Goal: Information Seeking & Learning: Learn about a topic

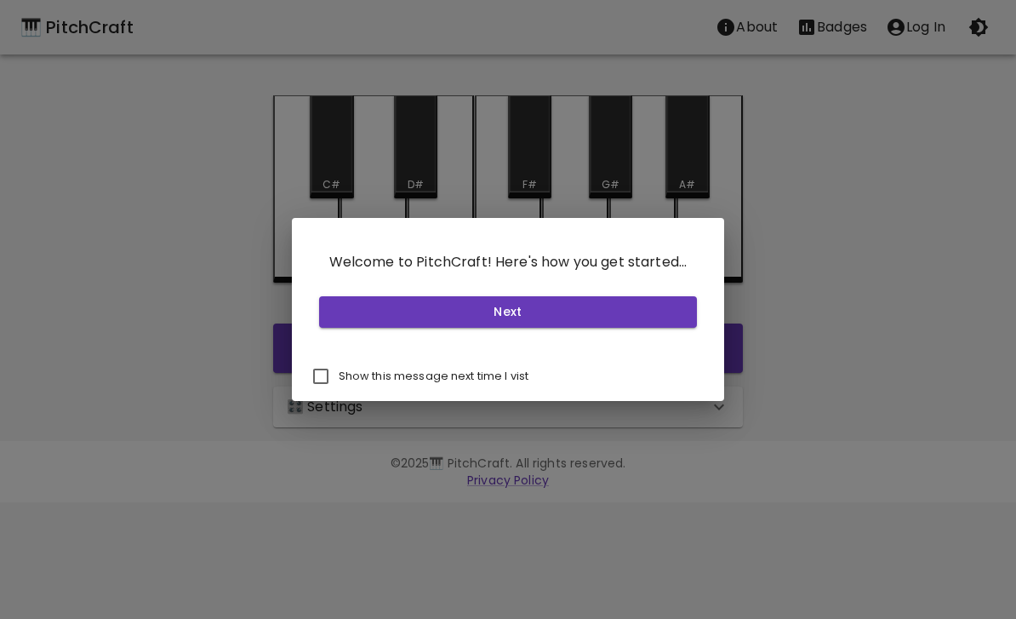
click at [655, 306] on button "Next" at bounding box center [508, 311] width 379 height 31
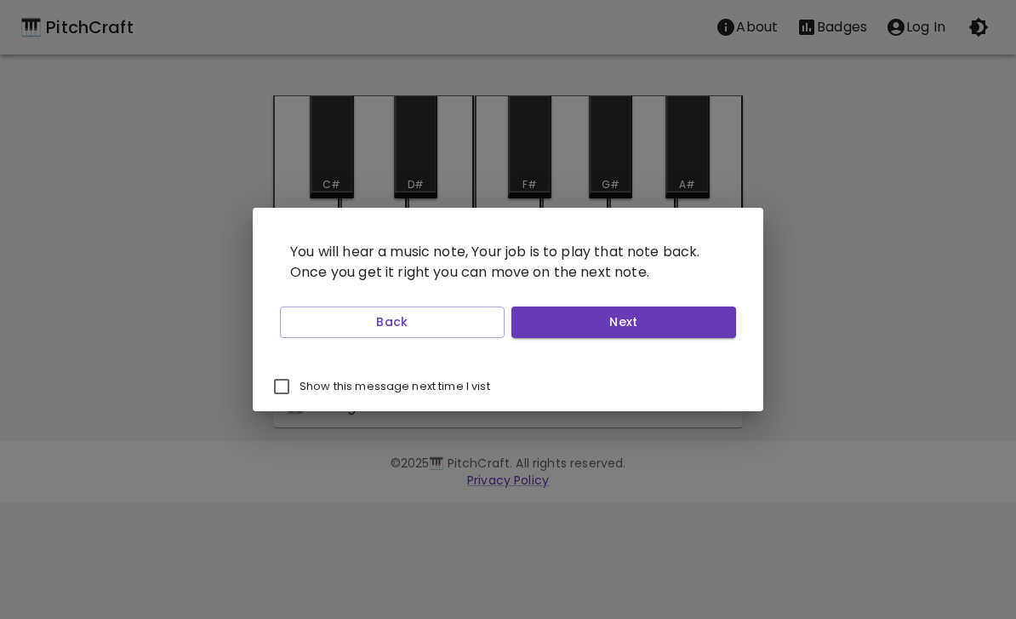
click at [687, 323] on button "Next" at bounding box center [623, 321] width 225 height 31
click at [684, 327] on button "Next" at bounding box center [623, 321] width 225 height 31
click at [686, 327] on button "Next" at bounding box center [623, 321] width 225 height 31
click at [687, 325] on button "Start Playing" at bounding box center [623, 321] width 225 height 31
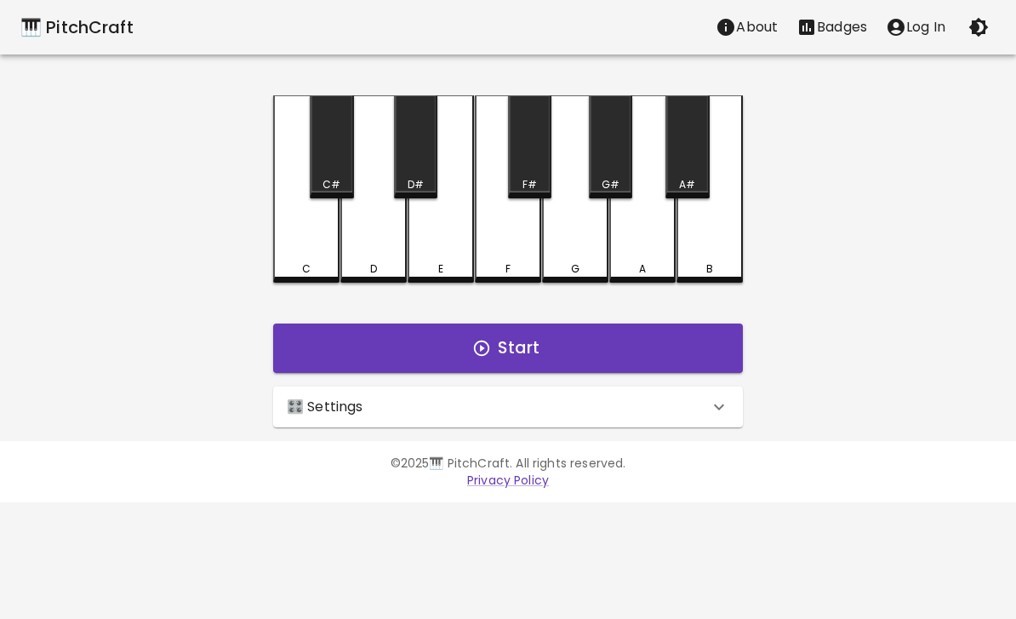
click at [671, 339] on button "Start" at bounding box center [508, 347] width 470 height 49
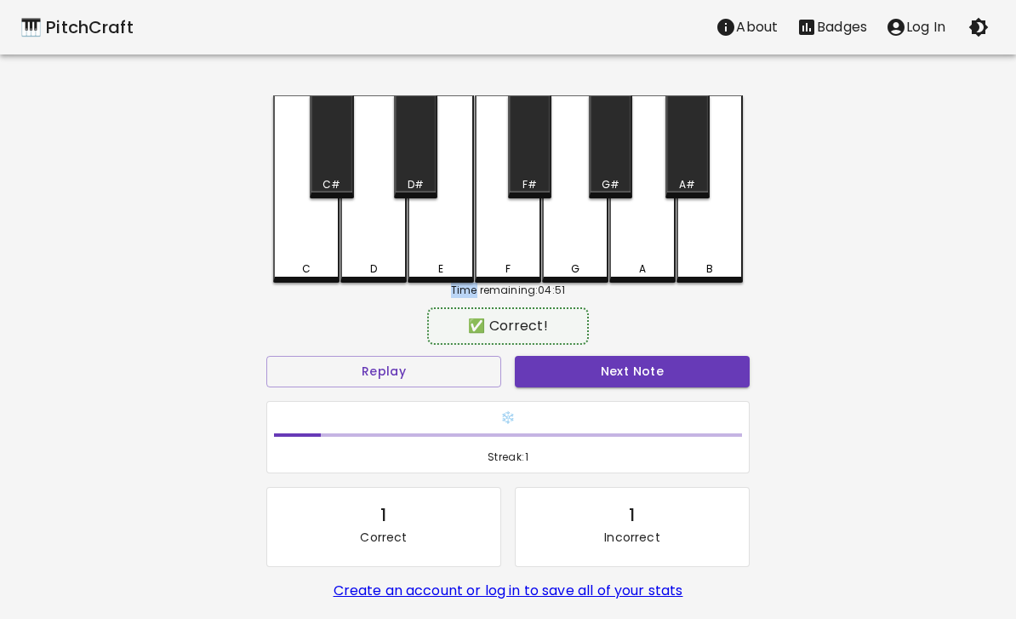
click at [686, 372] on button "Next Note" at bounding box center [632, 371] width 235 height 31
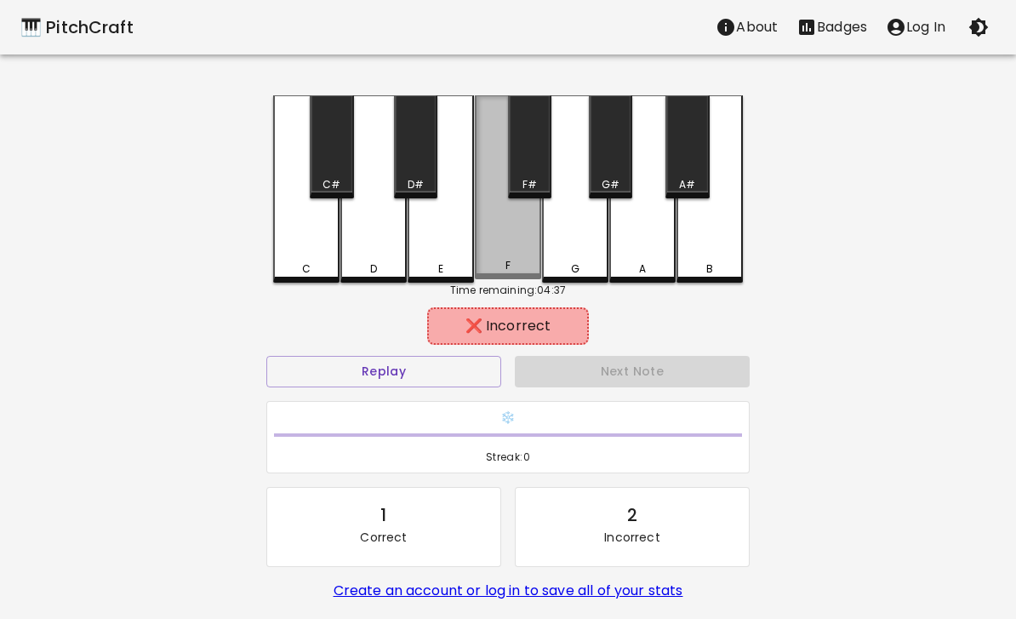
click at [503, 237] on div "F" at bounding box center [508, 187] width 66 height 184
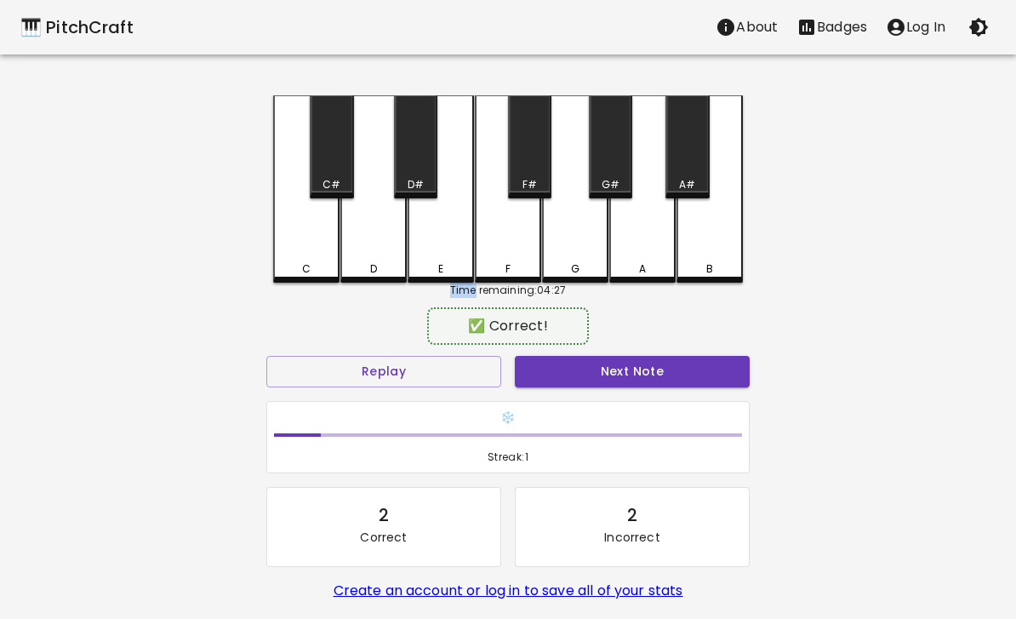
click at [682, 370] on button "Next Note" at bounding box center [632, 371] width 235 height 31
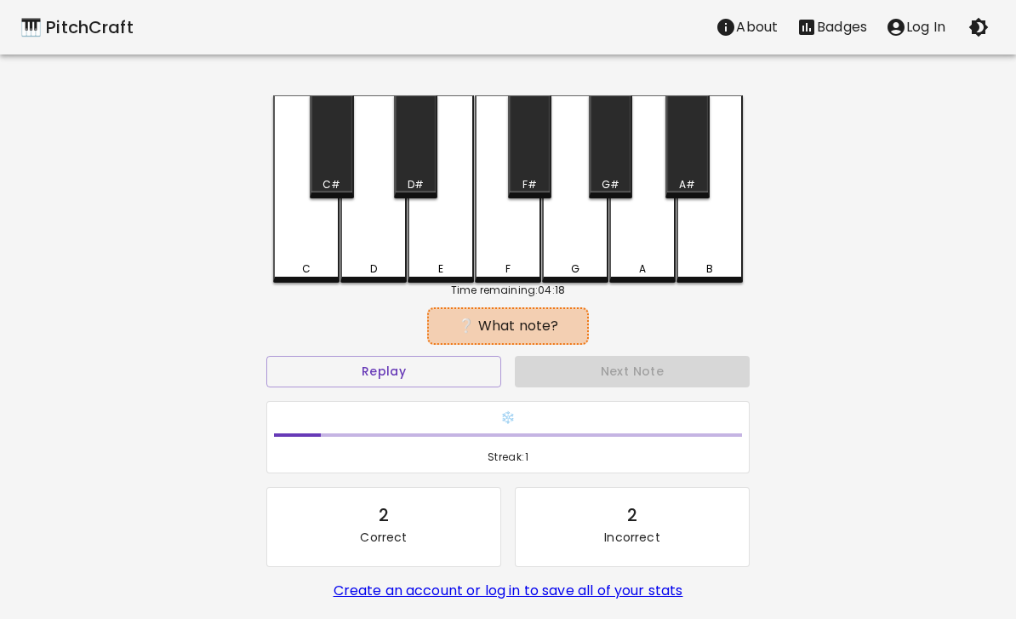
click at [454, 380] on button "Replay" at bounding box center [383, 371] width 235 height 31
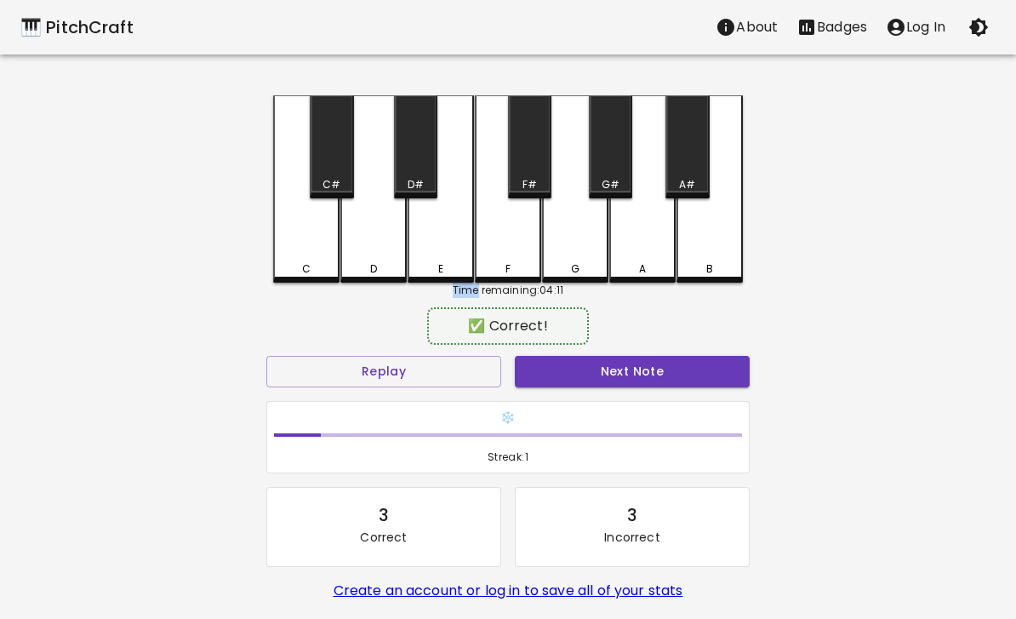
click at [649, 374] on button "Next Note" at bounding box center [632, 371] width 235 height 31
click at [675, 368] on button "Next Note" at bounding box center [632, 371] width 235 height 31
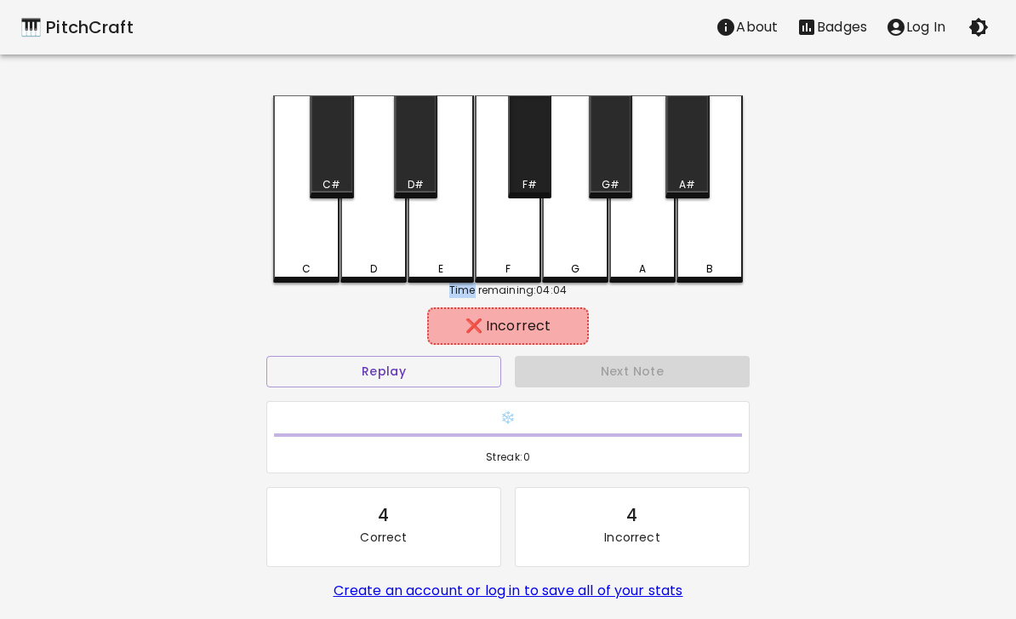
click at [522, 178] on div "F#" at bounding box center [529, 184] width 14 height 15
click at [417, 374] on button "Replay" at bounding box center [383, 371] width 235 height 31
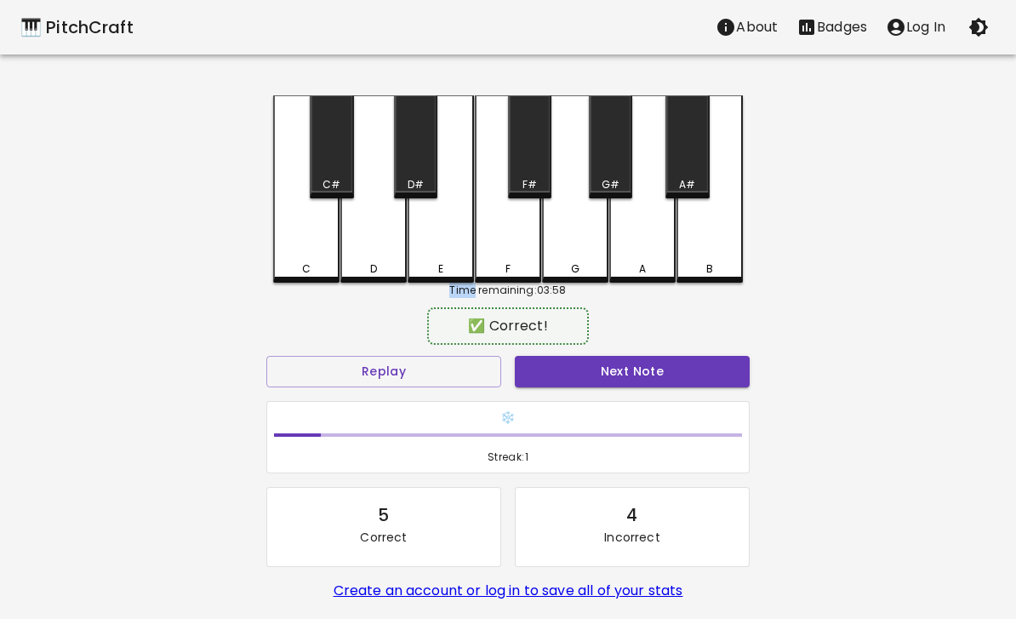
click at [591, 384] on button "Next Note" at bounding box center [632, 371] width 235 height 31
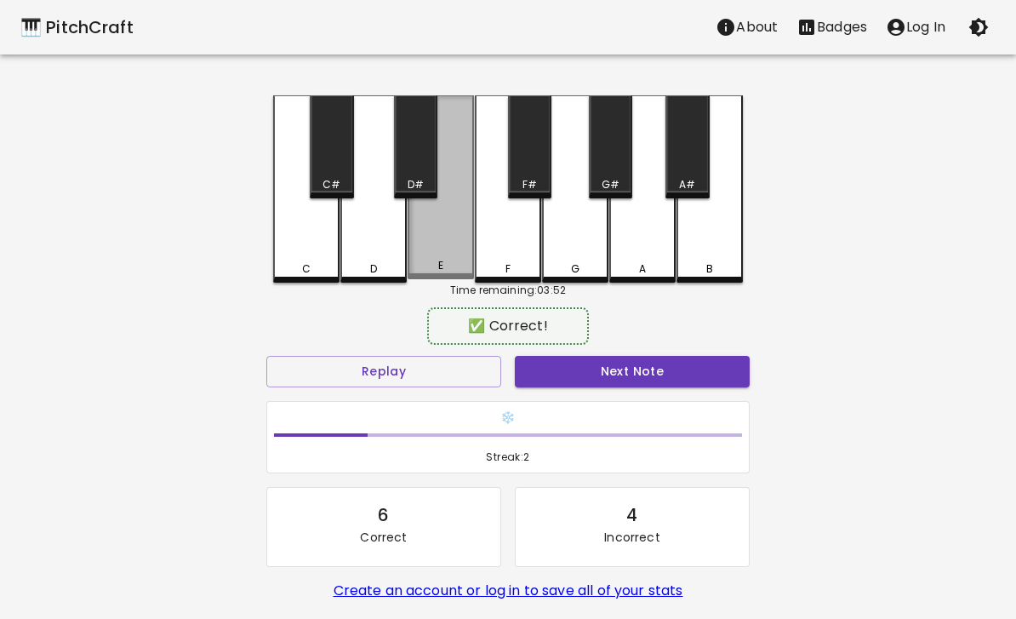
click at [436, 259] on div "E" at bounding box center [441, 187] width 66 height 184
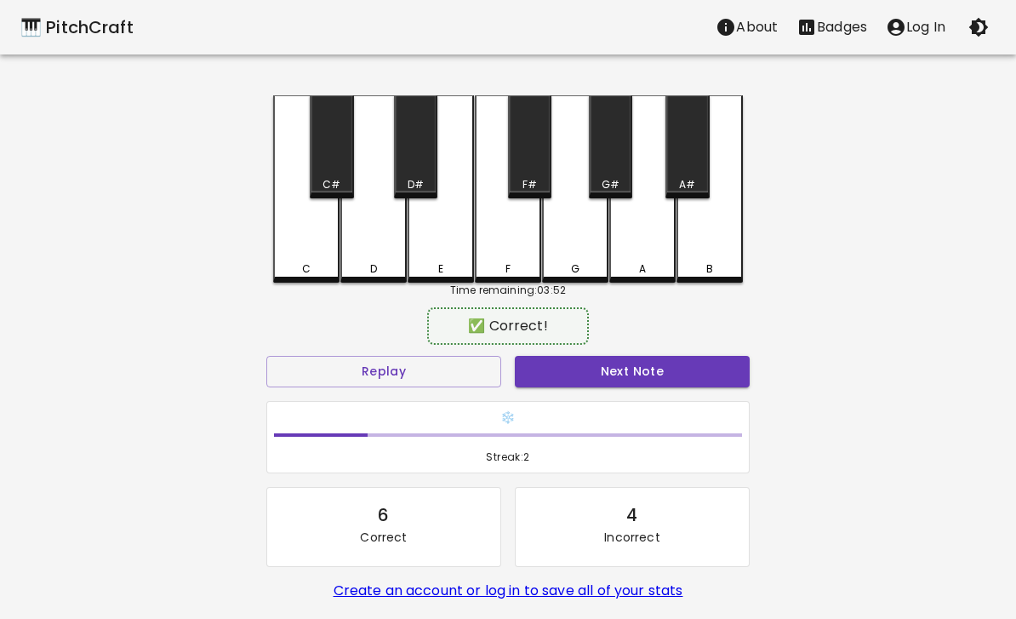
click at [606, 372] on button "Next Note" at bounding box center [632, 371] width 235 height 31
click at [642, 377] on button "Next Note" at bounding box center [632, 371] width 235 height 31
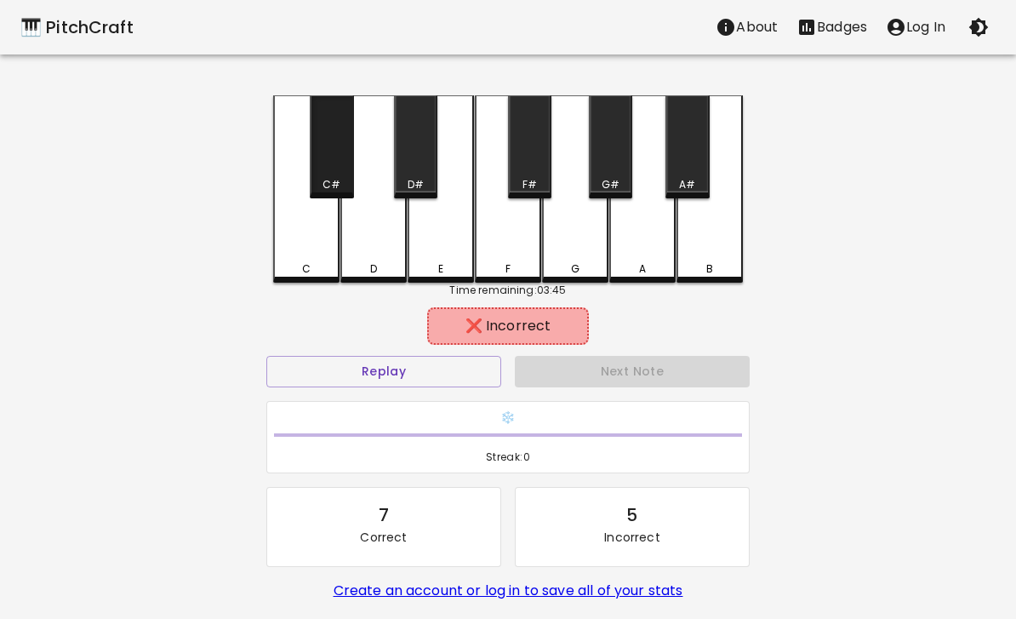
click at [325, 179] on div "C#" at bounding box center [331, 184] width 18 height 15
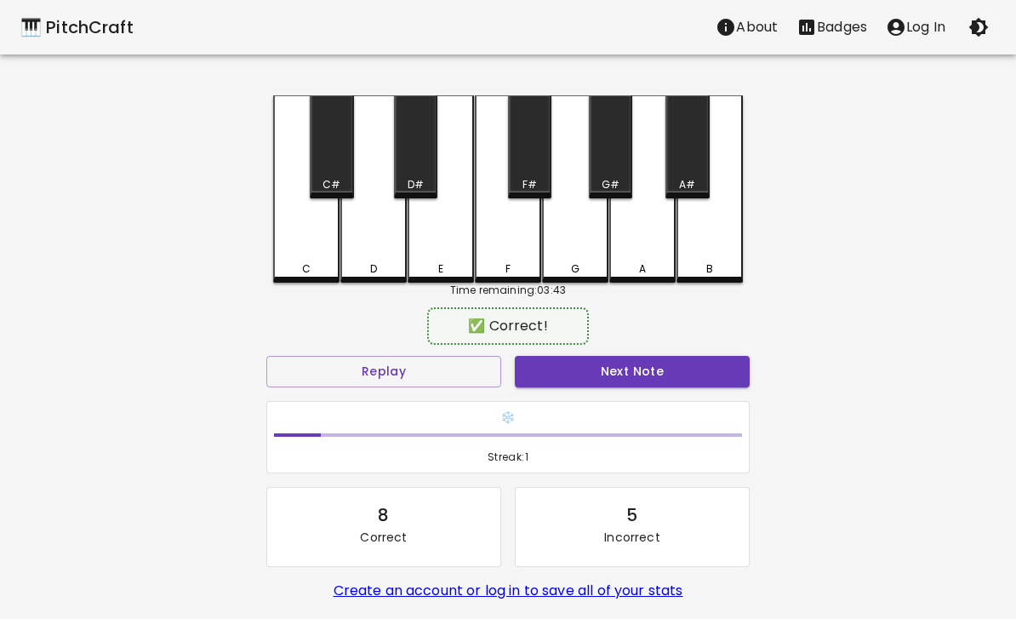
click at [507, 243] on div "F" at bounding box center [508, 188] width 66 height 187
click at [644, 374] on button "Next Note" at bounding box center [632, 371] width 235 height 31
click at [609, 377] on button "Next Note" at bounding box center [632, 371] width 235 height 31
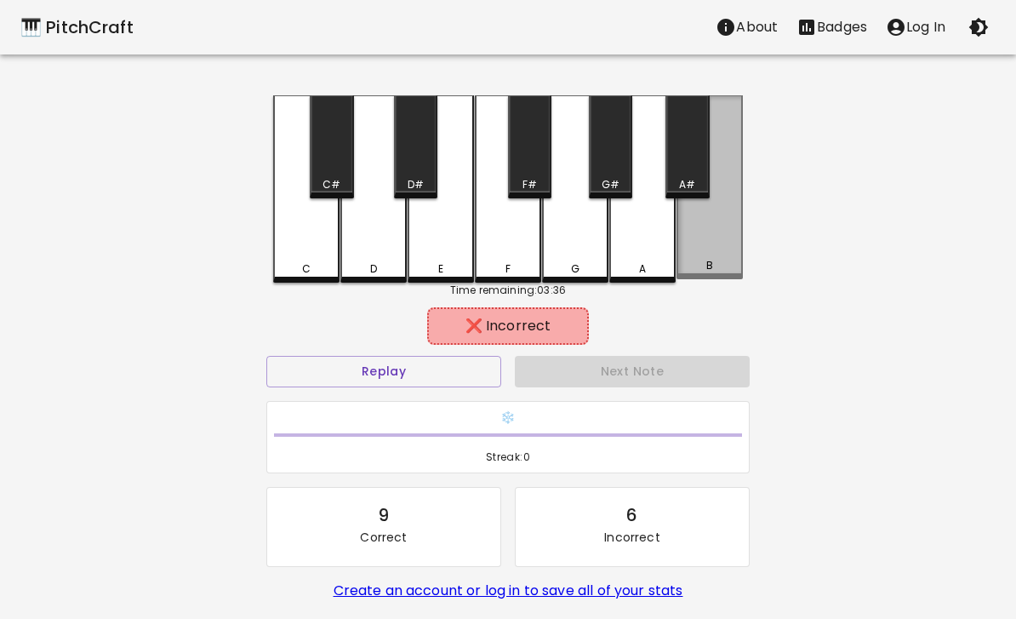
click at [711, 231] on div "B" at bounding box center [709, 187] width 66 height 184
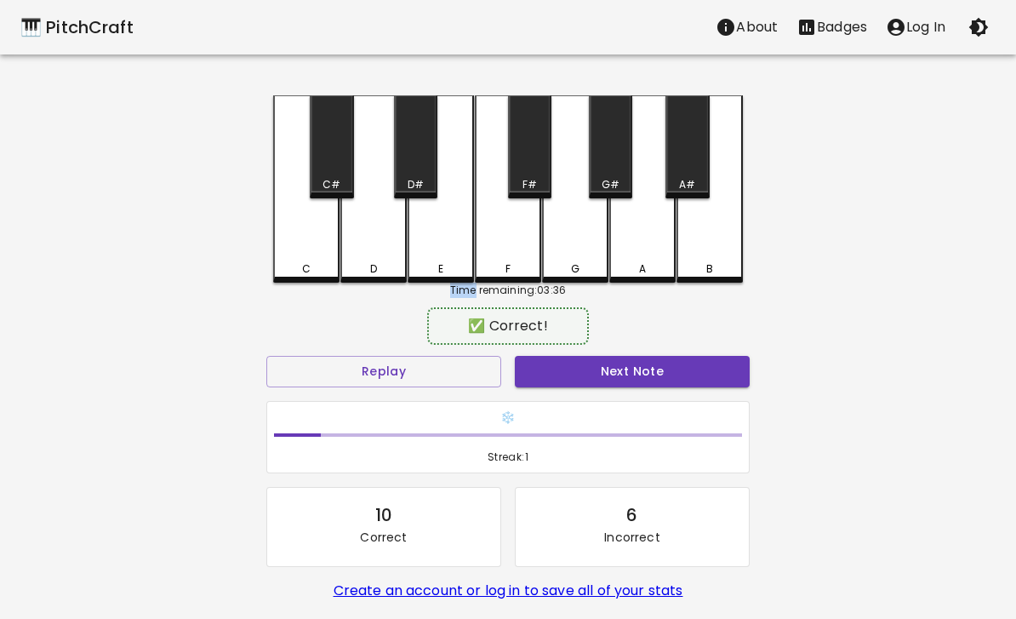
click at [607, 371] on button "Next Note" at bounding box center [632, 371] width 235 height 31
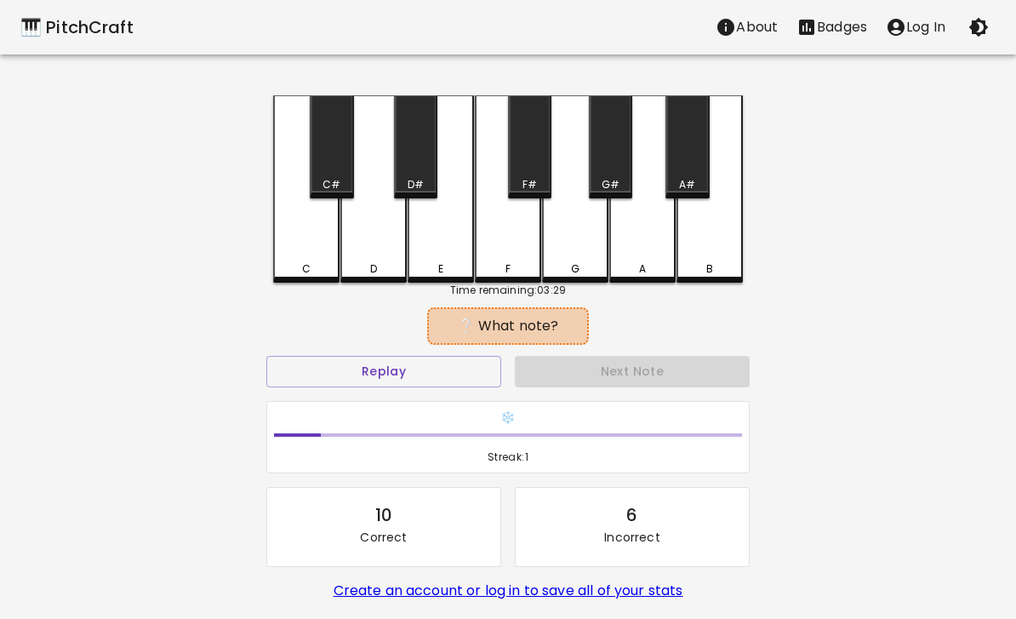
click at [426, 378] on button "Replay" at bounding box center [383, 371] width 235 height 31
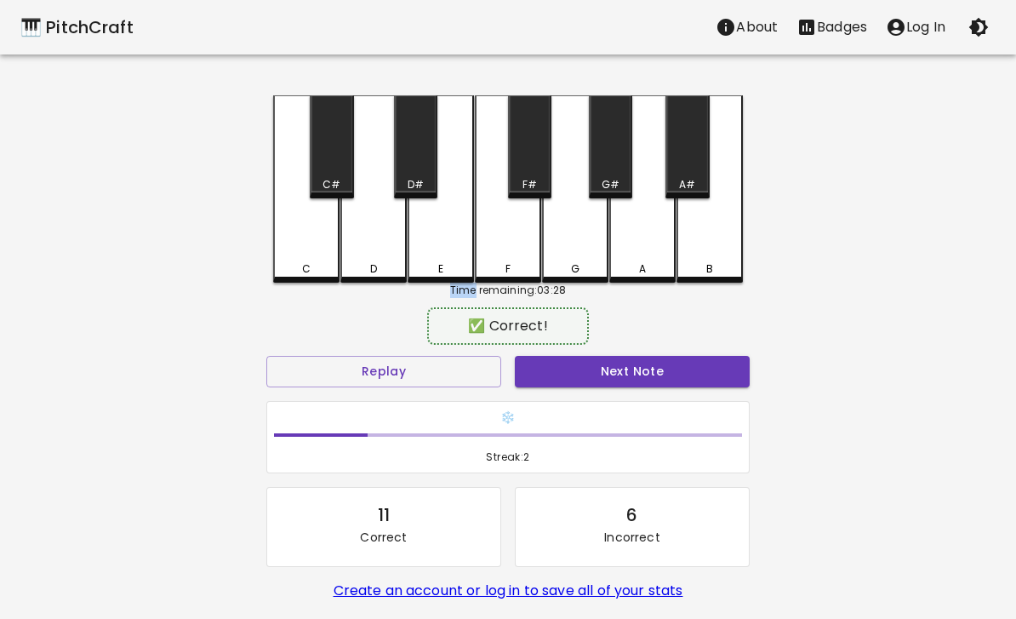
click at [612, 384] on button "Next Note" at bounding box center [632, 371] width 235 height 31
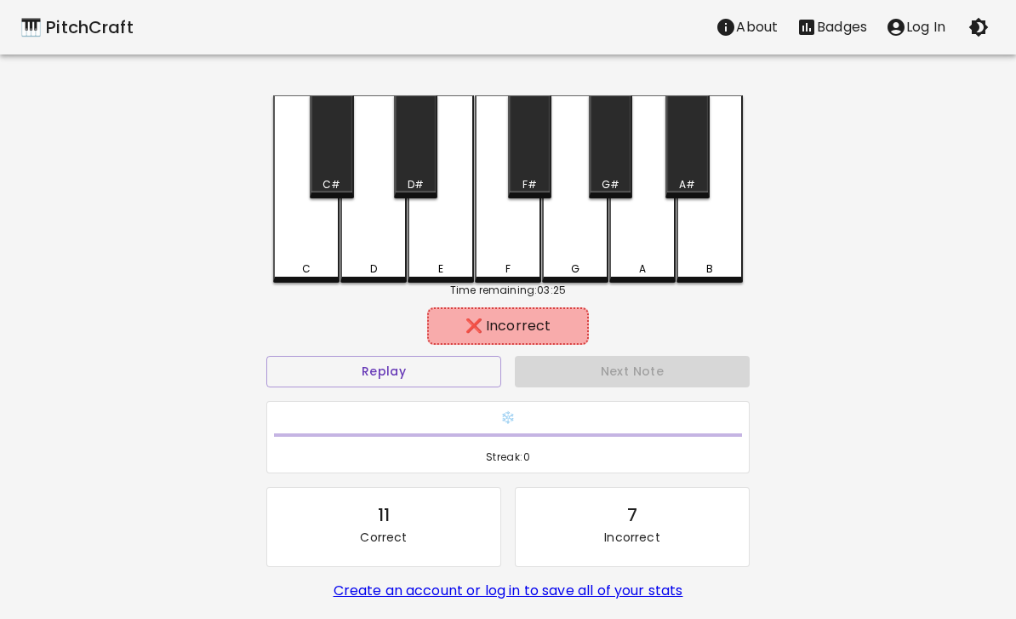
click at [317, 258] on div "C" at bounding box center [306, 188] width 66 height 187
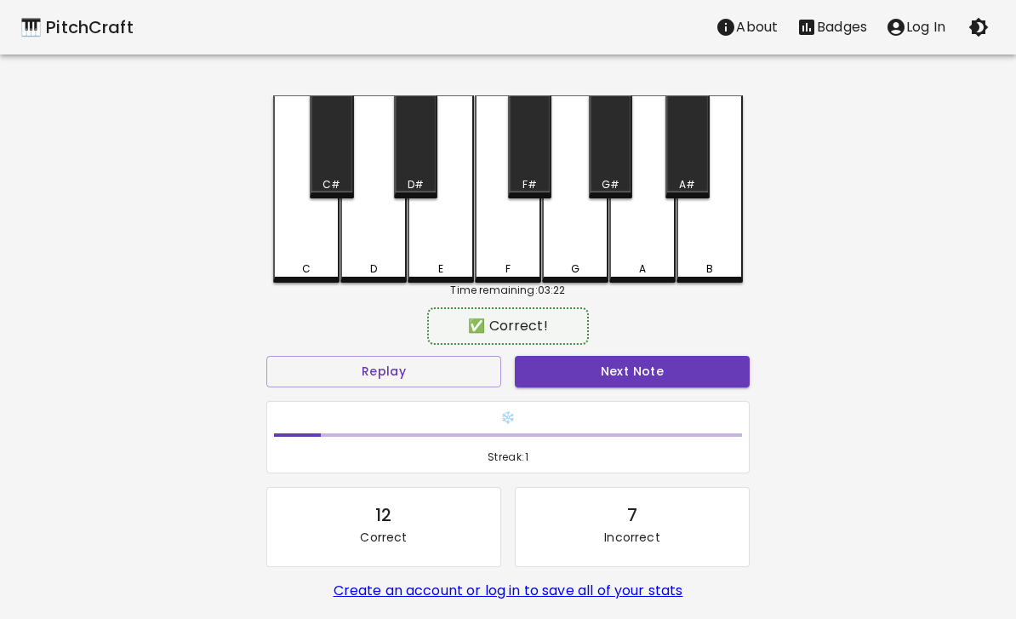
click at [376, 258] on div "D" at bounding box center [373, 188] width 66 height 187
click at [620, 370] on button "Next Note" at bounding box center [632, 371] width 235 height 31
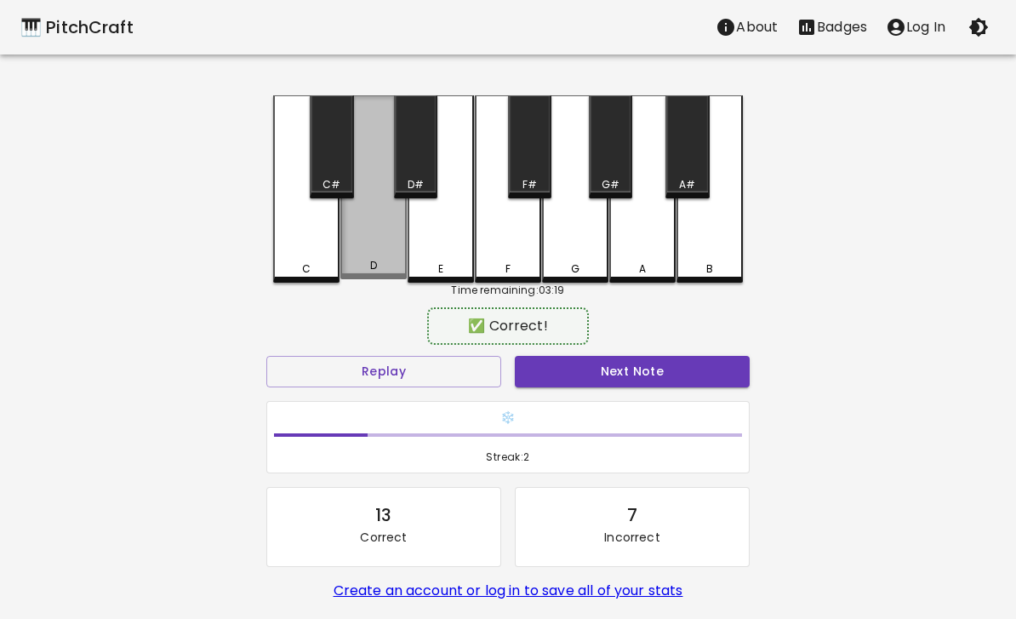
click at [396, 237] on div "D" at bounding box center [373, 187] width 66 height 184
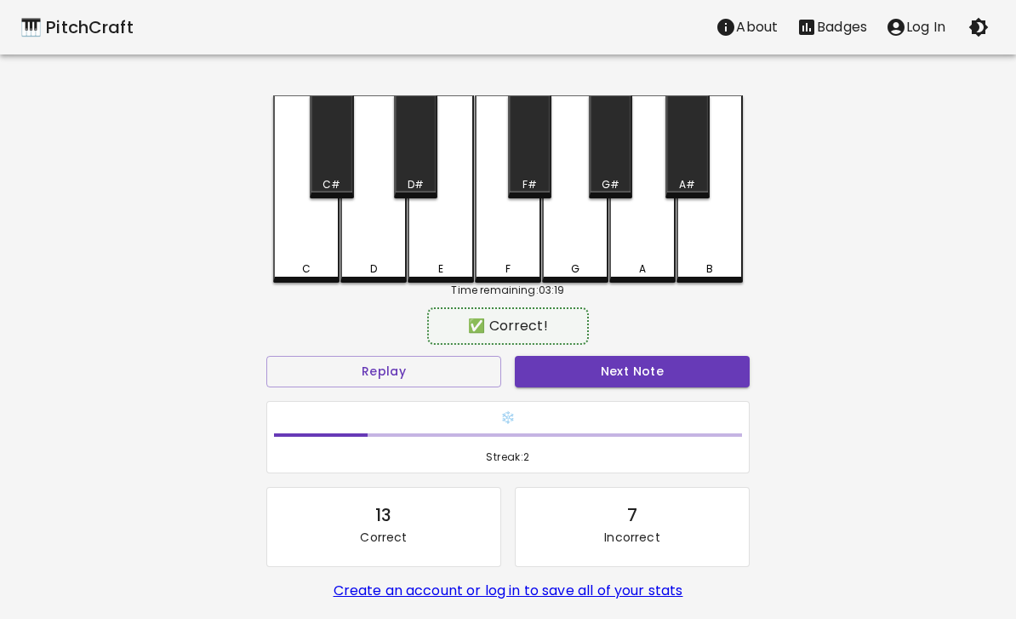
click at [644, 376] on button "Next Note" at bounding box center [632, 371] width 235 height 31
click at [704, 167] on div "A#" at bounding box center [686, 146] width 43 height 103
click at [625, 377] on button "Next Note" at bounding box center [632, 371] width 235 height 31
click at [654, 374] on button "Next Note" at bounding box center [632, 371] width 235 height 31
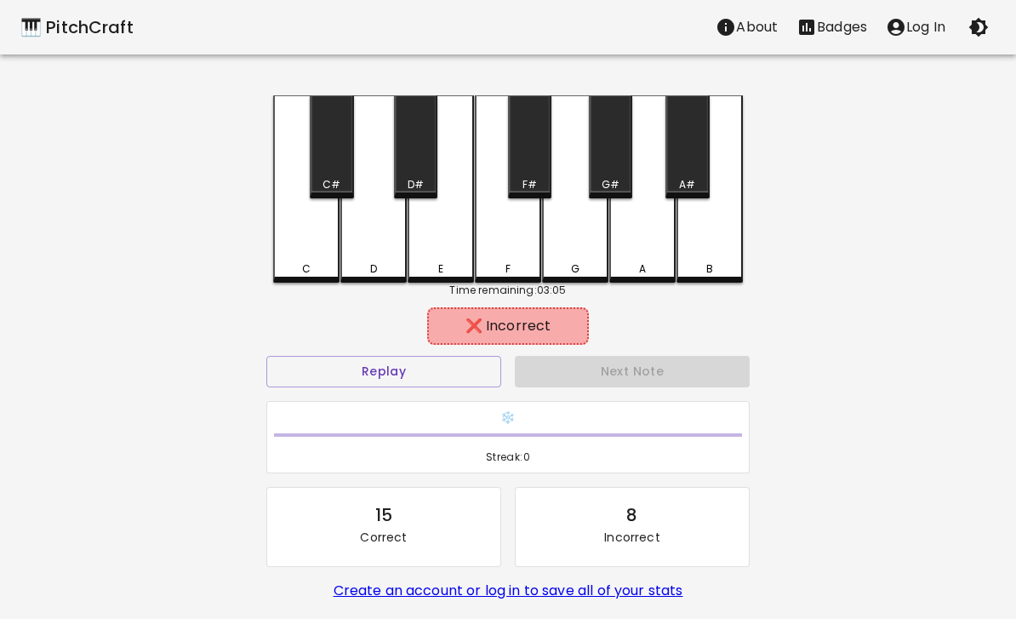
click at [516, 254] on div "F" at bounding box center [508, 188] width 66 height 187
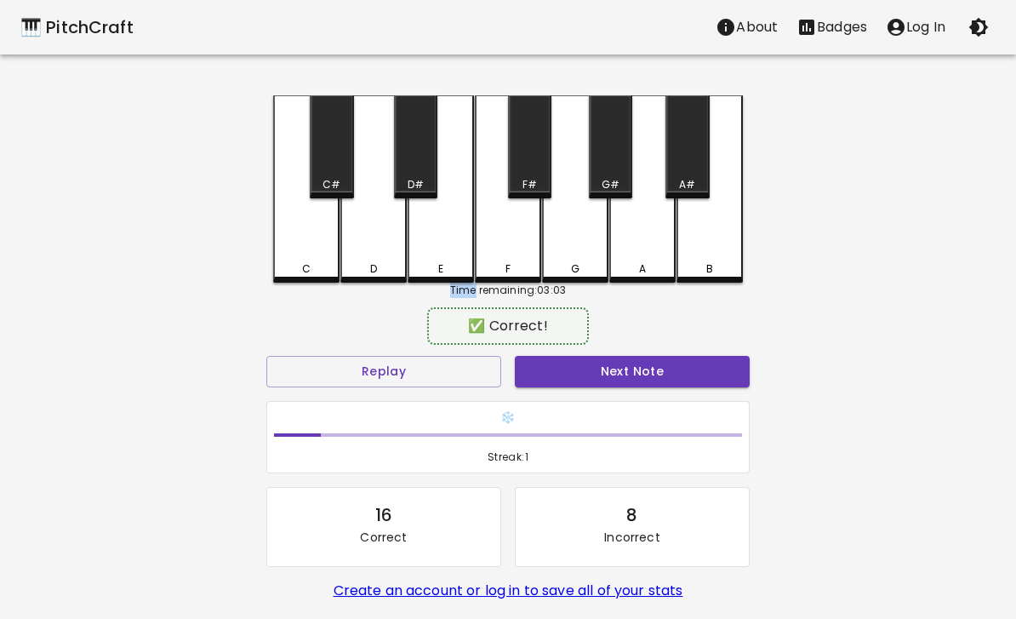
click at [577, 372] on button "Next Note" at bounding box center [632, 371] width 235 height 31
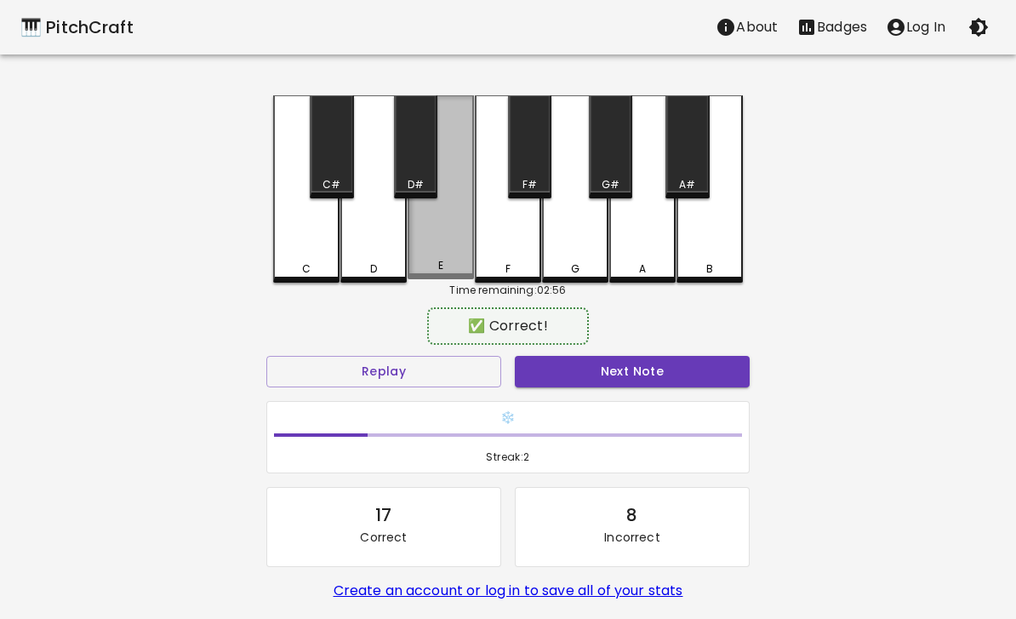
click at [447, 233] on div "E" at bounding box center [441, 187] width 66 height 184
click at [573, 381] on button "Next Note" at bounding box center [632, 371] width 235 height 31
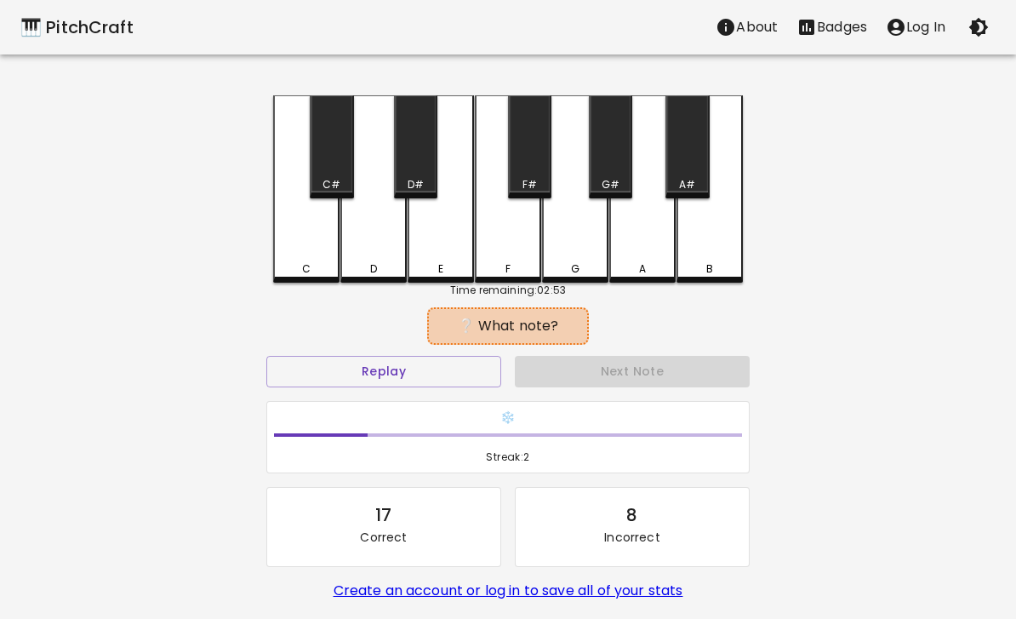
click at [471, 365] on button "Replay" at bounding box center [383, 371] width 235 height 31
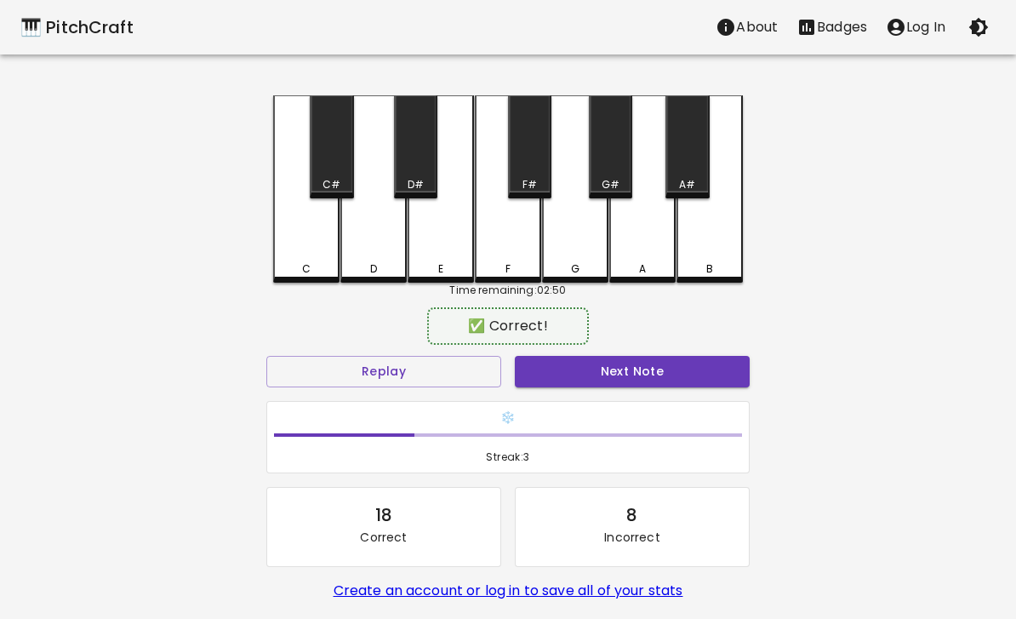
click at [649, 248] on div "A" at bounding box center [642, 188] width 66 height 187
click at [562, 385] on button "Next Note" at bounding box center [632, 371] width 235 height 31
click at [457, 243] on div "E" at bounding box center [441, 188] width 66 height 187
click at [598, 377] on button "Next Note" at bounding box center [632, 371] width 235 height 31
click at [626, 383] on button "Next Note" at bounding box center [632, 371] width 235 height 31
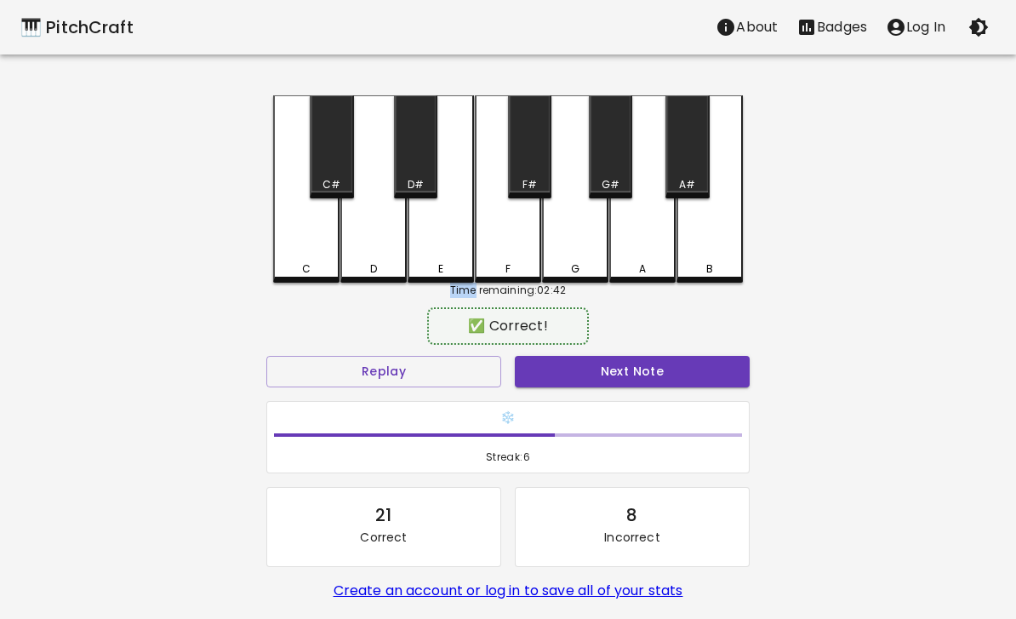
click at [588, 375] on button "Next Note" at bounding box center [632, 371] width 235 height 31
click at [580, 384] on button "Next Note" at bounding box center [632, 371] width 235 height 31
click at [593, 381] on button "Next Note" at bounding box center [632, 371] width 235 height 31
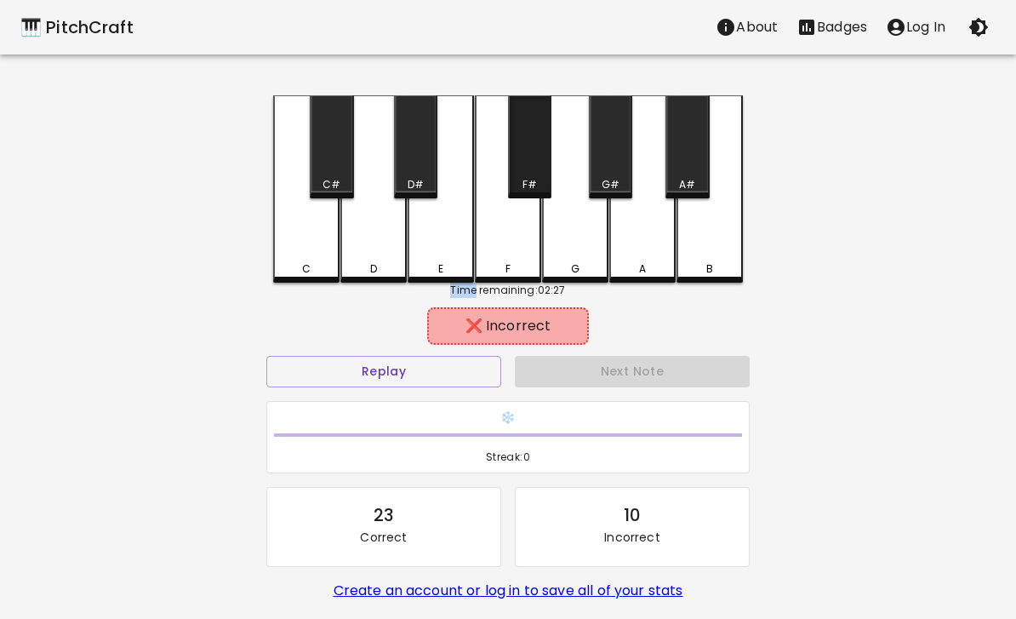
click at [529, 189] on div "F#" at bounding box center [529, 184] width 14 height 15
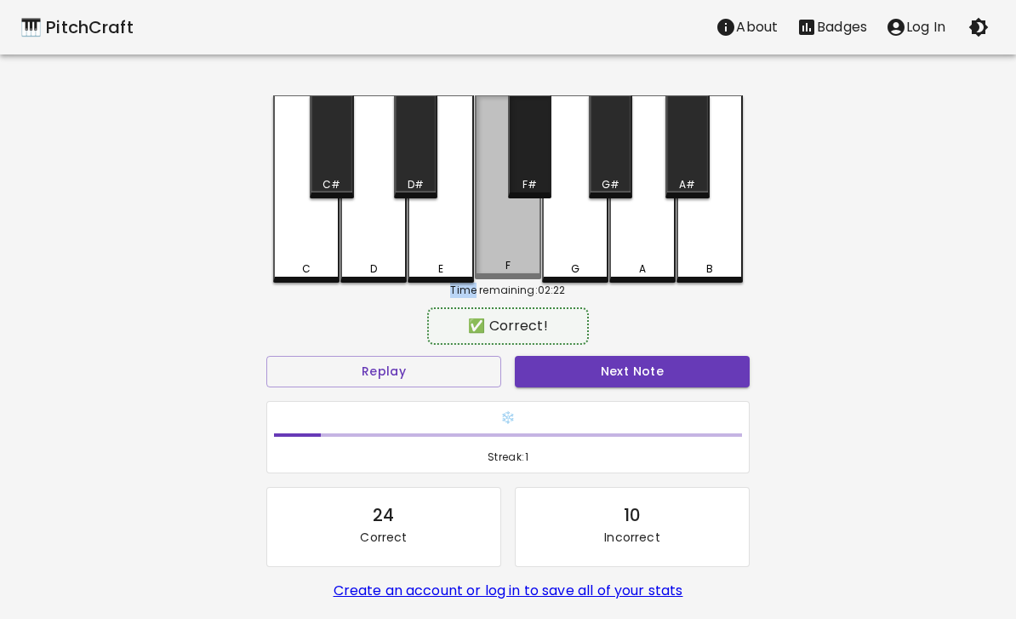
click at [501, 237] on div "F" at bounding box center [508, 187] width 66 height 184
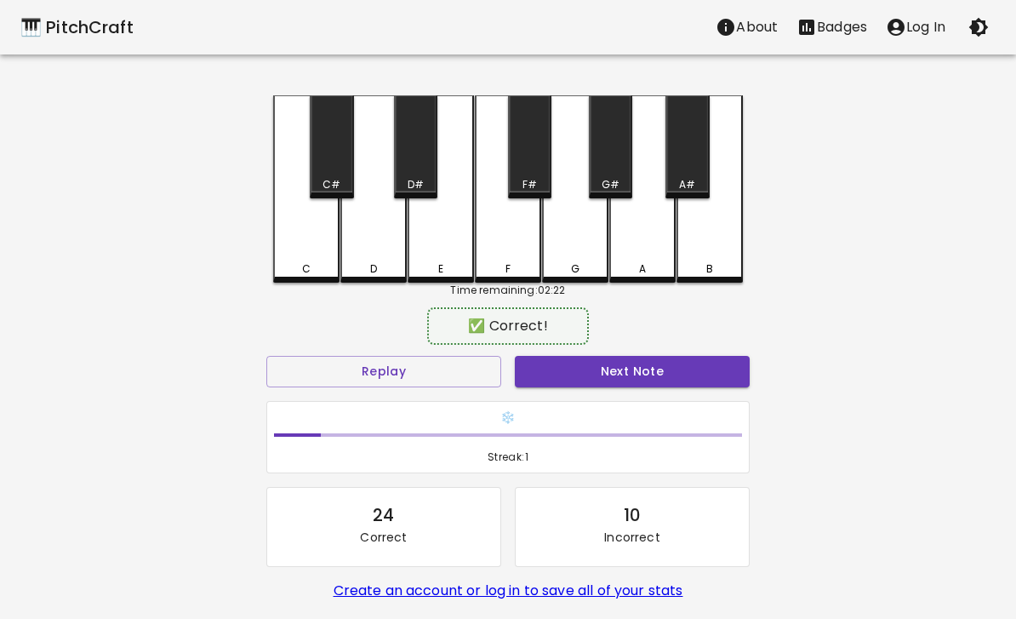
click at [595, 379] on button "Next Note" at bounding box center [632, 371] width 235 height 31
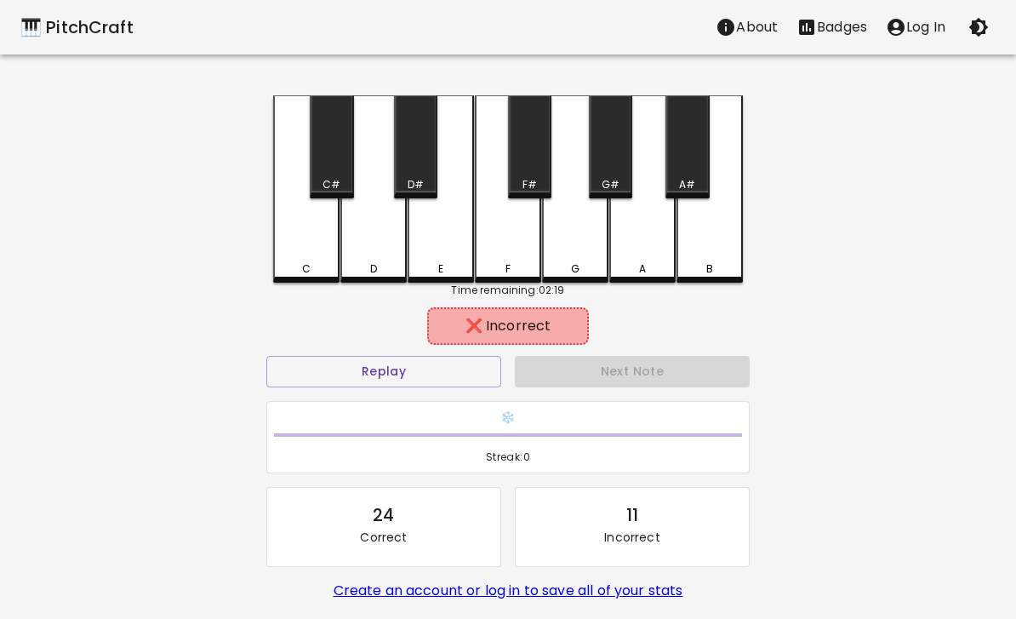
click at [374, 235] on div "D" at bounding box center [373, 188] width 66 height 187
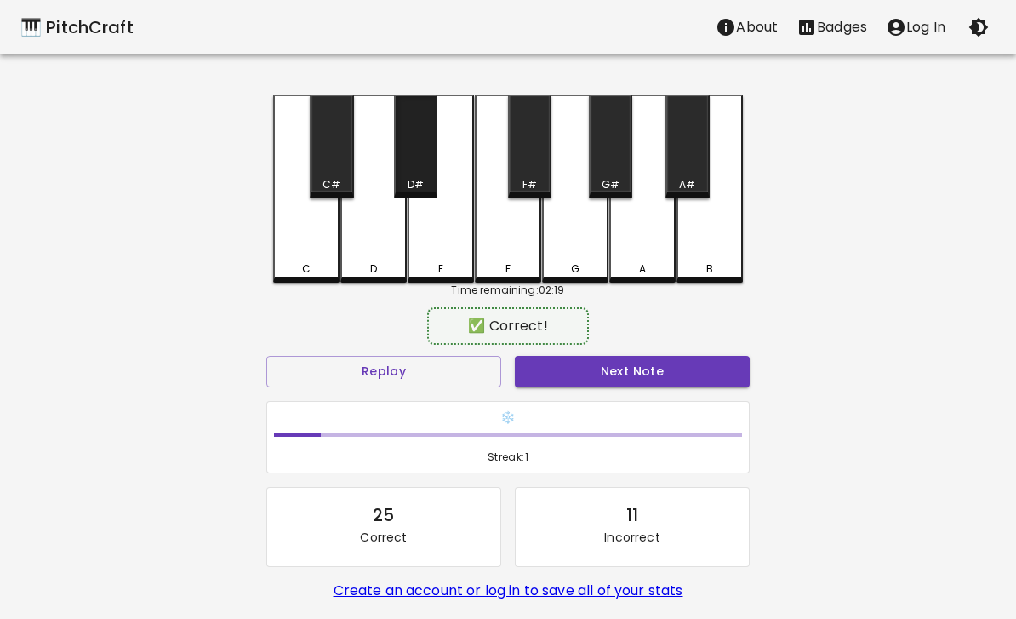
click at [423, 175] on div "D#" at bounding box center [415, 146] width 43 height 103
click at [664, 362] on button "Next Note" at bounding box center [632, 371] width 235 height 31
click at [620, 374] on button "Next Note" at bounding box center [632, 371] width 235 height 31
click at [643, 272] on div "A" at bounding box center [642, 268] width 7 height 15
click at [619, 360] on button "Next Note" at bounding box center [632, 371] width 235 height 31
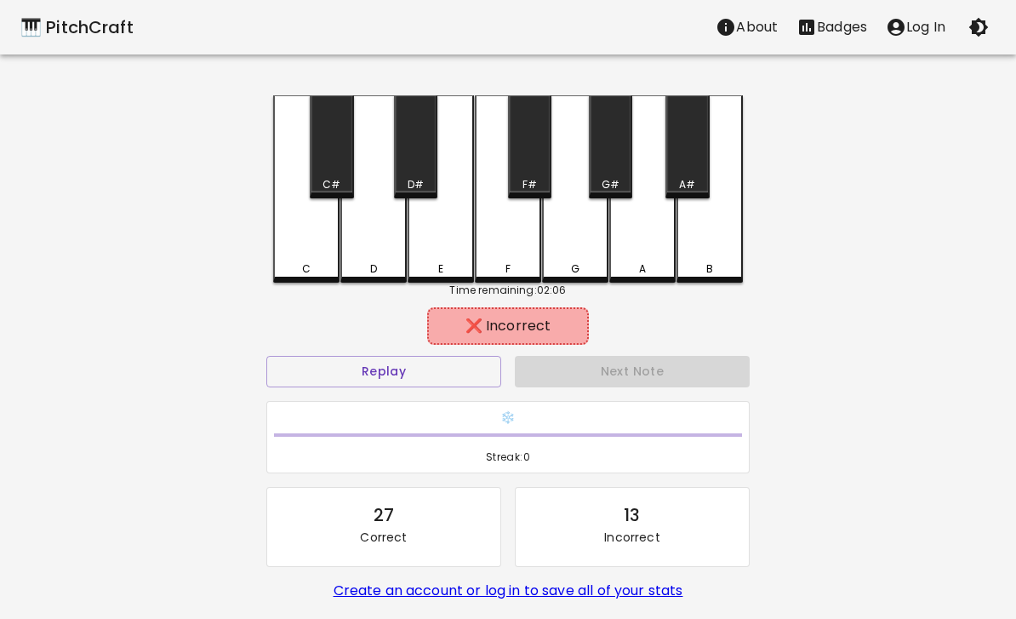
click at [531, 177] on div "F#" at bounding box center [529, 184] width 14 height 15
click at [512, 245] on div "F" at bounding box center [508, 188] width 66 height 187
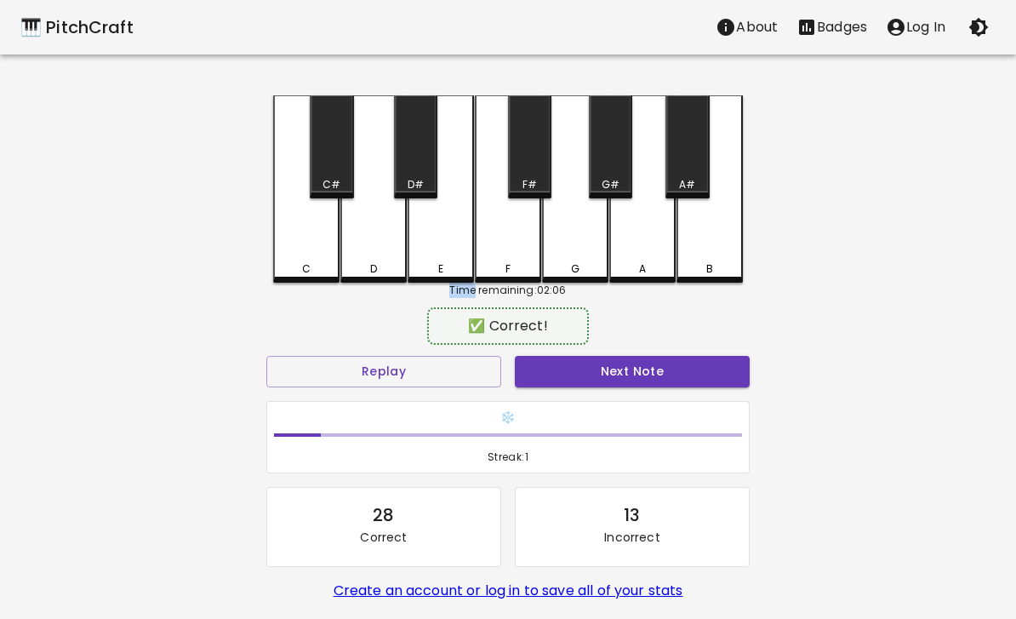
click at [418, 180] on div "D#" at bounding box center [416, 184] width 16 height 15
click at [609, 375] on button "Next Note" at bounding box center [632, 371] width 235 height 31
click at [634, 372] on button "Next Note" at bounding box center [632, 371] width 235 height 31
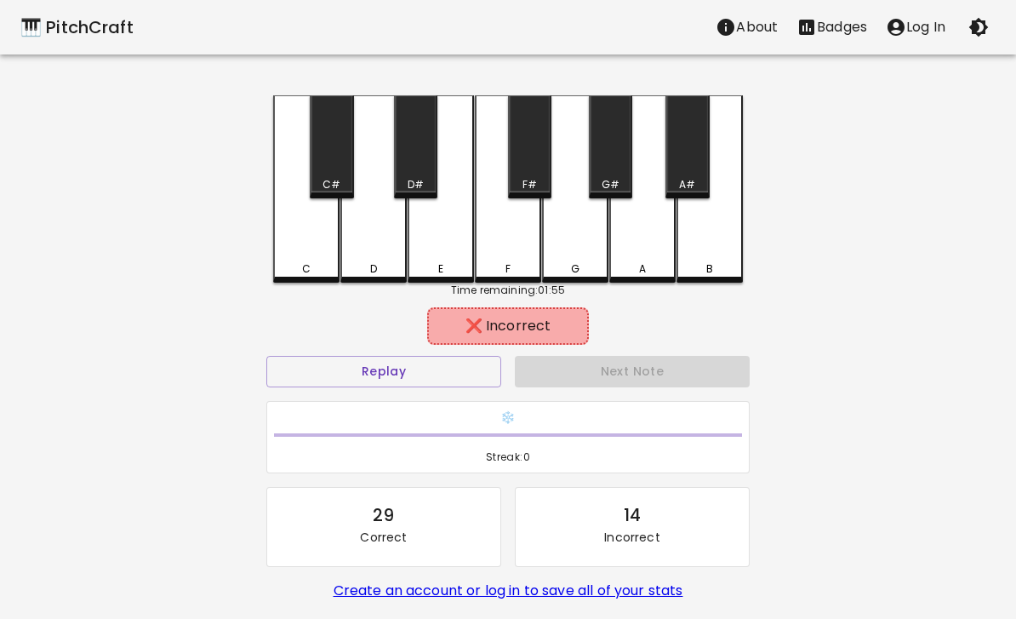
click at [653, 262] on div "A" at bounding box center [642, 268] width 63 height 15
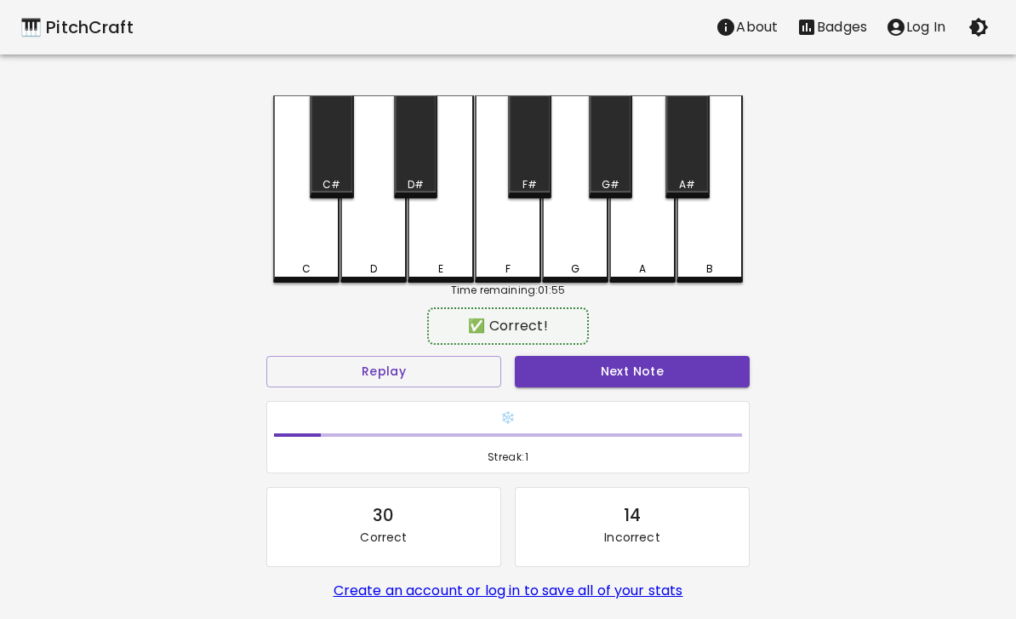
click at [592, 266] on div "G" at bounding box center [575, 268] width 63 height 15
click at [614, 376] on button "Next Note" at bounding box center [632, 371] width 235 height 31
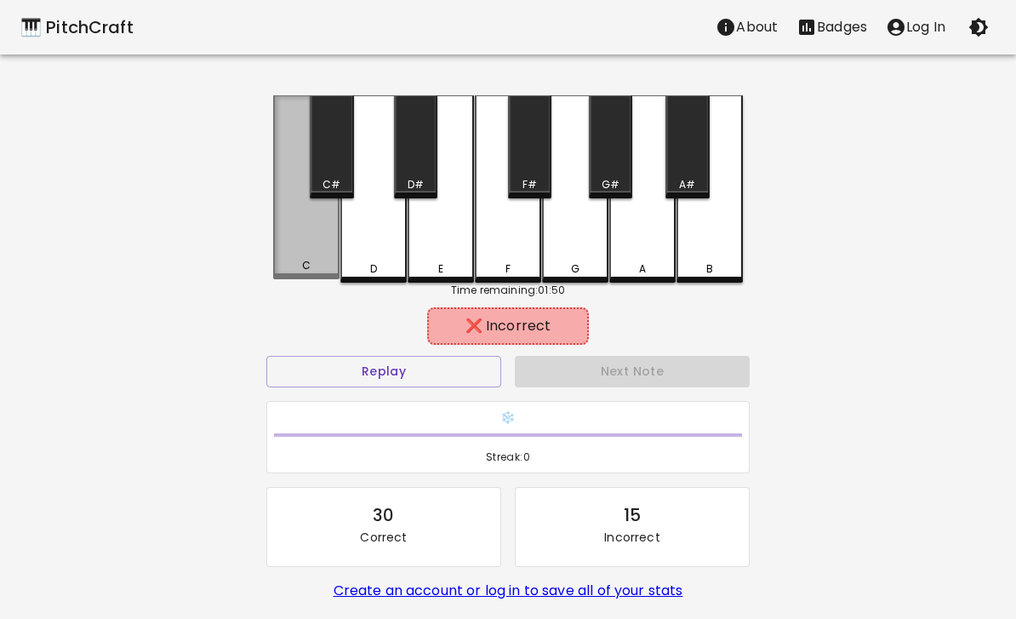
click at [310, 247] on div "C" at bounding box center [306, 187] width 66 height 184
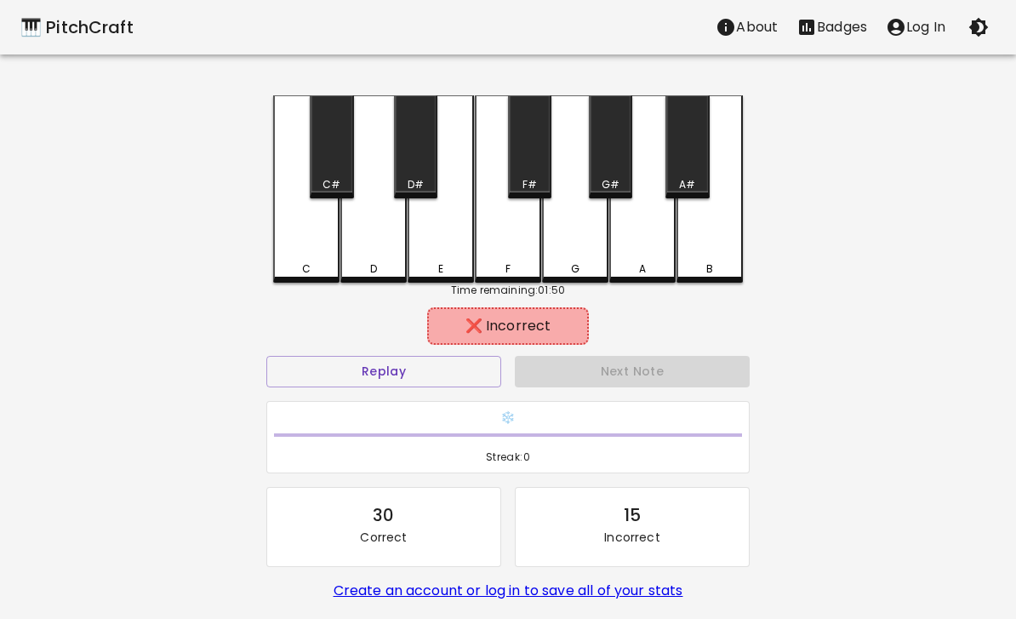
click at [387, 370] on button "Replay" at bounding box center [383, 371] width 235 height 31
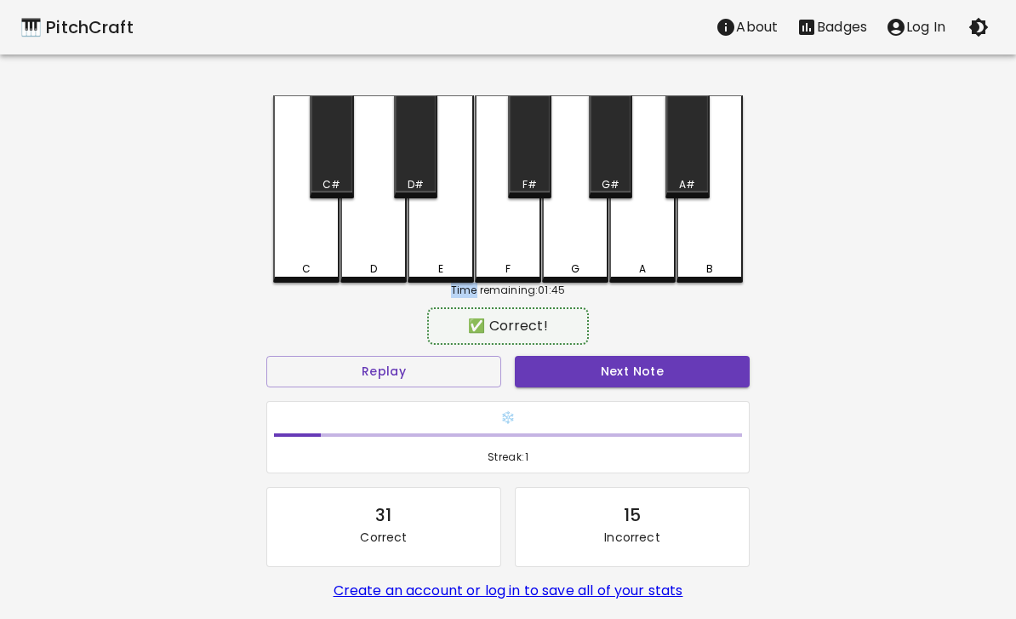
click at [433, 263] on div "E" at bounding box center [440, 268] width 63 height 15
click at [623, 374] on button "Next Note" at bounding box center [632, 371] width 235 height 31
click at [625, 369] on button "Next Note" at bounding box center [632, 371] width 235 height 31
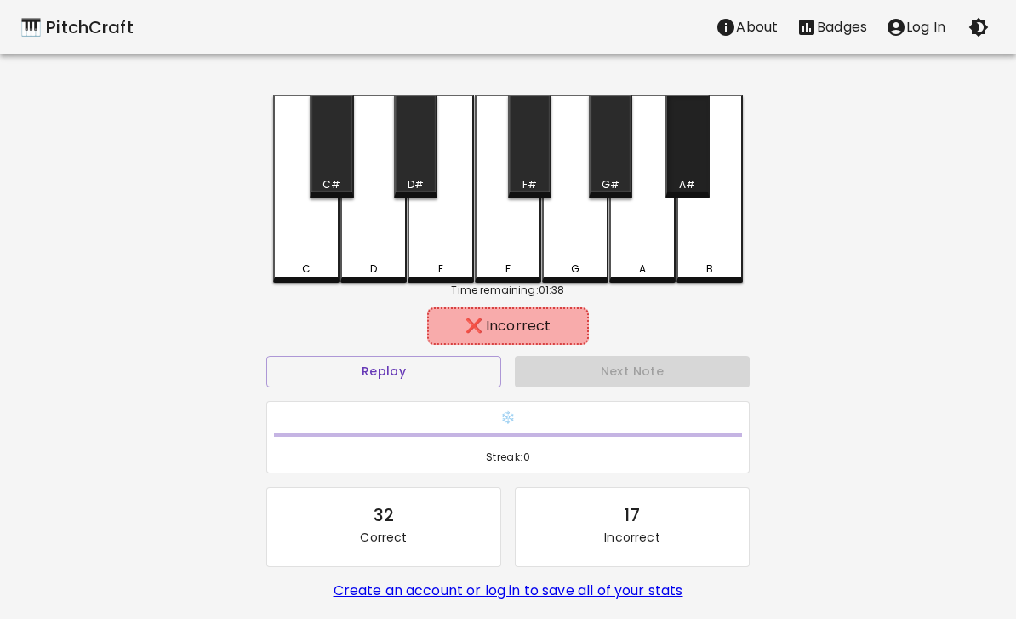
click at [690, 182] on div "A#" at bounding box center [687, 184] width 16 height 15
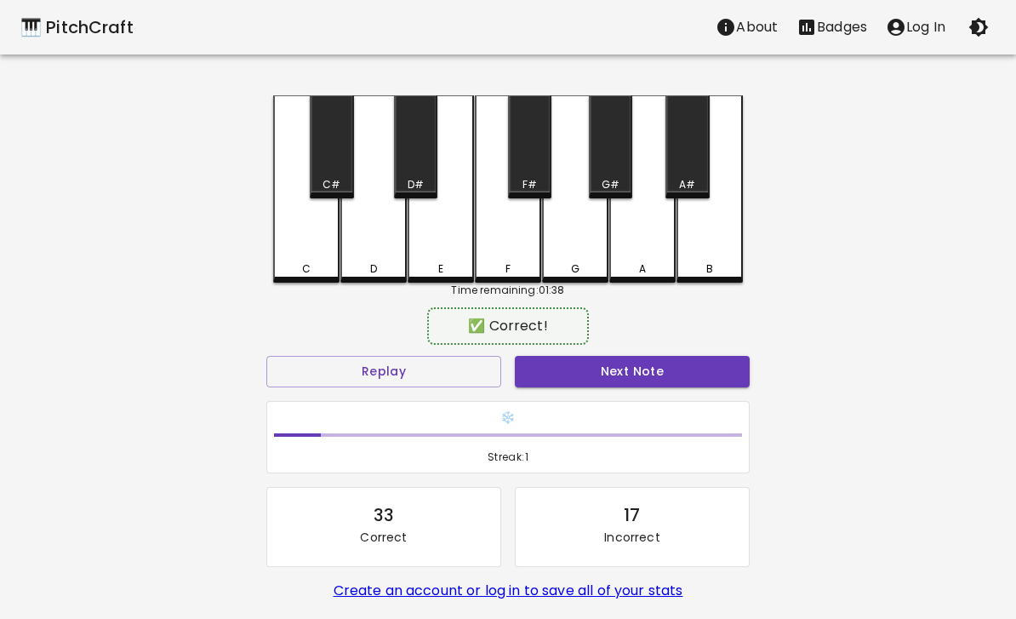
click at [638, 229] on div "A" at bounding box center [642, 188] width 66 height 187
click at [619, 383] on button "Next Note" at bounding box center [632, 371] width 235 height 31
click at [622, 384] on button "Next Note" at bounding box center [632, 371] width 235 height 31
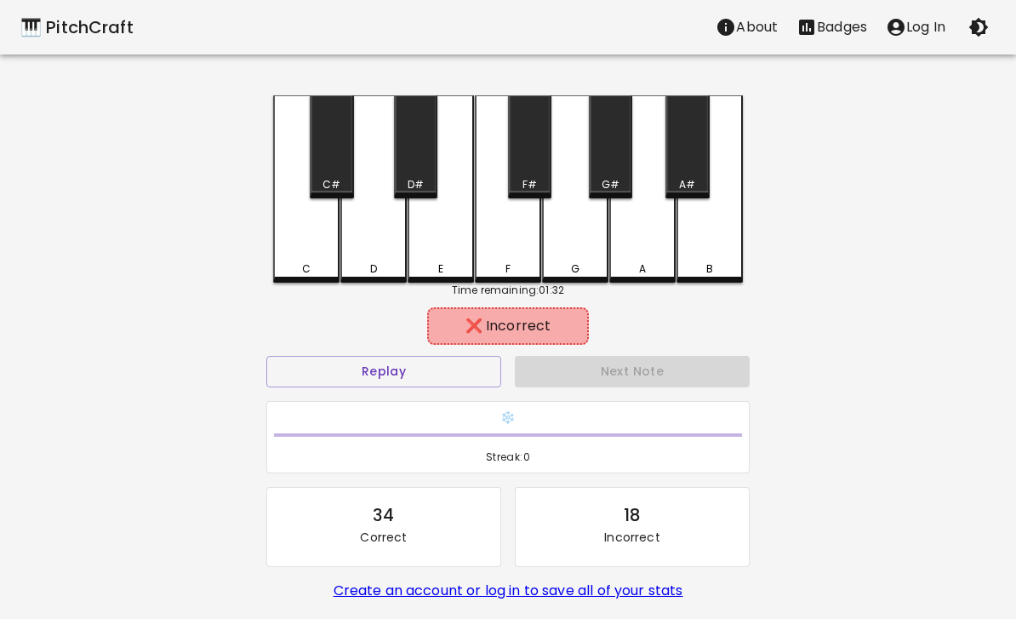
click at [539, 166] on div "F#" at bounding box center [529, 146] width 43 height 103
click at [409, 371] on button "Replay" at bounding box center [383, 371] width 235 height 31
click at [308, 253] on div "C" at bounding box center [306, 188] width 66 height 187
click at [340, 361] on button "Replay" at bounding box center [383, 371] width 235 height 31
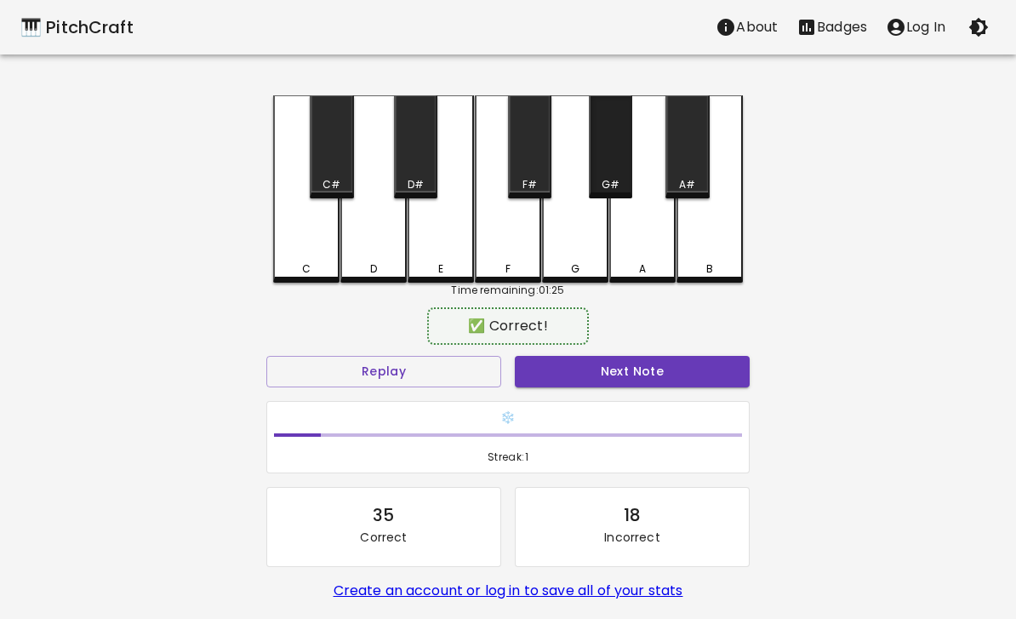
click at [614, 179] on div "G#" at bounding box center [611, 184] width 18 height 15
click at [649, 384] on button "Next Note" at bounding box center [632, 371] width 235 height 31
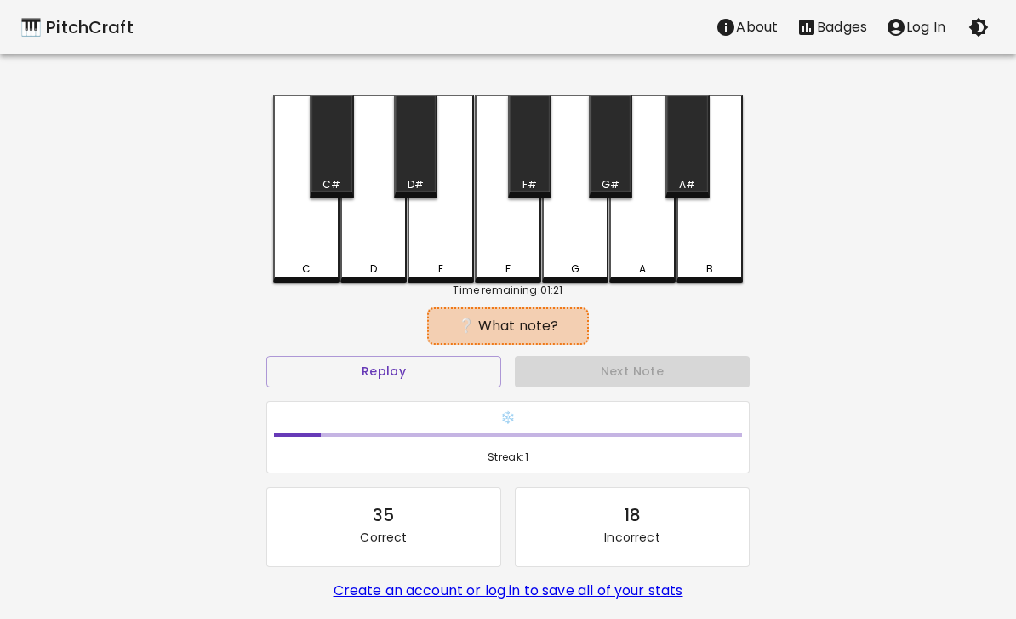
click at [359, 372] on button "Replay" at bounding box center [383, 371] width 235 height 31
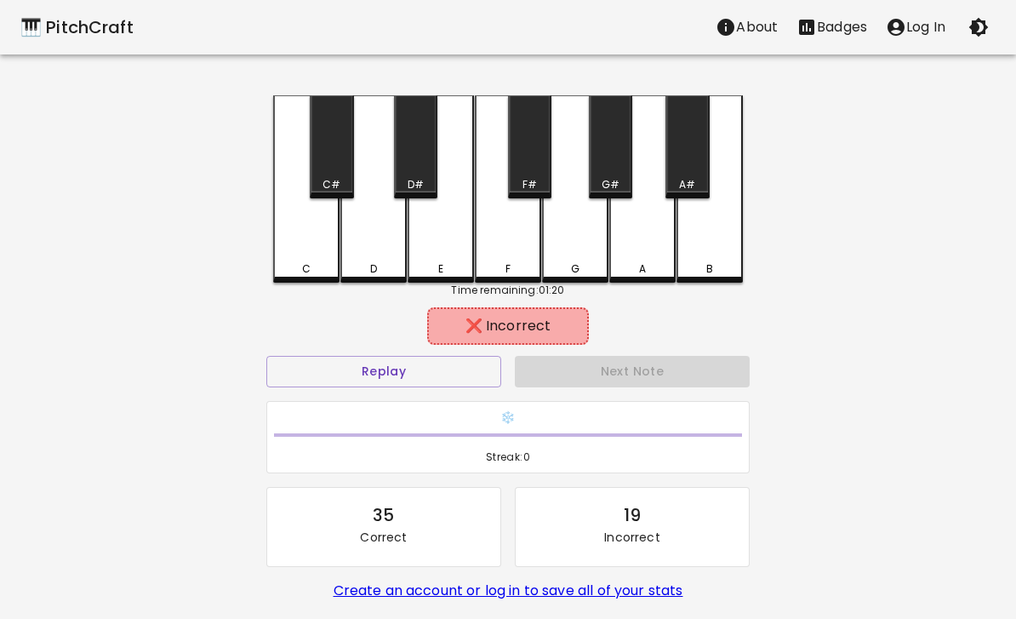
click at [305, 254] on div "C" at bounding box center [306, 188] width 66 height 187
click at [333, 374] on button "Replay" at bounding box center [383, 371] width 235 height 31
click at [605, 178] on div "G#" at bounding box center [611, 184] width 18 height 15
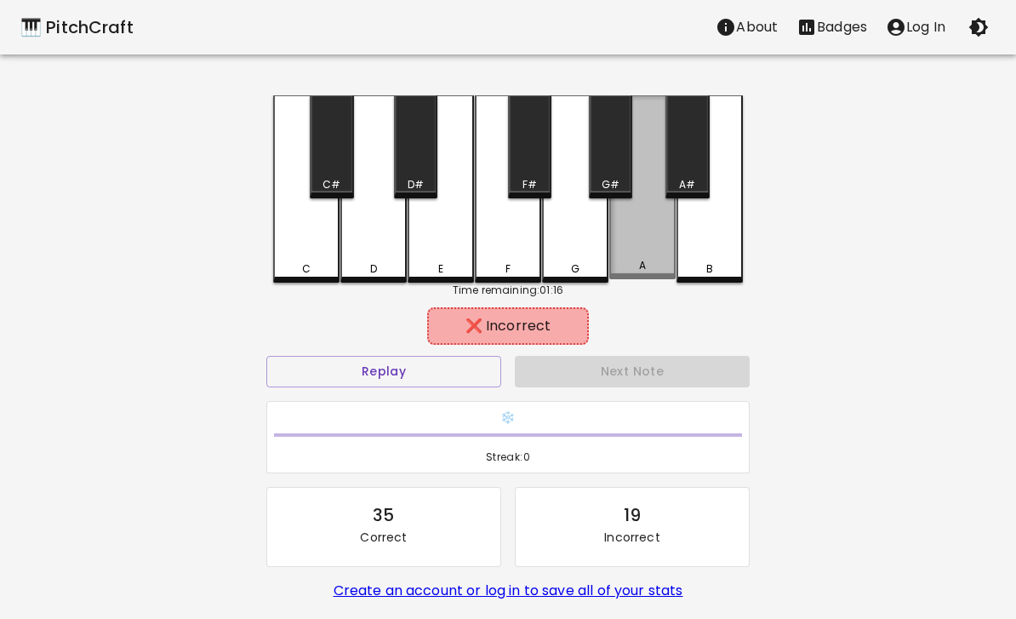
click at [652, 242] on div "A" at bounding box center [642, 187] width 66 height 184
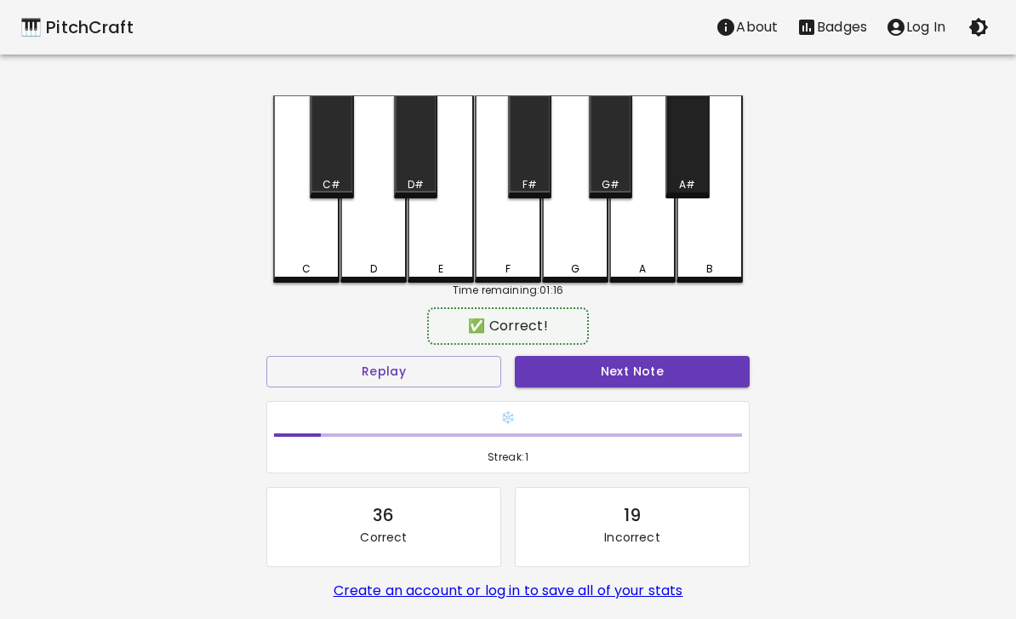
click at [688, 184] on div "A#" at bounding box center [687, 184] width 16 height 15
click at [687, 382] on button "Next Note" at bounding box center [632, 371] width 235 height 31
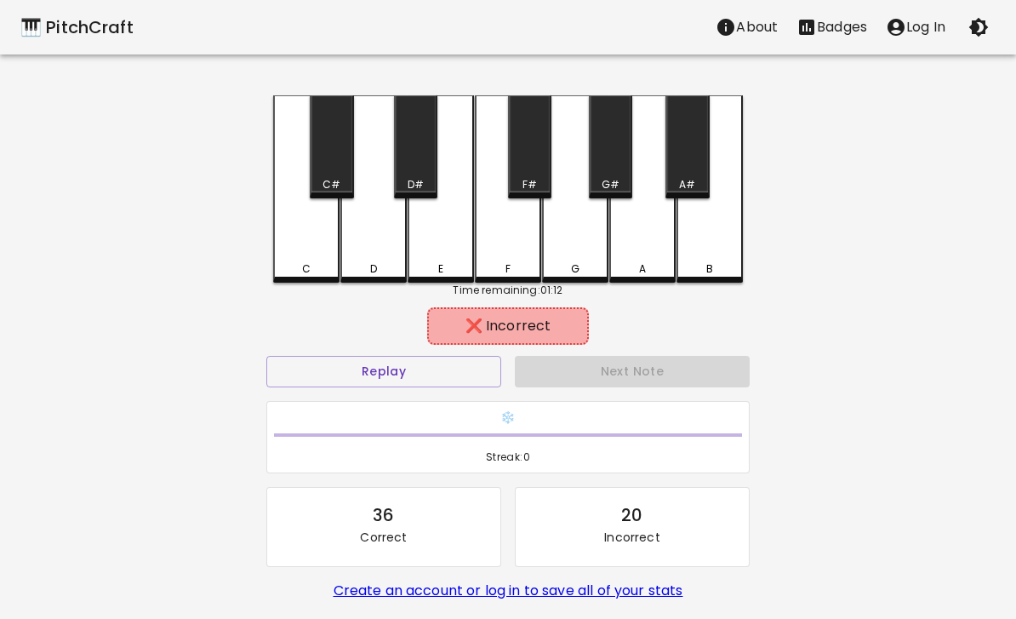
click at [304, 249] on div "C" at bounding box center [306, 188] width 66 height 187
click at [349, 373] on button "Replay" at bounding box center [383, 371] width 235 height 31
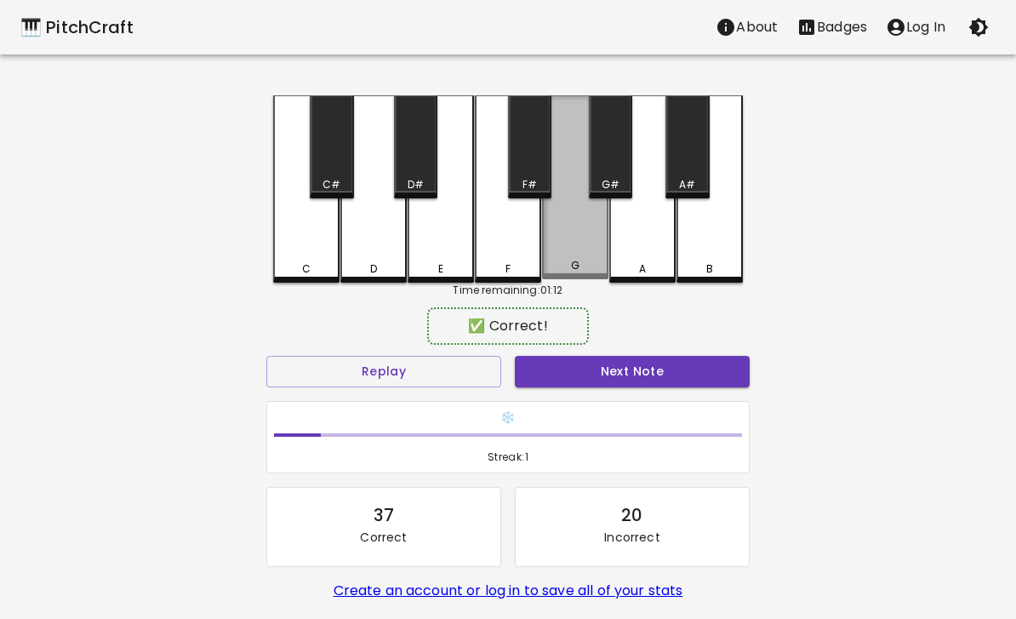
click at [598, 249] on div "G" at bounding box center [575, 187] width 66 height 184
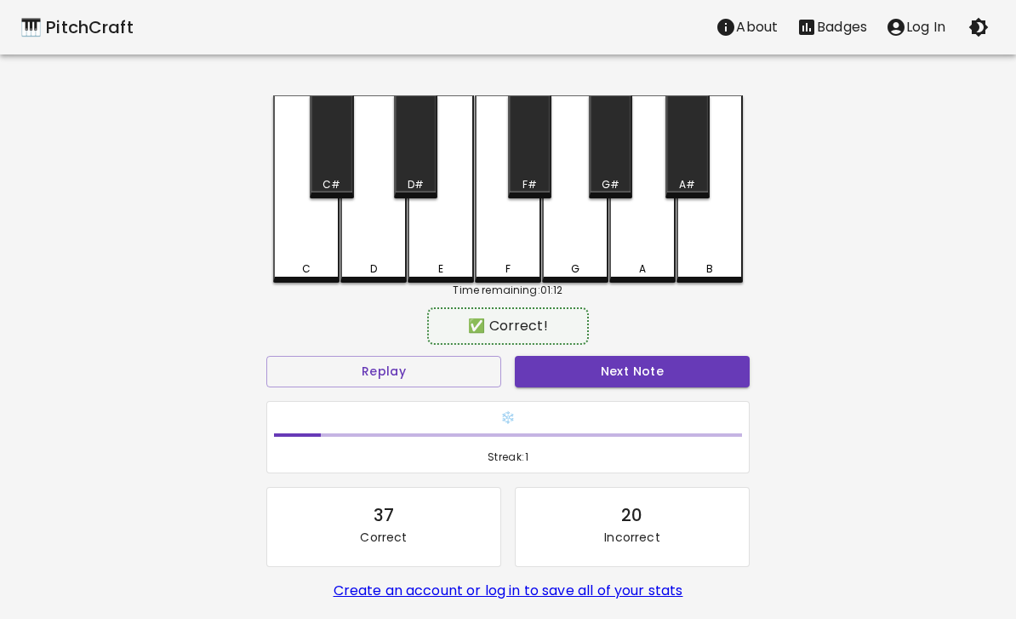
click at [638, 382] on button "Next Note" at bounding box center [632, 371] width 235 height 31
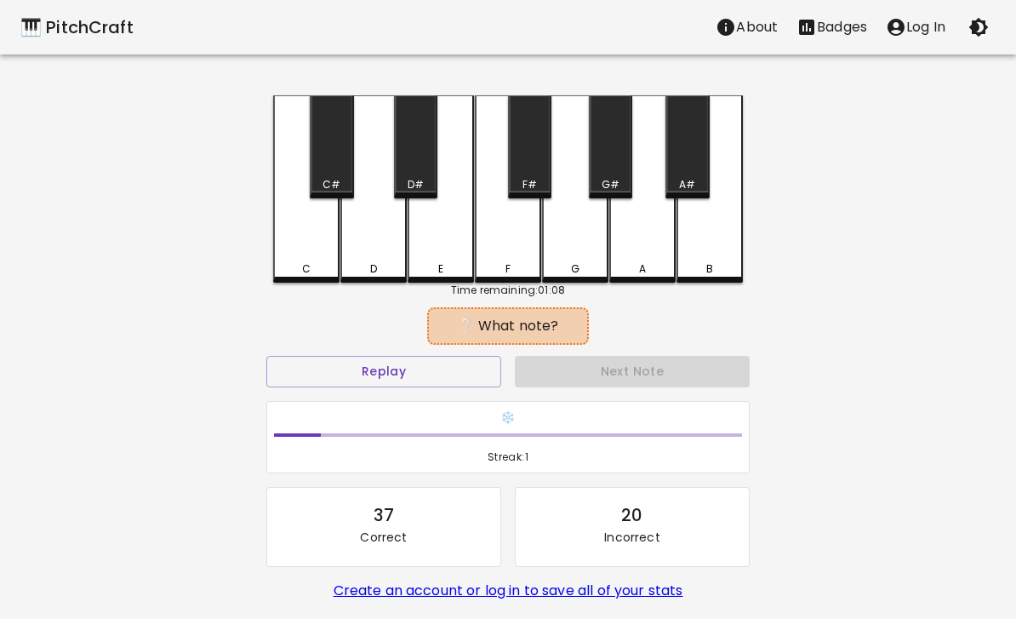
click at [299, 256] on div "C" at bounding box center [306, 188] width 66 height 187
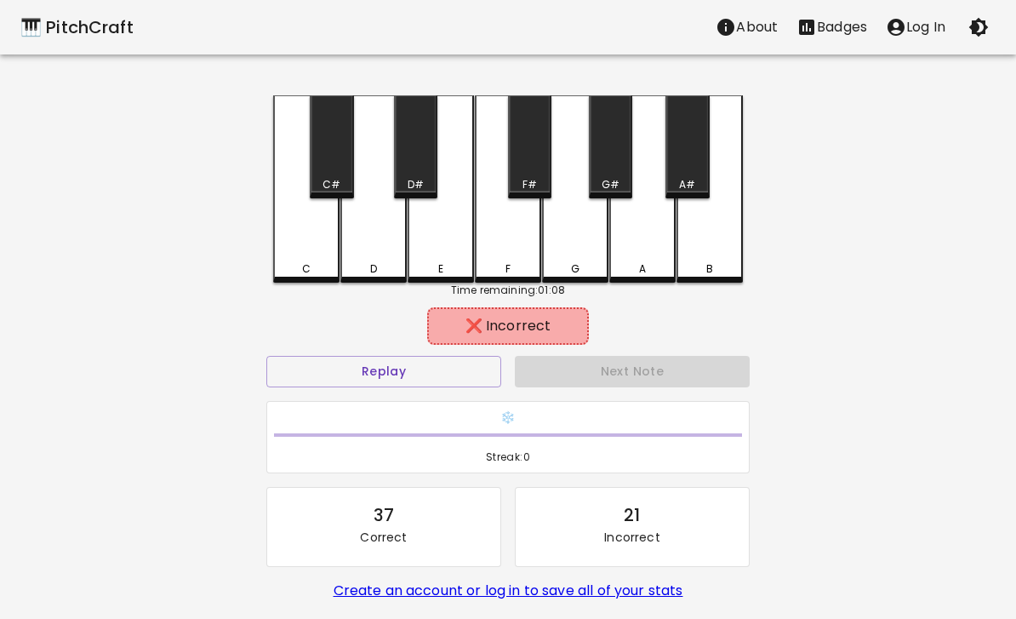
click at [333, 374] on button "Replay" at bounding box center [383, 371] width 235 height 31
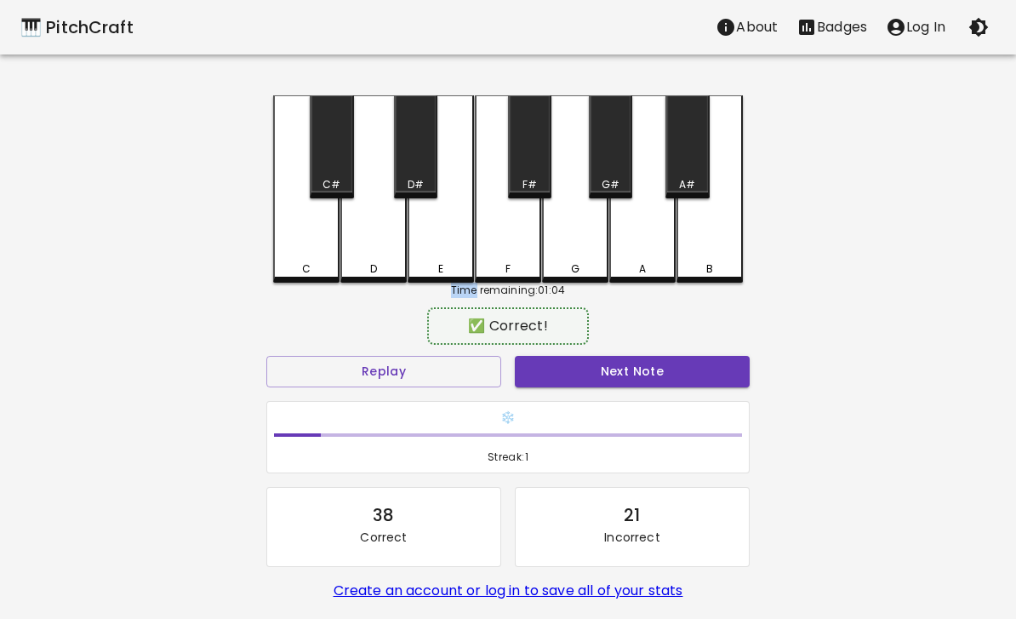
click at [654, 373] on button "Next Note" at bounding box center [632, 371] width 235 height 31
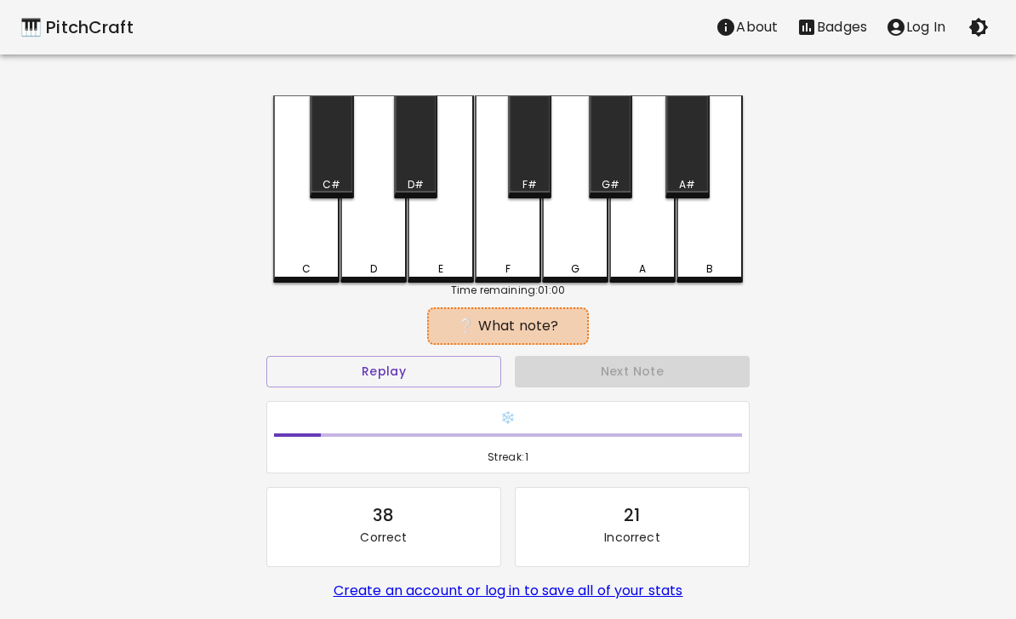
click at [327, 371] on button "Replay" at bounding box center [383, 371] width 235 height 31
click at [302, 254] on div "C" at bounding box center [306, 188] width 66 height 187
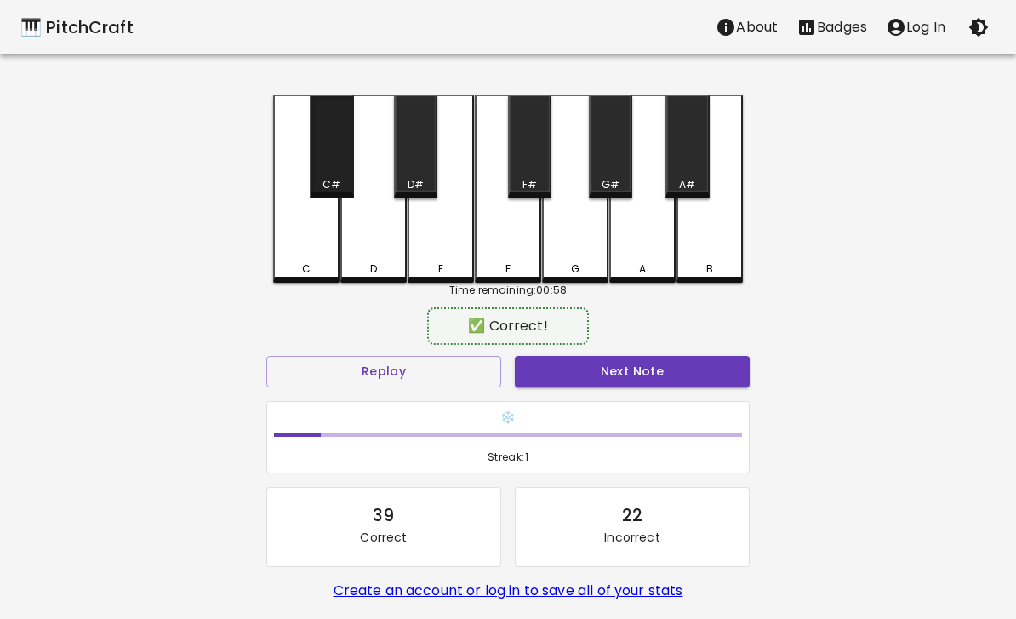
click at [335, 169] on div "C#" at bounding box center [331, 146] width 43 height 103
click at [642, 372] on button "Next Note" at bounding box center [632, 371] width 235 height 31
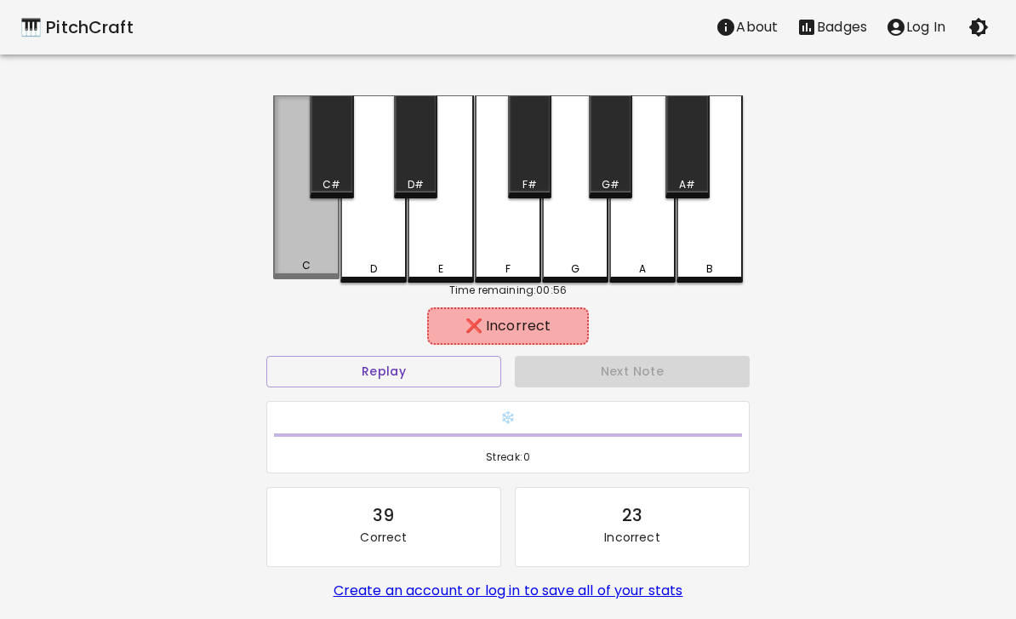
click at [320, 247] on div "C" at bounding box center [306, 187] width 66 height 184
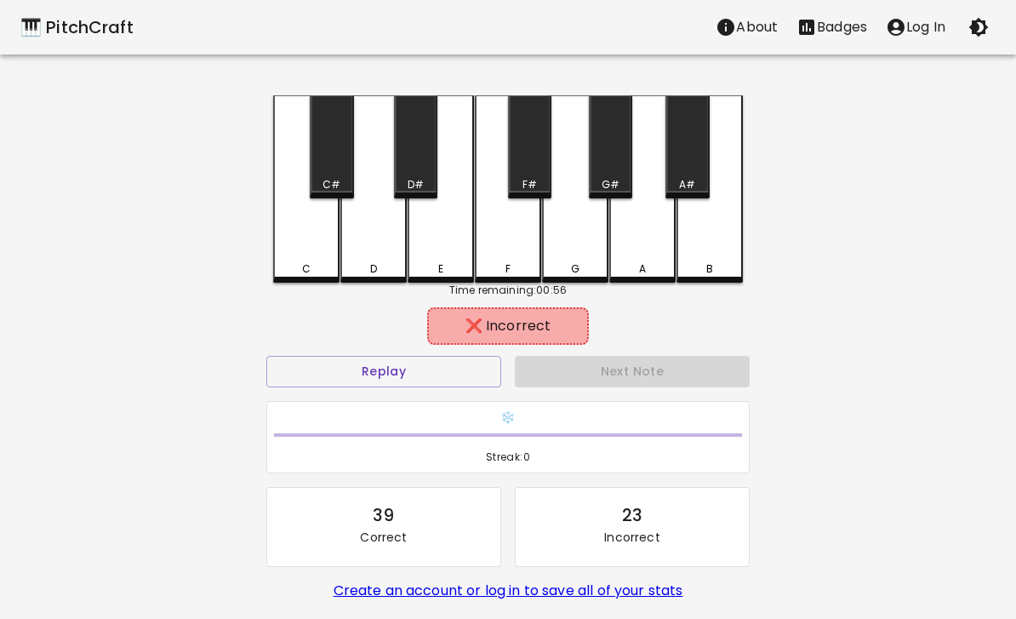
click at [349, 372] on button "Replay" at bounding box center [383, 371] width 235 height 31
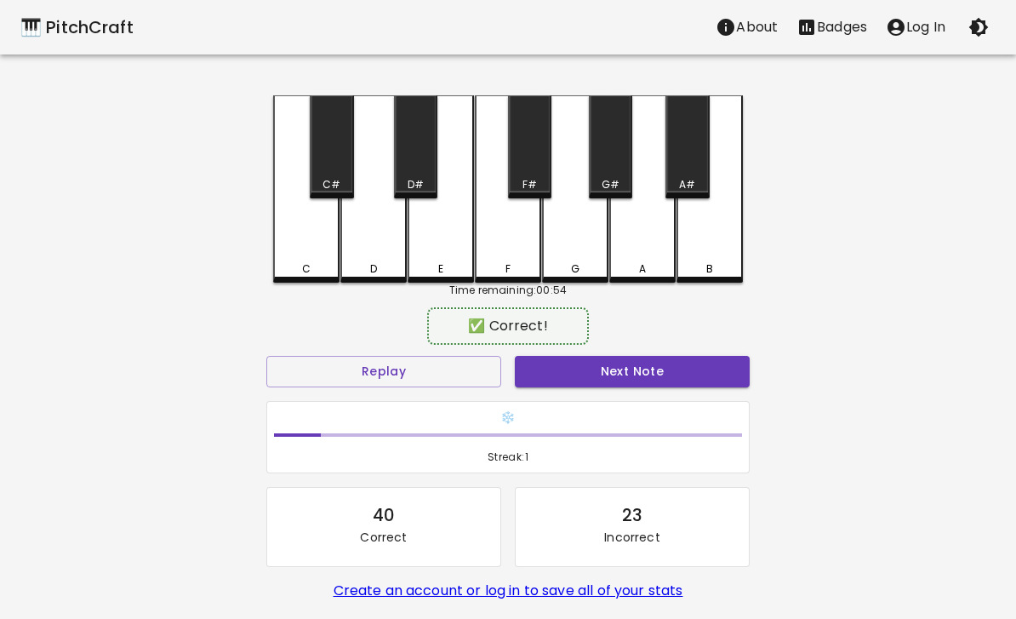
click at [584, 252] on div "G" at bounding box center [575, 188] width 66 height 187
click at [666, 371] on button "Next Note" at bounding box center [632, 371] width 235 height 31
click at [527, 169] on div "F#" at bounding box center [529, 146] width 43 height 103
click at [627, 375] on button "Next Note" at bounding box center [632, 371] width 235 height 31
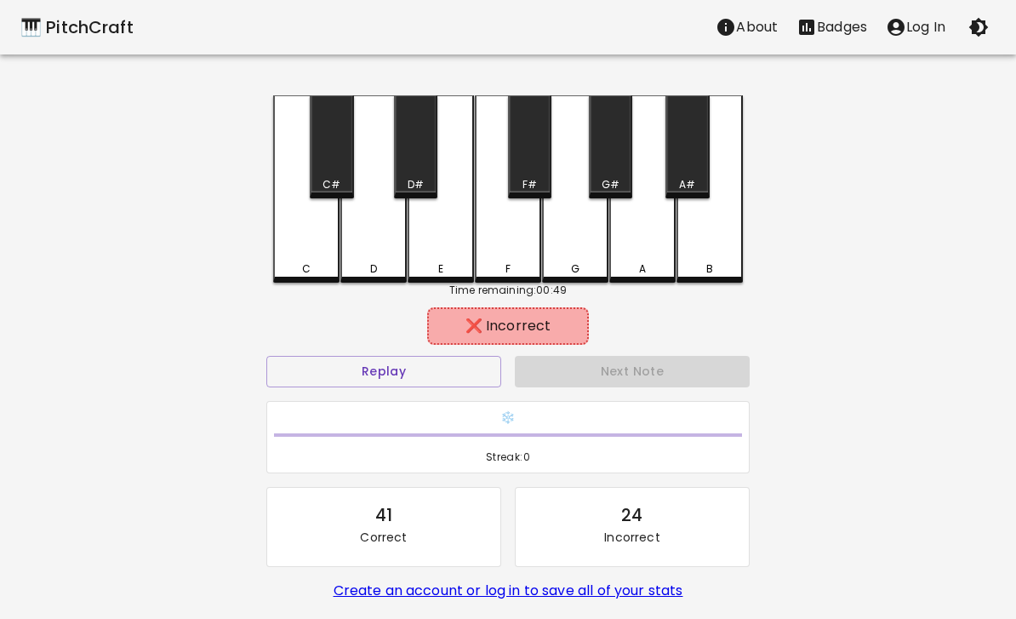
click at [312, 264] on div "C" at bounding box center [306, 268] width 63 height 15
click at [396, 371] on button "Replay" at bounding box center [383, 371] width 235 height 31
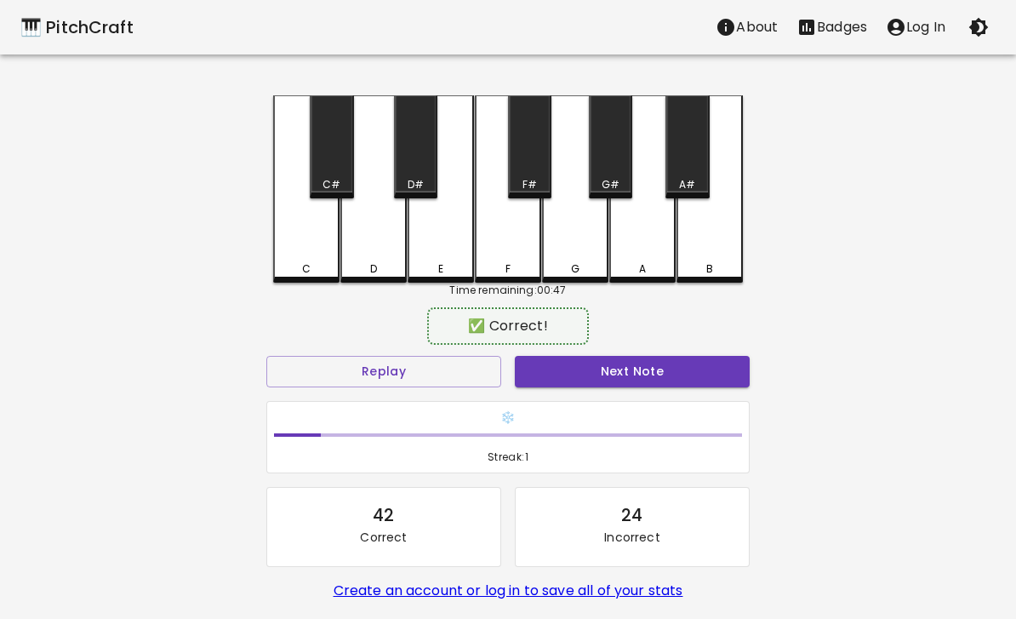
click at [617, 179] on div "G#" at bounding box center [611, 184] width 18 height 15
click at [647, 368] on button "Next Note" at bounding box center [632, 371] width 235 height 31
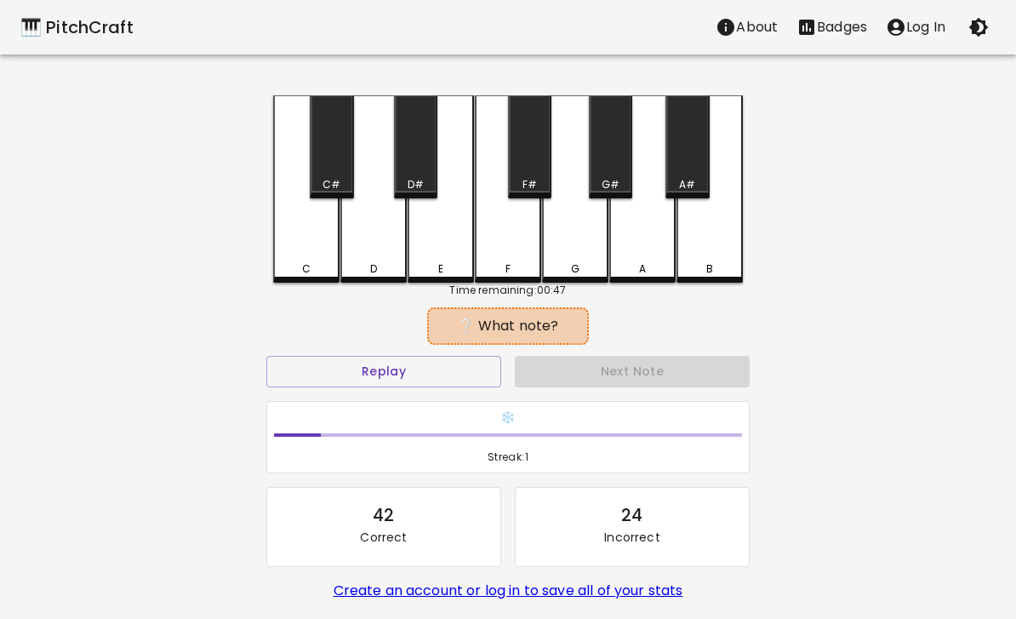
click at [314, 252] on div "C" at bounding box center [306, 188] width 66 height 187
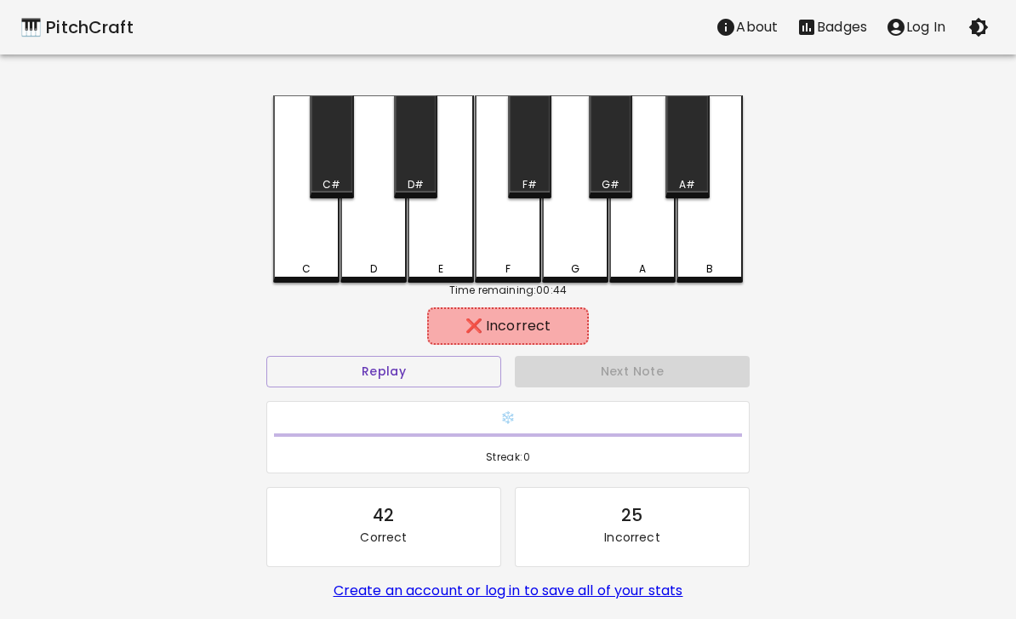
click at [347, 378] on button "Replay" at bounding box center [383, 371] width 235 height 31
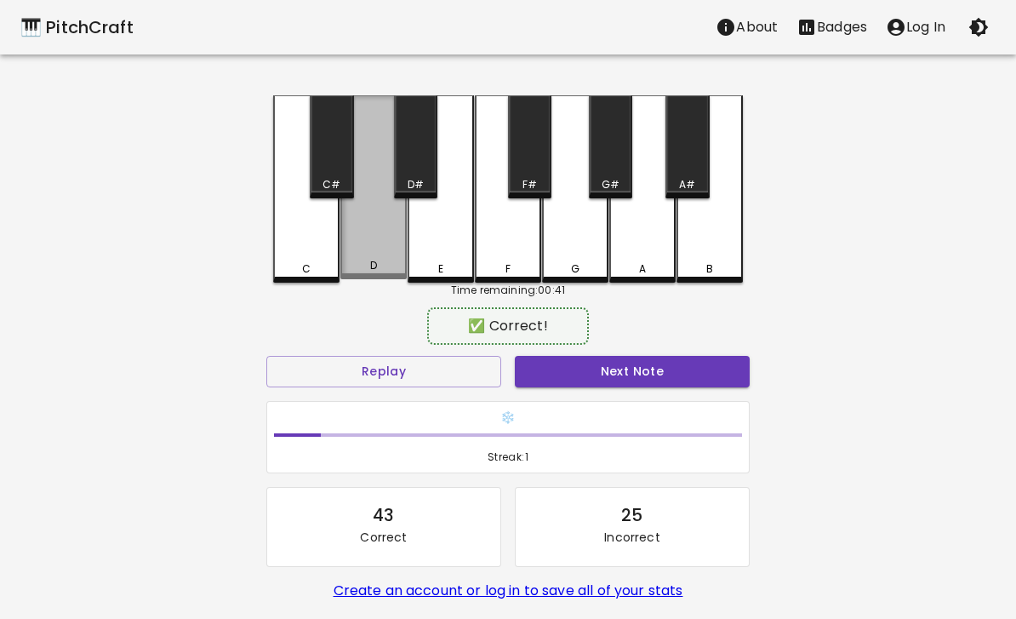
click at [374, 248] on div "D" at bounding box center [373, 187] width 66 height 184
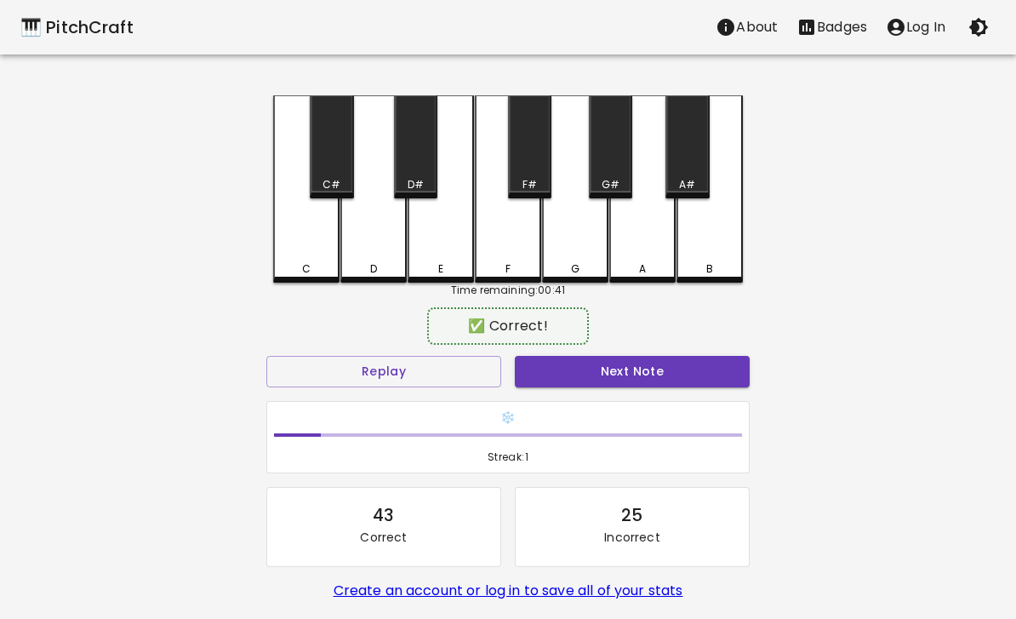
click at [623, 378] on button "Next Note" at bounding box center [632, 371] width 235 height 31
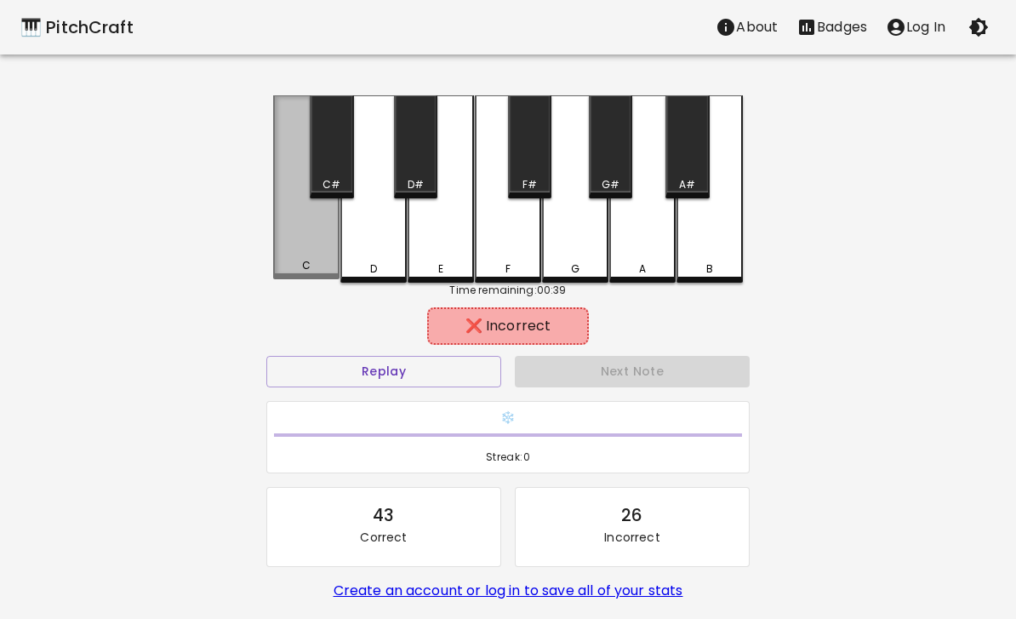
click at [311, 243] on div "C" at bounding box center [306, 187] width 66 height 184
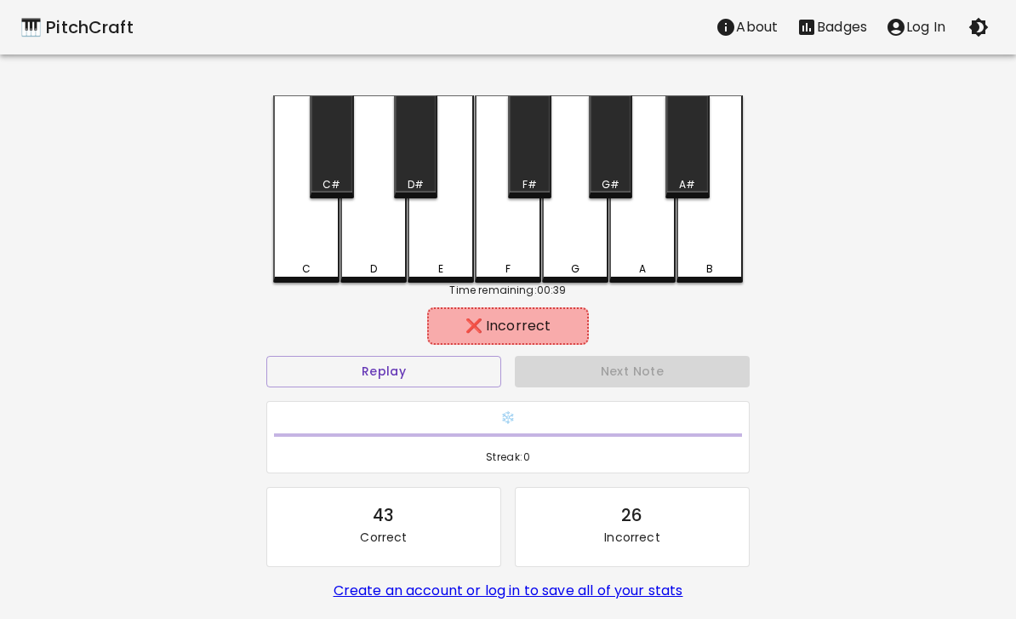
click at [359, 368] on button "Replay" at bounding box center [383, 371] width 235 height 31
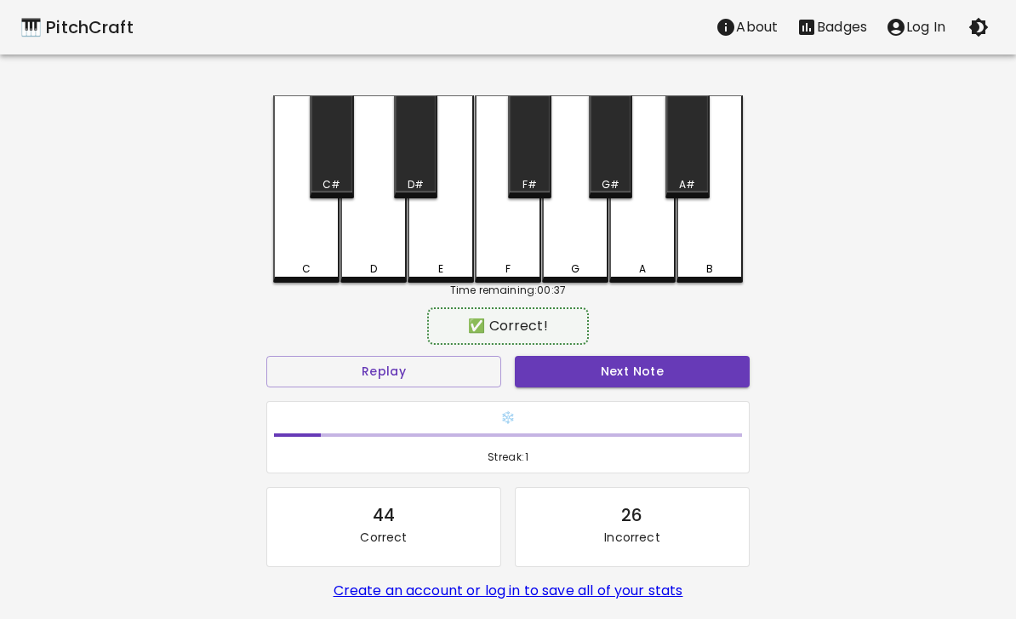
click at [499, 244] on div "F" at bounding box center [508, 188] width 66 height 187
click at [650, 369] on button "Next Note" at bounding box center [632, 371] width 235 height 31
click at [311, 248] on div "C" at bounding box center [306, 188] width 66 height 187
click at [333, 366] on button "Replay" at bounding box center [383, 371] width 235 height 31
click at [302, 247] on div "C" at bounding box center [306, 188] width 66 height 187
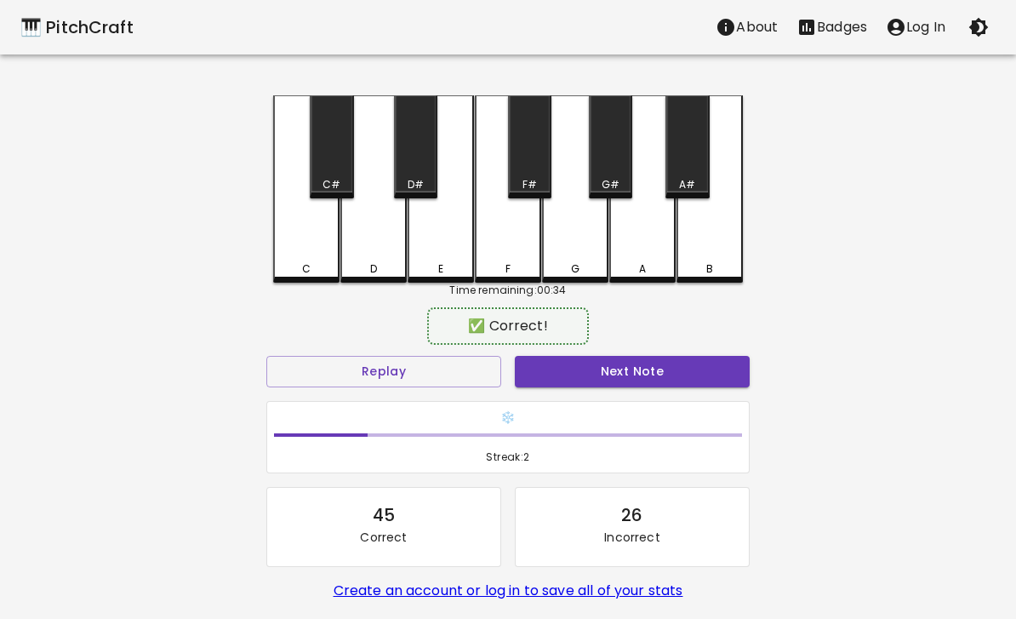
click at [625, 372] on button "Next Note" at bounding box center [632, 371] width 235 height 31
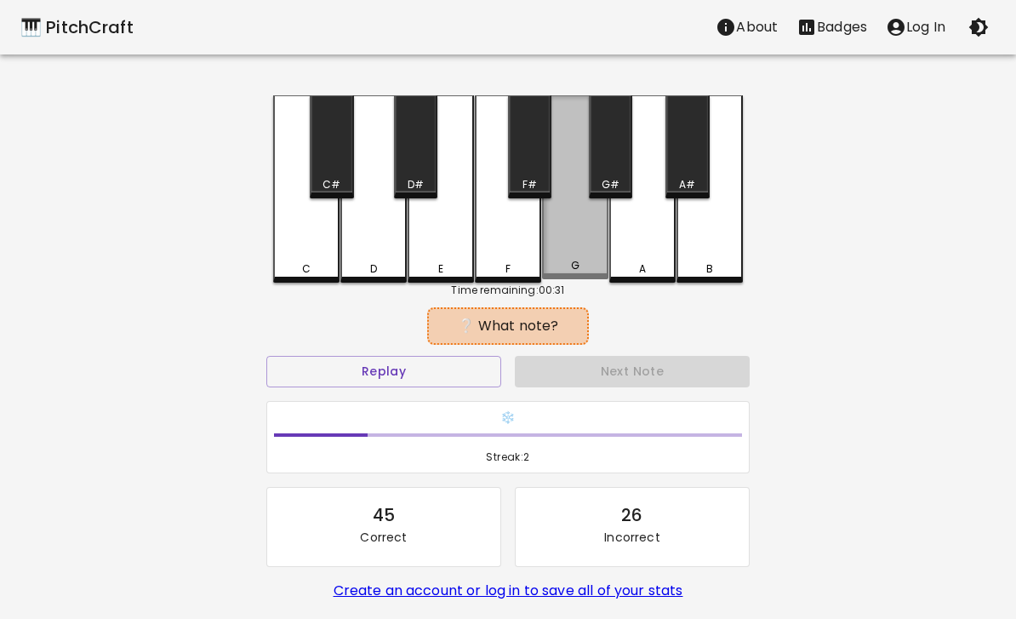
click at [586, 249] on div "G" at bounding box center [575, 187] width 66 height 184
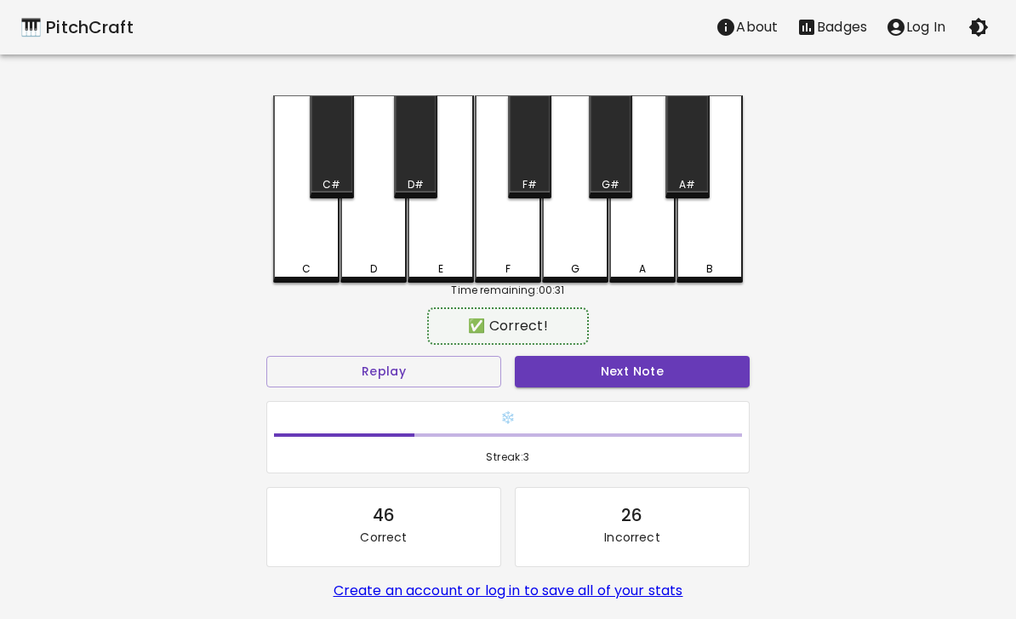
click at [653, 362] on button "Next Note" at bounding box center [632, 371] width 235 height 31
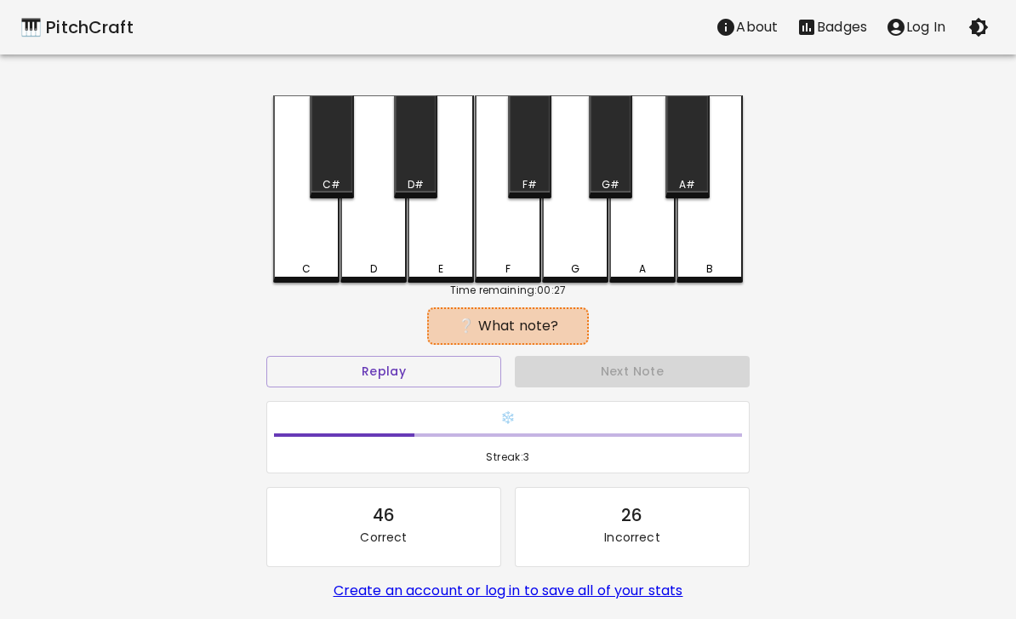
click at [325, 368] on button "Replay" at bounding box center [383, 371] width 235 height 31
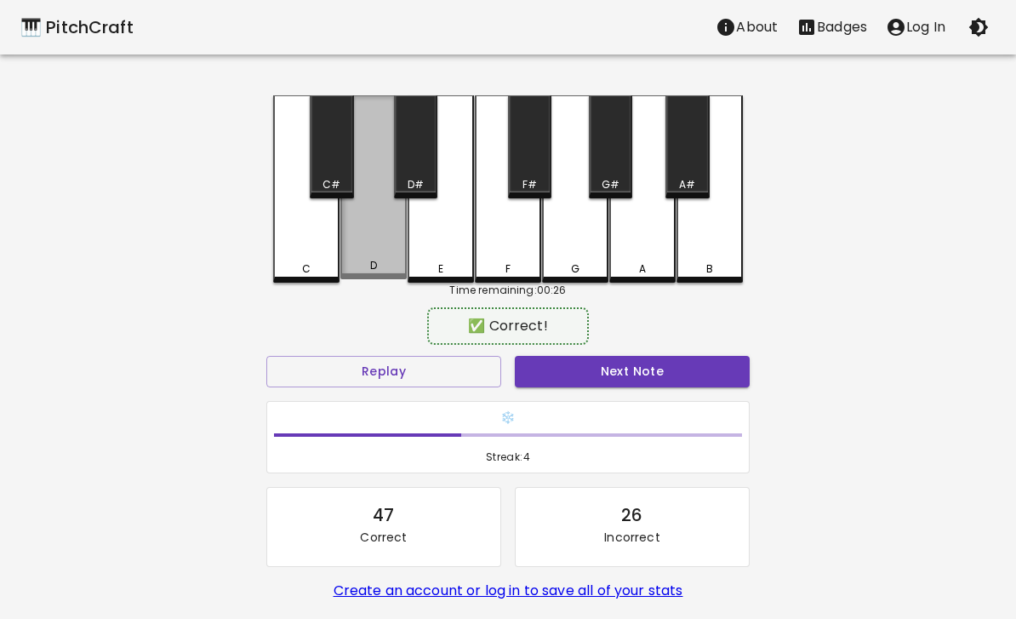
click at [371, 257] on div "D" at bounding box center [373, 187] width 66 height 184
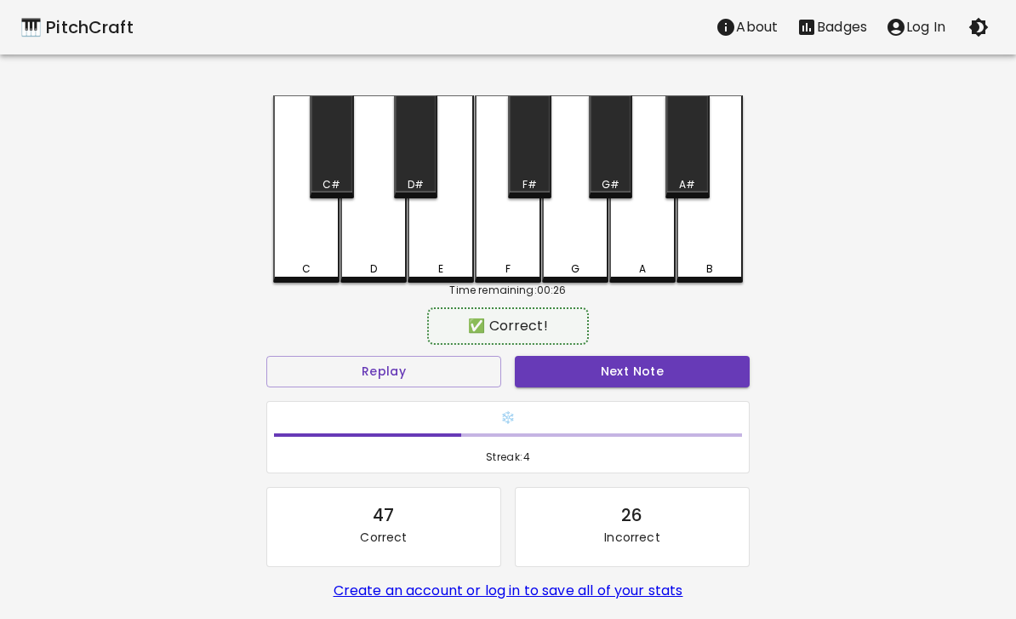
click at [623, 370] on button "Next Note" at bounding box center [632, 371] width 235 height 31
click at [415, 174] on div "D#" at bounding box center [415, 146] width 43 height 103
click at [627, 371] on button "Next Note" at bounding box center [632, 371] width 235 height 31
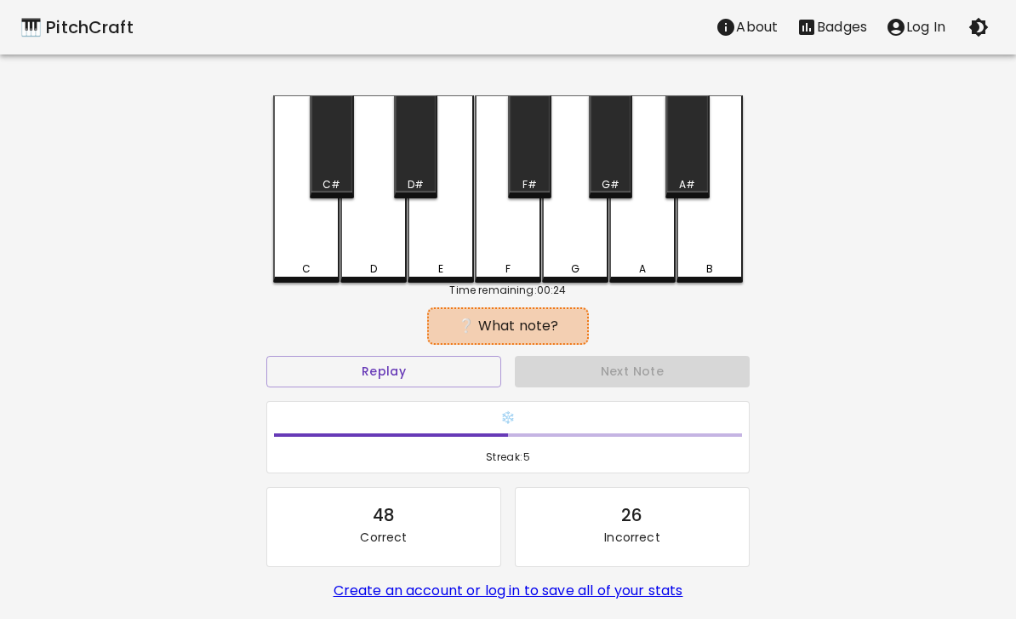
click at [443, 237] on div "E" at bounding box center [441, 188] width 66 height 187
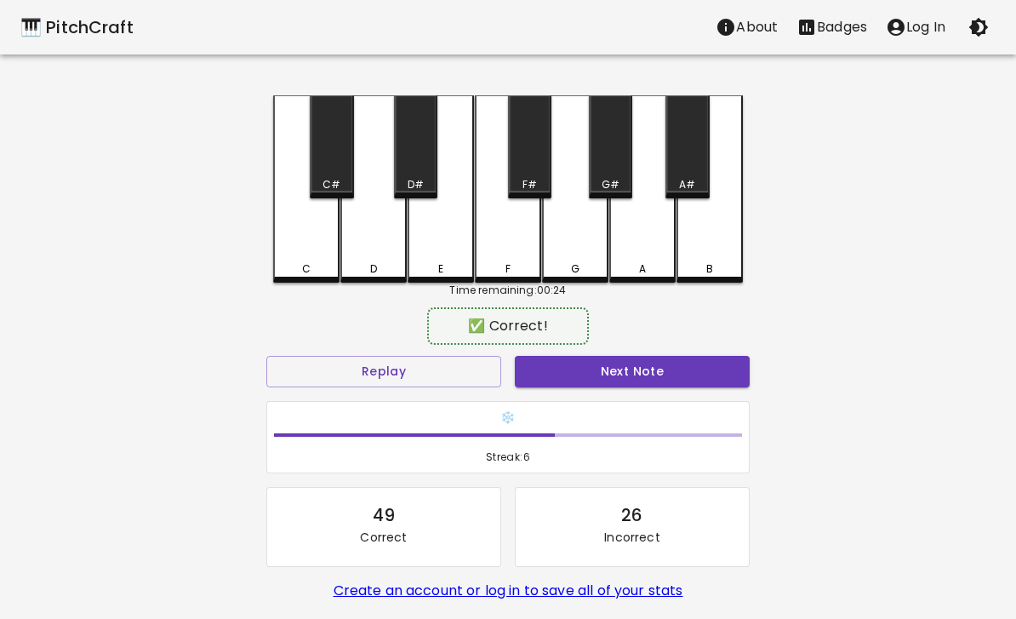
click at [634, 371] on button "Next Note" at bounding box center [632, 371] width 235 height 31
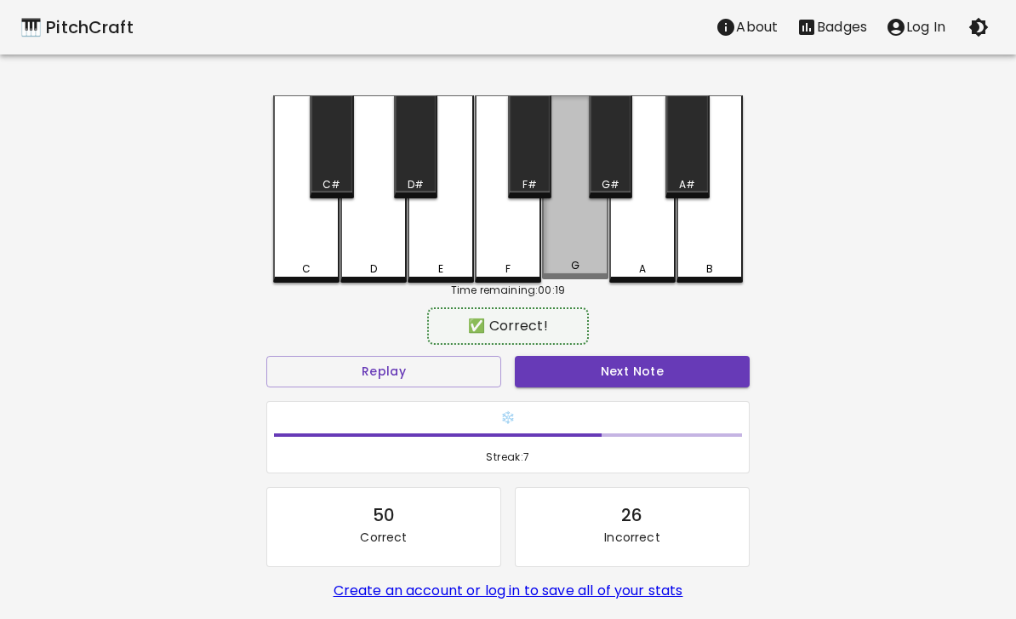
click at [574, 247] on div "G" at bounding box center [575, 187] width 66 height 184
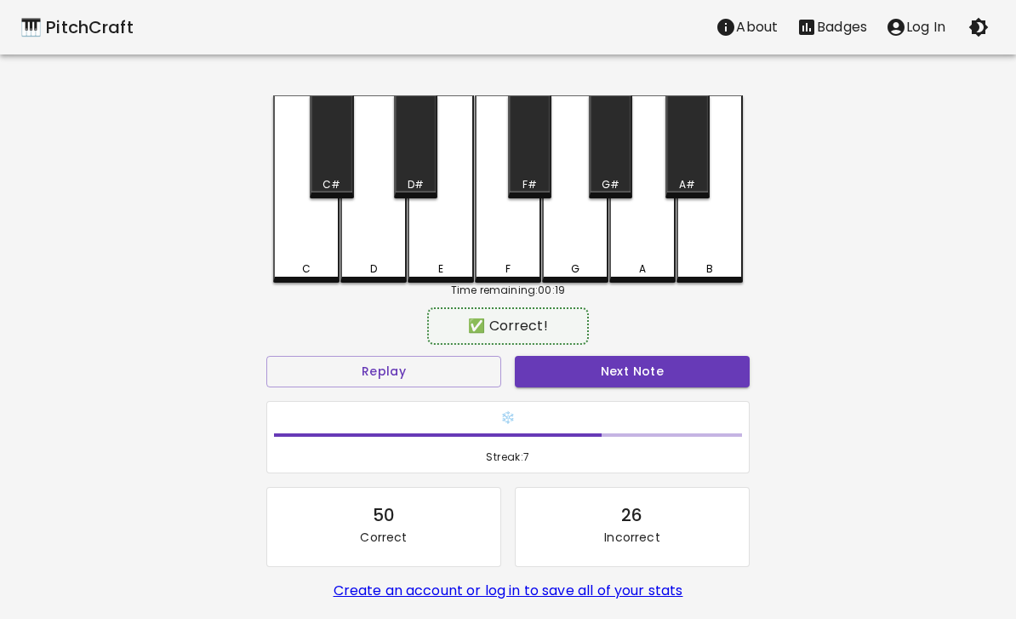
click at [636, 374] on button "Next Note" at bounding box center [632, 371] width 235 height 31
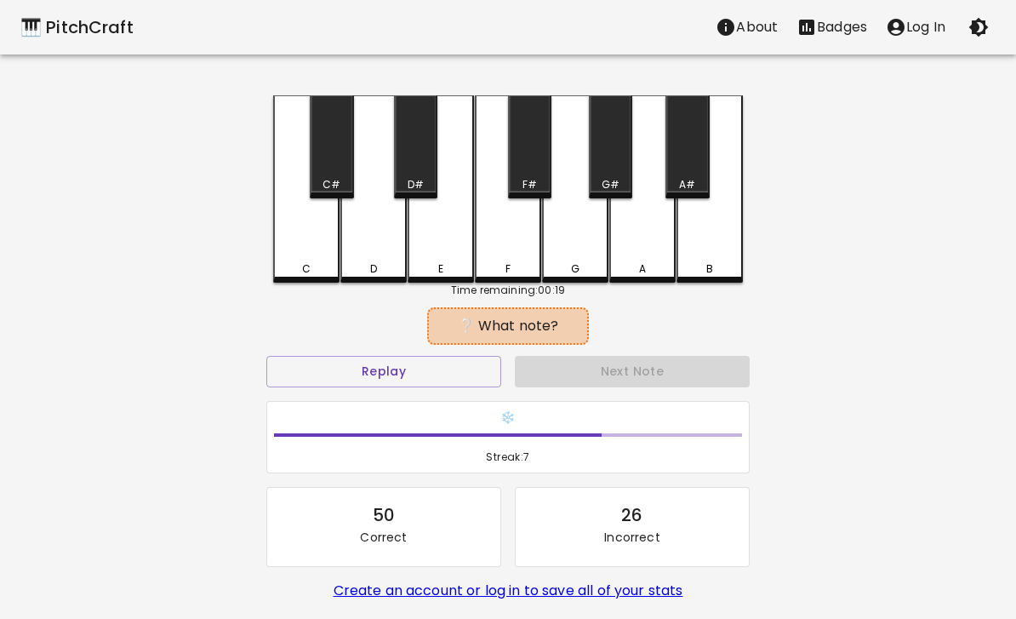
click at [527, 166] on div "F#" at bounding box center [529, 146] width 43 height 103
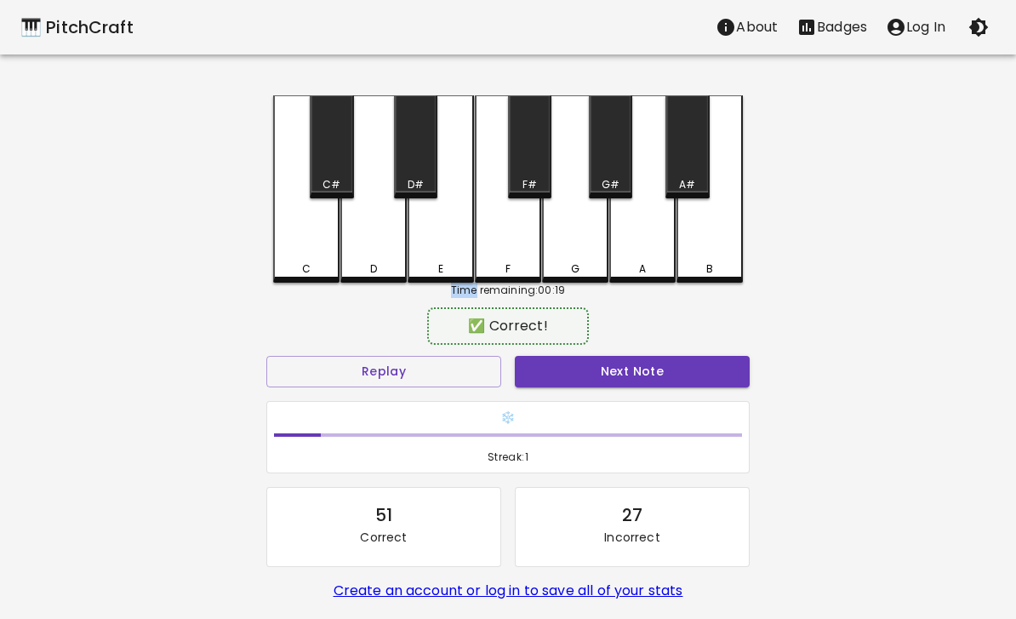
click at [591, 374] on button "Next Note" at bounding box center [632, 371] width 235 height 31
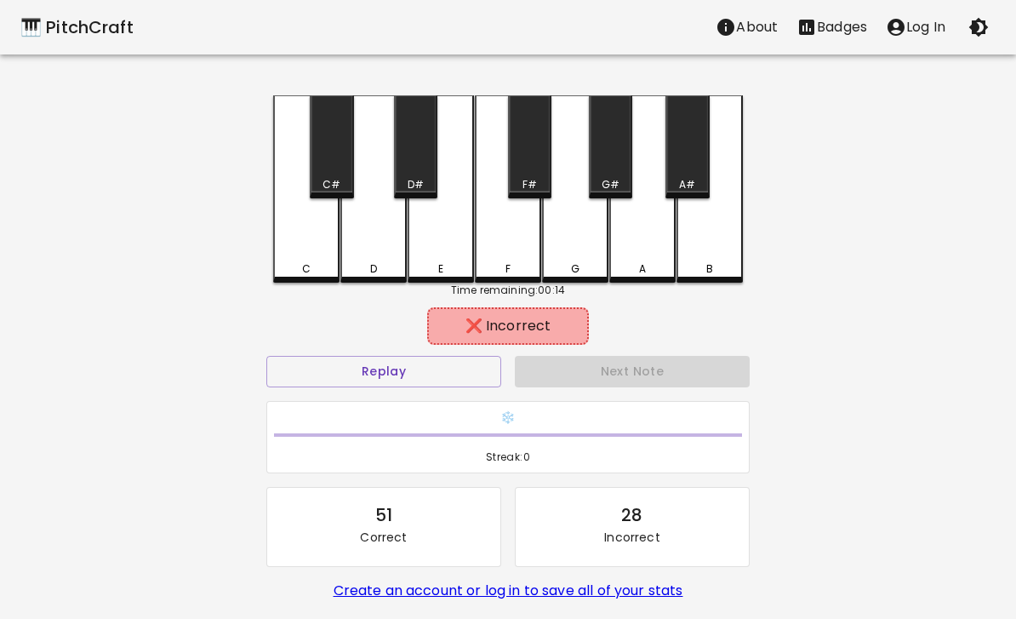
click at [455, 260] on div "E" at bounding box center [441, 188] width 66 height 187
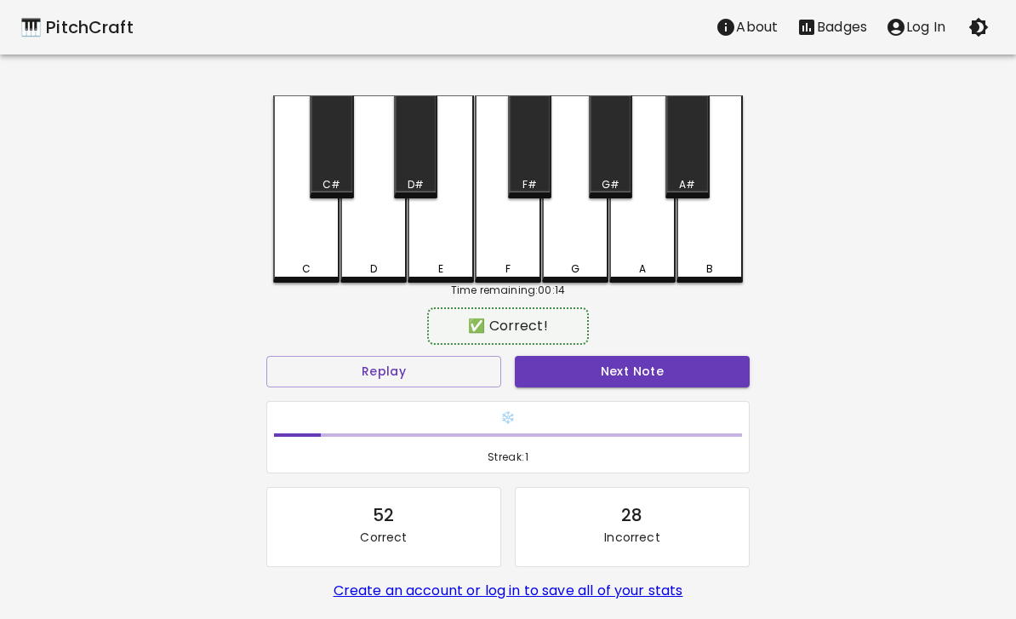
click at [416, 174] on div "D#" at bounding box center [415, 146] width 43 height 103
click at [610, 381] on button "Next Note" at bounding box center [632, 371] width 235 height 31
click at [412, 169] on div "D#" at bounding box center [415, 146] width 43 height 103
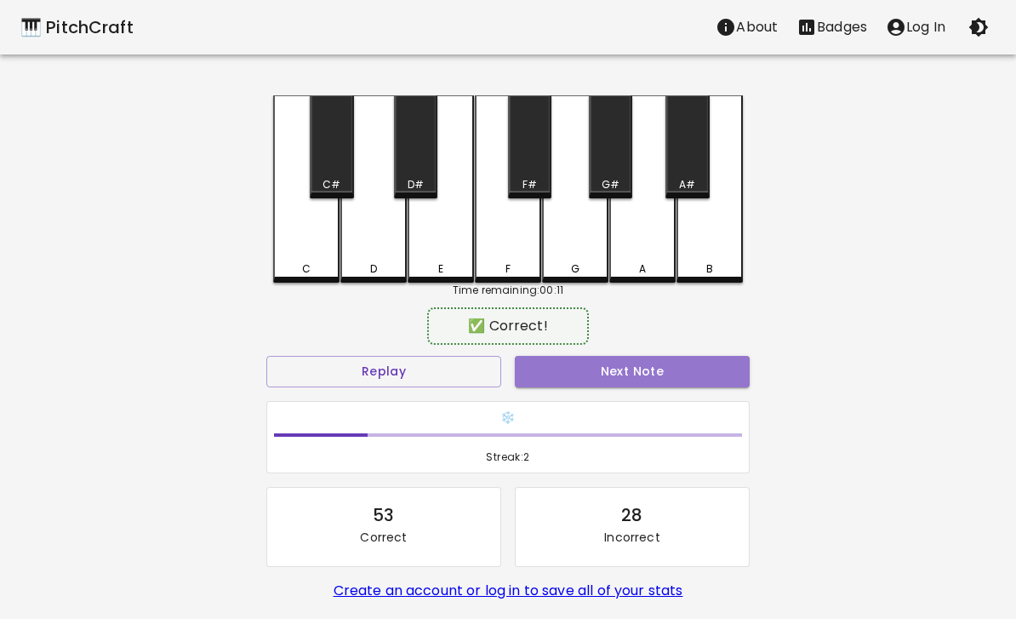
click at [627, 371] on button "Next Note" at bounding box center [632, 371] width 235 height 31
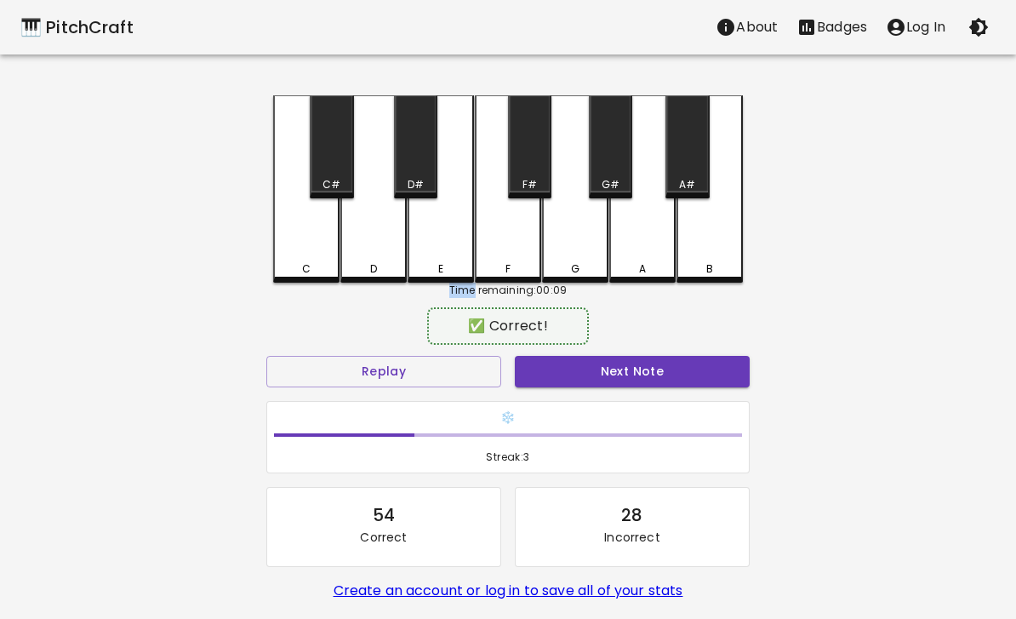
click at [641, 369] on button "Next Note" at bounding box center [632, 371] width 235 height 31
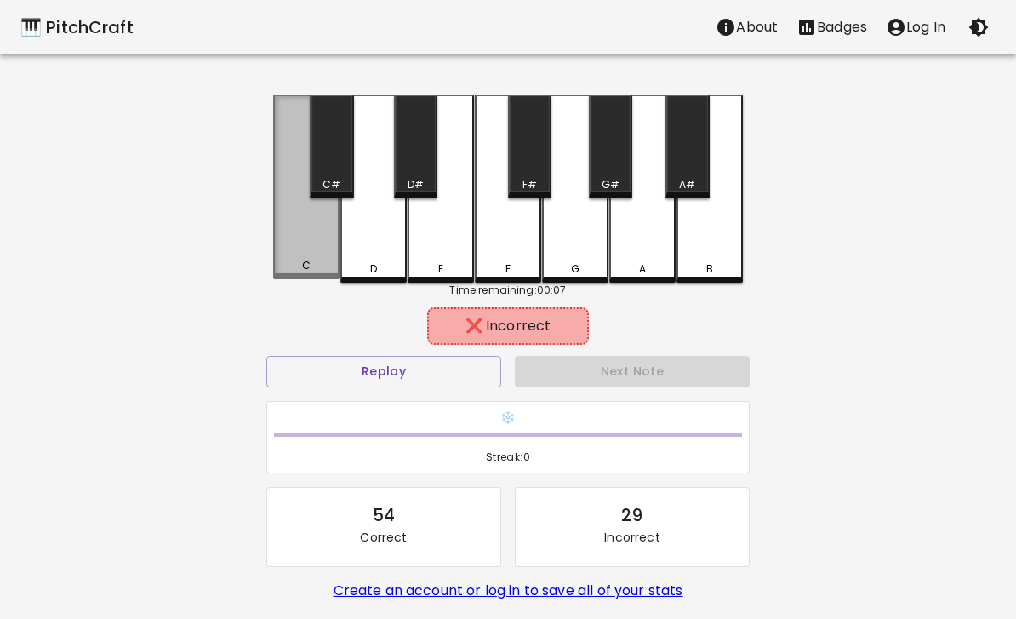
click at [318, 242] on div "C" at bounding box center [306, 187] width 66 height 184
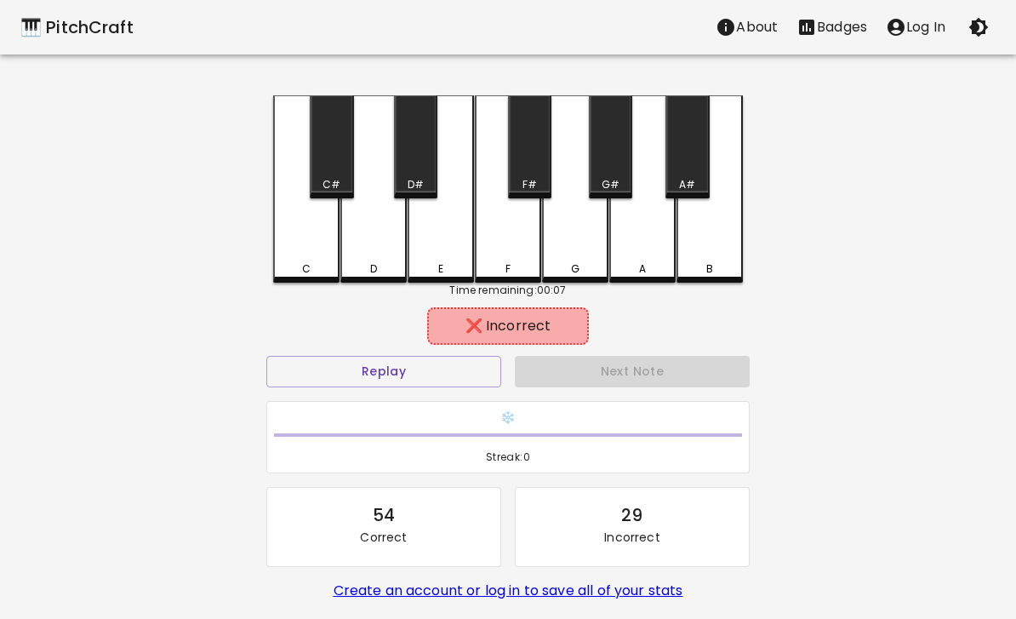
click at [350, 368] on button "Replay" at bounding box center [383, 371] width 235 height 31
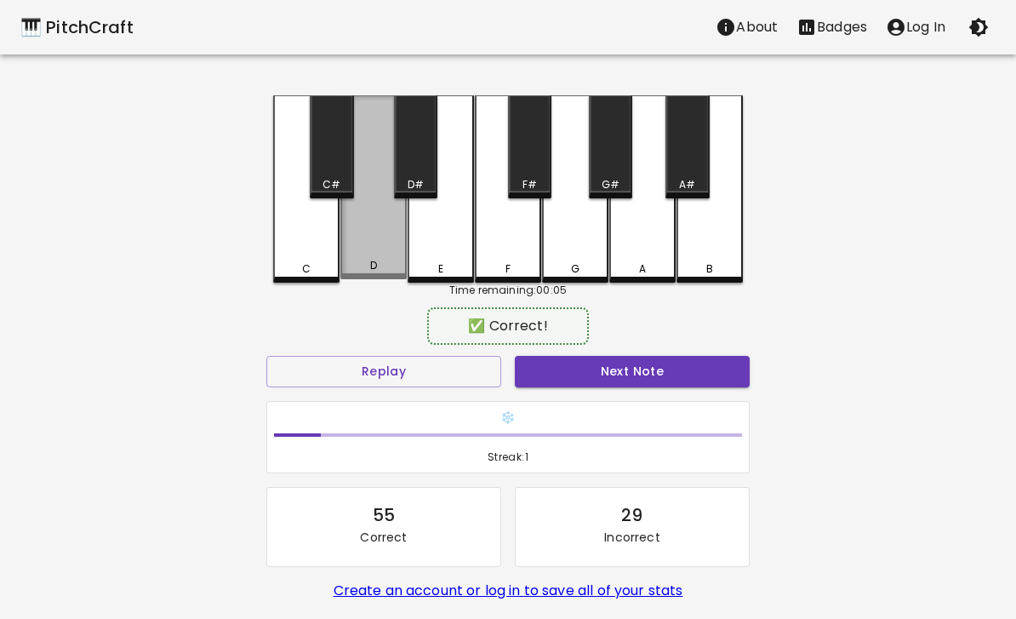
click at [368, 254] on div "D" at bounding box center [373, 187] width 66 height 184
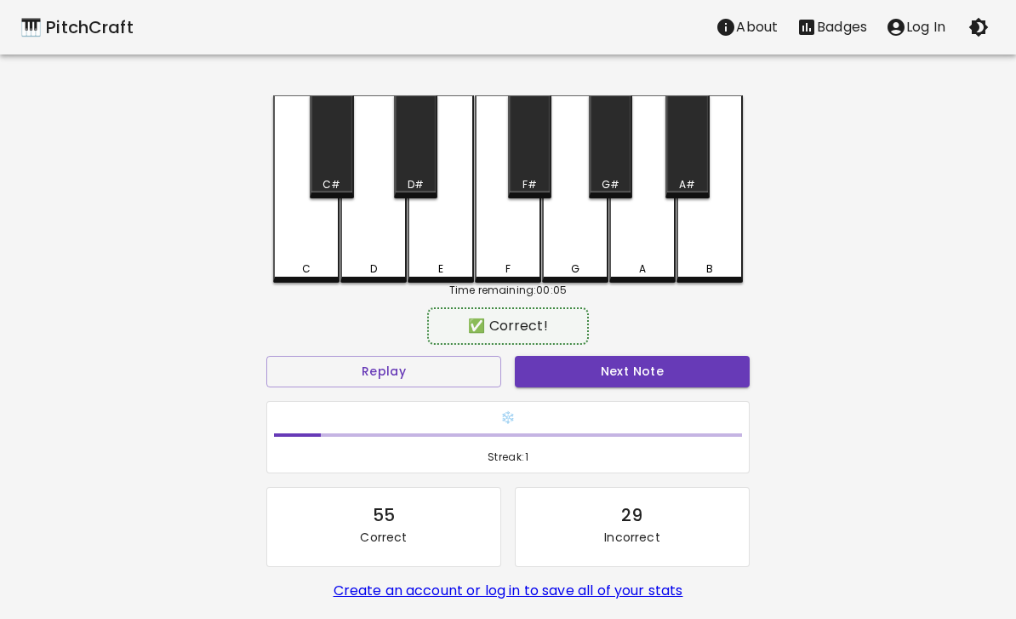
click at [635, 376] on button "Next Note" at bounding box center [632, 371] width 235 height 31
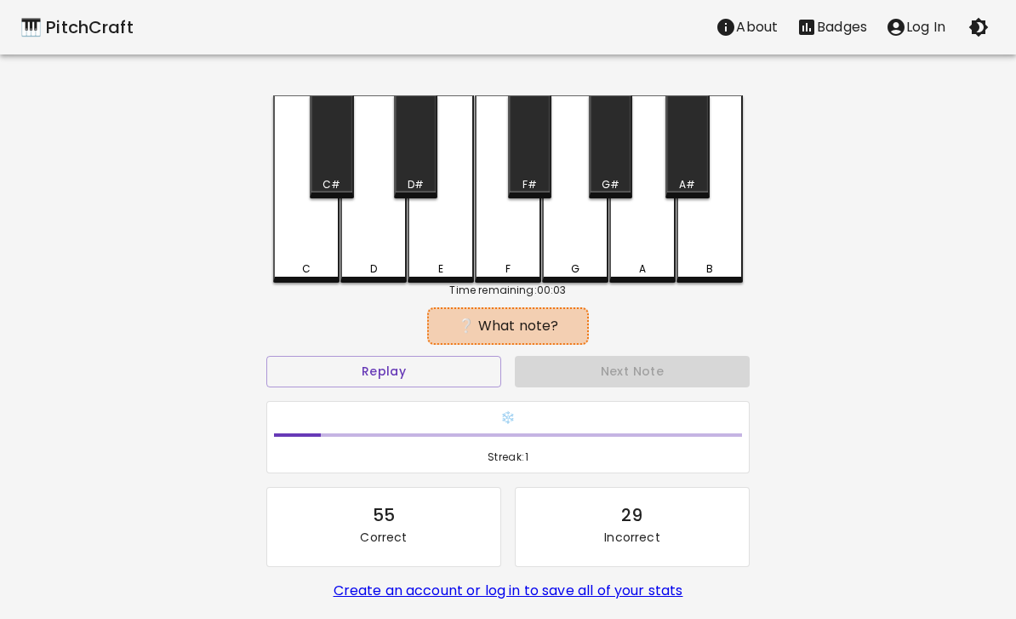
click at [304, 252] on div "C" at bounding box center [306, 188] width 66 height 187
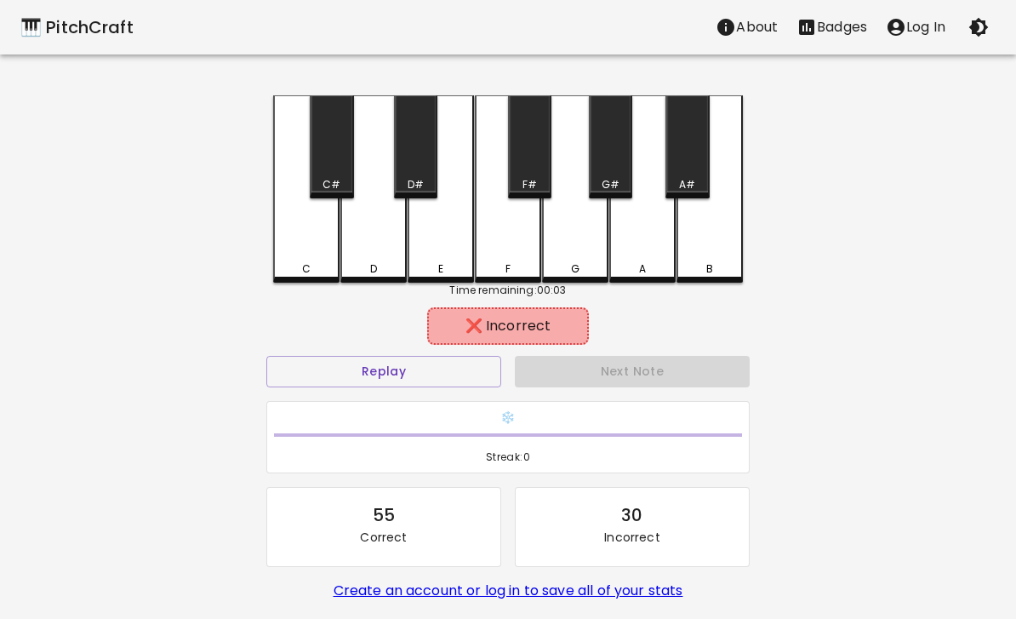
click at [336, 372] on button "Replay" at bounding box center [383, 371] width 235 height 31
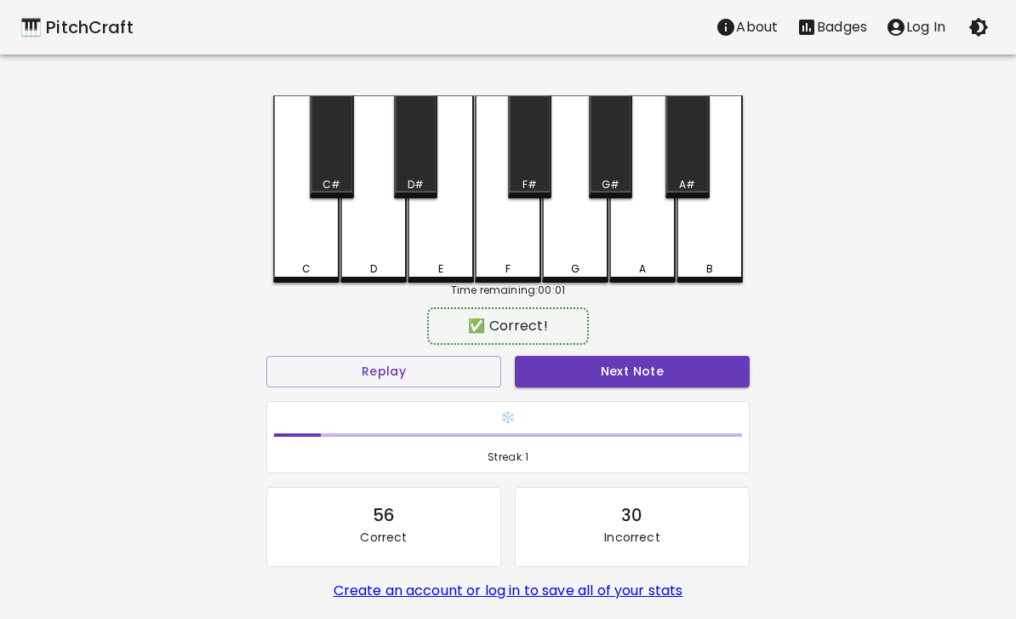
click at [609, 174] on div "G#" at bounding box center [610, 146] width 43 height 103
click at [663, 374] on button "Next Note" at bounding box center [632, 371] width 235 height 31
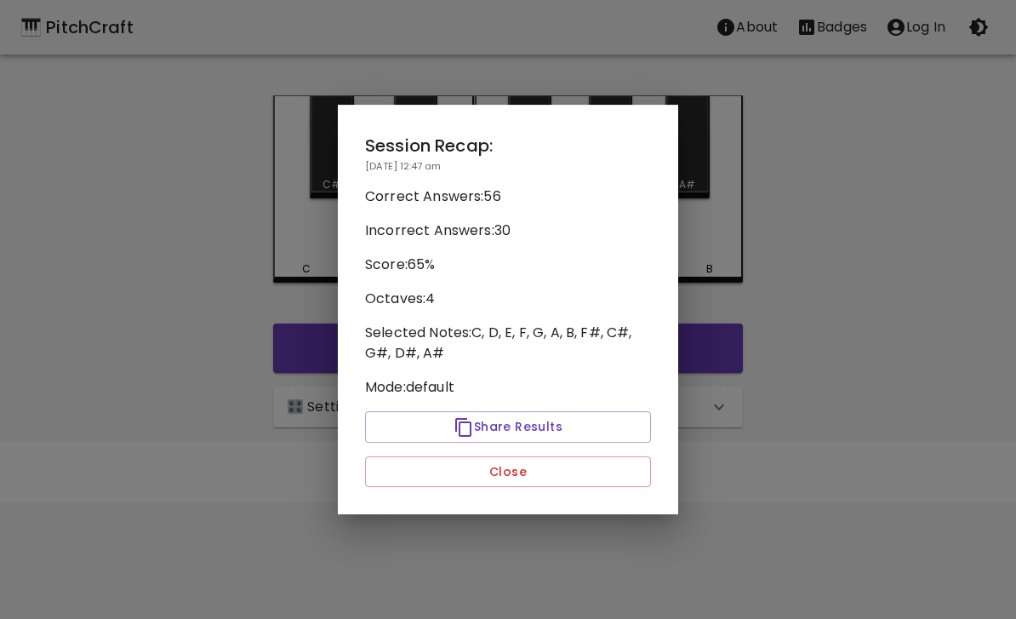
click at [605, 310] on div "Session Recap: [DATE] 12:47 am Correct Answers: 56 Incorrect Answers: 30 Score:…" at bounding box center [508, 310] width 340 height 410
click at [617, 483] on button "Close" at bounding box center [508, 471] width 286 height 31
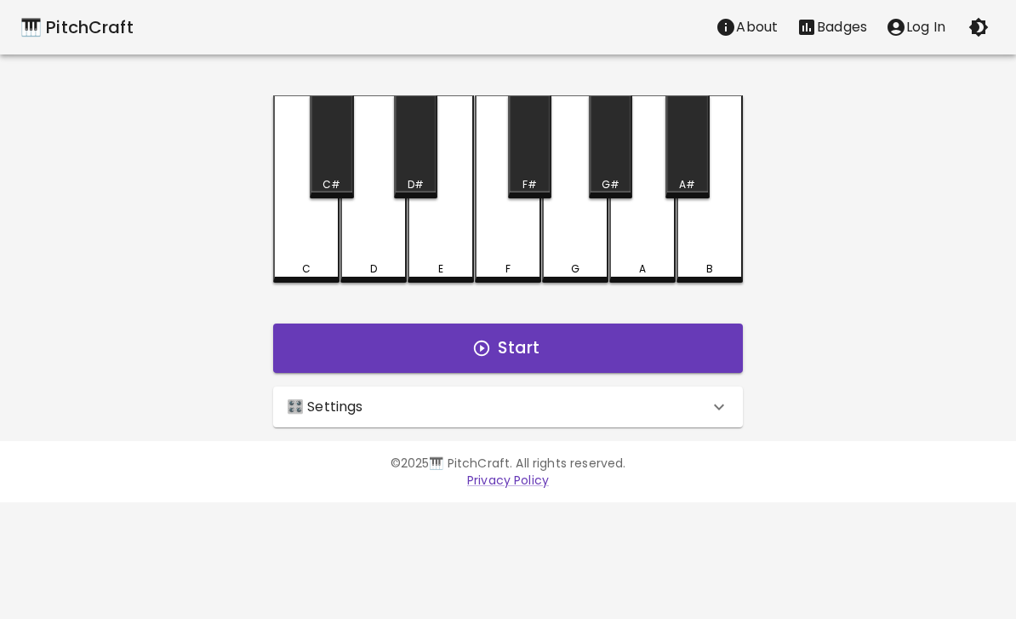
click at [304, 231] on div "C" at bounding box center [306, 188] width 66 height 187
click at [676, 354] on button "Start" at bounding box center [508, 347] width 470 height 49
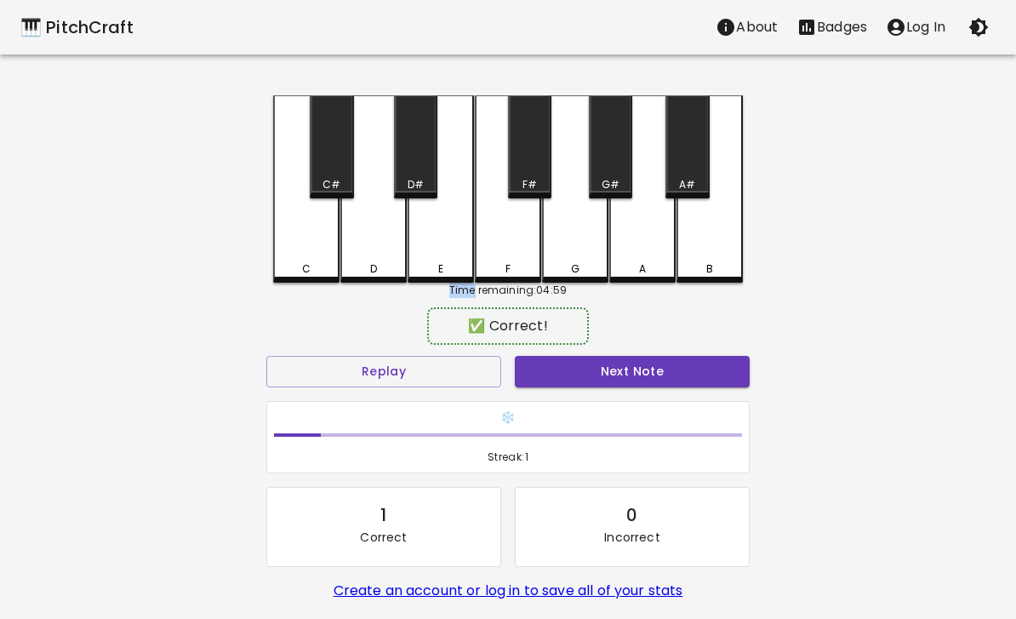
click at [636, 262] on div "A" at bounding box center [642, 268] width 63 height 15
click at [549, 378] on button "Next Note" at bounding box center [632, 371] width 235 height 31
click at [682, 159] on div "A#" at bounding box center [686, 146] width 43 height 103
click at [545, 373] on button "Next Note" at bounding box center [632, 371] width 235 height 31
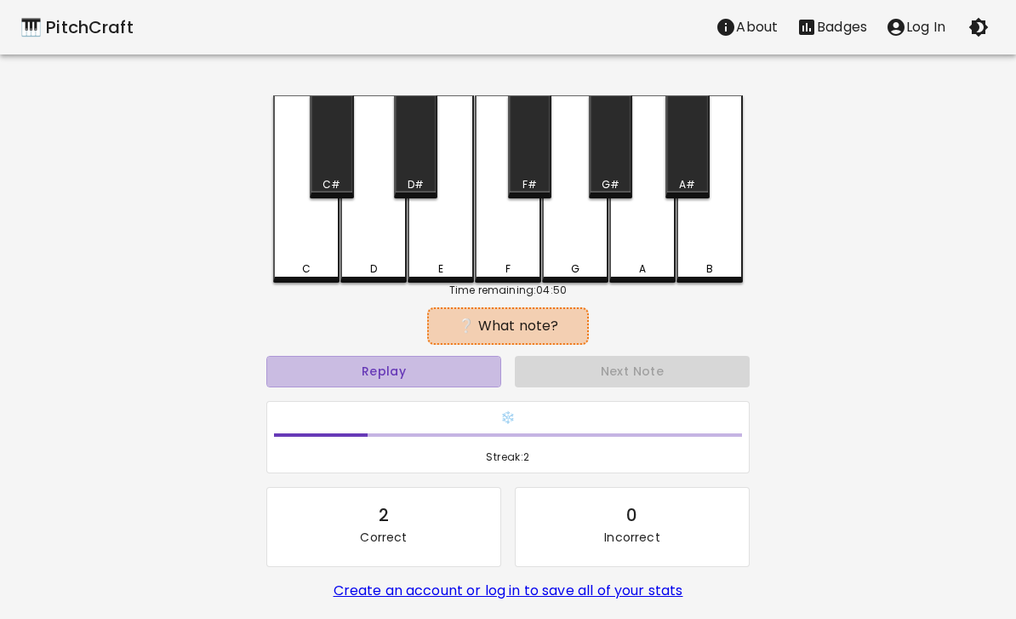
click at [453, 368] on button "Replay" at bounding box center [383, 371] width 235 height 31
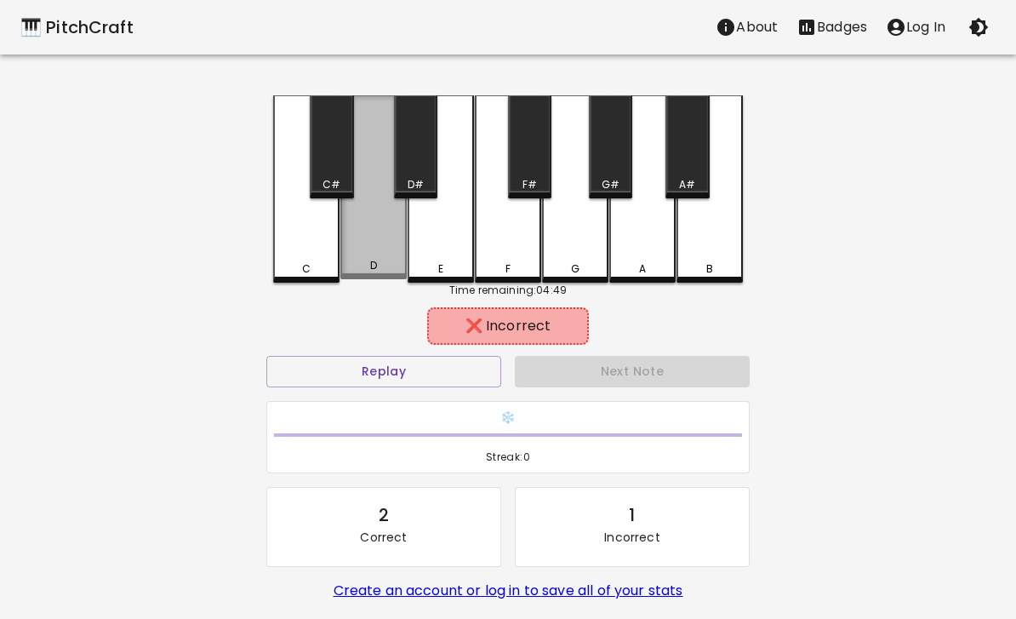
click at [376, 272] on div "D" at bounding box center [373, 265] width 7 height 15
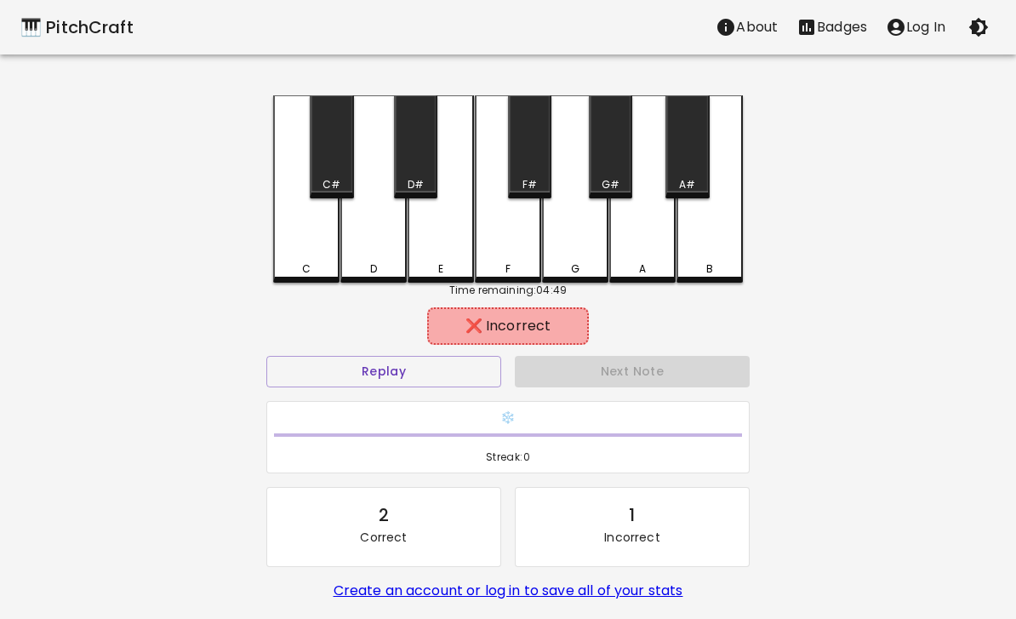
click at [454, 259] on div "E" at bounding box center [441, 188] width 66 height 187
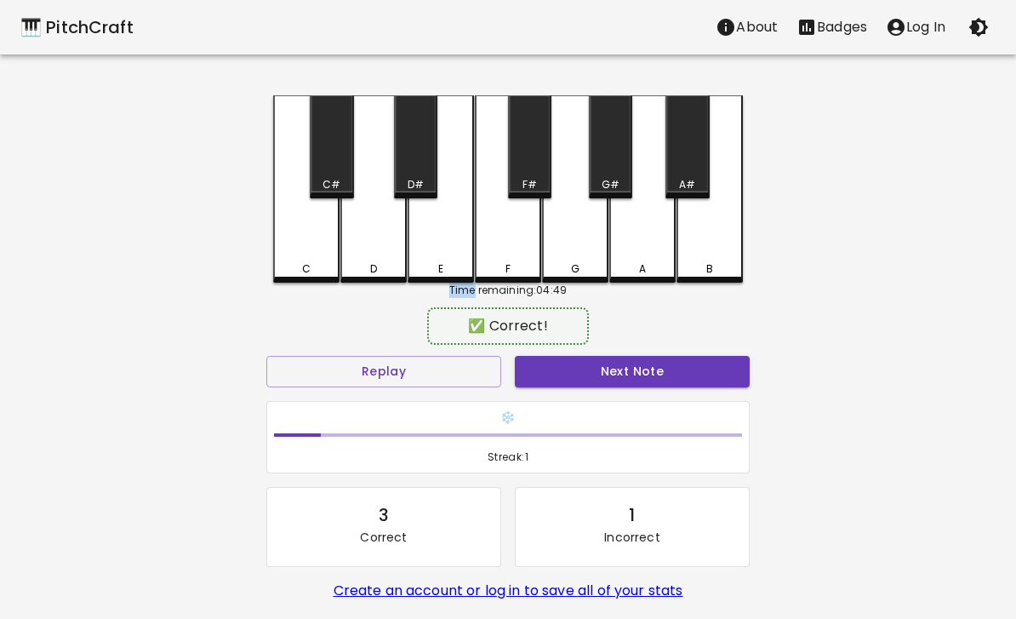
click at [561, 374] on button "Next Note" at bounding box center [632, 371] width 235 height 31
click at [593, 373] on button "Next Note" at bounding box center [632, 371] width 235 height 31
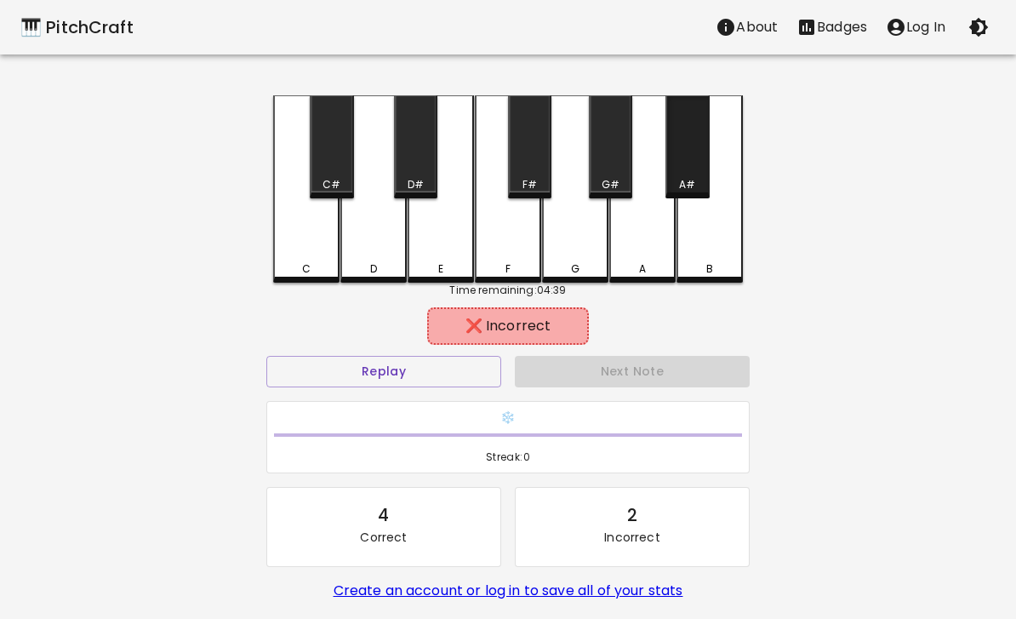
click at [694, 156] on div "A#" at bounding box center [686, 146] width 43 height 103
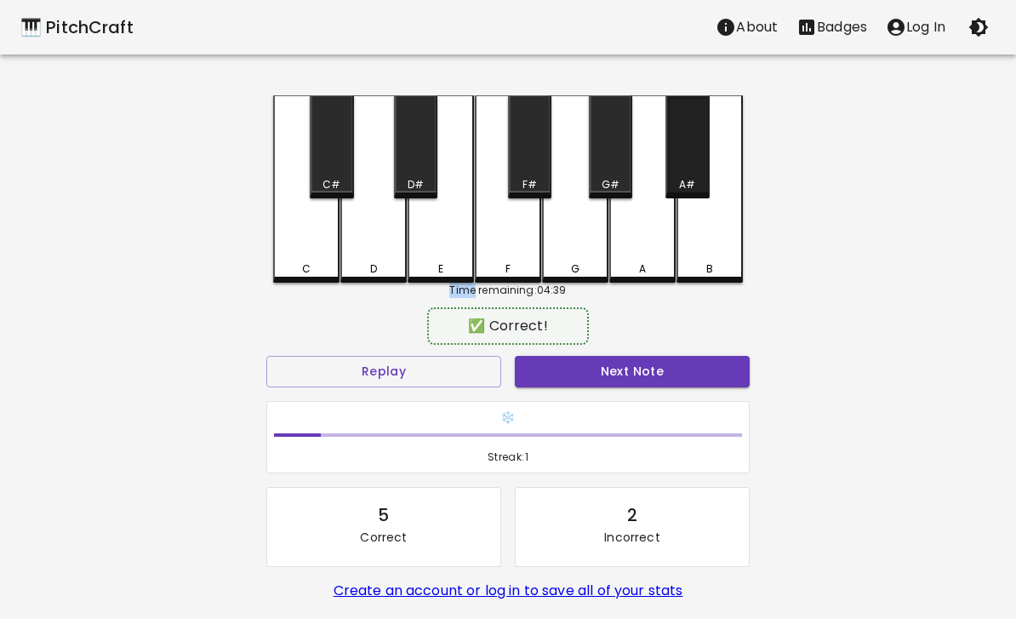
click at [610, 381] on button "Next Note" at bounding box center [632, 371] width 235 height 31
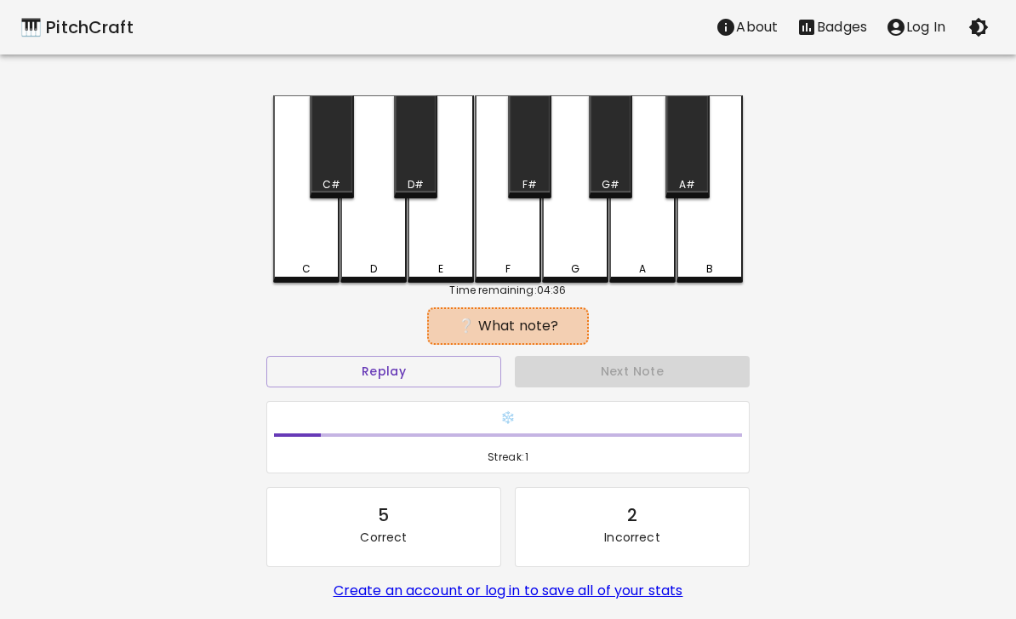
click at [568, 319] on div "❔ What note?" at bounding box center [508, 326] width 144 height 20
click at [477, 365] on button "Replay" at bounding box center [383, 371] width 235 height 31
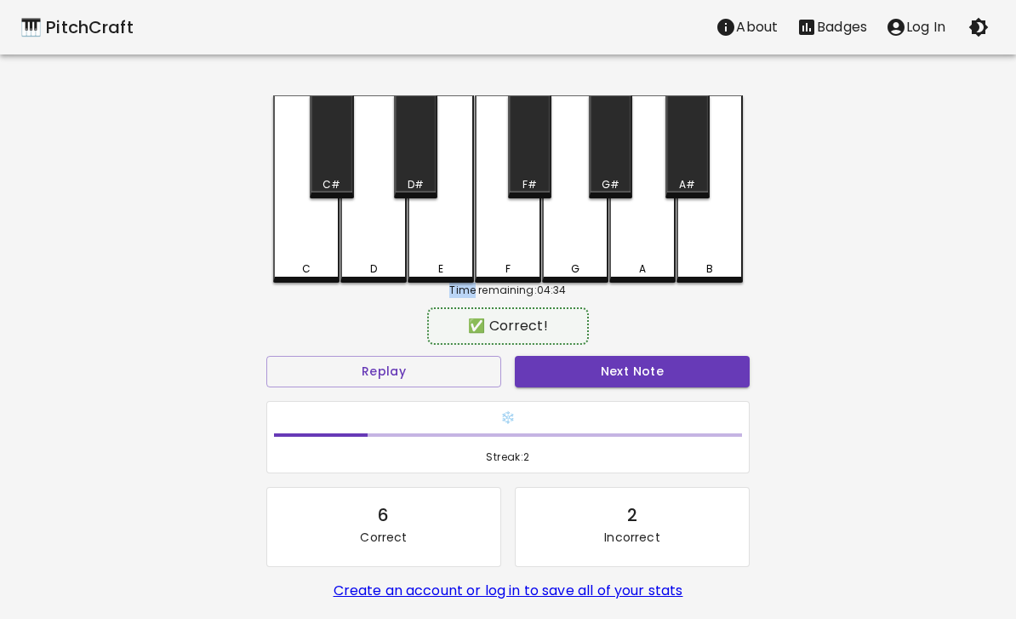
click at [658, 366] on button "Next Note" at bounding box center [632, 371] width 235 height 31
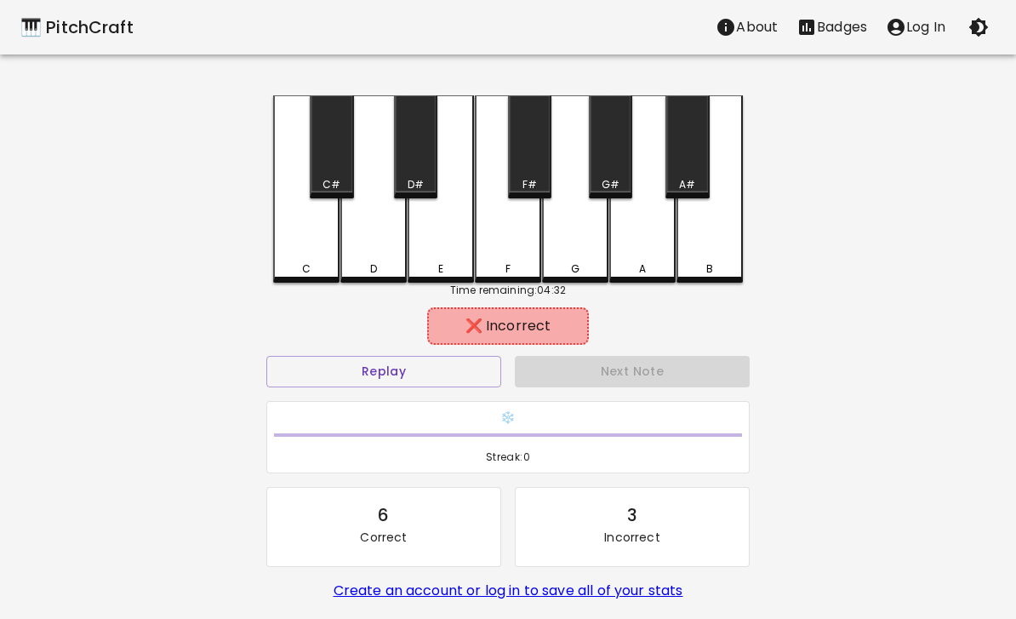
click at [578, 243] on div "G" at bounding box center [575, 188] width 66 height 187
click at [439, 379] on button "Replay" at bounding box center [383, 371] width 235 height 31
click at [639, 245] on div "A" at bounding box center [642, 188] width 66 height 187
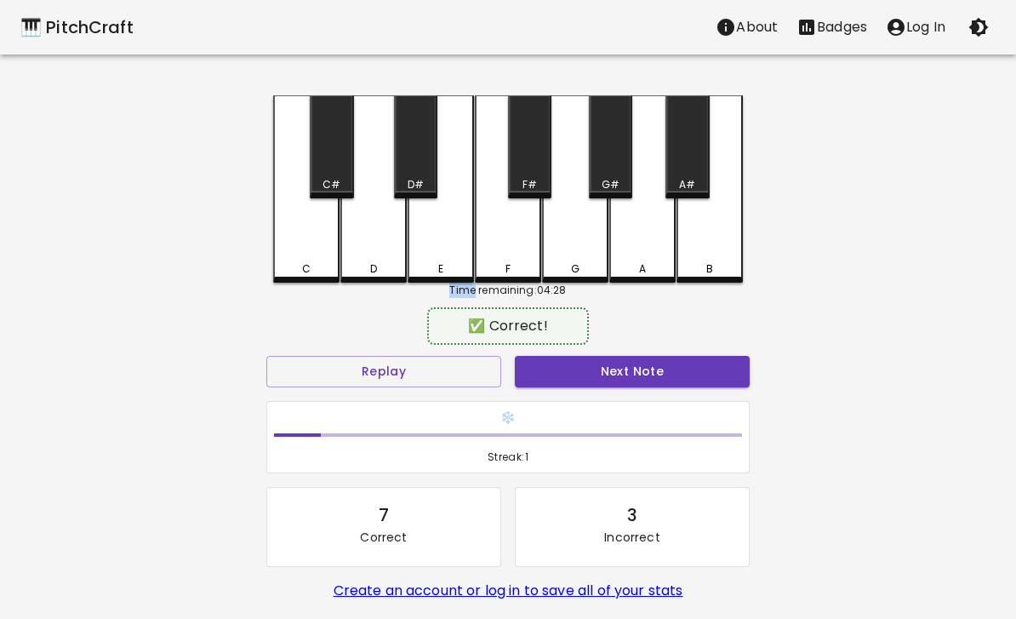
click at [653, 362] on button "Next Note" at bounding box center [632, 371] width 235 height 31
click at [622, 368] on button "Next Note" at bounding box center [632, 371] width 235 height 31
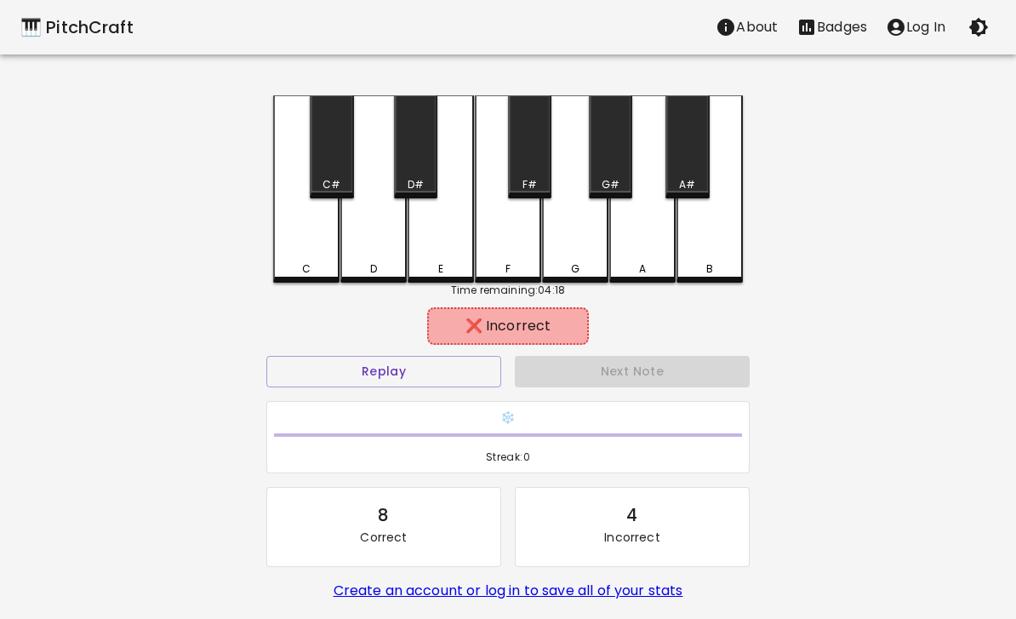
click at [438, 231] on div "E" at bounding box center [441, 188] width 66 height 187
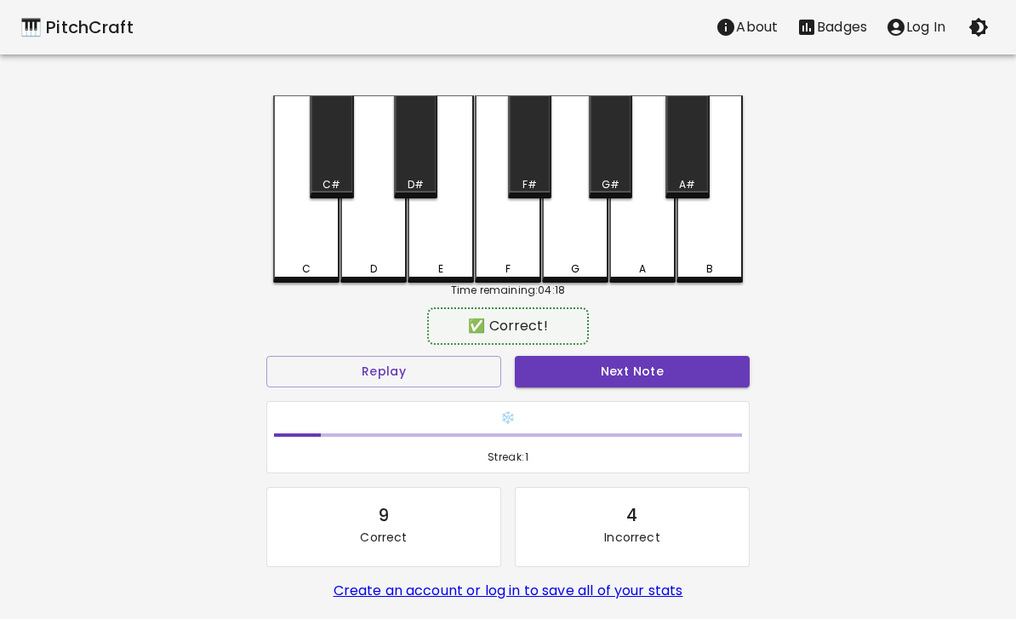
click at [423, 177] on div "D#" at bounding box center [416, 184] width 16 height 15
click at [547, 384] on button "Next Note" at bounding box center [632, 371] width 235 height 31
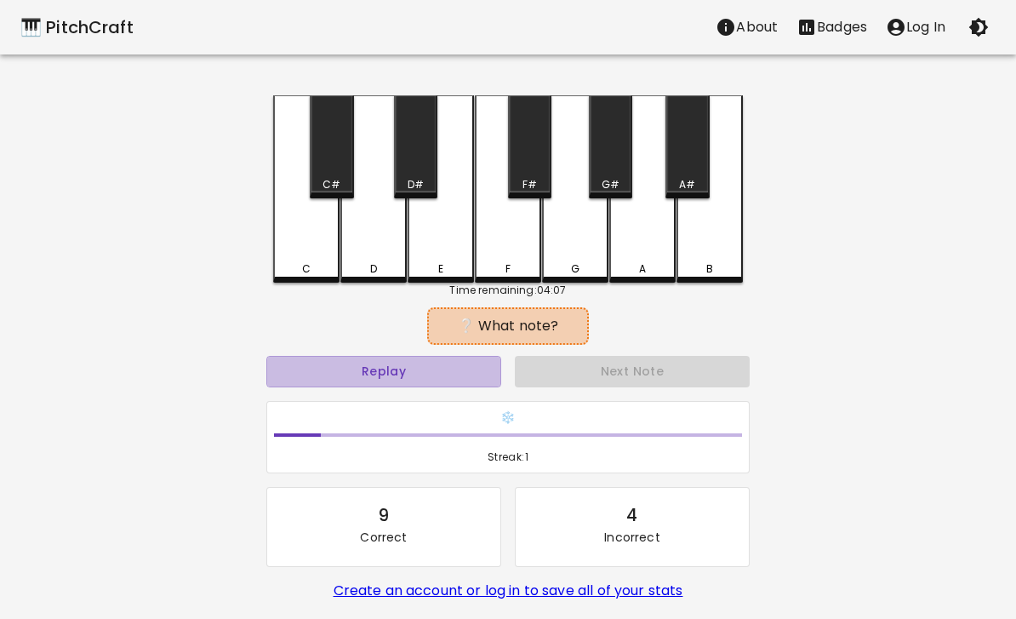
click at [458, 378] on button "Replay" at bounding box center [383, 371] width 235 height 31
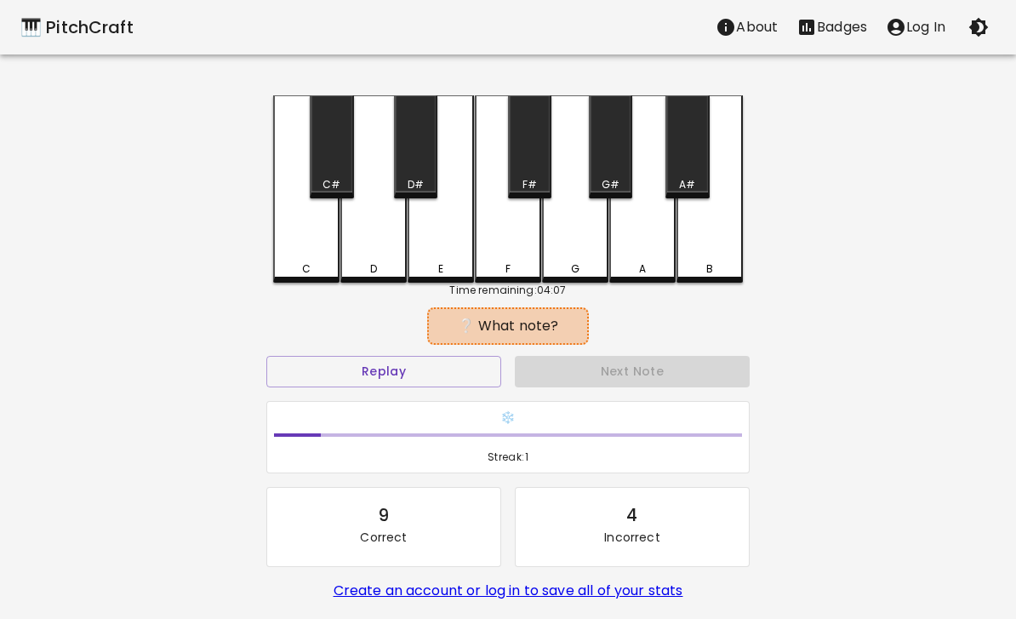
click at [409, 385] on button "Replay" at bounding box center [383, 371] width 235 height 31
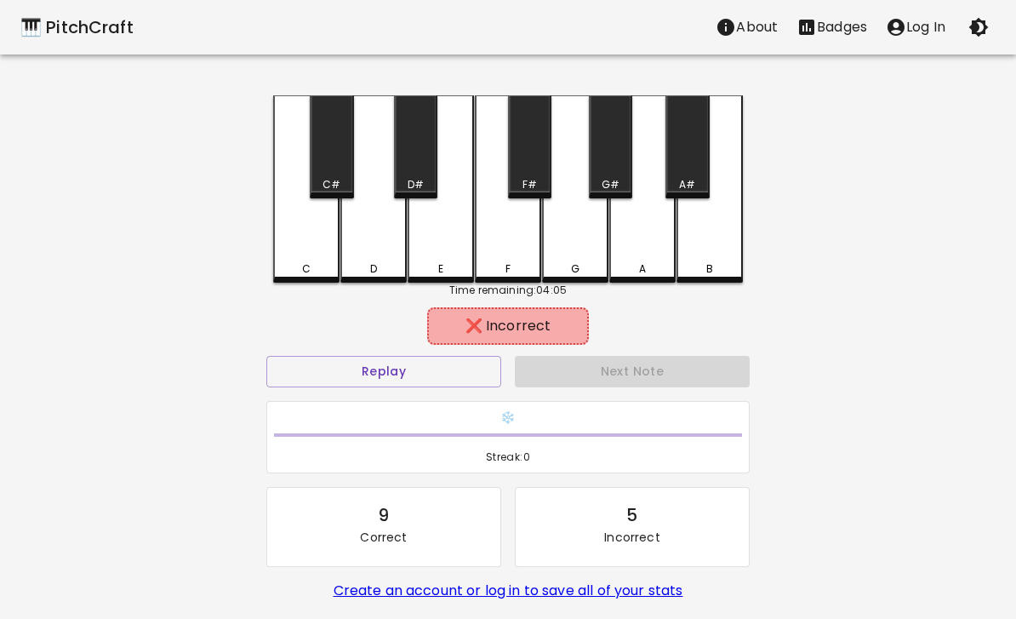
click at [301, 231] on div "C" at bounding box center [306, 188] width 66 height 187
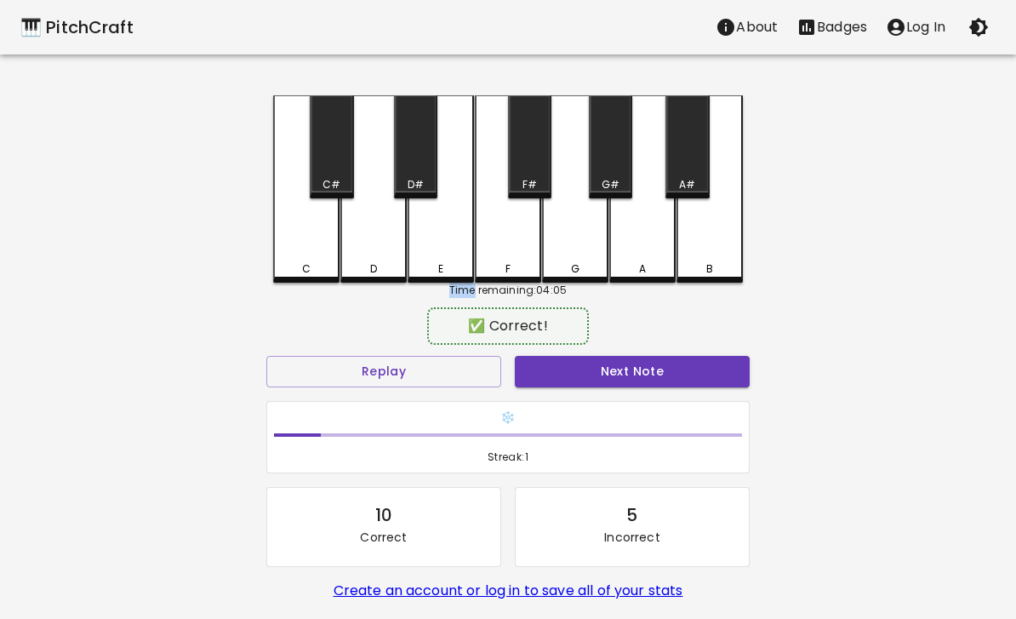
click at [590, 378] on button "Next Note" at bounding box center [632, 371] width 235 height 31
click at [613, 374] on button "Next Note" at bounding box center [632, 371] width 235 height 31
click at [371, 242] on div "D" at bounding box center [373, 188] width 66 height 187
click at [638, 375] on button "Next Note" at bounding box center [632, 371] width 235 height 31
click at [692, 185] on div "A#" at bounding box center [687, 184] width 16 height 15
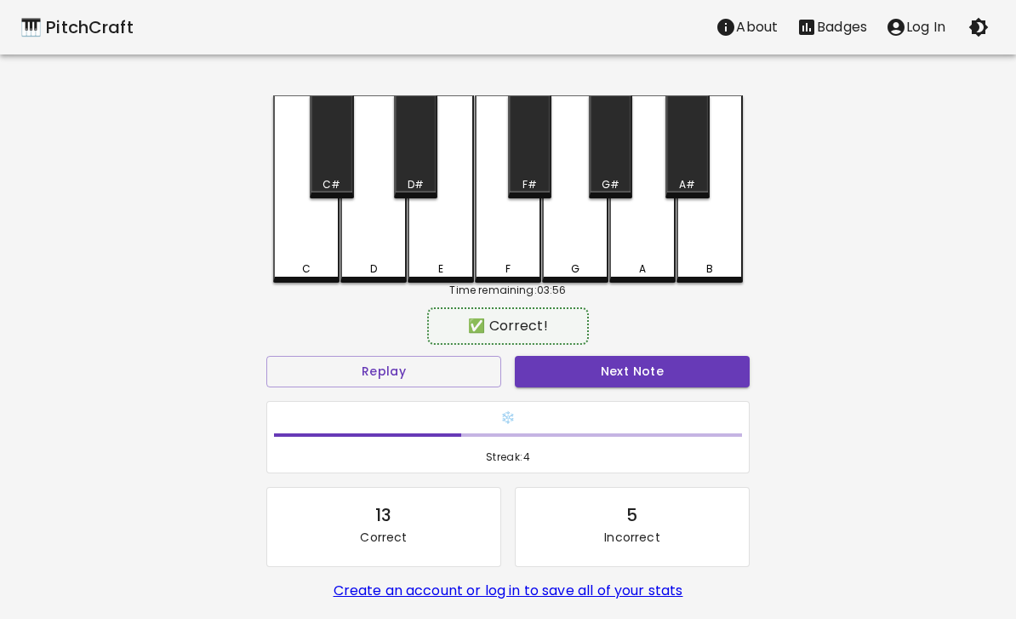
click at [642, 374] on button "Next Note" at bounding box center [632, 371] width 235 height 31
click at [661, 374] on button "Next Note" at bounding box center [632, 371] width 235 height 31
click at [651, 378] on button "Next Note" at bounding box center [632, 371] width 235 height 31
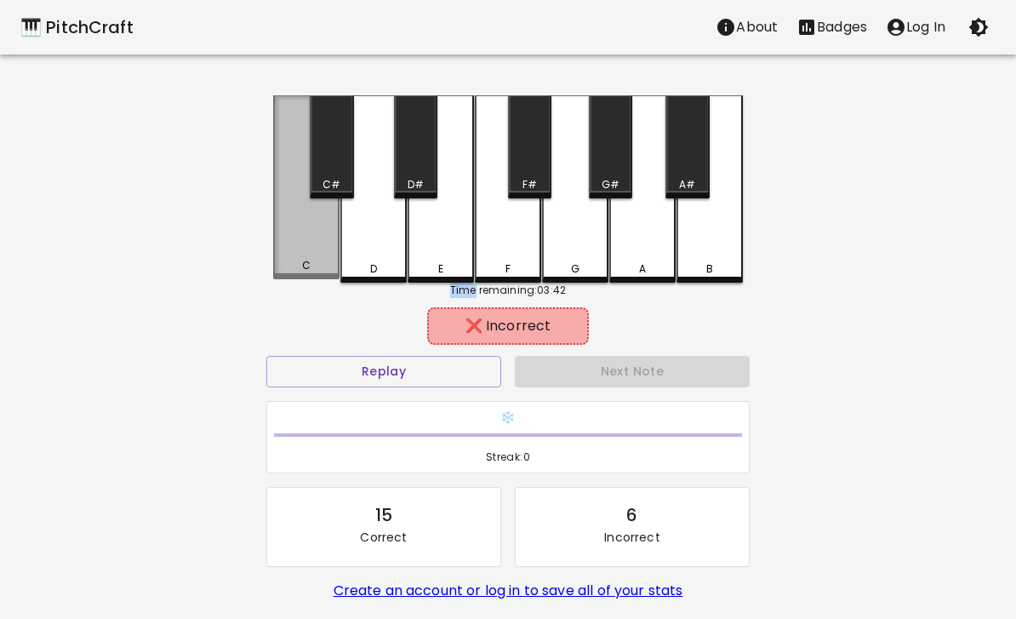
click at [310, 225] on div "C" at bounding box center [306, 187] width 66 height 184
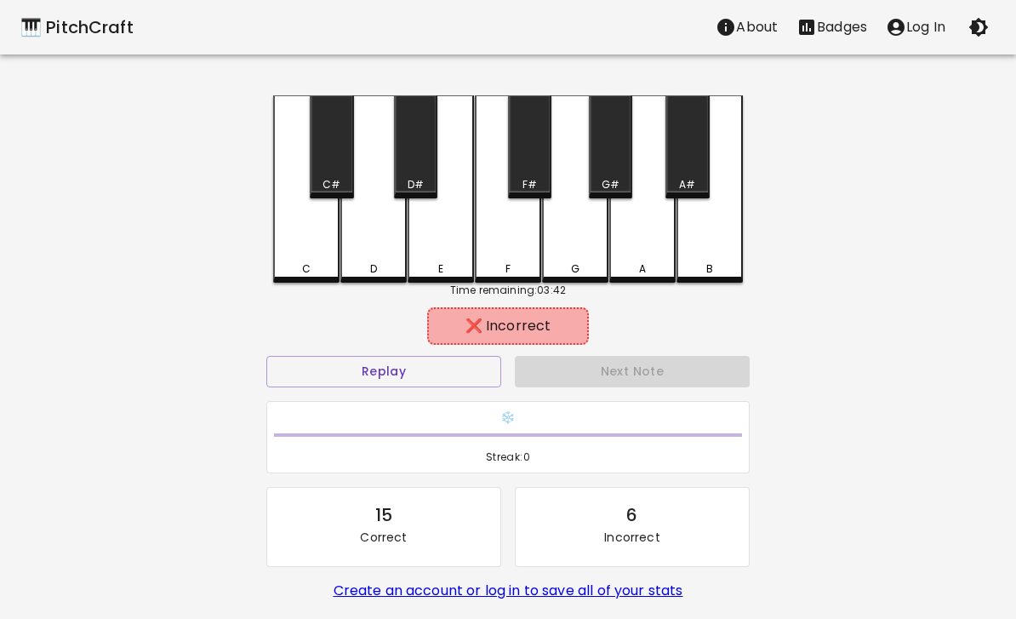
click at [470, 372] on button "Replay" at bounding box center [383, 371] width 235 height 31
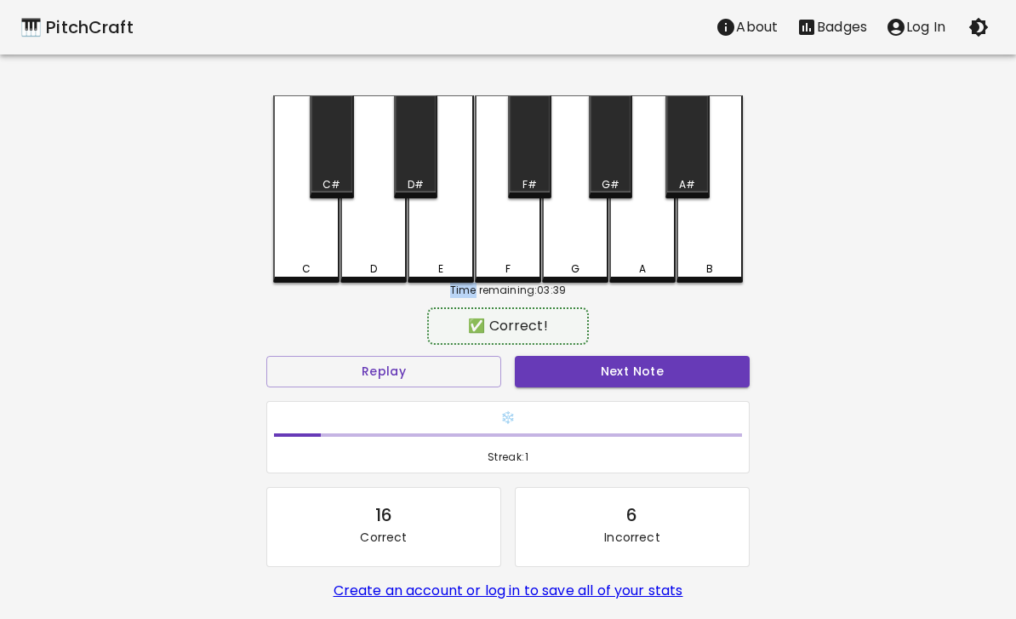
click at [584, 376] on button "Next Note" at bounding box center [632, 371] width 235 height 31
click at [298, 219] on div "C" at bounding box center [306, 188] width 66 height 187
click at [476, 374] on button "Replay" at bounding box center [383, 371] width 235 height 31
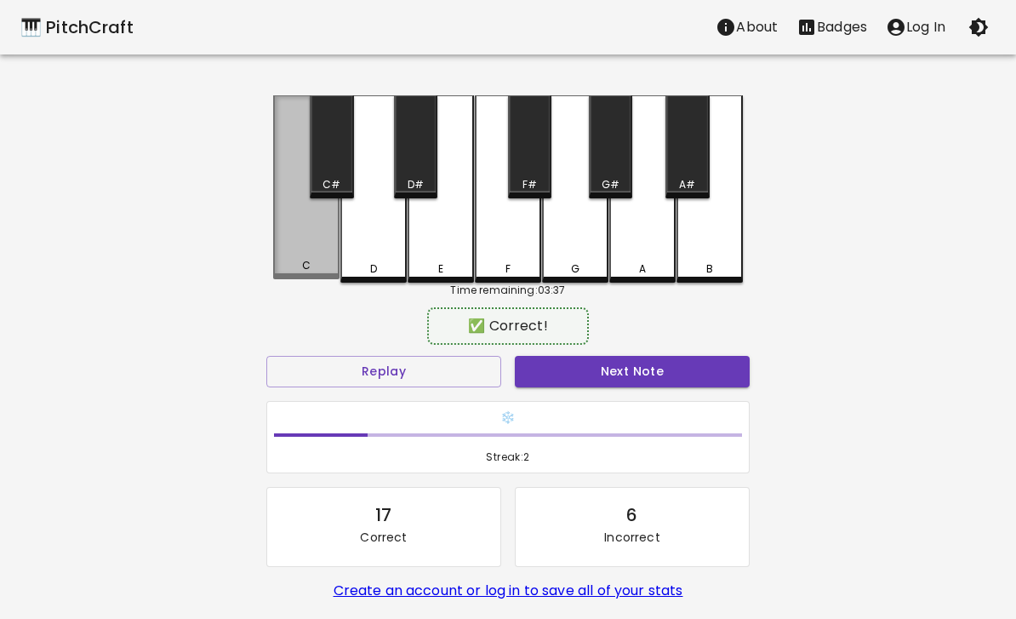
click at [300, 221] on div "C" at bounding box center [306, 187] width 66 height 184
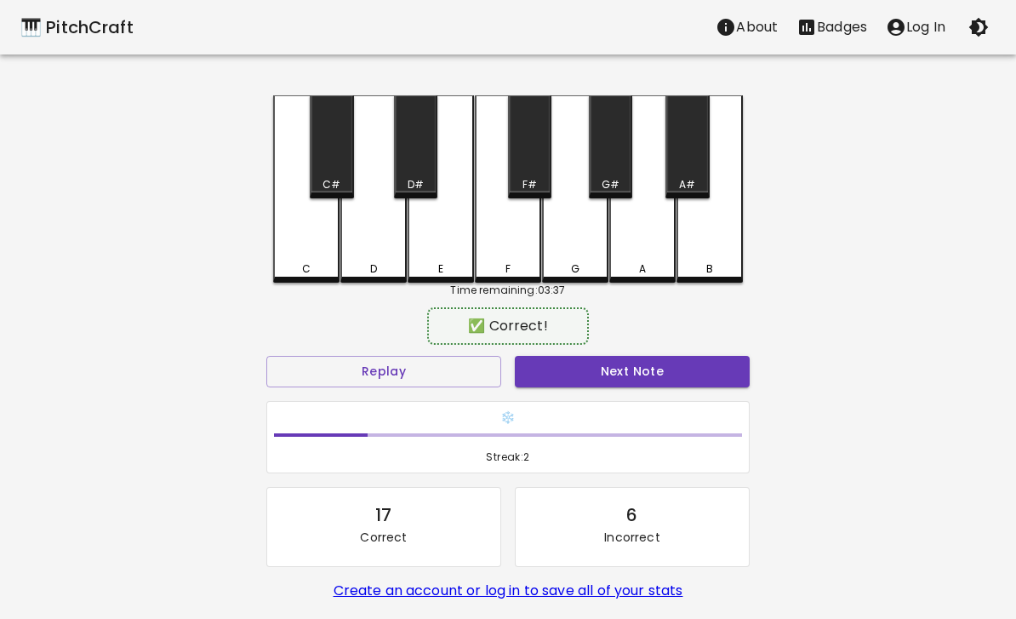
click at [653, 369] on button "Next Note" at bounding box center [632, 371] width 235 height 31
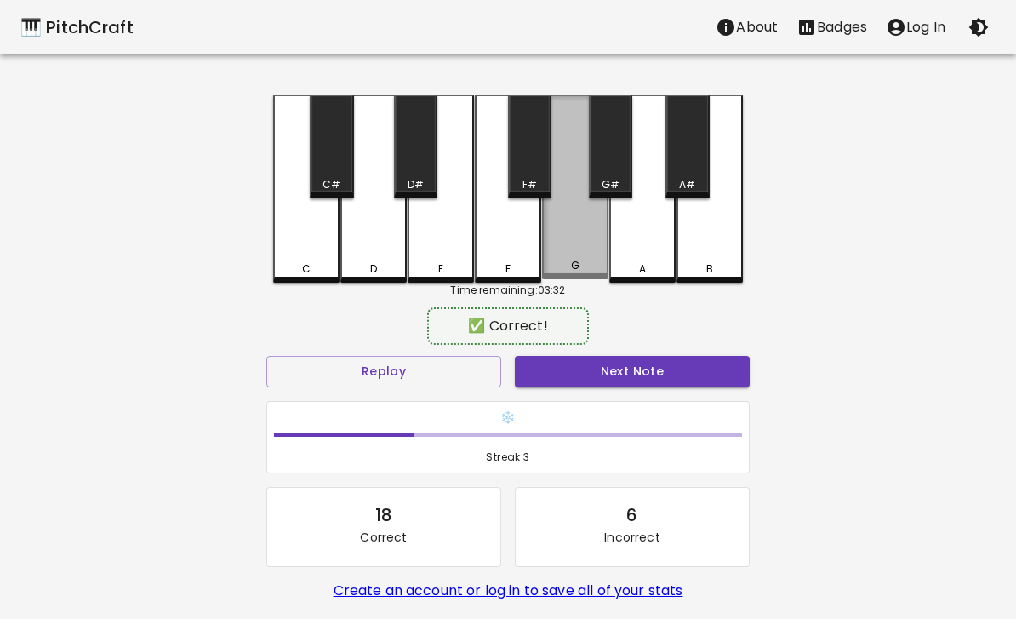
click at [576, 255] on div "G" at bounding box center [575, 187] width 66 height 184
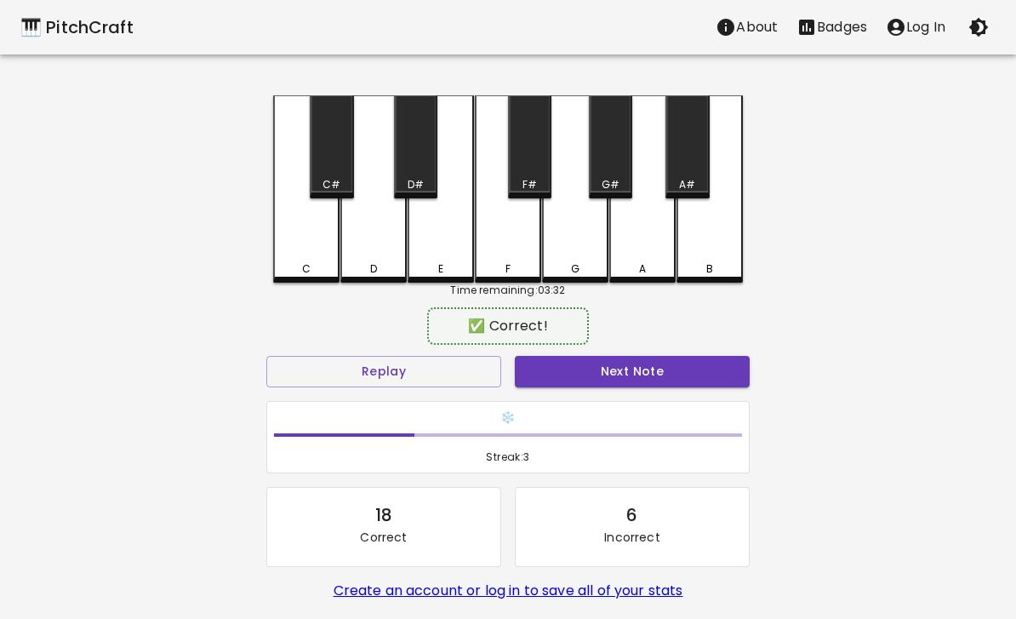
click at [599, 378] on button "Next Note" at bounding box center [632, 371] width 235 height 31
click at [579, 236] on div "G" at bounding box center [575, 188] width 66 height 187
click at [612, 382] on button "Next Note" at bounding box center [632, 371] width 235 height 31
click at [638, 376] on button "Next Note" at bounding box center [632, 371] width 235 height 31
click at [448, 246] on div "E" at bounding box center [441, 188] width 66 height 187
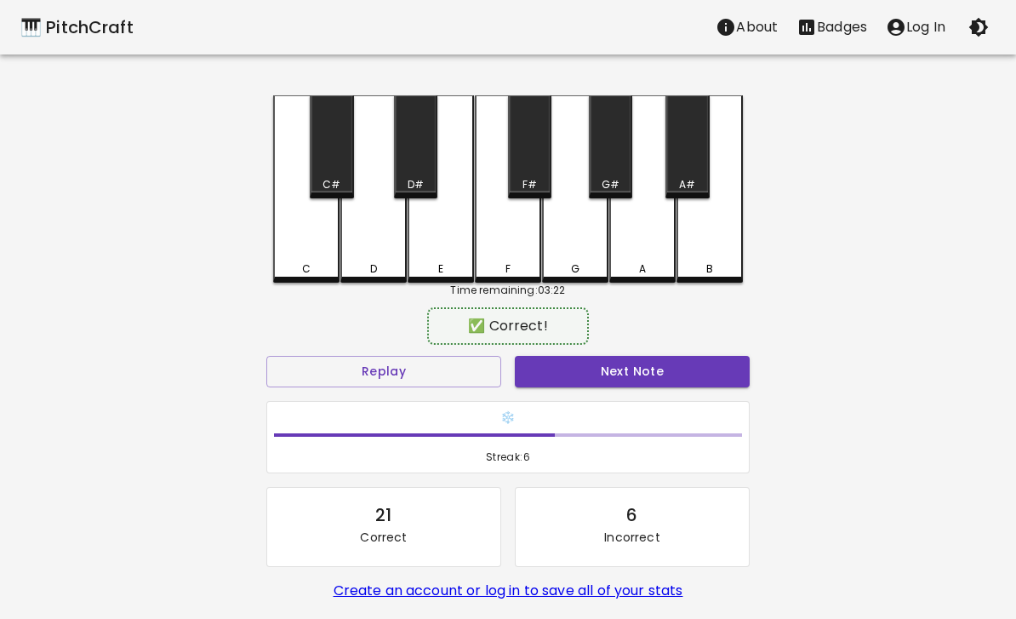
click at [580, 377] on button "Next Note" at bounding box center [632, 371] width 235 height 31
click at [590, 372] on button "Next Note" at bounding box center [632, 371] width 235 height 31
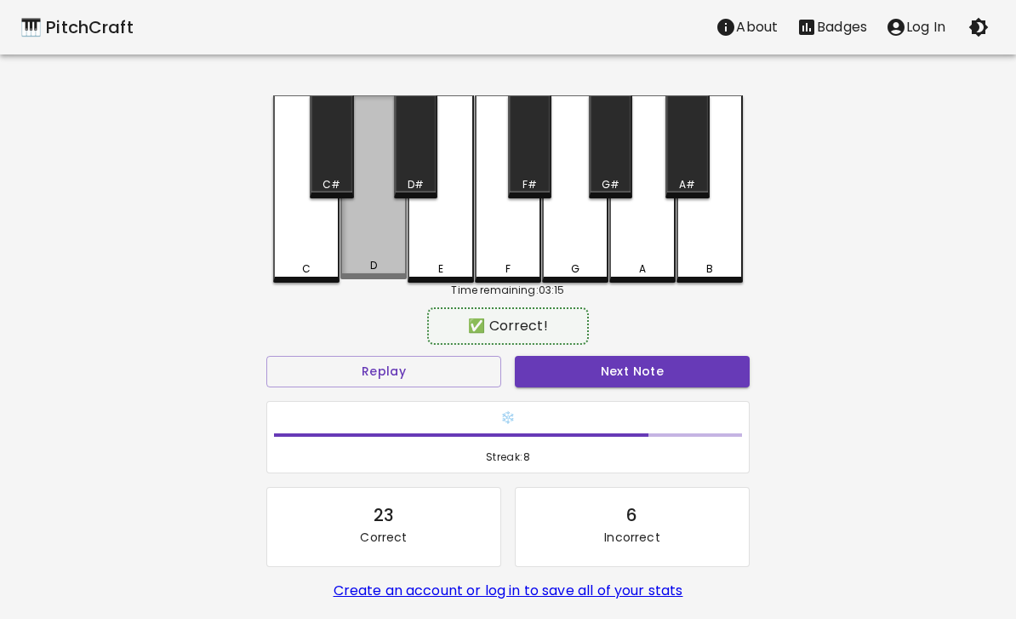
click at [384, 257] on div "D" at bounding box center [373, 187] width 66 height 184
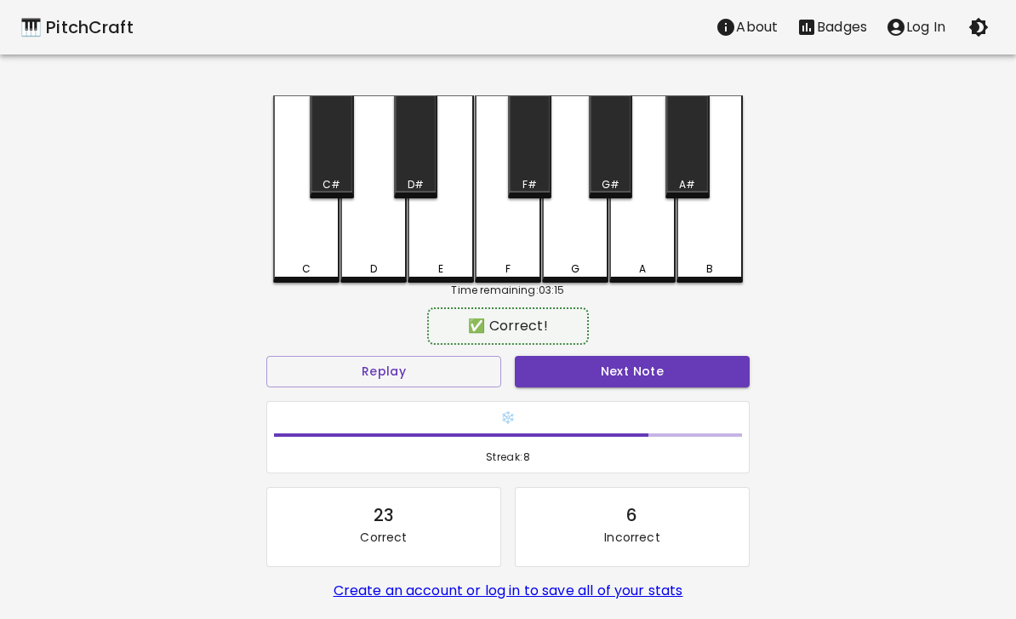
click at [596, 379] on button "Next Note" at bounding box center [632, 371] width 235 height 31
click at [451, 248] on div "E" at bounding box center [441, 188] width 66 height 187
click at [581, 372] on button "Next Note" at bounding box center [632, 371] width 235 height 31
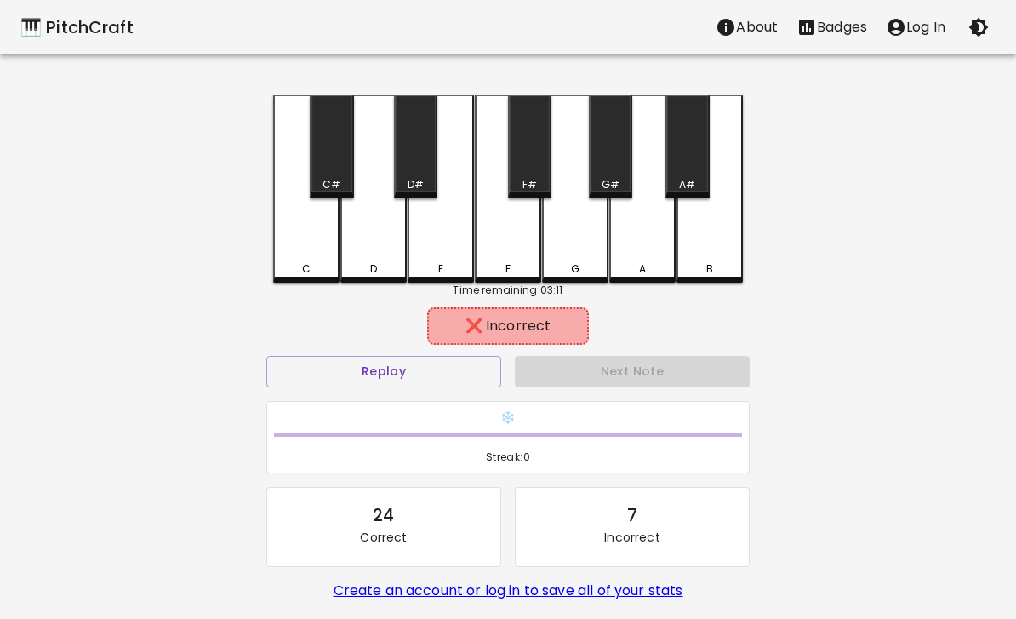
click at [704, 242] on div "B" at bounding box center [709, 188] width 66 height 187
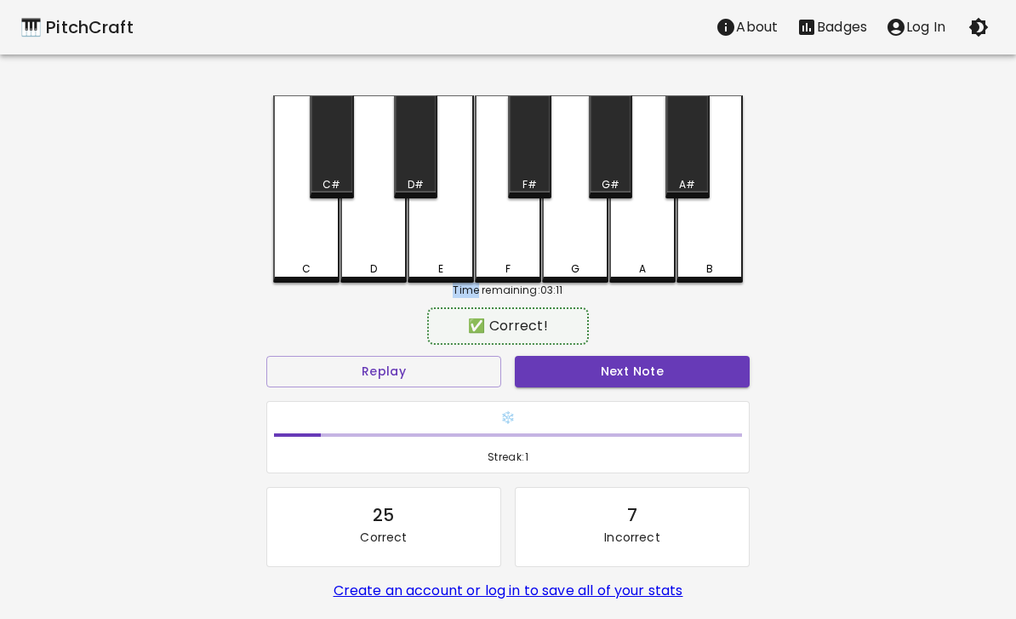
click at [630, 382] on button "Next Note" at bounding box center [632, 371] width 235 height 31
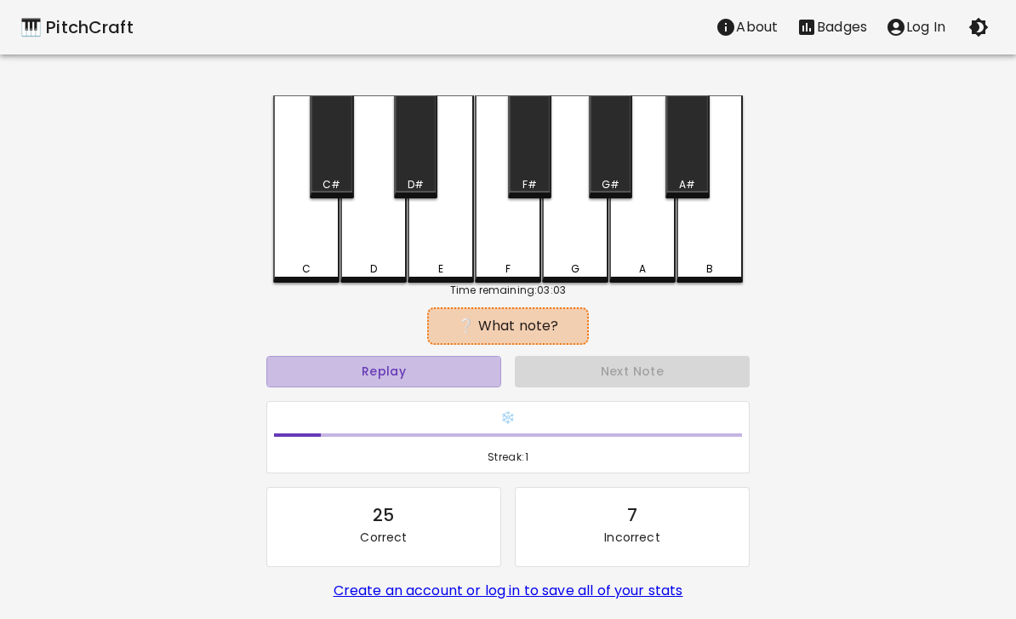
click at [433, 372] on button "Replay" at bounding box center [383, 371] width 235 height 31
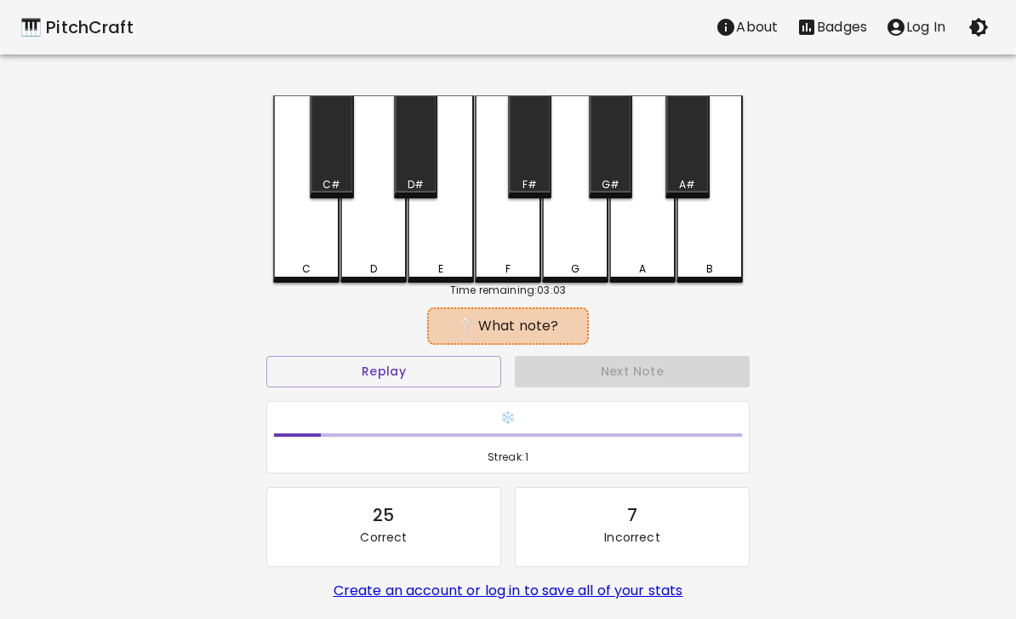
click at [408, 372] on button "Replay" at bounding box center [383, 371] width 235 height 31
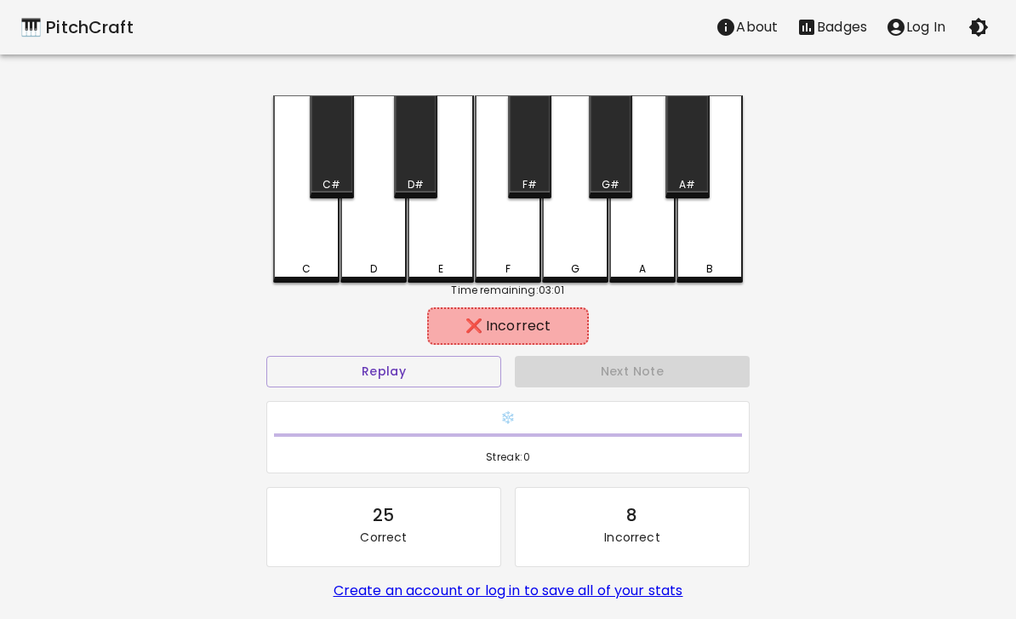
click at [376, 260] on div "D" at bounding box center [373, 188] width 66 height 187
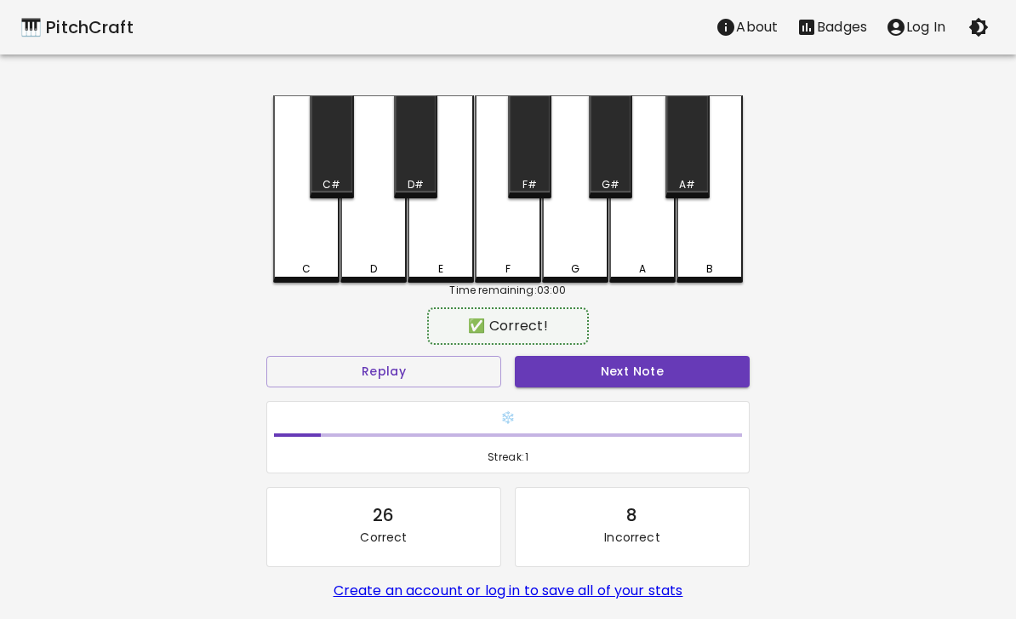
click at [415, 190] on div "D#" at bounding box center [416, 184] width 16 height 15
click at [587, 368] on button "Next Note" at bounding box center [632, 371] width 235 height 31
click at [304, 225] on div "C" at bounding box center [306, 188] width 66 height 187
click at [597, 384] on button "Next Note" at bounding box center [632, 371] width 235 height 31
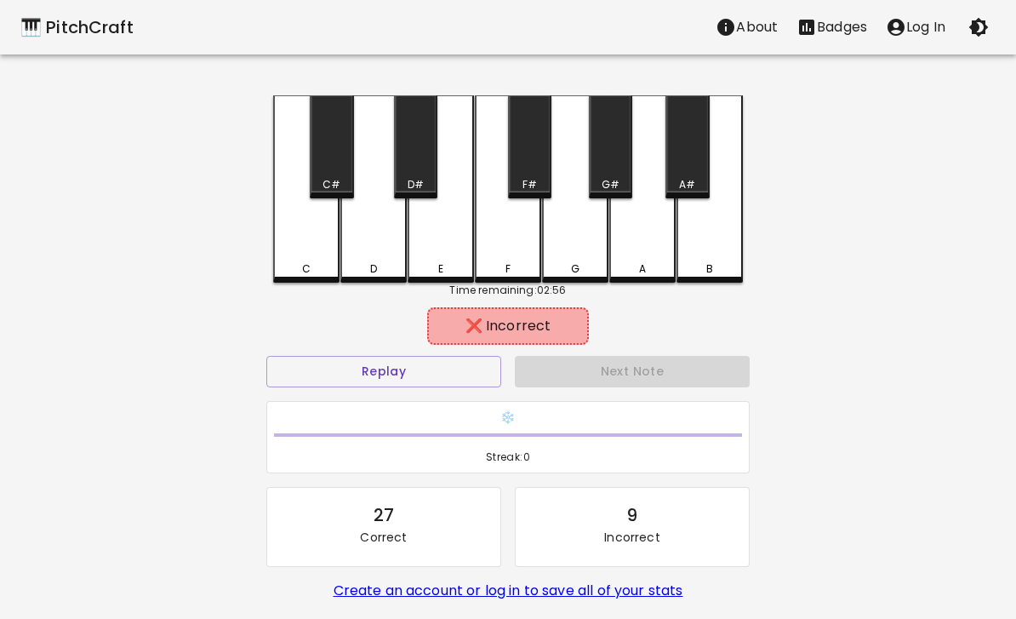
click at [642, 241] on div "A" at bounding box center [642, 188] width 66 height 187
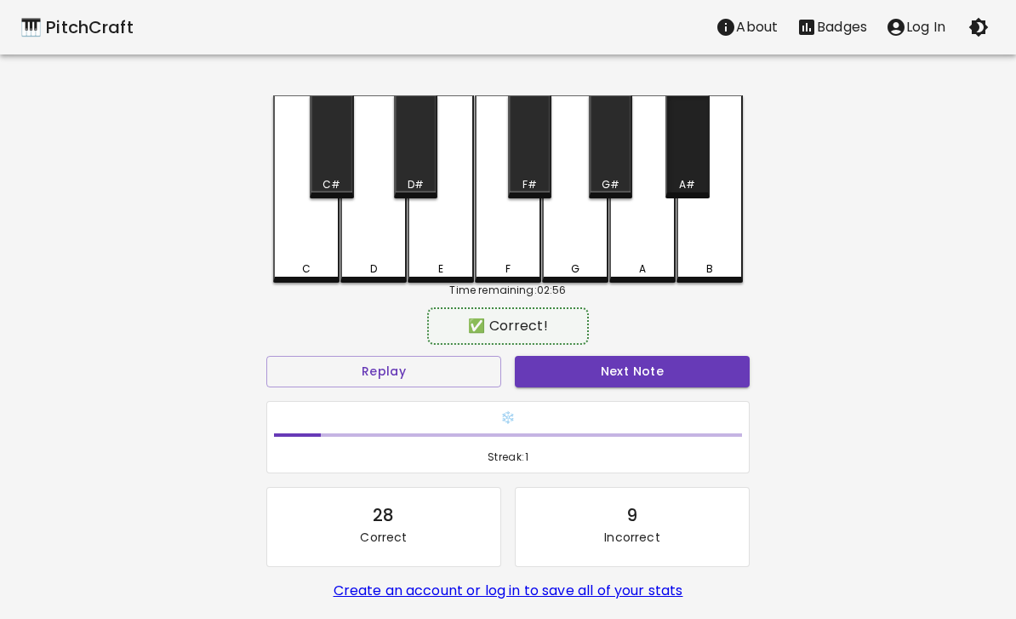
click at [690, 183] on div "A#" at bounding box center [687, 184] width 16 height 15
click at [614, 377] on button "Next Note" at bounding box center [632, 371] width 235 height 31
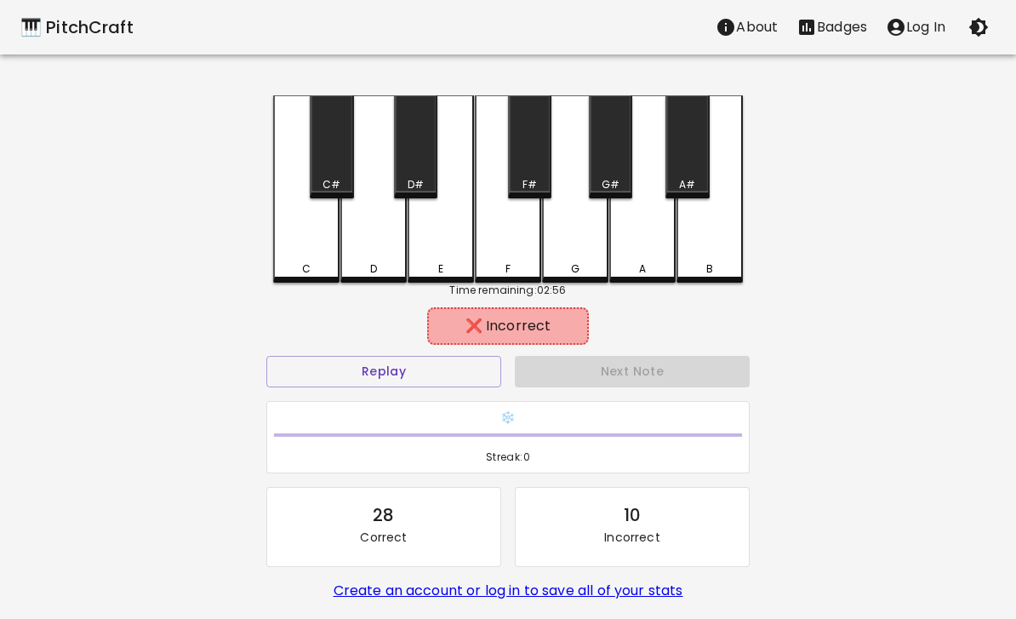
click at [301, 226] on div "C" at bounding box center [306, 188] width 66 height 187
click at [425, 360] on button "Replay" at bounding box center [383, 371] width 235 height 31
click at [510, 250] on div "F" at bounding box center [508, 188] width 66 height 187
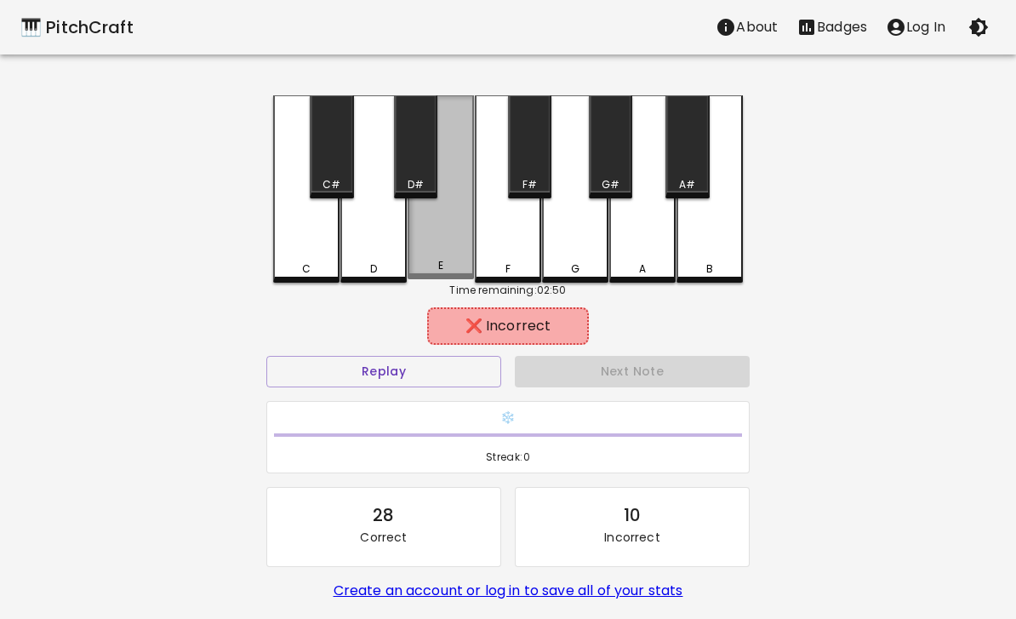
click at [456, 264] on div "E" at bounding box center [440, 265] width 63 height 15
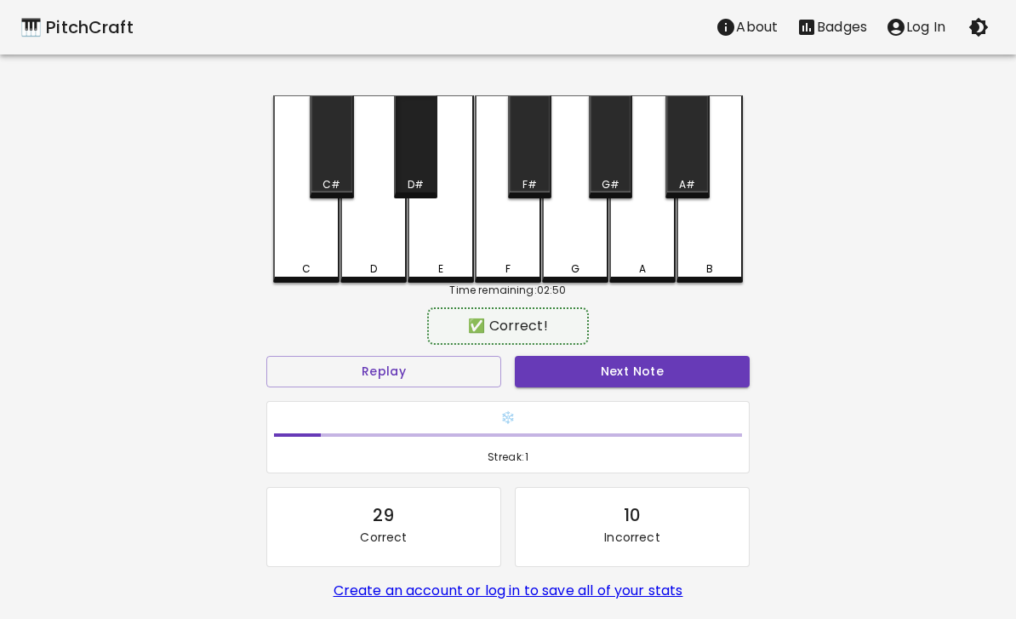
click at [410, 190] on div "D#" at bounding box center [416, 184] width 16 height 15
click at [597, 374] on button "Next Note" at bounding box center [632, 371] width 235 height 31
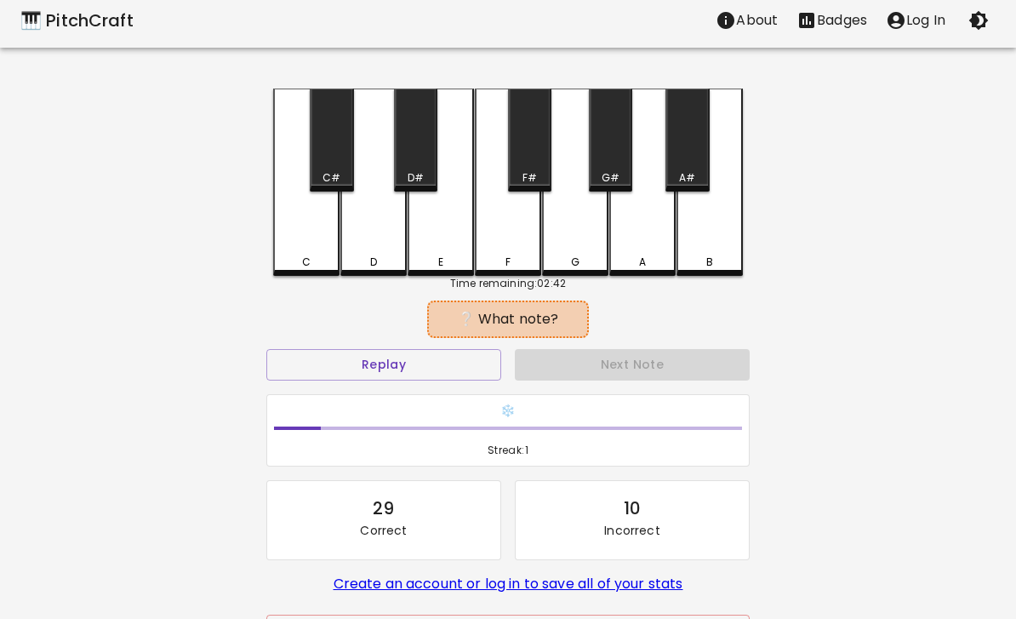
scroll to position [8, 0]
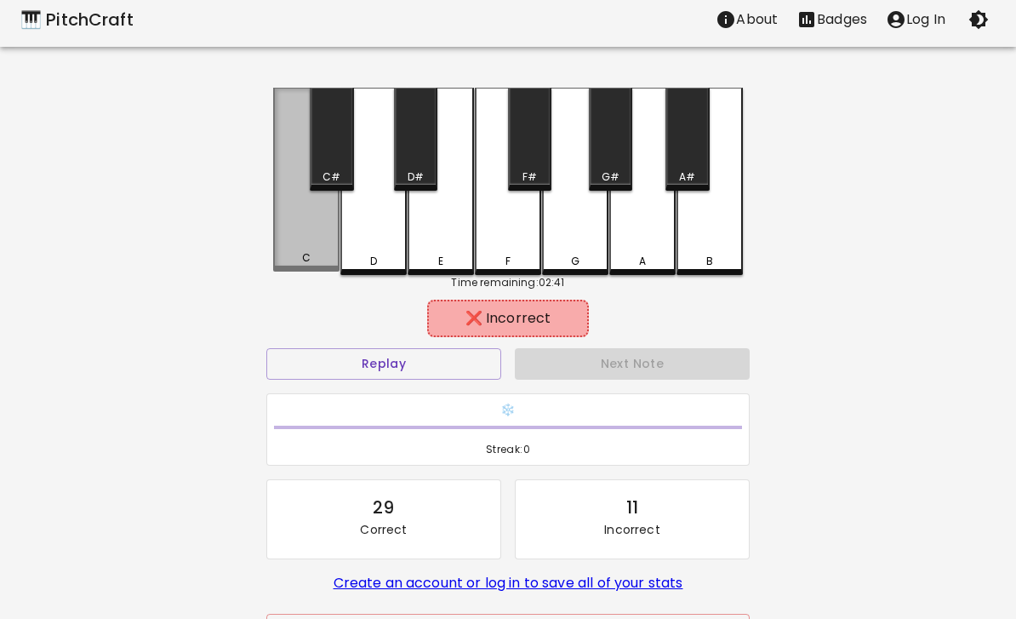
click at [294, 242] on div "C" at bounding box center [306, 180] width 66 height 184
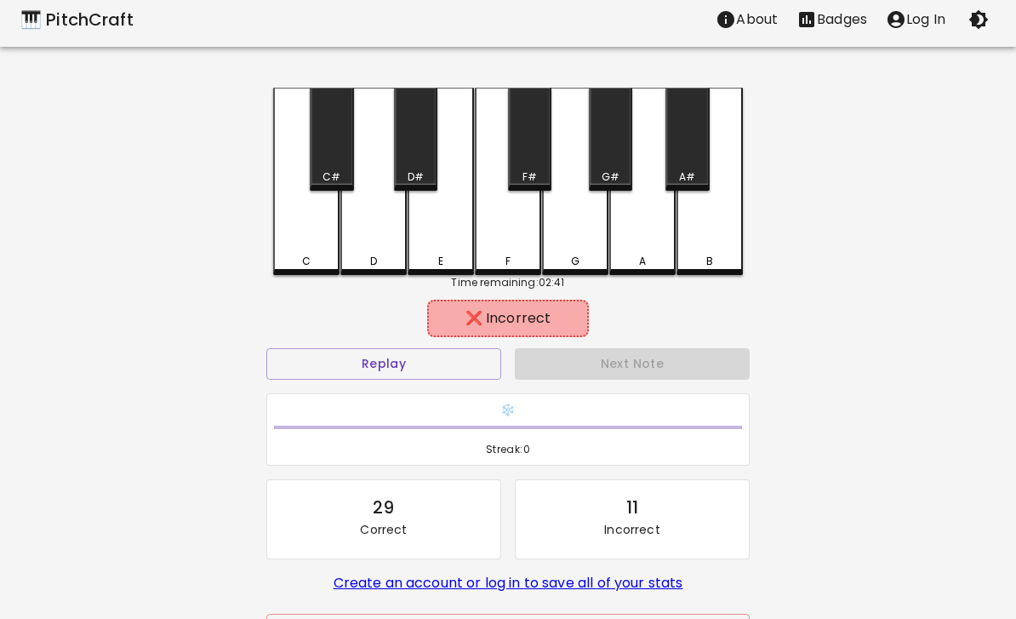
click at [307, 348] on button "Replay" at bounding box center [383, 363] width 235 height 31
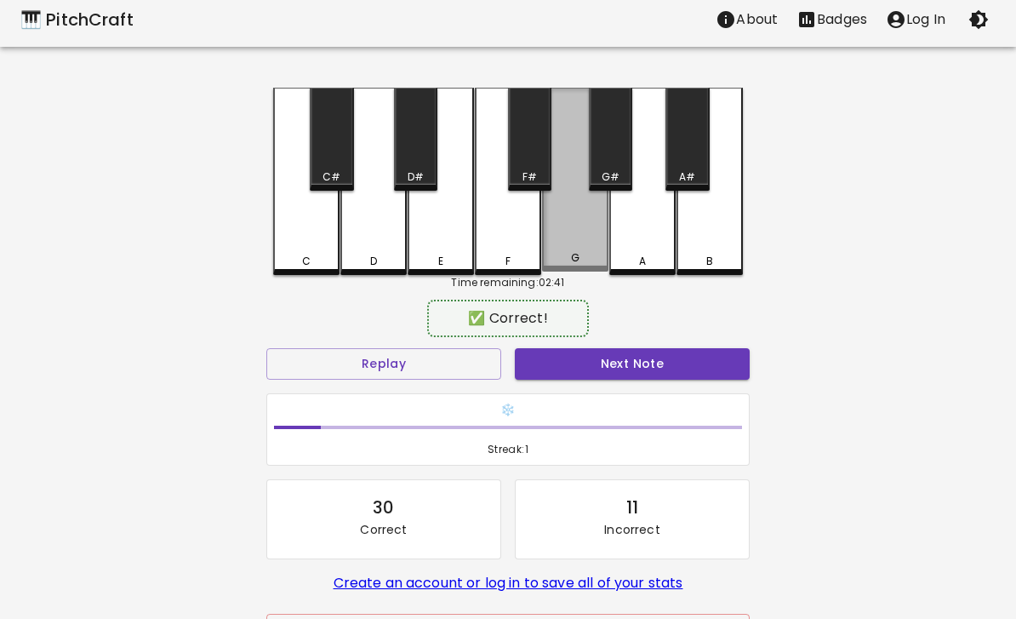
click at [573, 248] on div "G" at bounding box center [575, 180] width 66 height 184
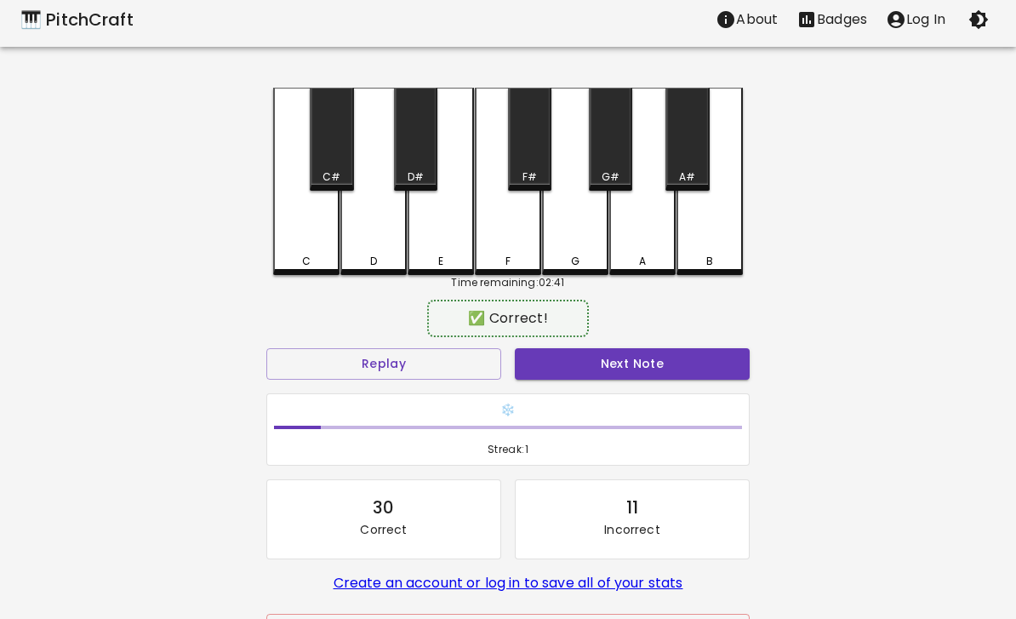
click at [646, 368] on button "Next Note" at bounding box center [632, 363] width 235 height 31
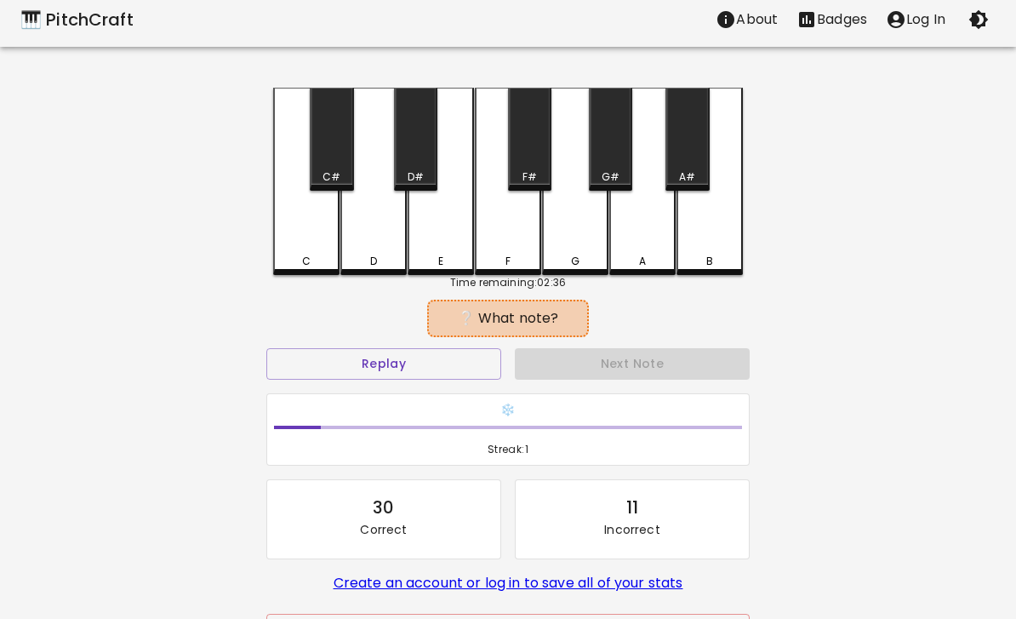
click at [319, 348] on button "Replay" at bounding box center [383, 363] width 235 height 31
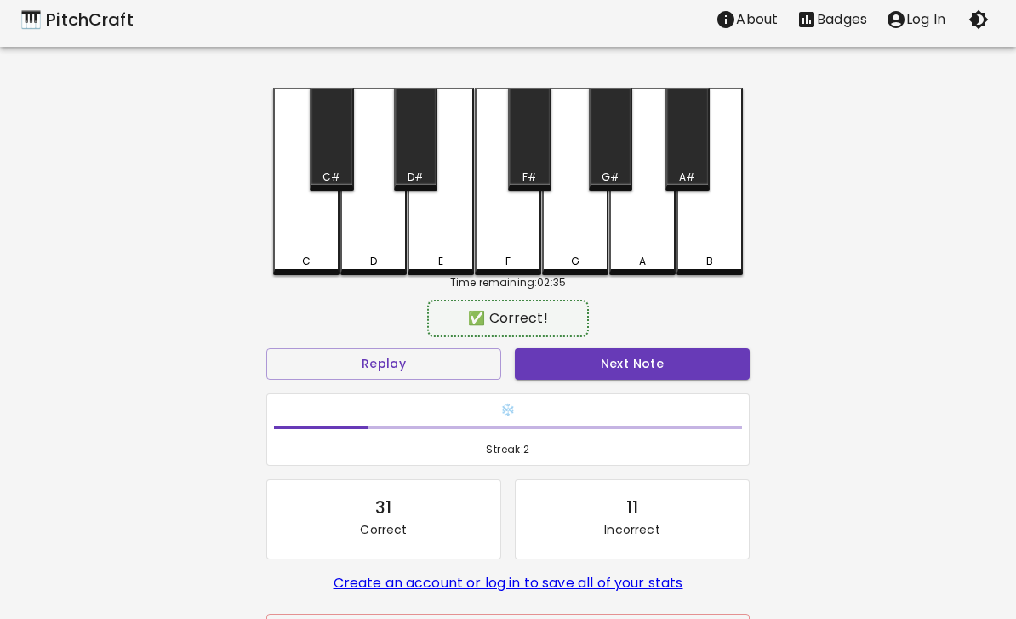
click at [579, 247] on div "G" at bounding box center [575, 181] width 66 height 187
click at [659, 358] on button "Next Note" at bounding box center [632, 363] width 235 height 31
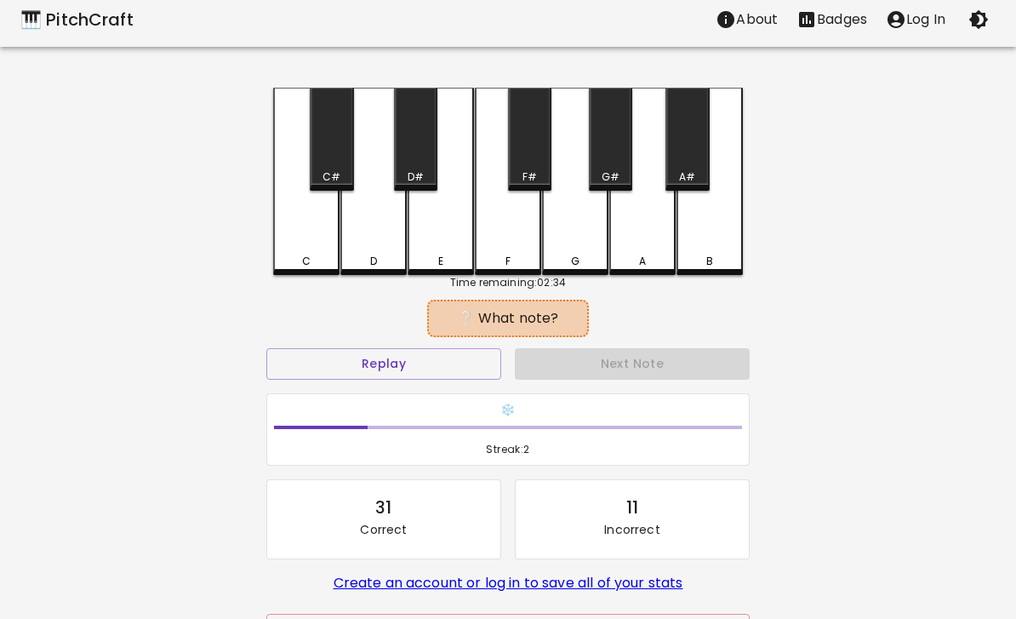
click at [307, 351] on button "Replay" at bounding box center [383, 363] width 235 height 31
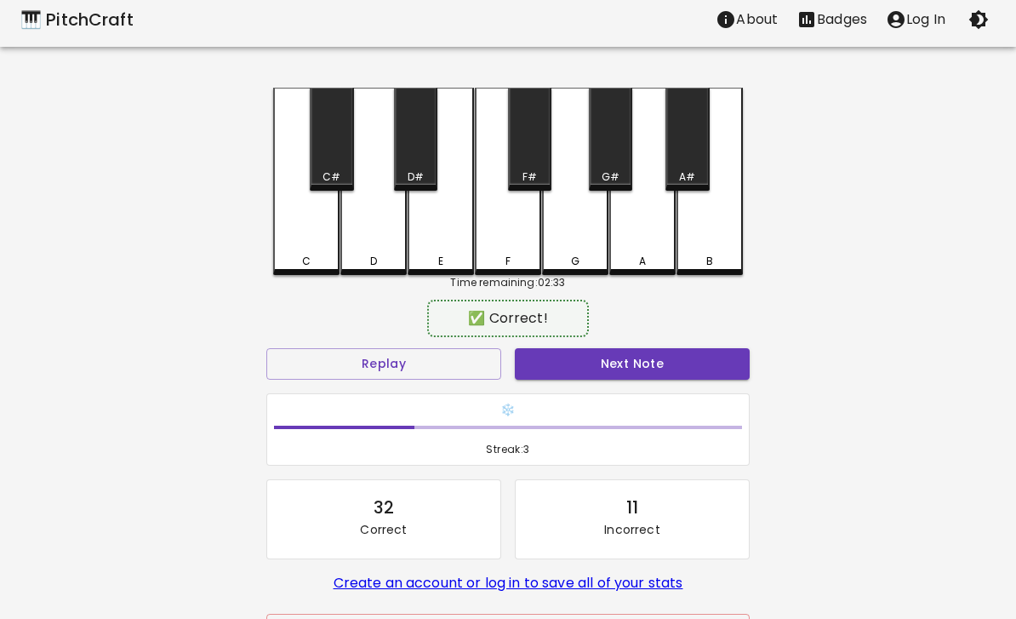
click at [580, 257] on div "G" at bounding box center [575, 261] width 63 height 15
click at [678, 368] on button "Next Note" at bounding box center [632, 363] width 235 height 31
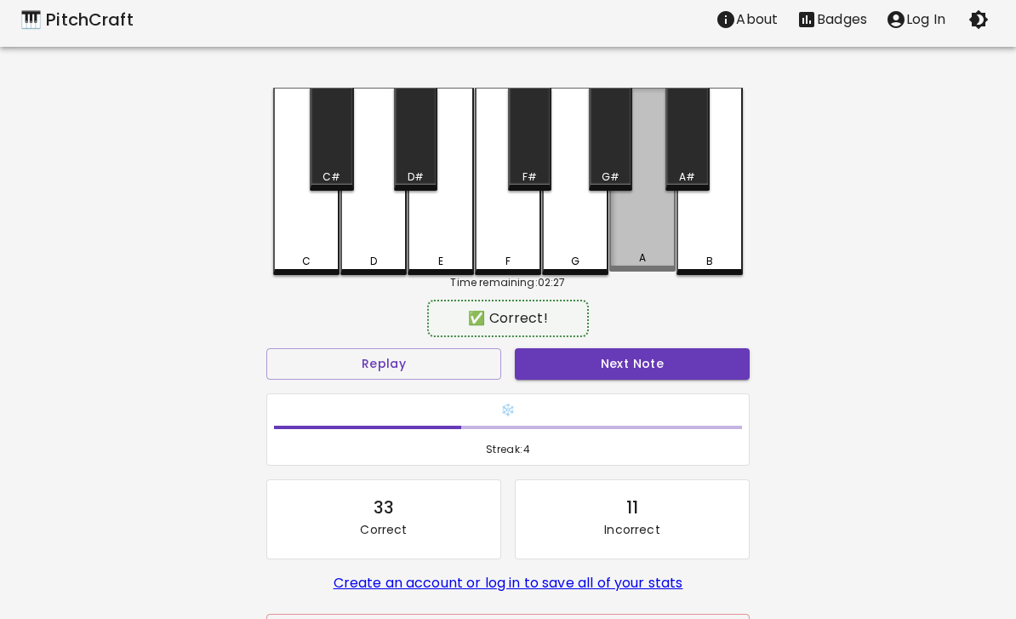
click at [653, 262] on div "A" at bounding box center [642, 257] width 63 height 15
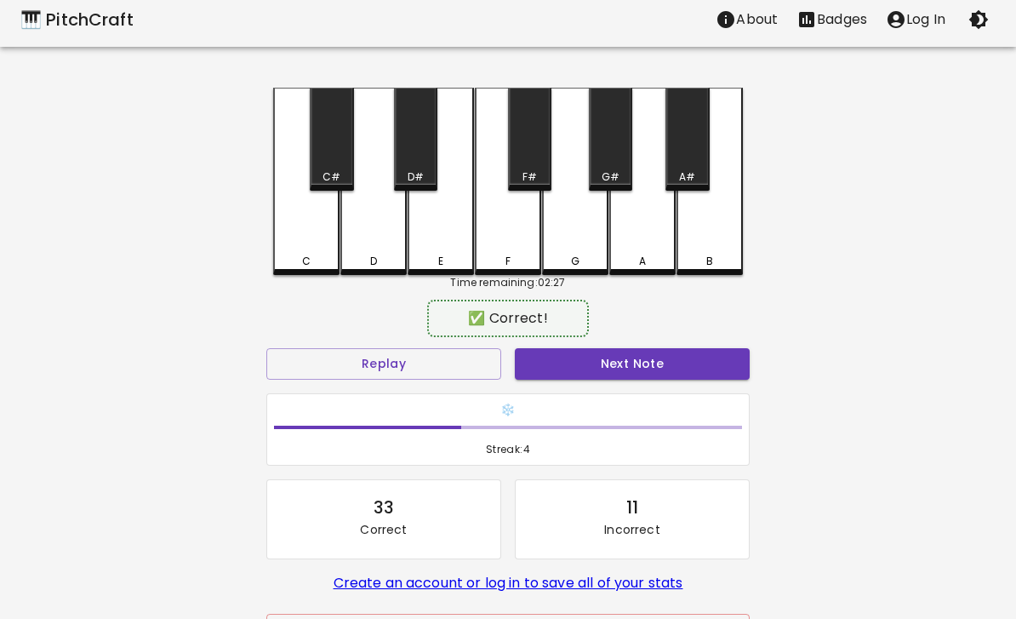
click at [668, 367] on button "Next Note" at bounding box center [632, 363] width 235 height 31
click at [439, 237] on div "E" at bounding box center [441, 181] width 66 height 187
click at [678, 375] on button "Next Note" at bounding box center [632, 363] width 235 height 31
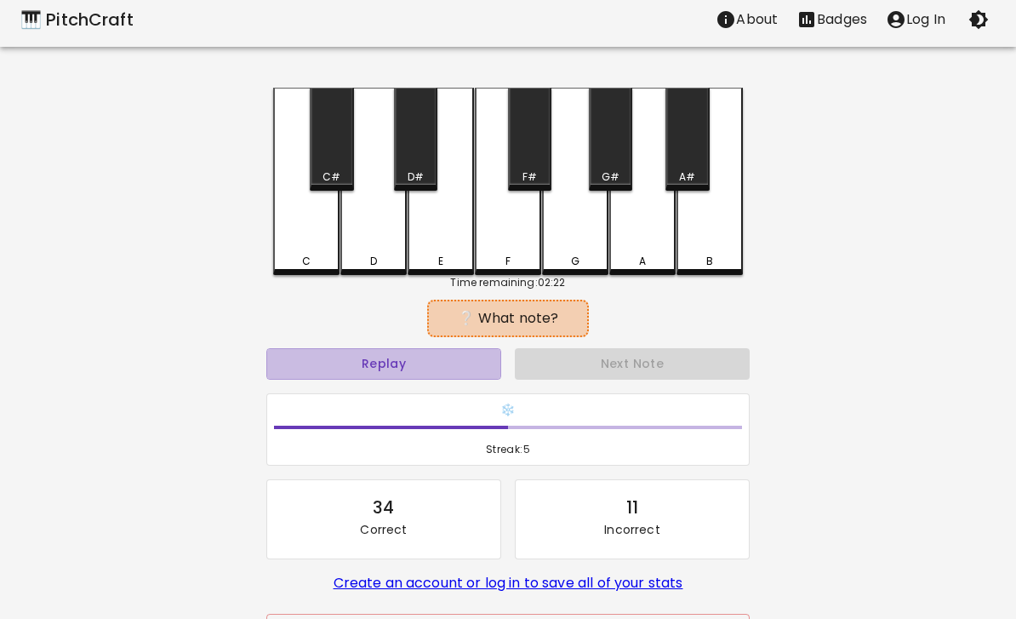
click at [386, 362] on button "Replay" at bounding box center [383, 363] width 235 height 31
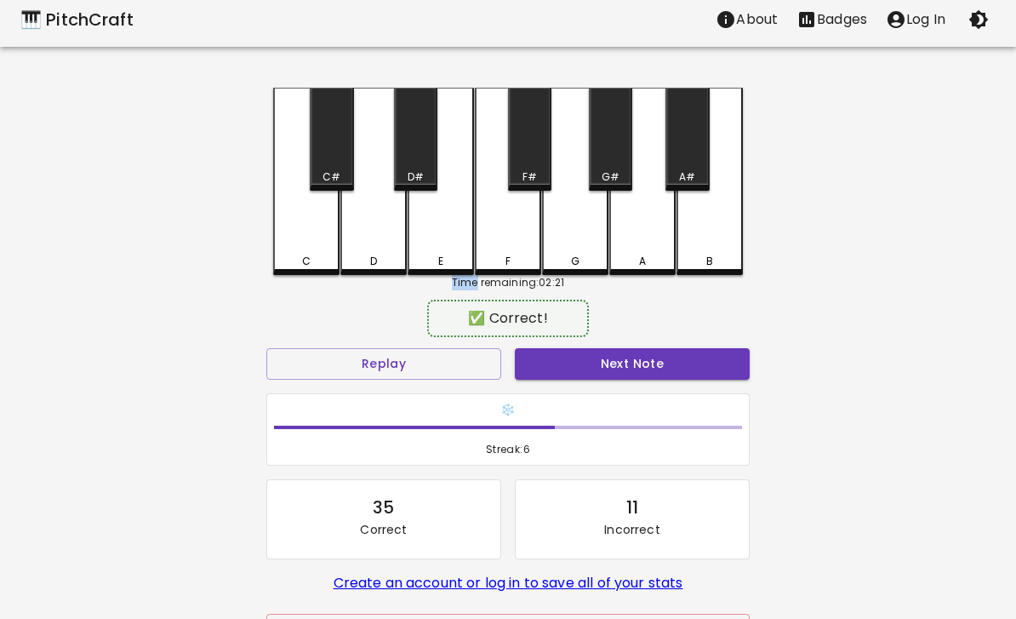
click at [579, 368] on button "Next Note" at bounding box center [632, 363] width 235 height 31
click at [576, 369] on button "Next Note" at bounding box center [632, 363] width 235 height 31
click at [696, 171] on div "A#" at bounding box center [687, 176] width 40 height 15
click at [625, 368] on button "Next Note" at bounding box center [632, 363] width 235 height 31
click at [602, 374] on button "Next Note" at bounding box center [632, 363] width 235 height 31
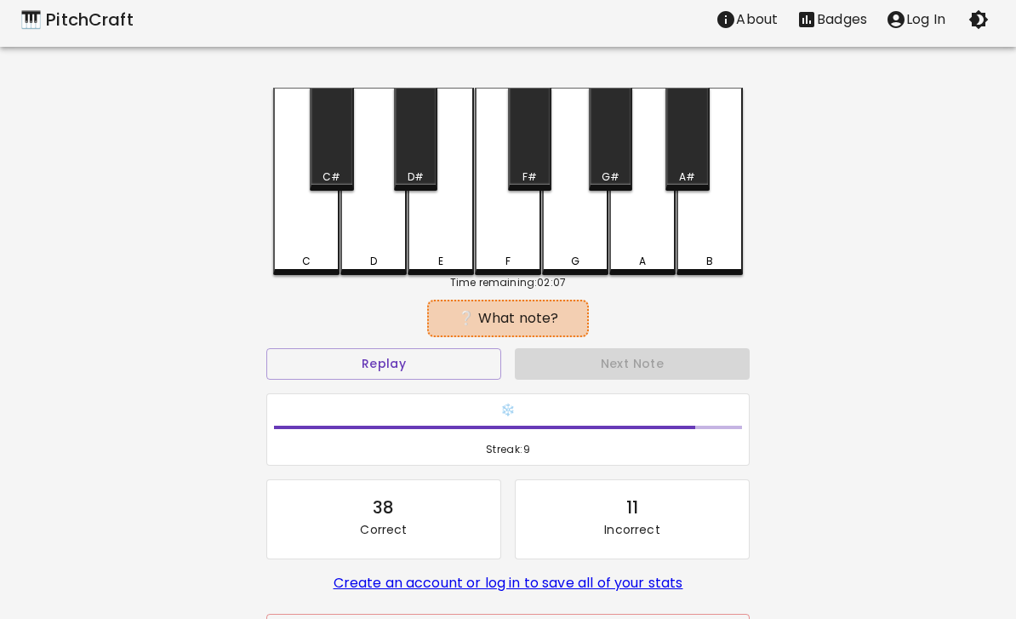
click at [585, 228] on div "G" at bounding box center [575, 181] width 66 height 187
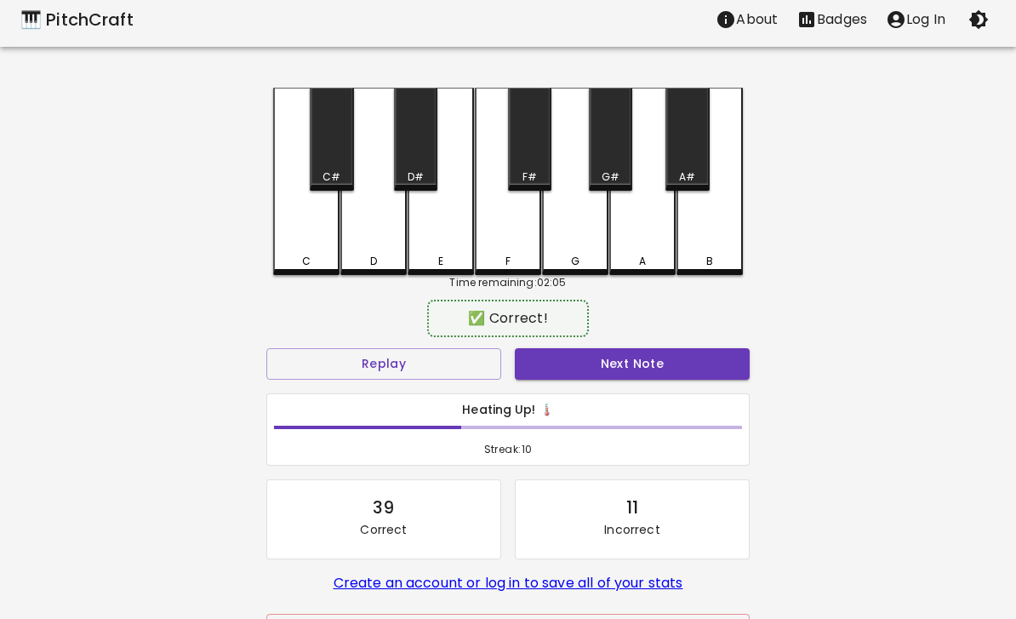
click at [691, 366] on button "Next Note" at bounding box center [632, 363] width 235 height 31
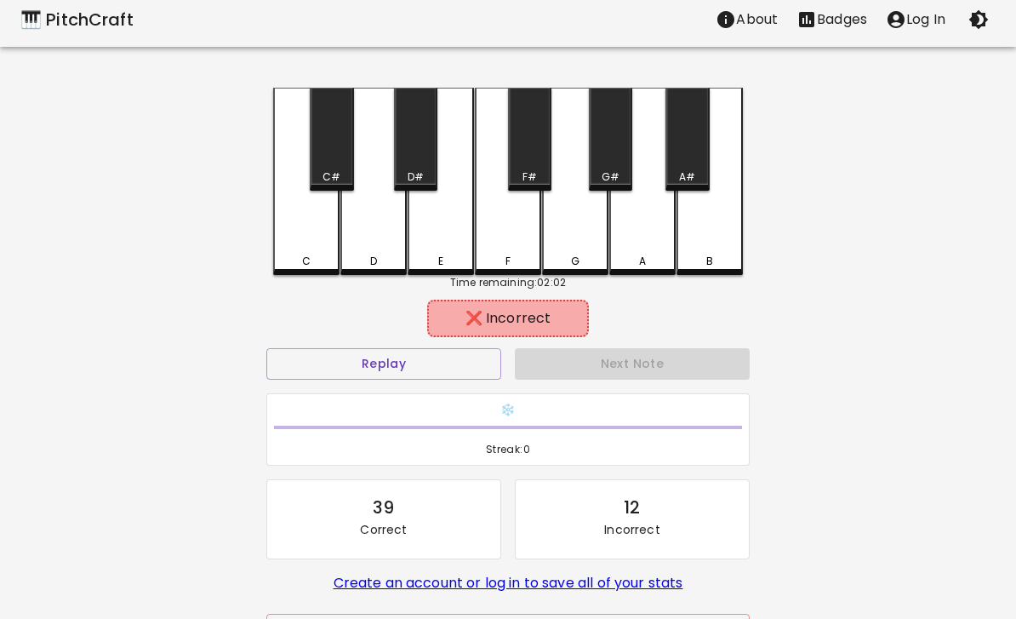
click at [305, 241] on div "C" at bounding box center [306, 181] width 66 height 187
click at [425, 368] on button "Replay" at bounding box center [383, 363] width 235 height 31
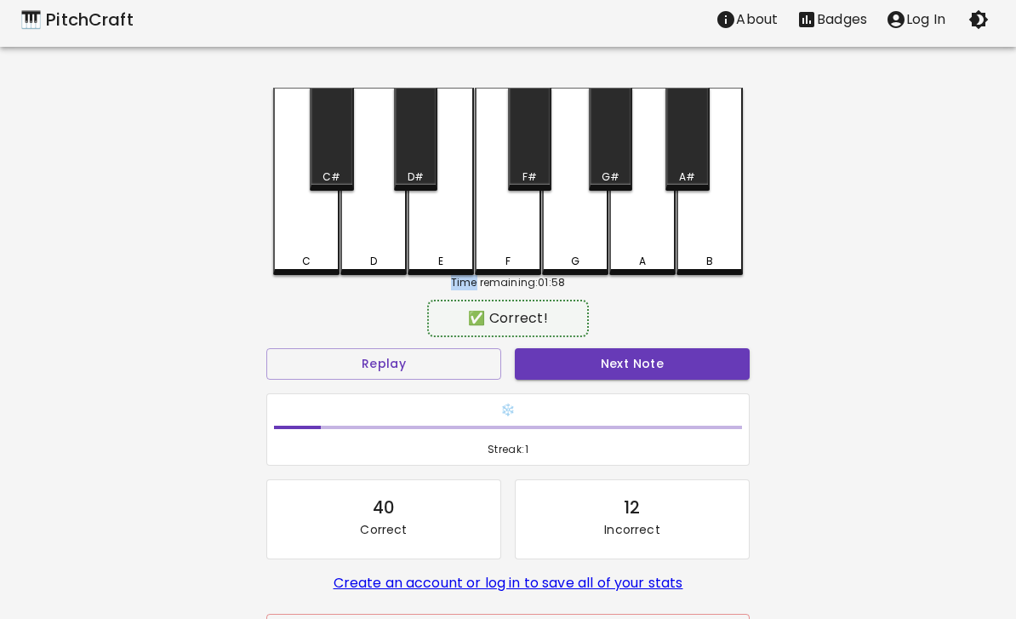
click at [625, 374] on button "Next Note" at bounding box center [632, 363] width 235 height 31
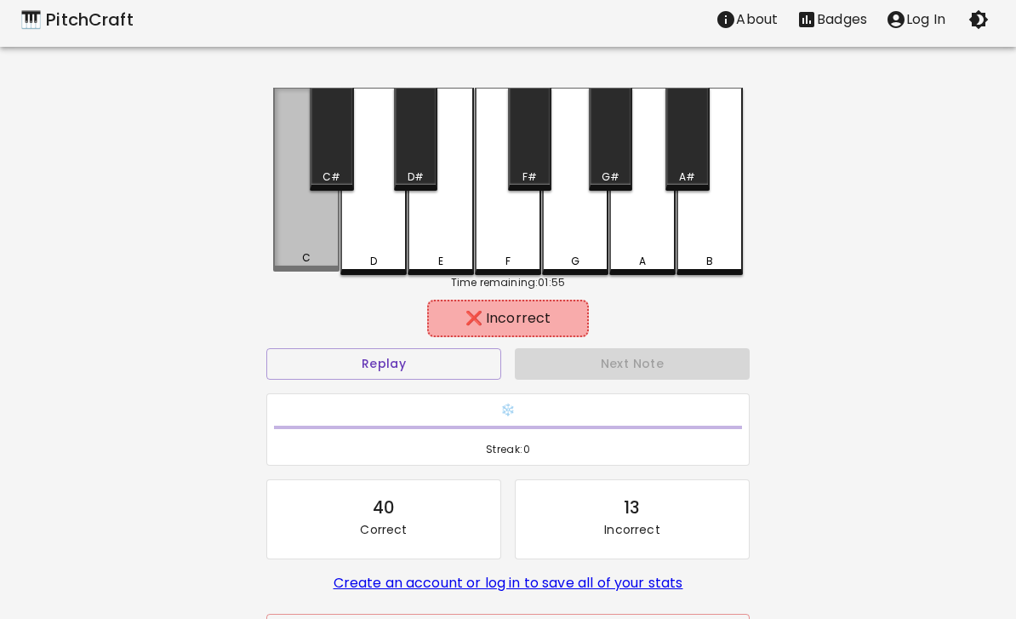
click at [299, 234] on div "C" at bounding box center [306, 180] width 66 height 184
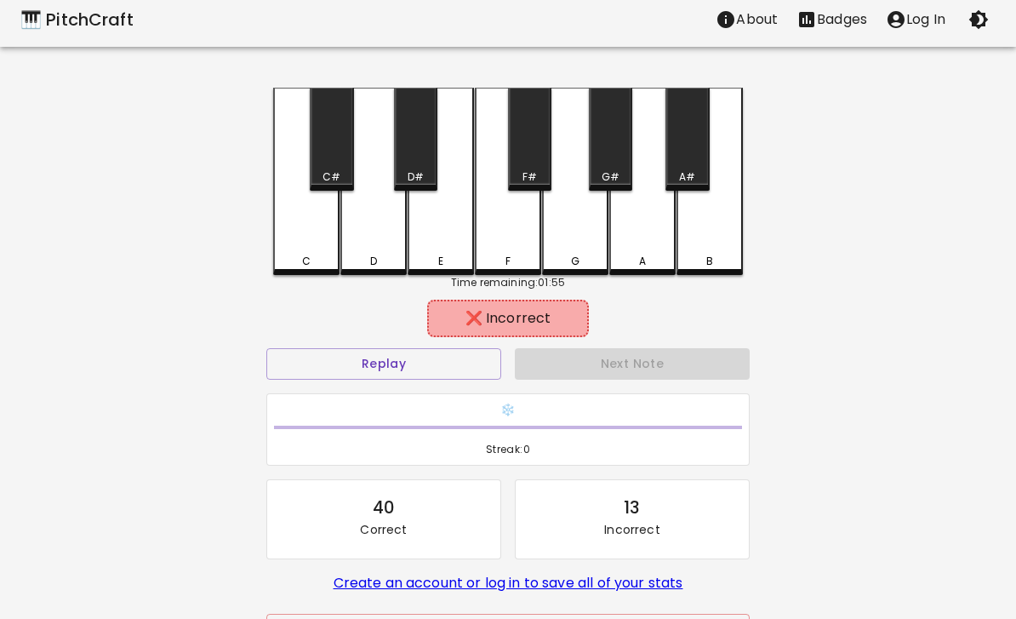
click at [719, 216] on div "B" at bounding box center [709, 181] width 66 height 187
click at [451, 361] on button "Replay" at bounding box center [383, 363] width 235 height 31
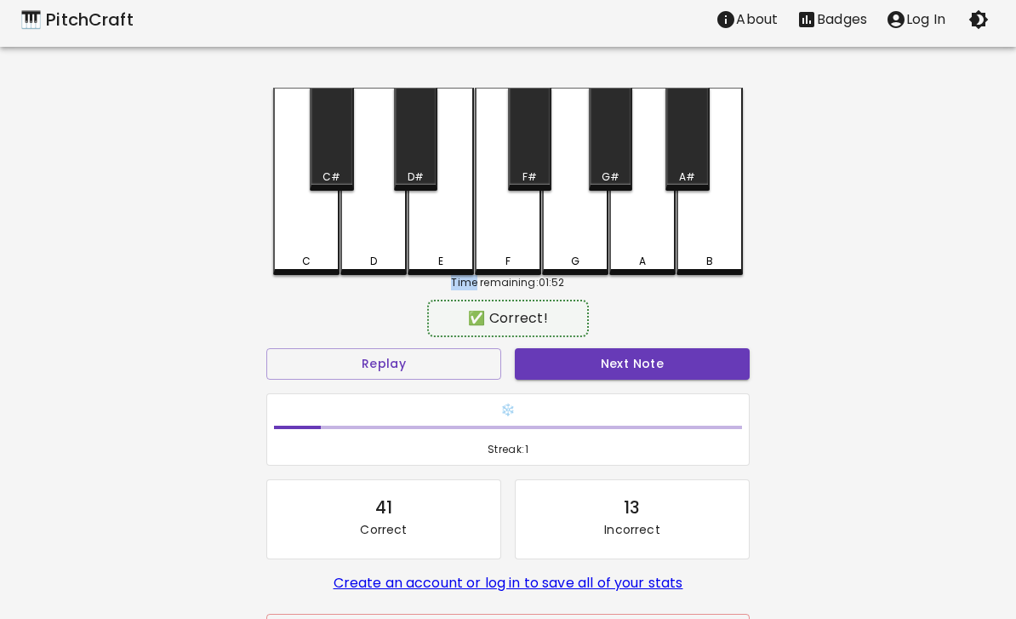
click at [693, 169] on div "A#" at bounding box center [687, 176] width 16 height 15
click at [647, 365] on button "Next Note" at bounding box center [632, 363] width 235 height 31
click at [643, 374] on button "Next Note" at bounding box center [632, 363] width 235 height 31
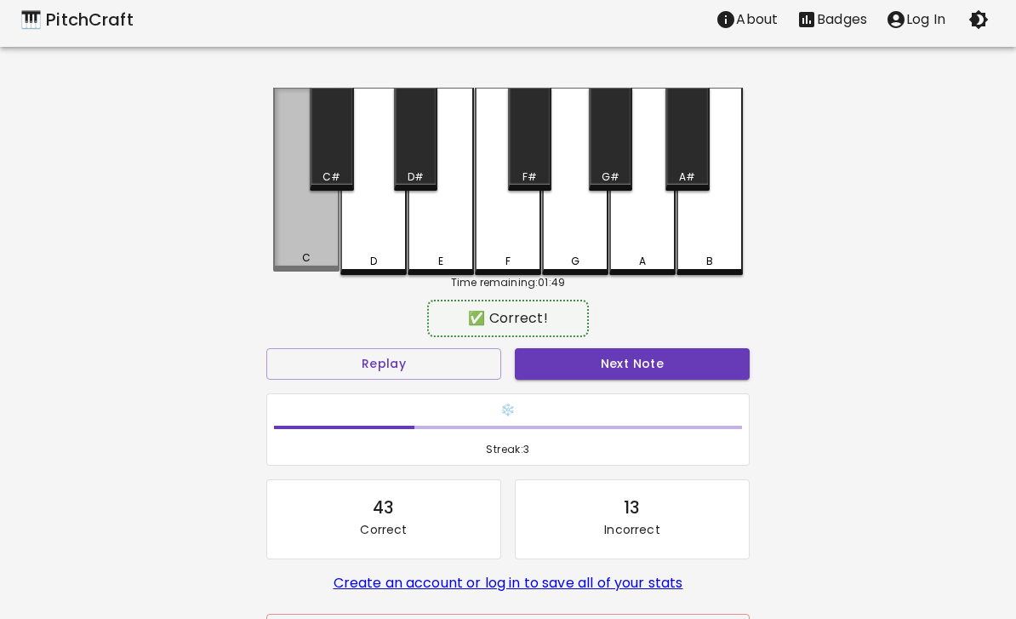
click at [291, 245] on div "C" at bounding box center [306, 180] width 66 height 184
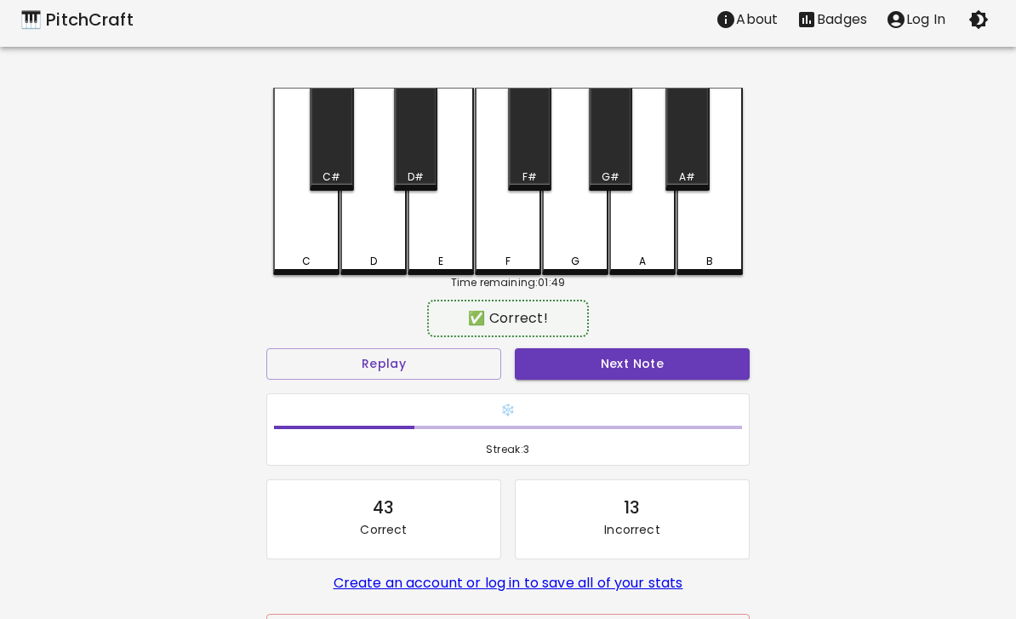
click at [642, 371] on button "Next Note" at bounding box center [632, 363] width 235 height 31
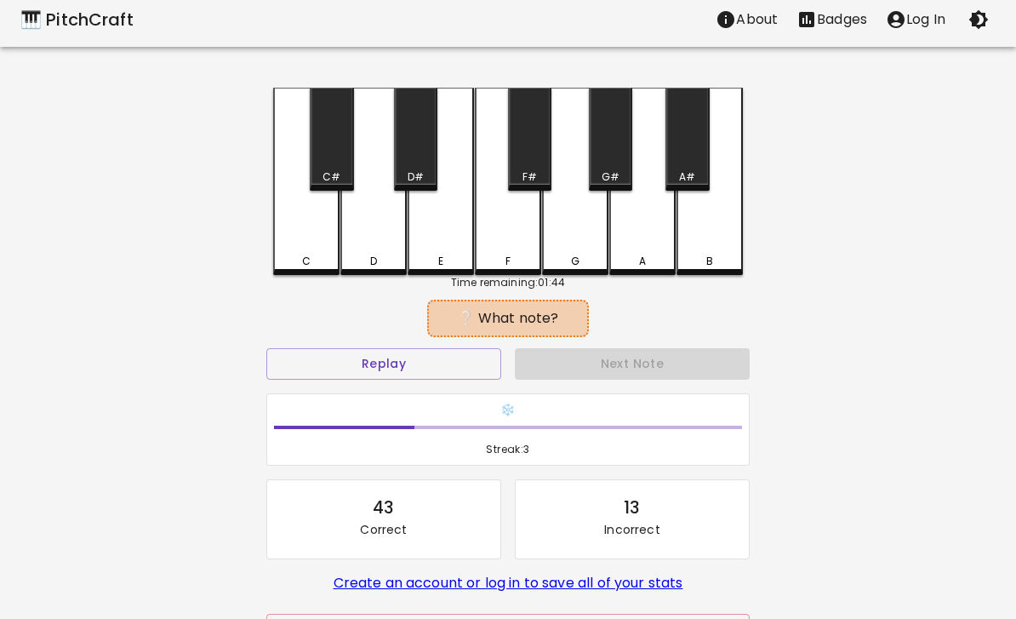
click at [292, 236] on div "C" at bounding box center [306, 181] width 66 height 187
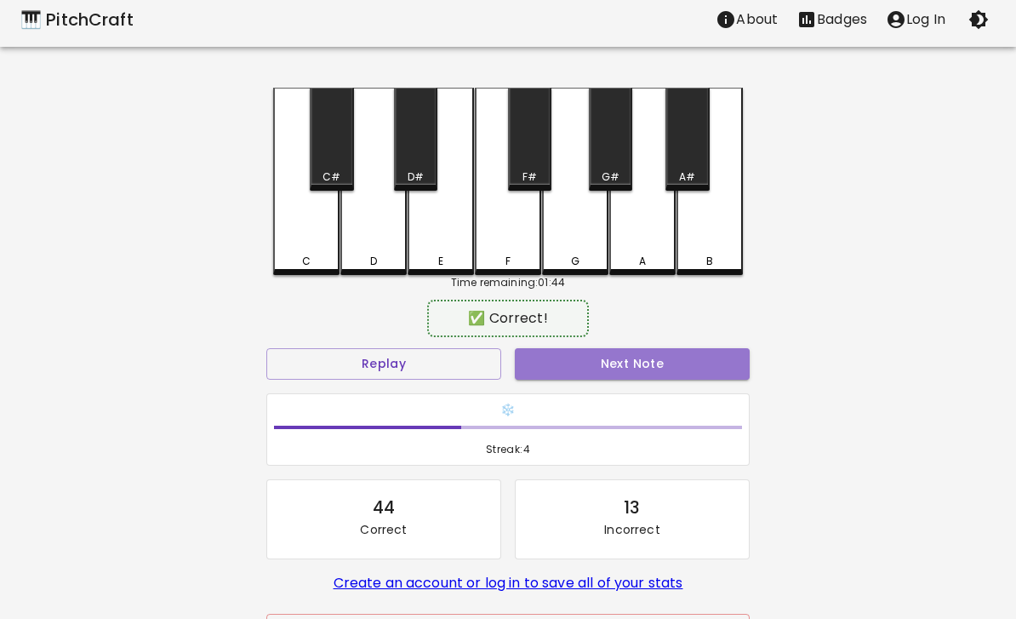
click at [676, 368] on button "Next Note" at bounding box center [632, 363] width 235 height 31
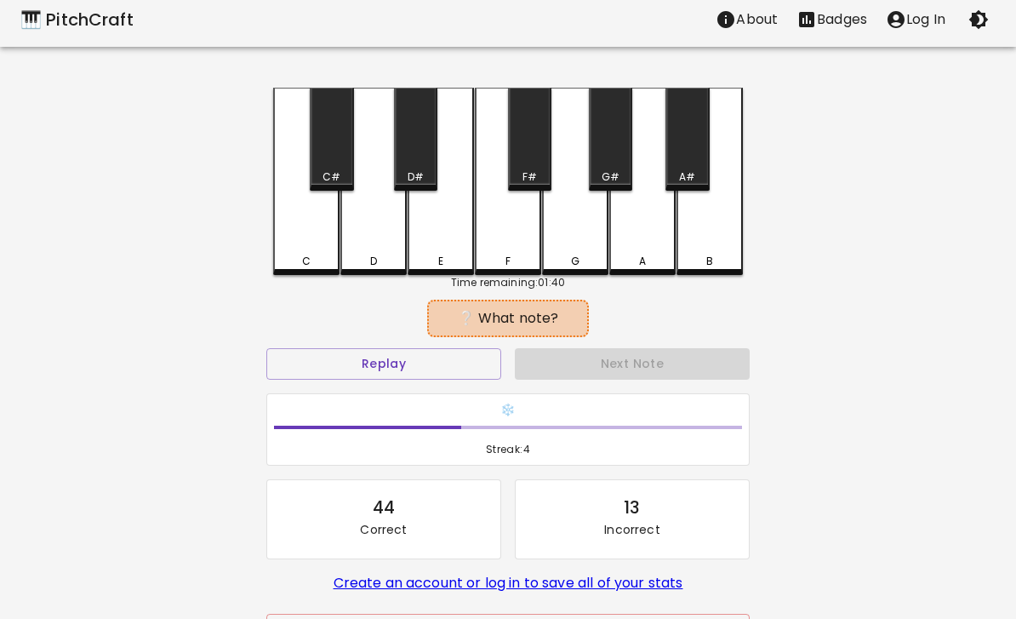
click at [428, 367] on button "Replay" at bounding box center [383, 363] width 235 height 31
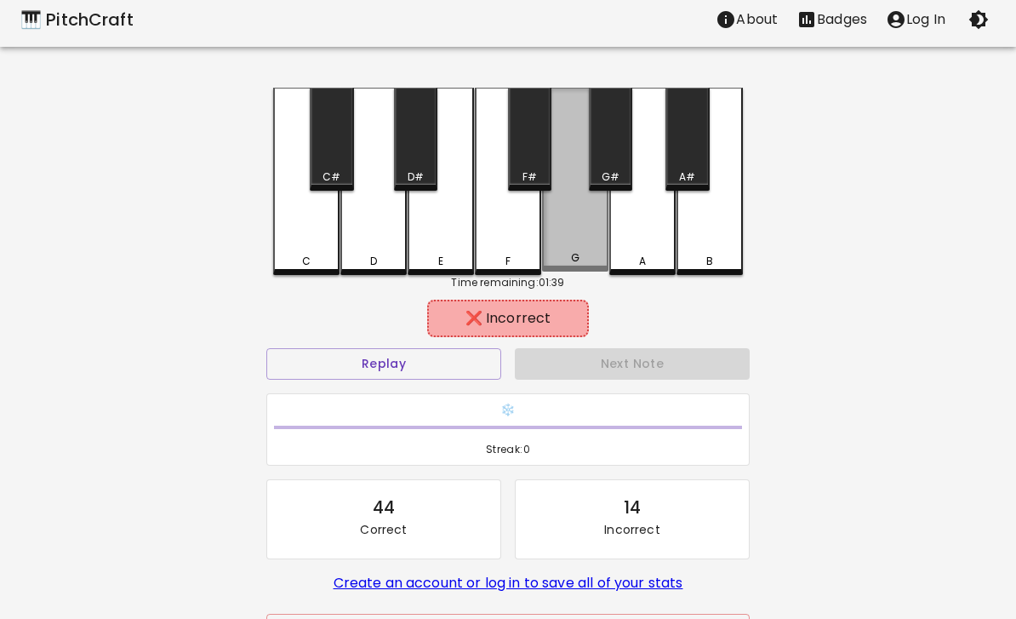
click at [594, 244] on div "G" at bounding box center [575, 180] width 66 height 184
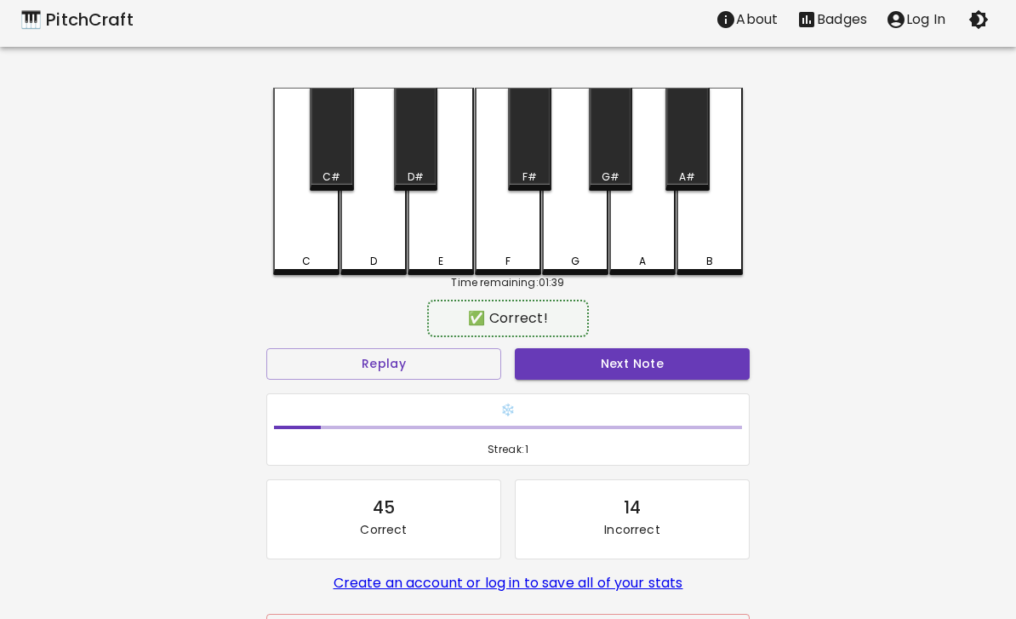
click at [597, 370] on button "Next Note" at bounding box center [632, 363] width 235 height 31
click at [576, 234] on div "G" at bounding box center [575, 181] width 66 height 187
click at [605, 375] on button "Next Note" at bounding box center [632, 363] width 235 height 31
click at [583, 225] on div "G" at bounding box center [575, 181] width 66 height 187
click at [636, 378] on button "Next Note" at bounding box center [632, 363] width 235 height 31
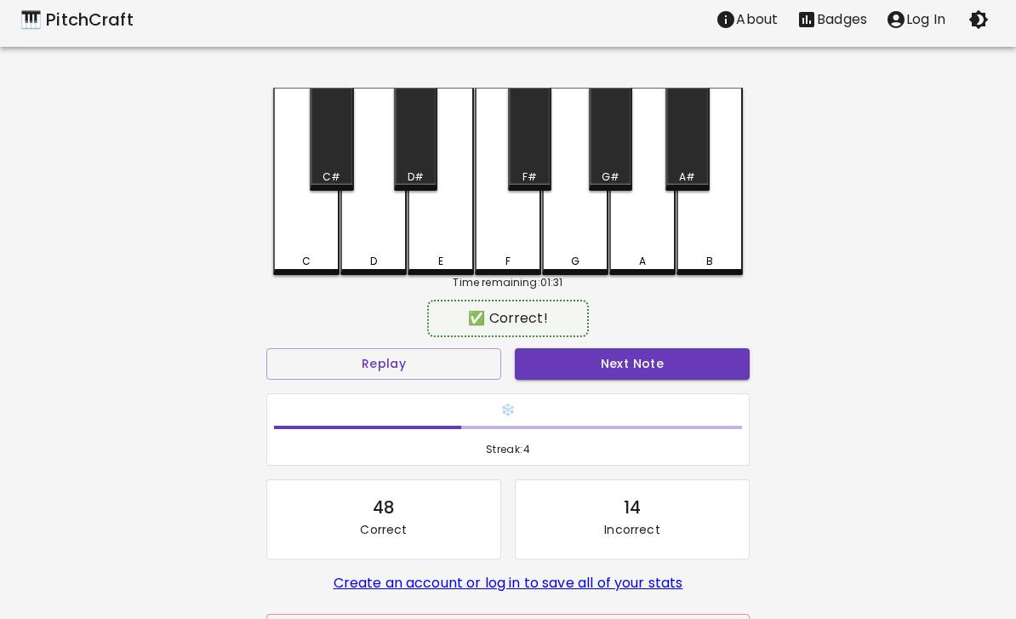
click at [619, 159] on div "G#" at bounding box center [610, 139] width 43 height 103
click at [627, 370] on button "Next Note" at bounding box center [632, 363] width 235 height 31
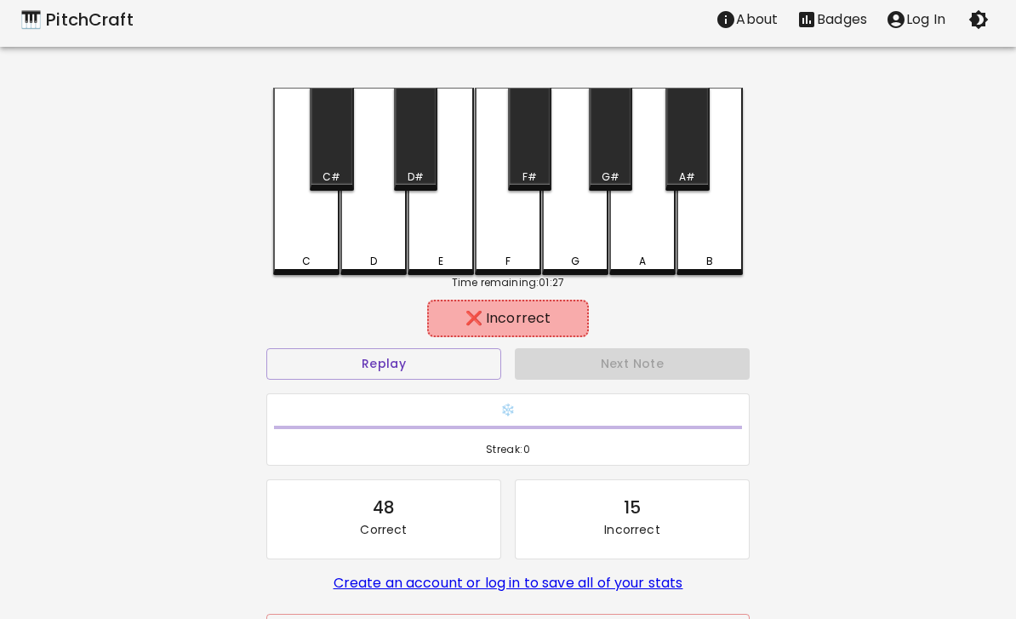
click at [320, 174] on div "C#" at bounding box center [331, 176] width 40 height 15
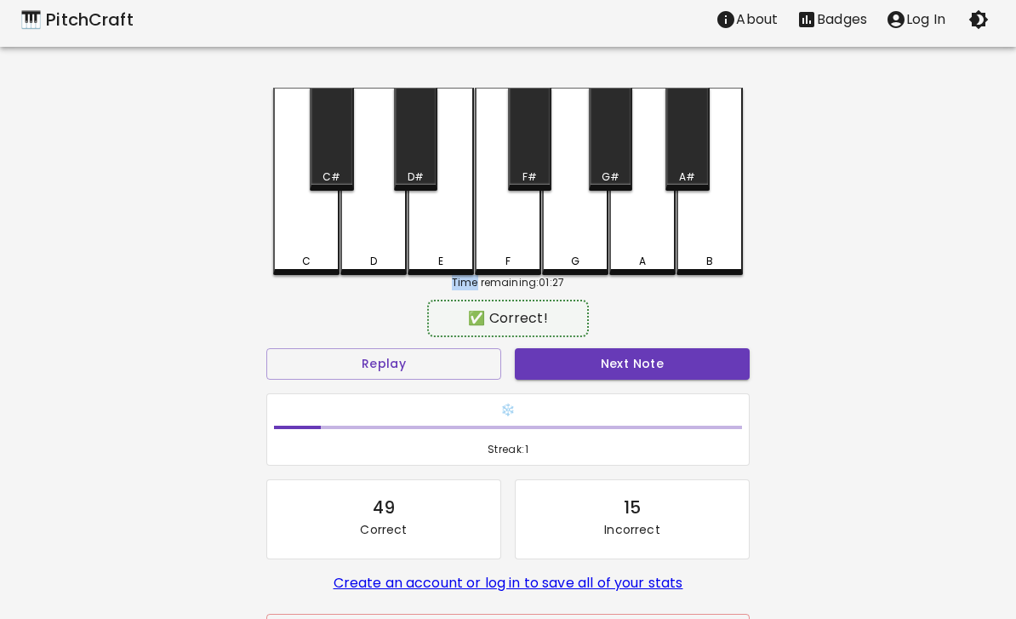
click at [643, 362] on button "Next Note" at bounding box center [632, 363] width 235 height 31
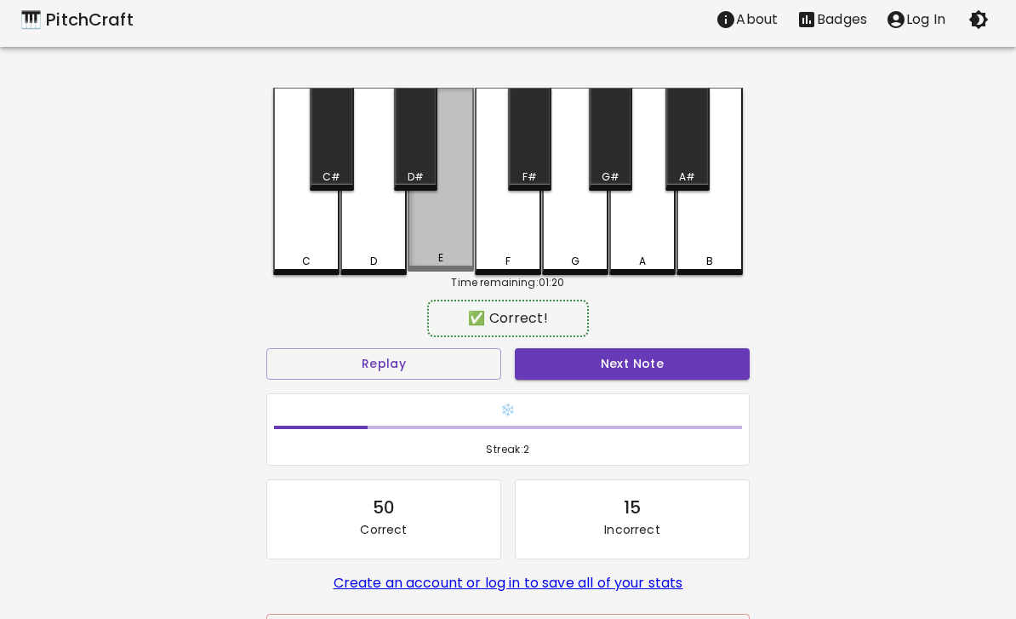
click at [457, 246] on div "E" at bounding box center [441, 180] width 66 height 184
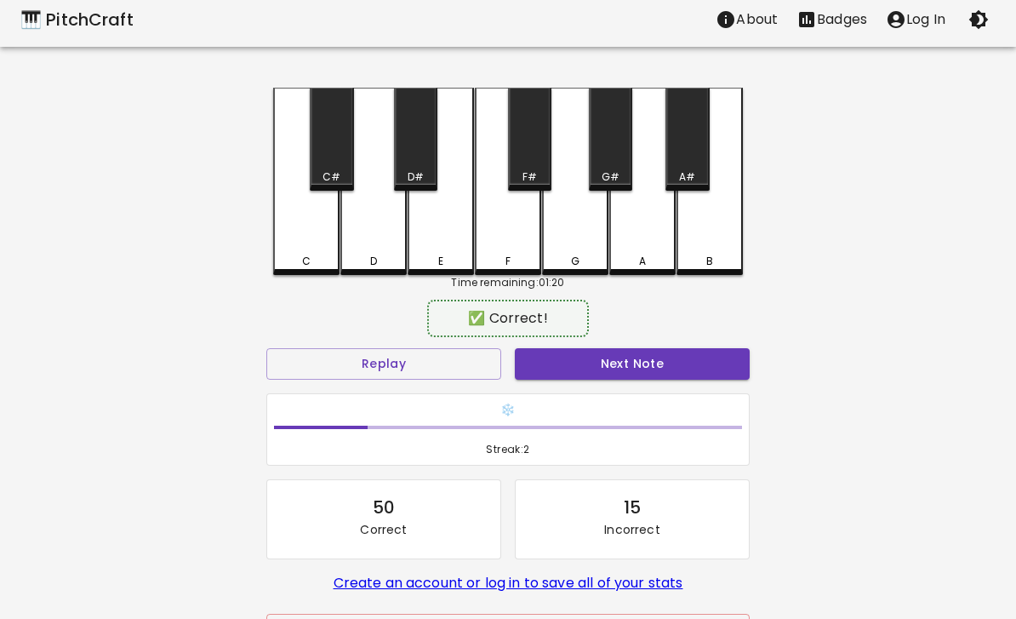
click at [601, 365] on button "Next Note" at bounding box center [632, 363] width 235 height 31
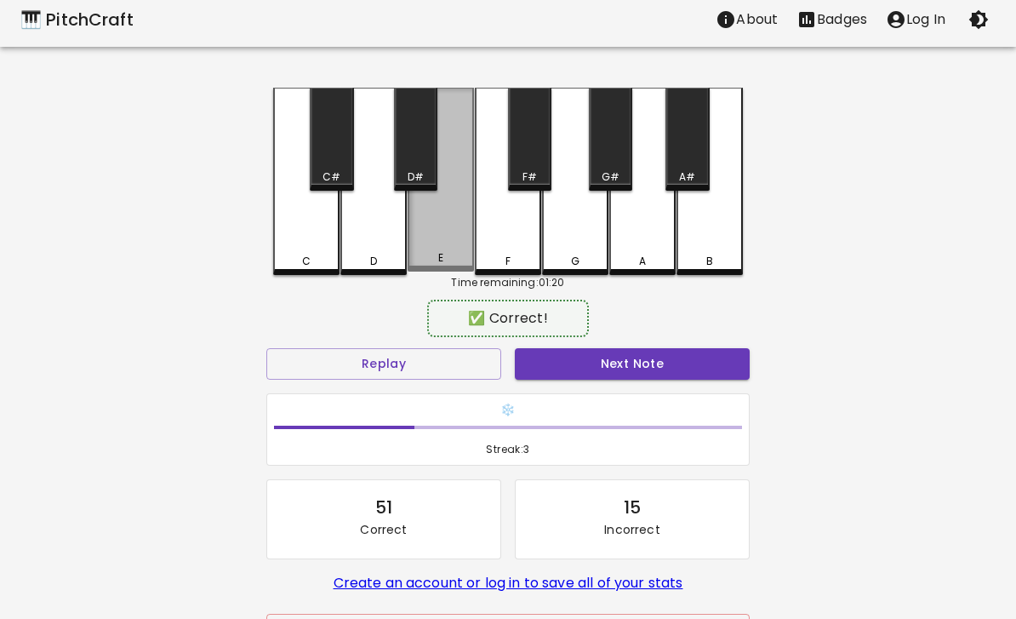
click at [442, 228] on div "E" at bounding box center [441, 180] width 66 height 184
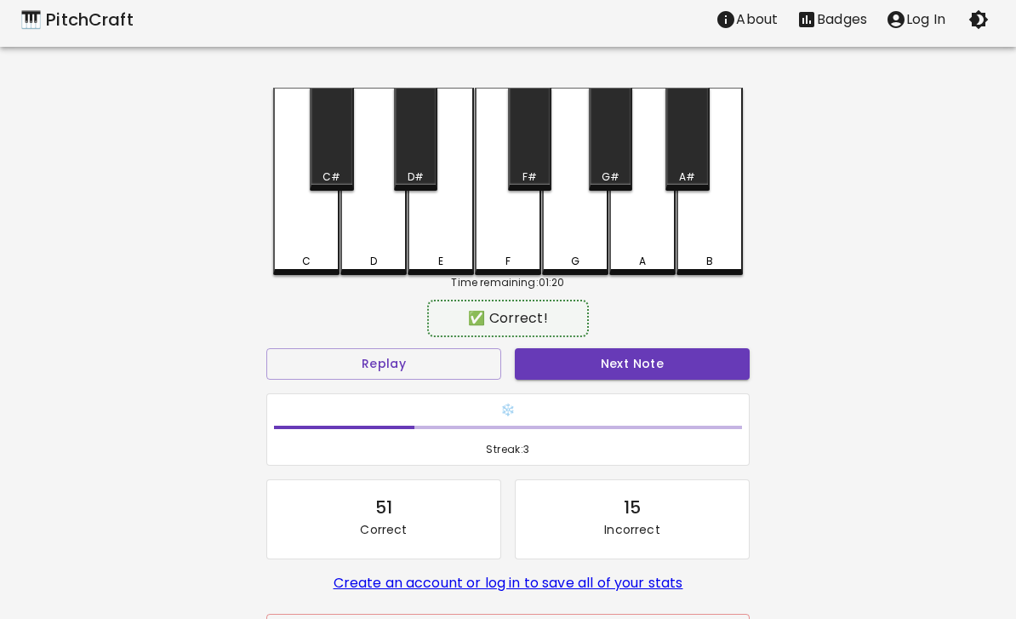
click at [650, 367] on button "Next Note" at bounding box center [632, 363] width 235 height 31
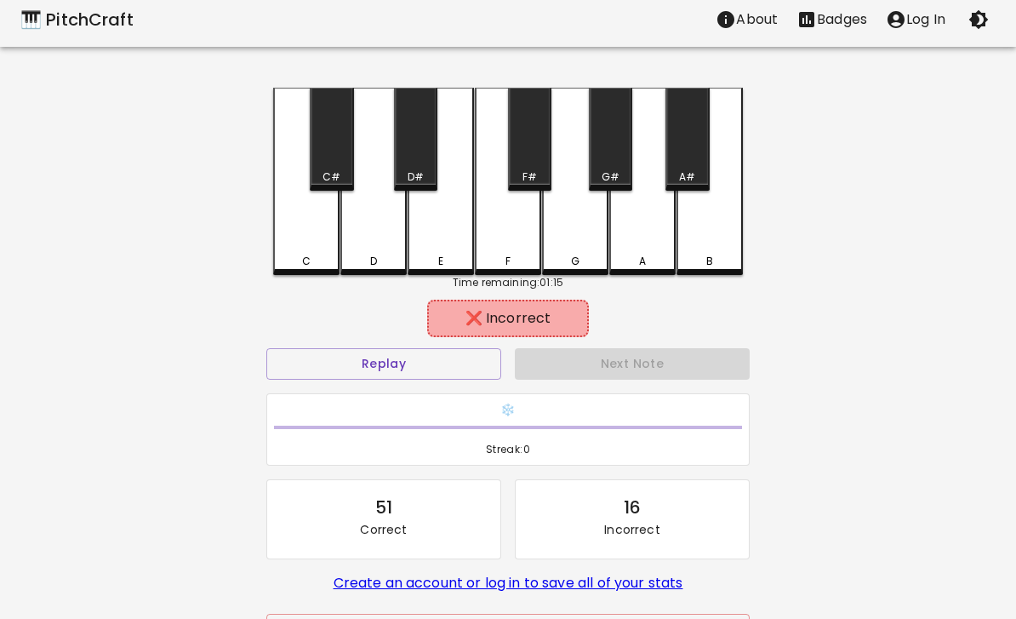
click at [306, 242] on div "C" at bounding box center [306, 181] width 66 height 187
click at [319, 374] on button "Replay" at bounding box center [383, 363] width 235 height 31
click at [633, 235] on div "A" at bounding box center [642, 181] width 66 height 187
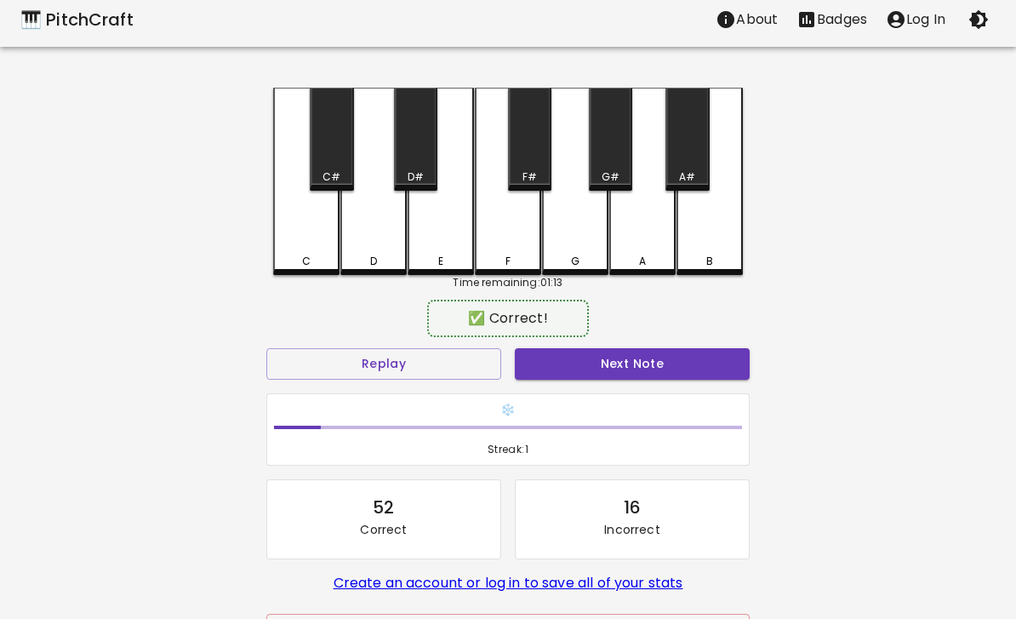
click at [668, 364] on button "Next Note" at bounding box center [632, 363] width 235 height 31
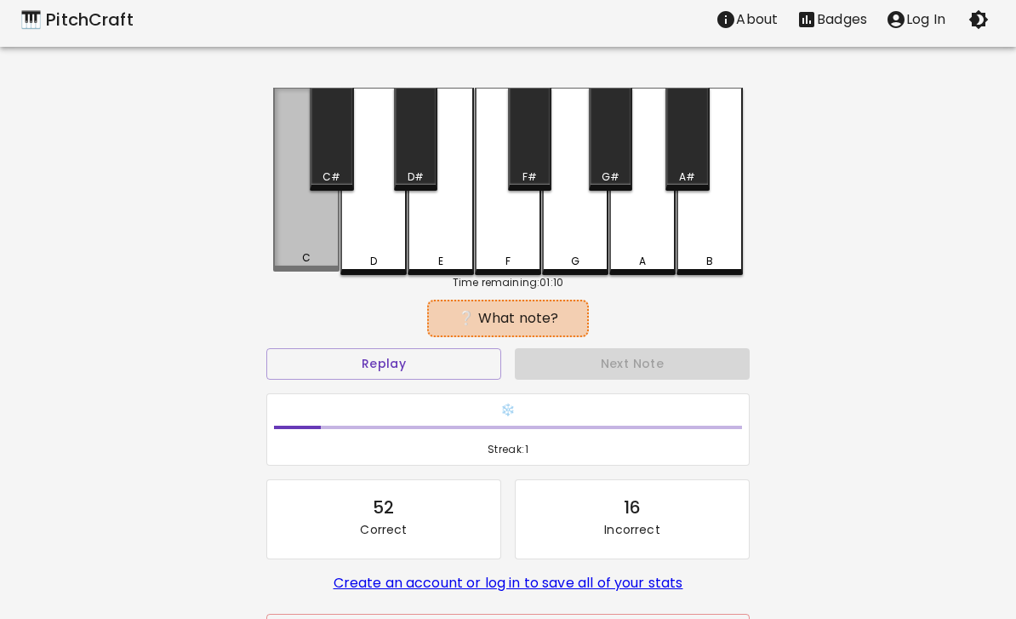
click at [296, 228] on div "C" at bounding box center [306, 180] width 66 height 184
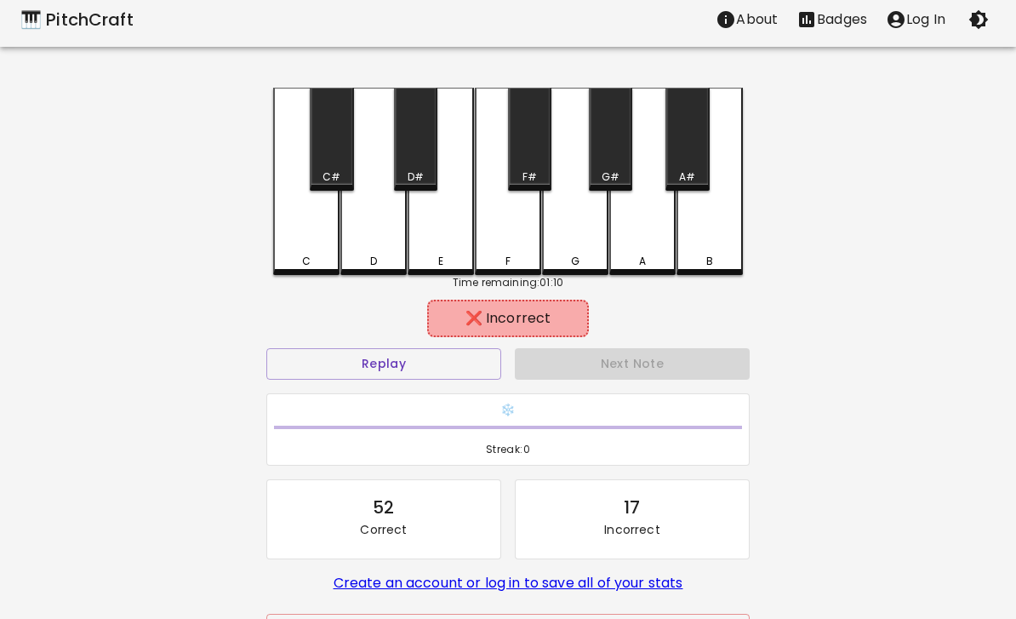
click at [307, 368] on button "Replay" at bounding box center [383, 363] width 235 height 31
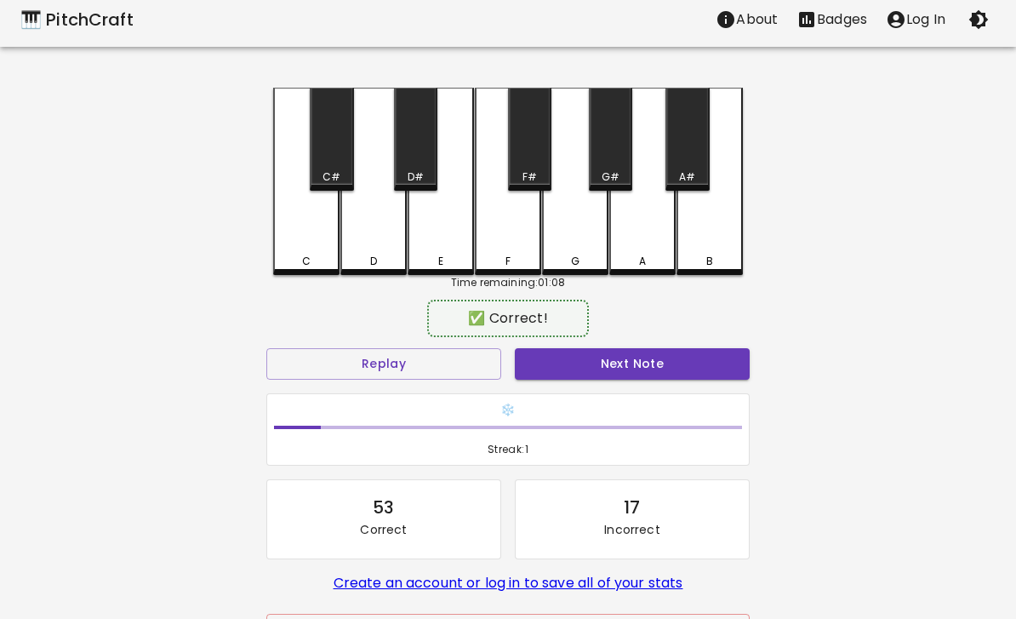
click at [524, 256] on div "F" at bounding box center [507, 261] width 63 height 15
click at [621, 370] on button "Next Note" at bounding box center [632, 363] width 235 height 31
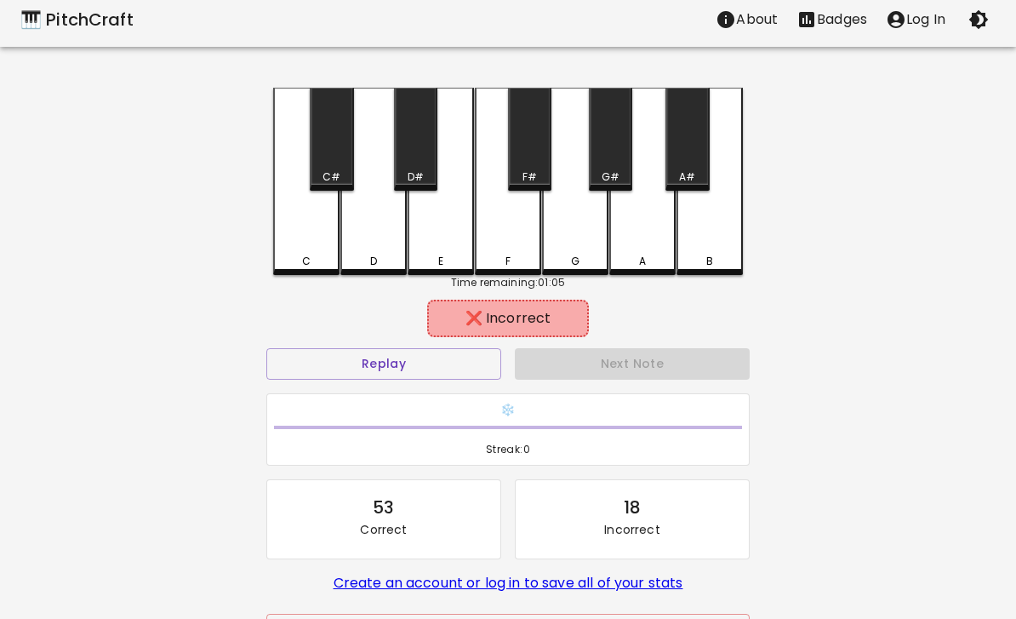
click at [425, 170] on div "D#" at bounding box center [416, 176] width 40 height 15
click at [442, 249] on div "E" at bounding box center [441, 181] width 66 height 187
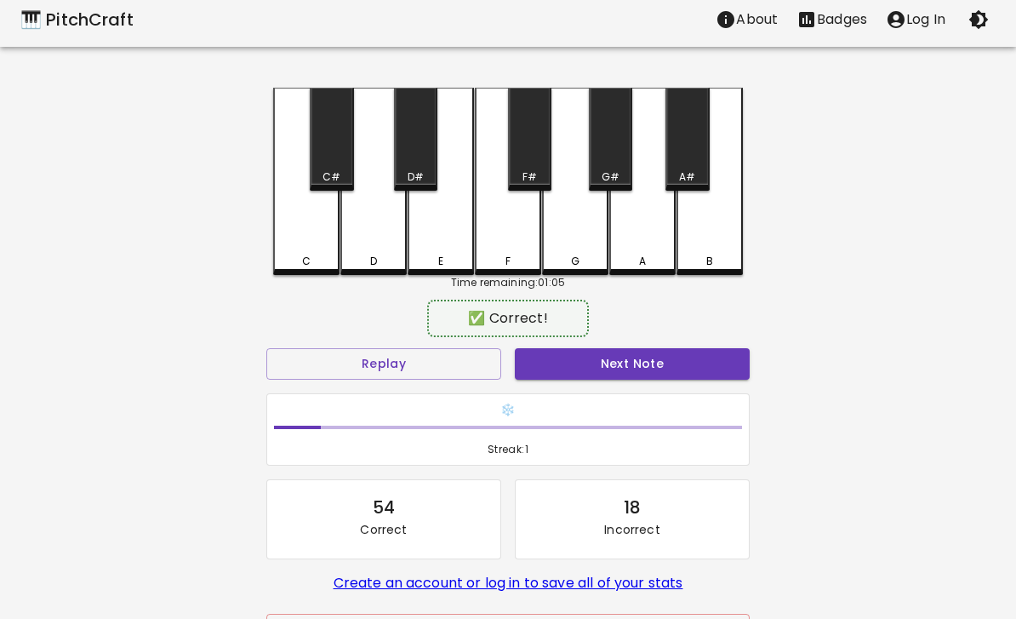
click at [382, 248] on div "D" at bounding box center [373, 181] width 66 height 187
click at [583, 375] on button "Next Note" at bounding box center [632, 363] width 235 height 31
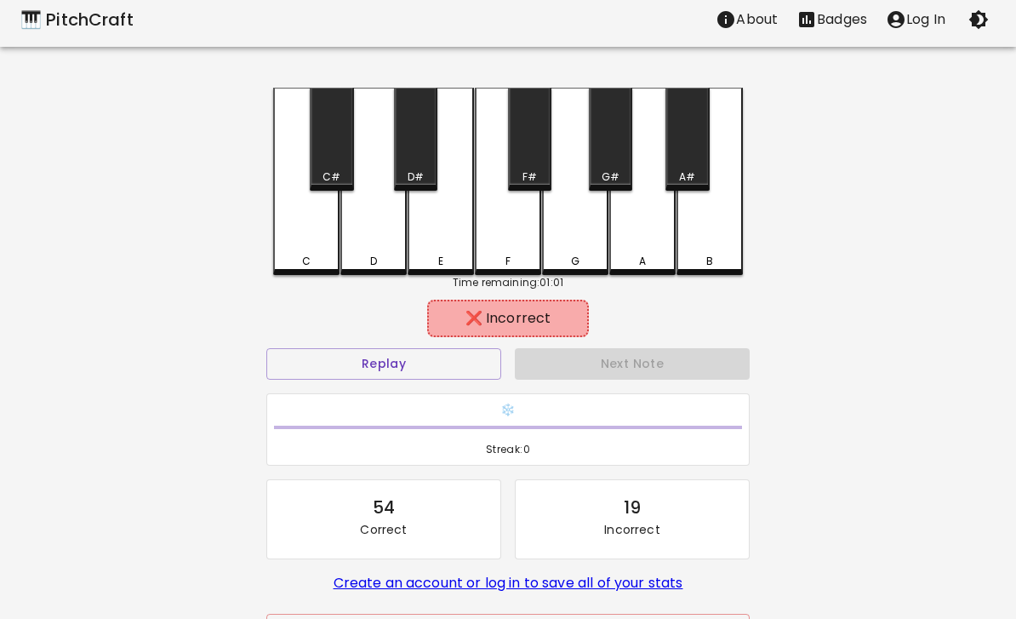
click at [632, 249] on div "A" at bounding box center [642, 181] width 66 height 187
click at [609, 145] on div "G#" at bounding box center [610, 139] width 43 height 103
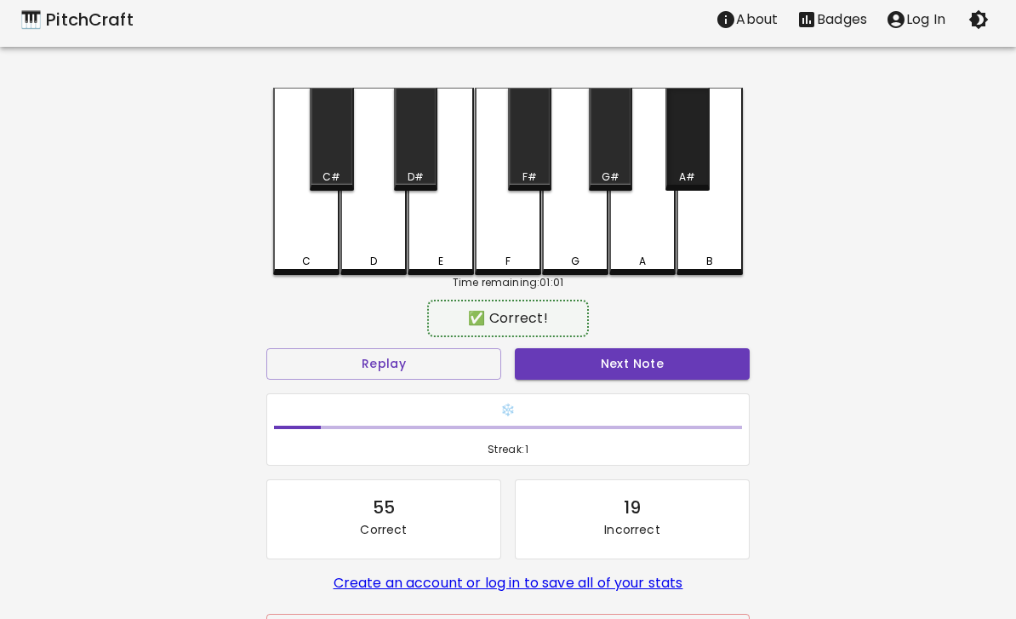
click at [692, 164] on div "A#" at bounding box center [686, 139] width 43 height 103
click at [598, 378] on button "Next Note" at bounding box center [632, 363] width 235 height 31
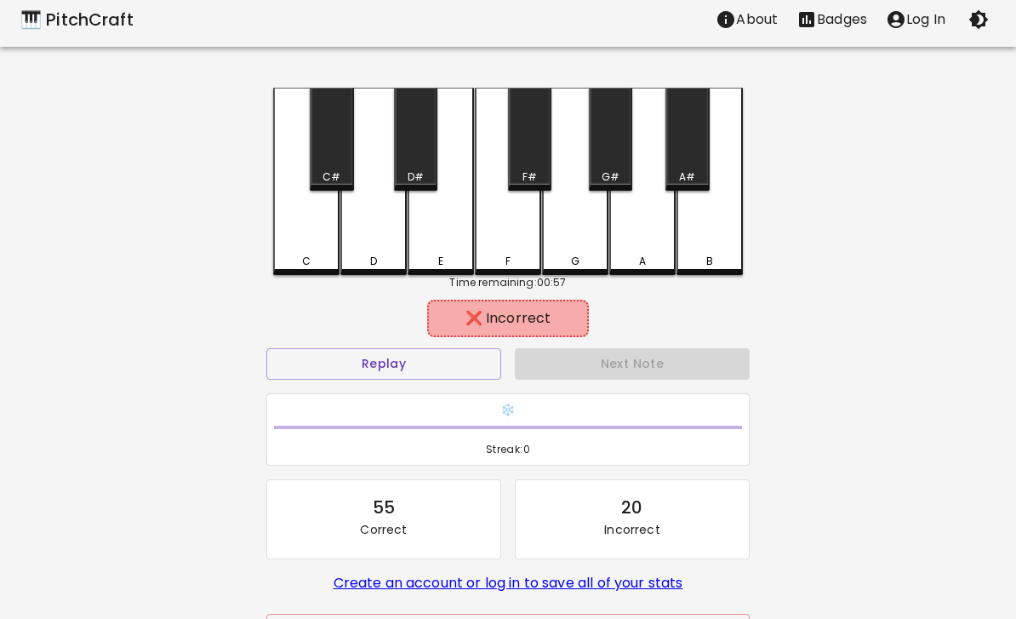
click at [294, 245] on div "C" at bounding box center [306, 181] width 66 height 187
click at [475, 365] on button "Replay" at bounding box center [383, 363] width 235 height 31
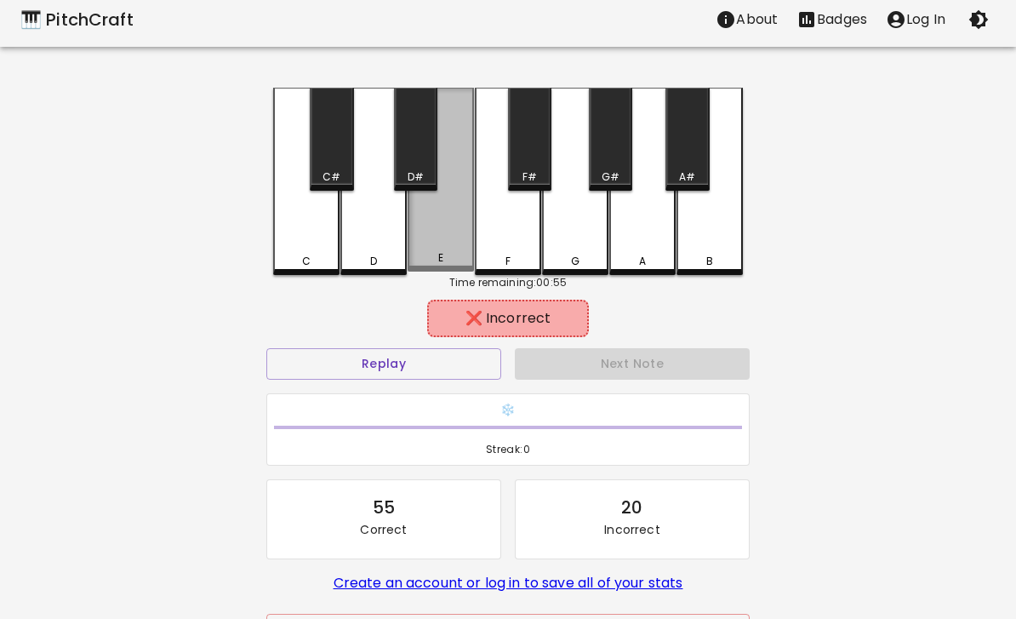
click at [441, 236] on div "E" at bounding box center [441, 180] width 66 height 184
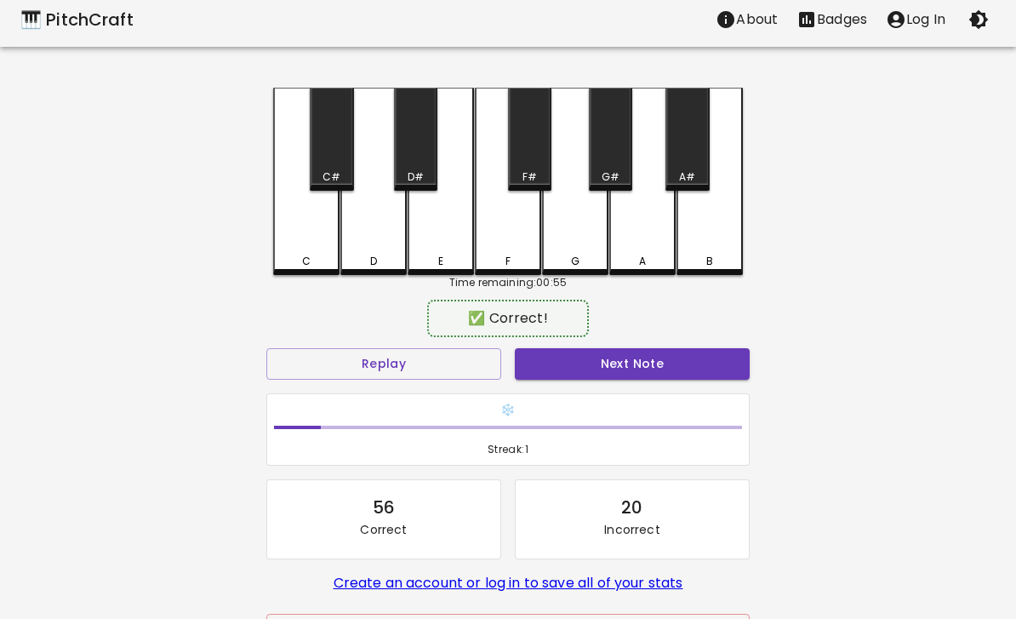
click at [605, 375] on button "Next Note" at bounding box center [632, 363] width 235 height 31
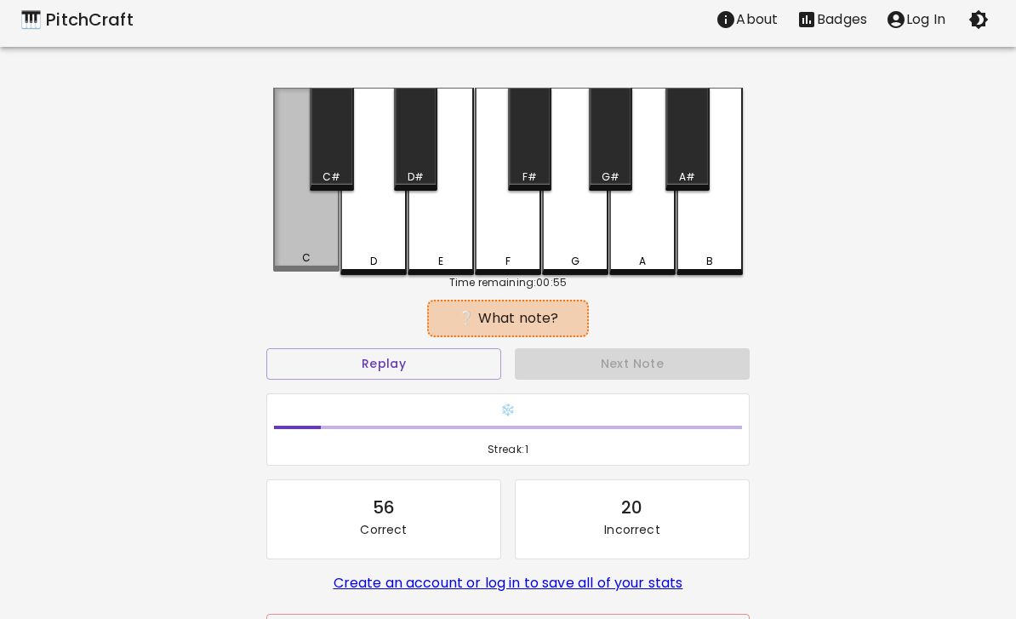
click at [314, 238] on div "C" at bounding box center [306, 180] width 66 height 184
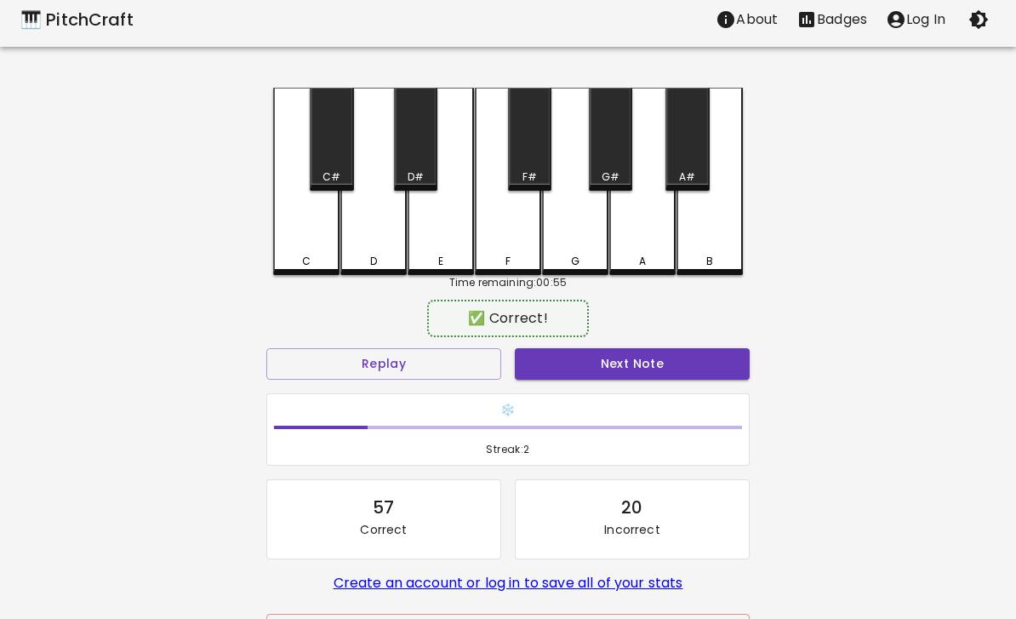
click at [617, 371] on button "Next Note" at bounding box center [632, 363] width 235 height 31
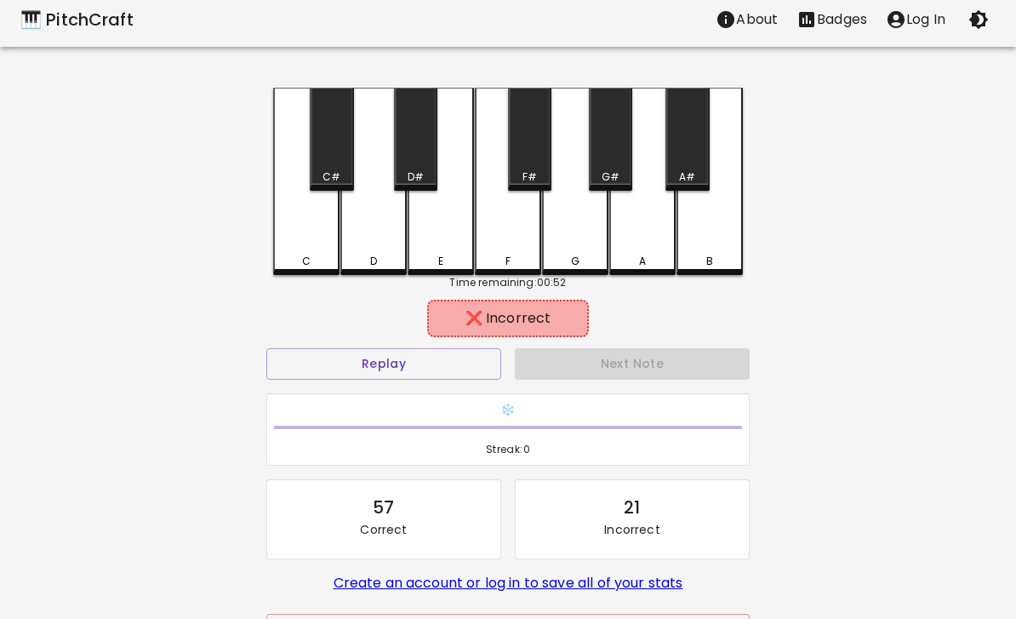
click at [295, 237] on div "C" at bounding box center [306, 181] width 66 height 187
click at [477, 368] on button "Replay" at bounding box center [383, 363] width 235 height 31
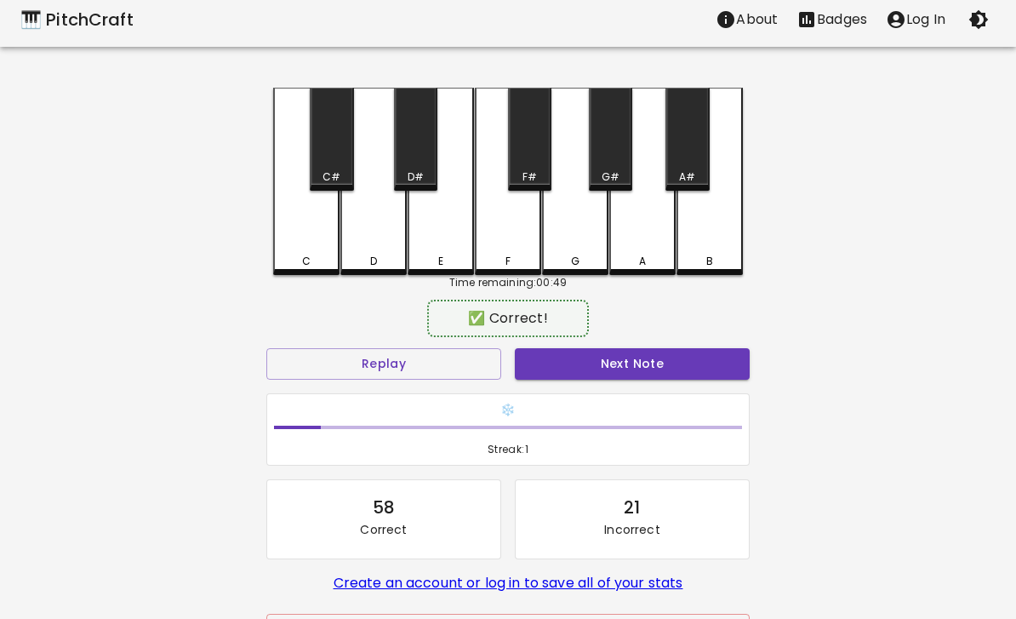
click at [715, 232] on div "B" at bounding box center [709, 181] width 66 height 187
click at [690, 357] on button "Next Note" at bounding box center [632, 363] width 235 height 31
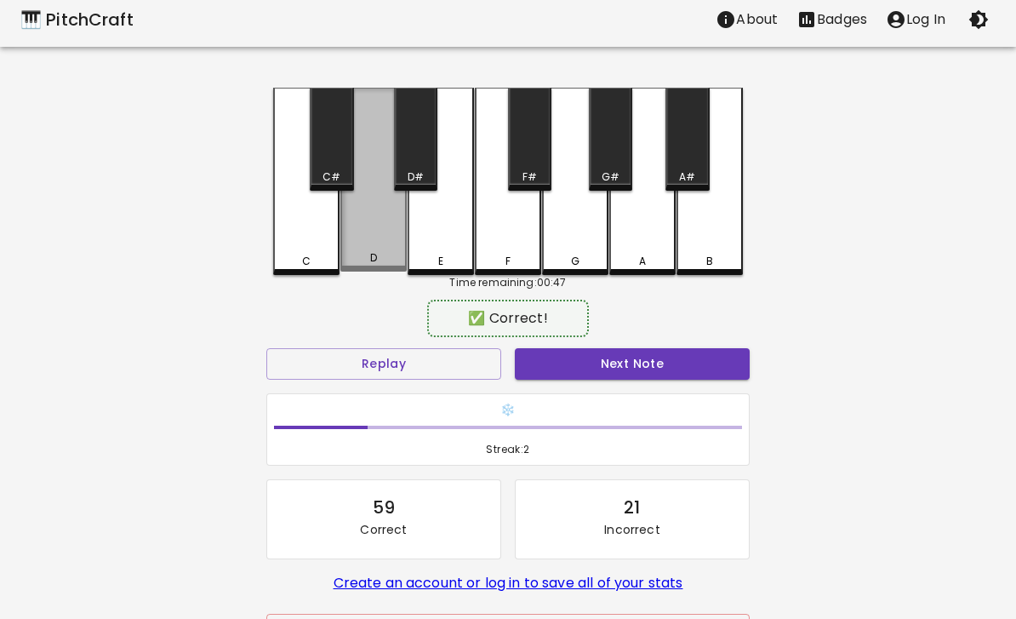
click at [374, 244] on div "D" at bounding box center [373, 180] width 66 height 184
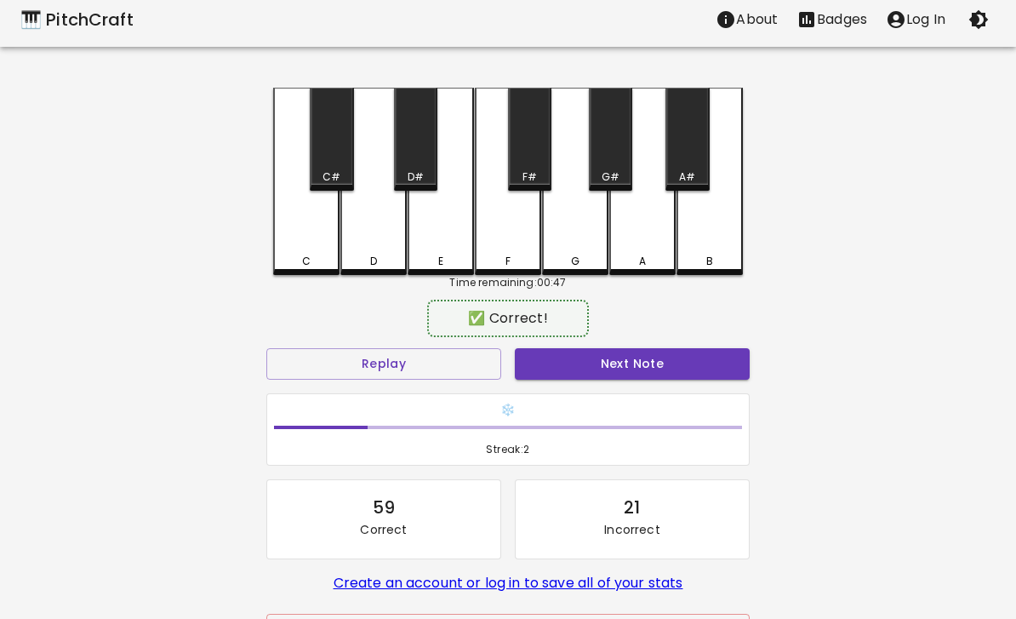
click at [637, 374] on button "Next Note" at bounding box center [632, 363] width 235 height 31
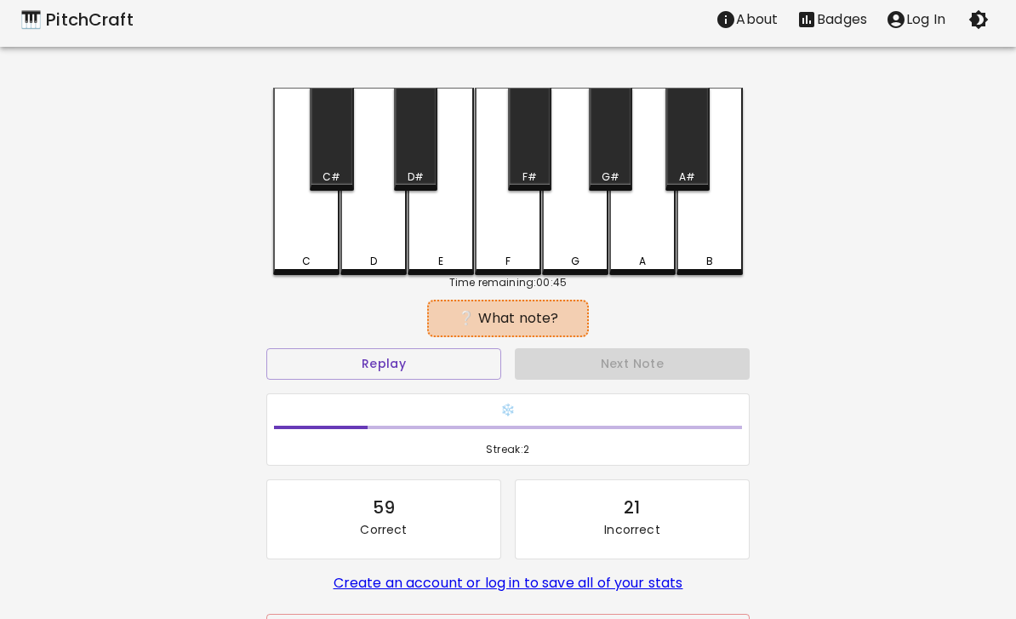
click at [318, 139] on div "C#" at bounding box center [331, 139] width 43 height 103
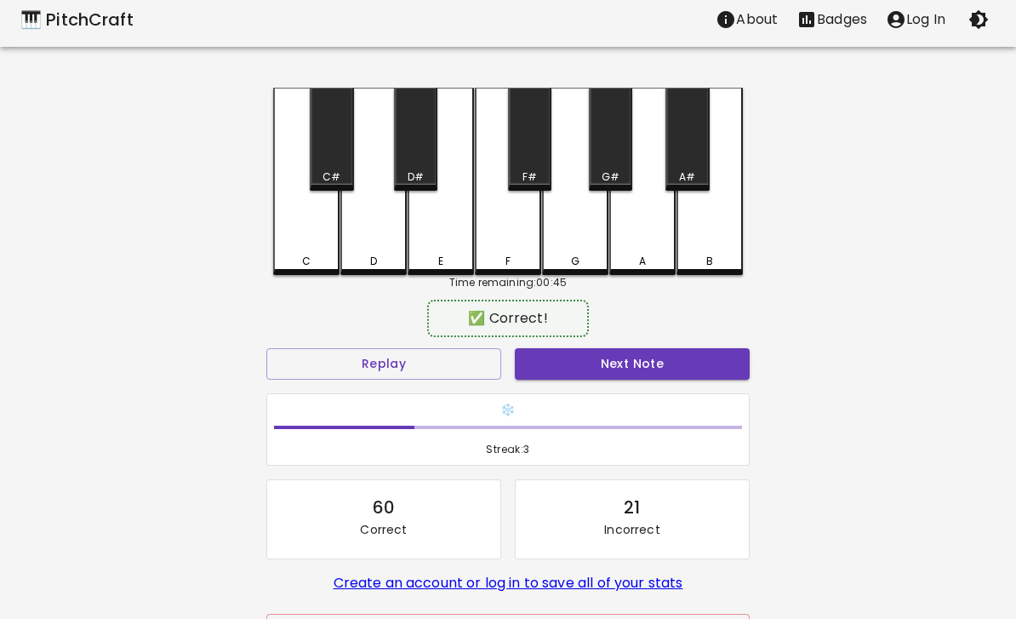
click at [639, 369] on button "Next Note" at bounding box center [632, 363] width 235 height 31
click at [336, 170] on div "C#" at bounding box center [331, 176] width 18 height 15
click at [680, 368] on button "Next Note" at bounding box center [632, 363] width 235 height 31
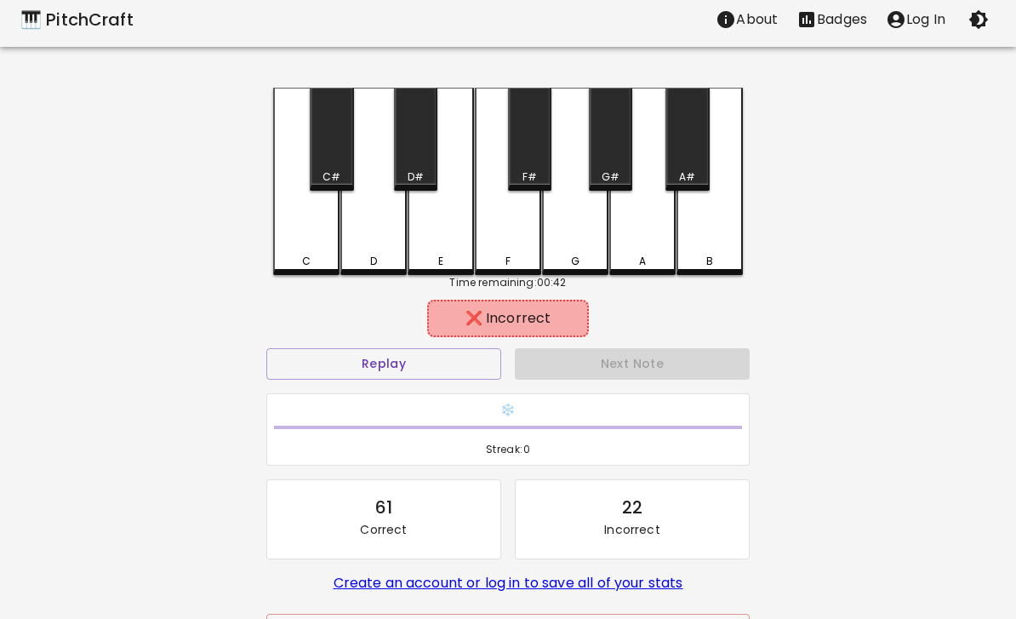
click at [693, 160] on div "A#" at bounding box center [686, 139] width 43 height 103
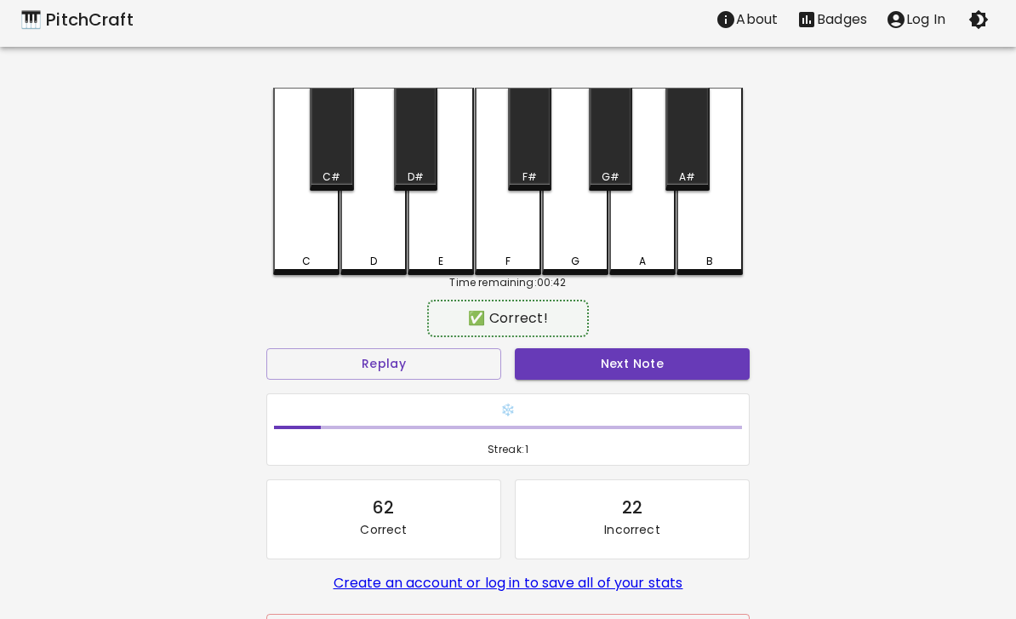
click at [670, 376] on button "Next Note" at bounding box center [632, 363] width 235 height 31
click at [295, 238] on div "C" at bounding box center [306, 181] width 66 height 187
click at [651, 369] on button "Next Note" at bounding box center [632, 363] width 235 height 31
click at [297, 235] on div "C" at bounding box center [306, 181] width 66 height 187
click at [677, 369] on button "Next Note" at bounding box center [632, 363] width 235 height 31
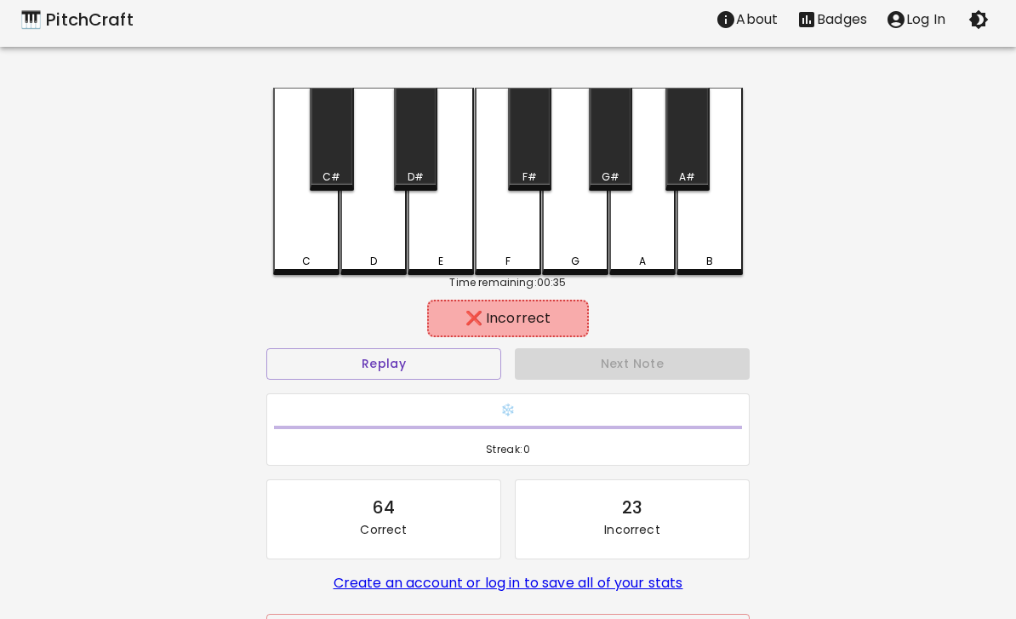
click at [459, 243] on div "E" at bounding box center [441, 181] width 66 height 187
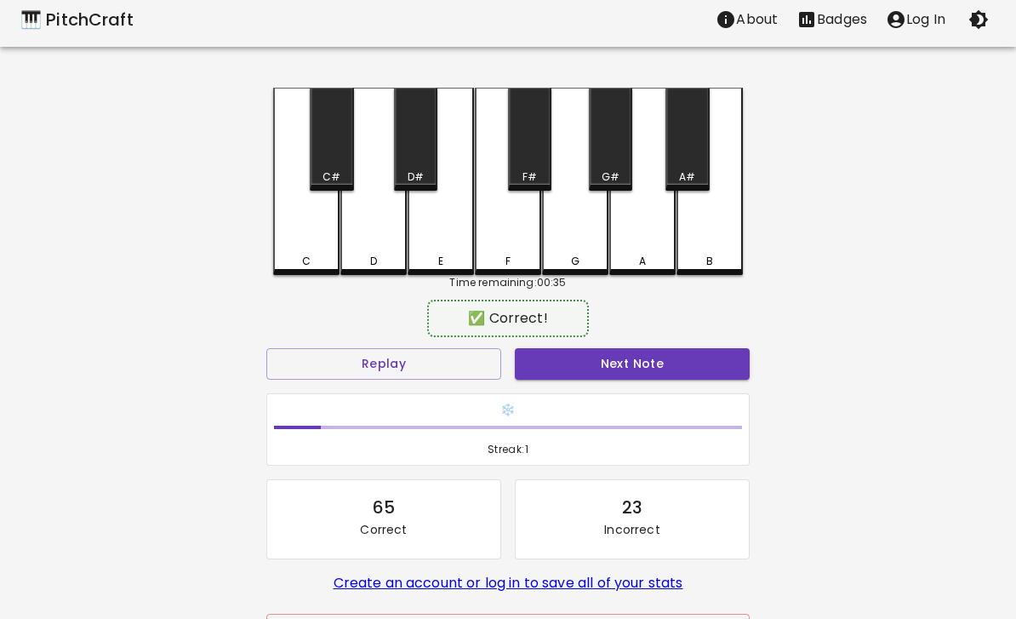
click at [412, 177] on div "D#" at bounding box center [416, 176] width 16 height 15
click at [596, 366] on button "Next Note" at bounding box center [632, 363] width 235 height 31
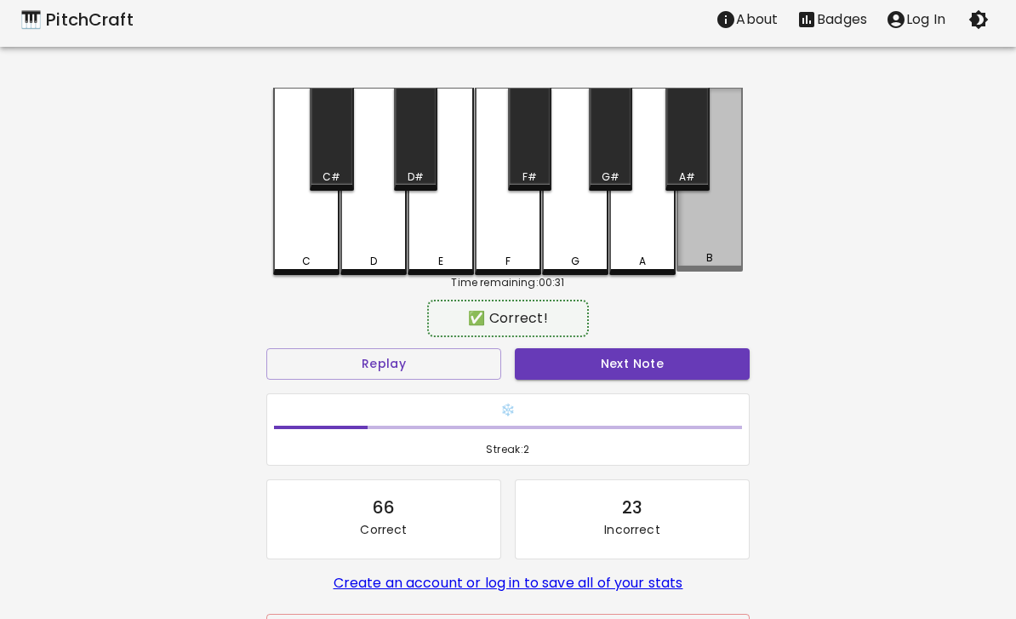
click at [716, 217] on div "B" at bounding box center [709, 180] width 66 height 184
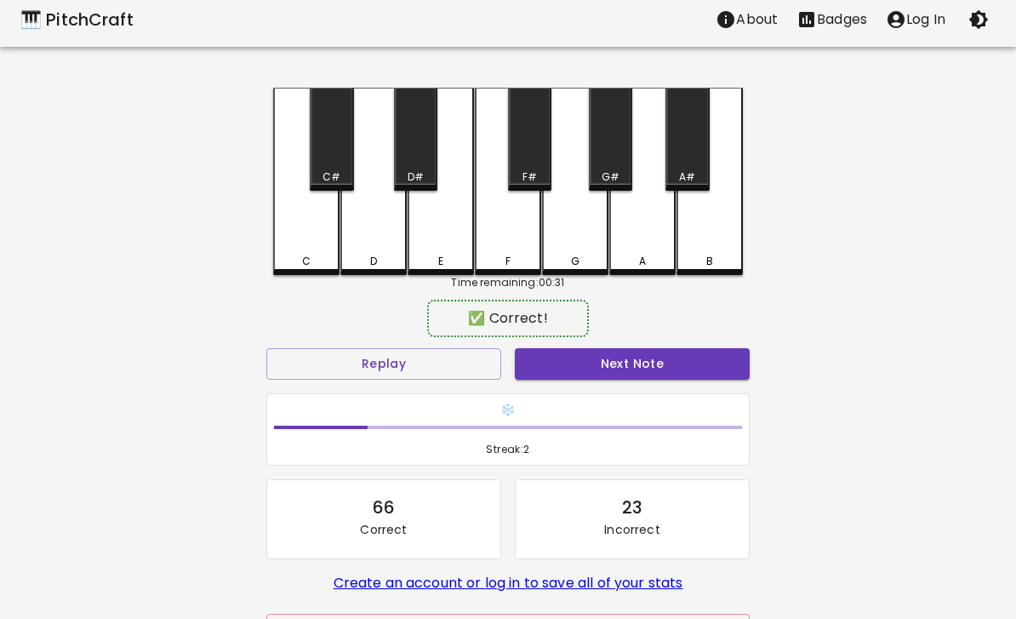
click at [653, 368] on button "Next Note" at bounding box center [632, 363] width 235 height 31
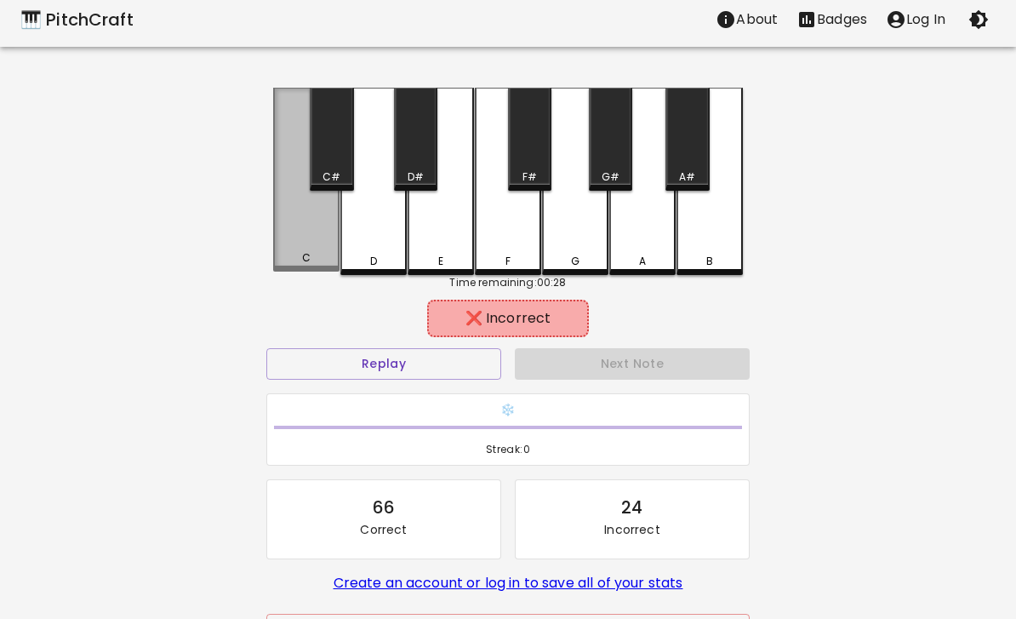
click at [299, 231] on div "C" at bounding box center [306, 180] width 66 height 184
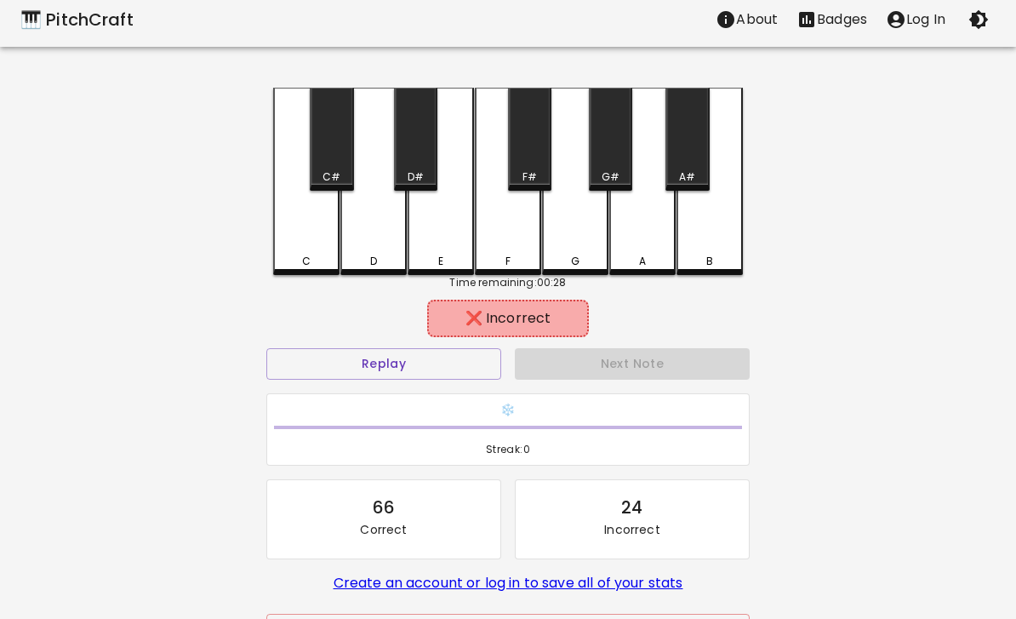
click at [435, 363] on button "Replay" at bounding box center [383, 363] width 235 height 31
click at [442, 239] on div "E" at bounding box center [441, 181] width 66 height 187
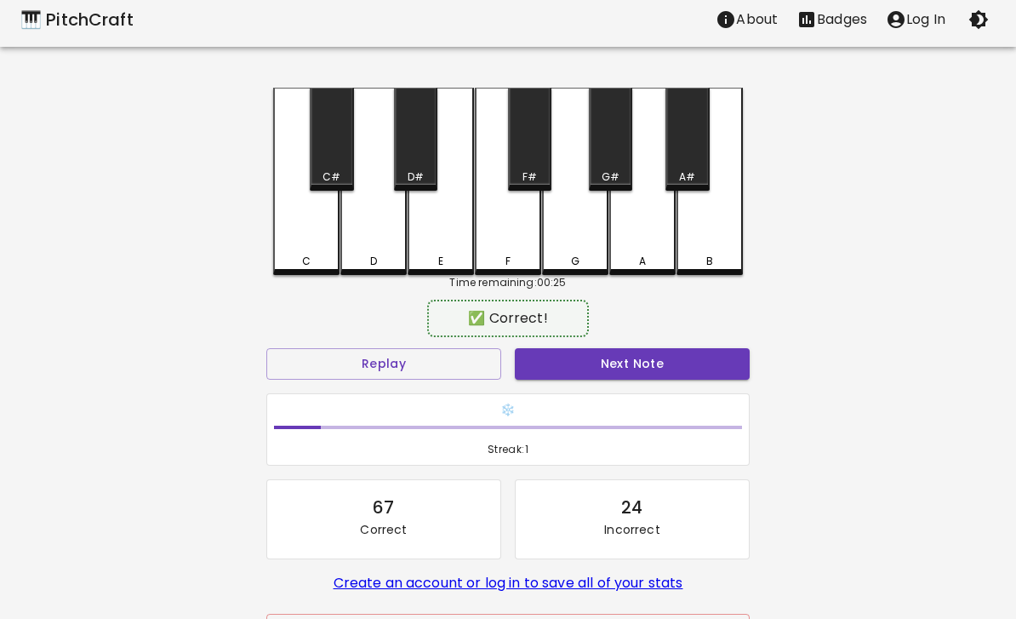
click at [592, 375] on button "Next Note" at bounding box center [632, 363] width 235 height 31
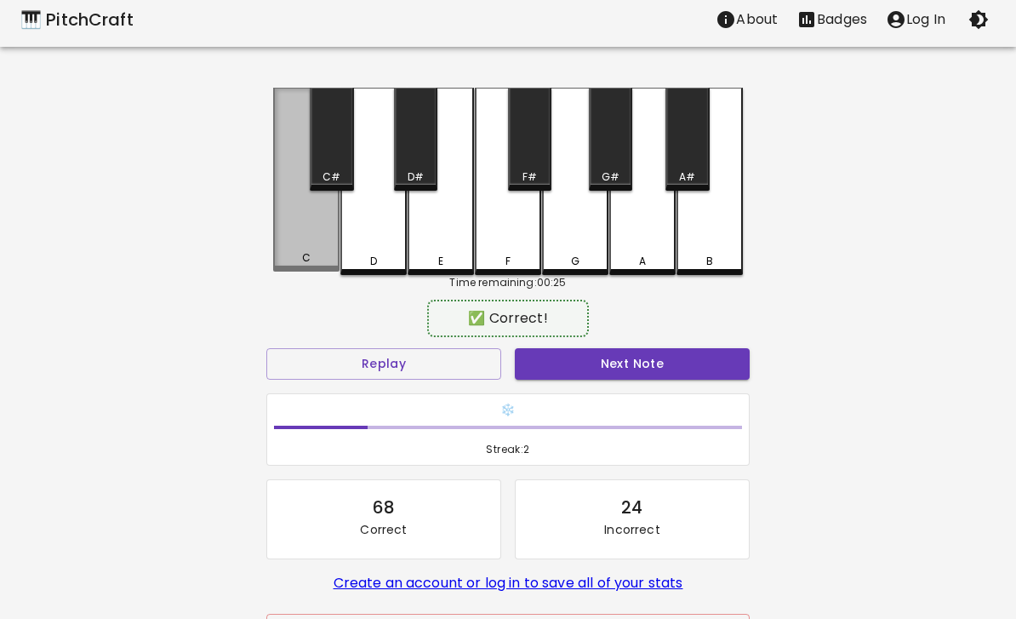
click at [309, 225] on div "C" at bounding box center [306, 180] width 66 height 184
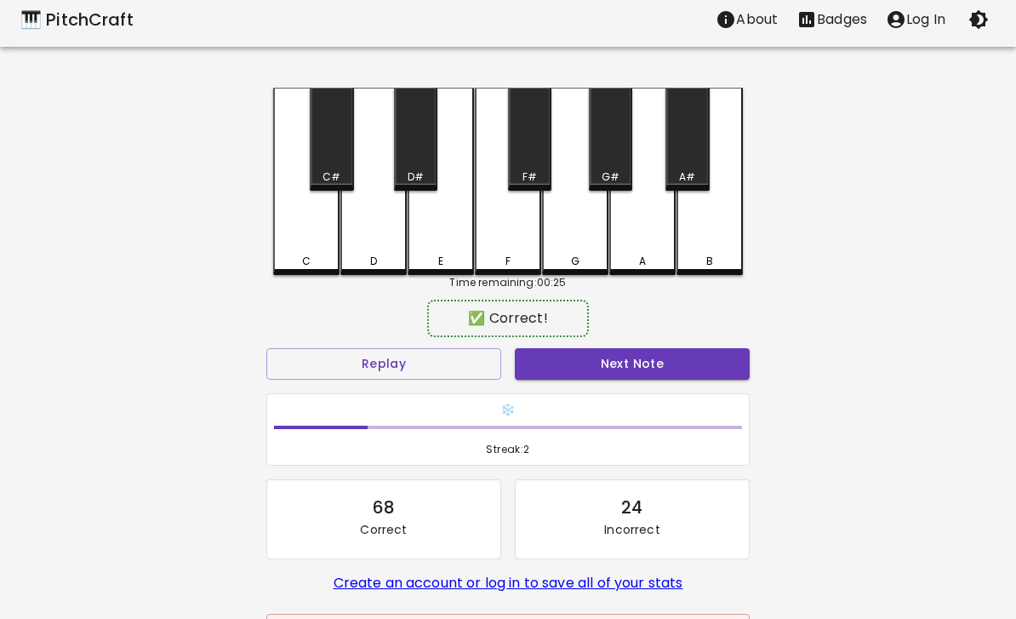
click at [614, 371] on button "Next Note" at bounding box center [632, 363] width 235 height 31
click at [334, 159] on div "C#" at bounding box center [331, 139] width 43 height 103
click at [625, 378] on button "Next Note" at bounding box center [632, 363] width 235 height 31
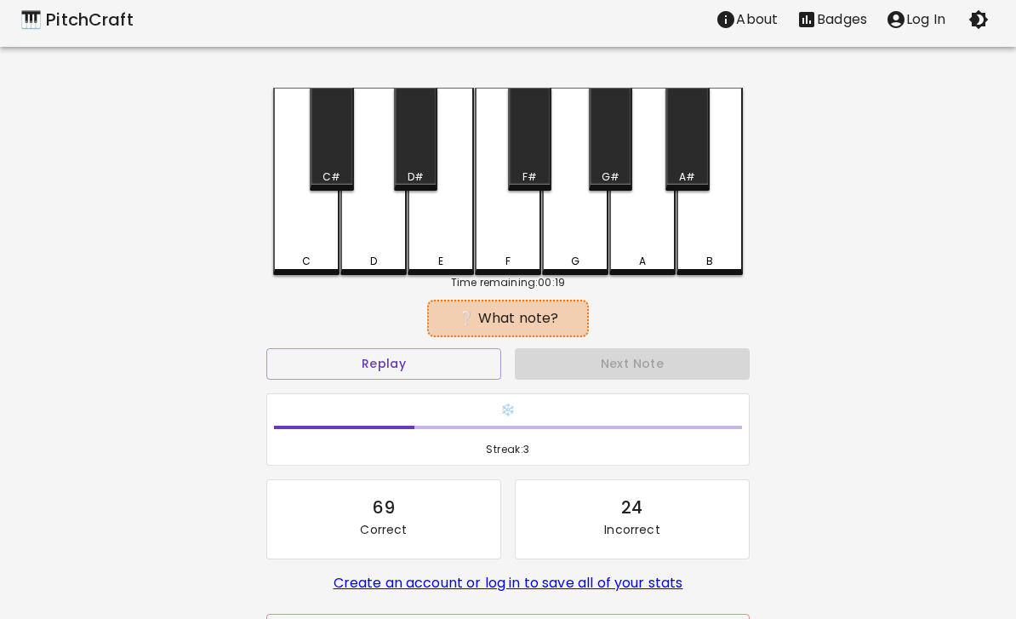
click at [286, 221] on div "C" at bounding box center [306, 181] width 66 height 187
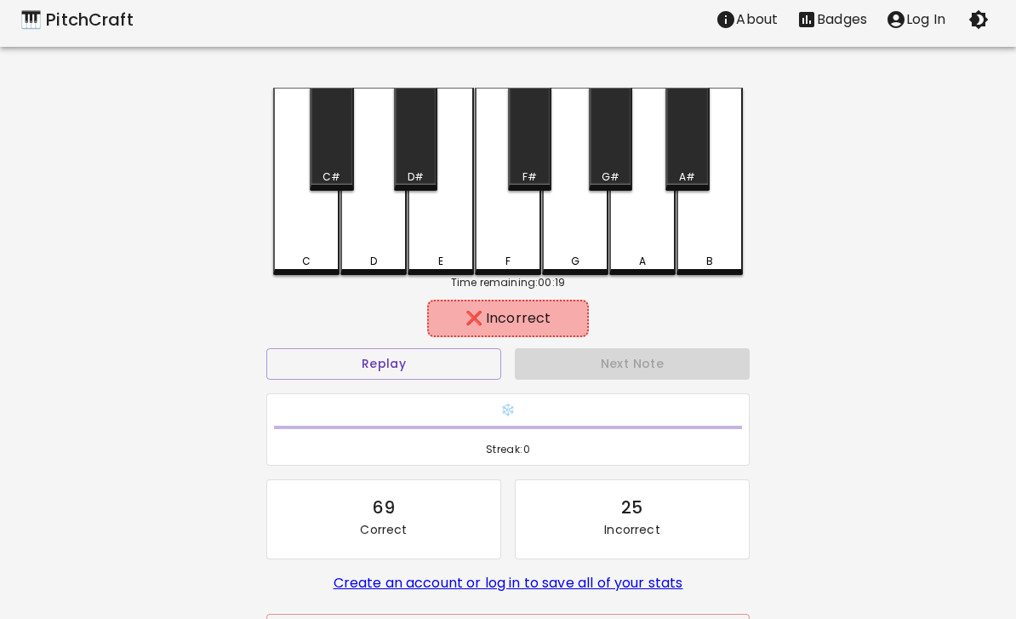
click at [436, 362] on button "Replay" at bounding box center [383, 363] width 235 height 31
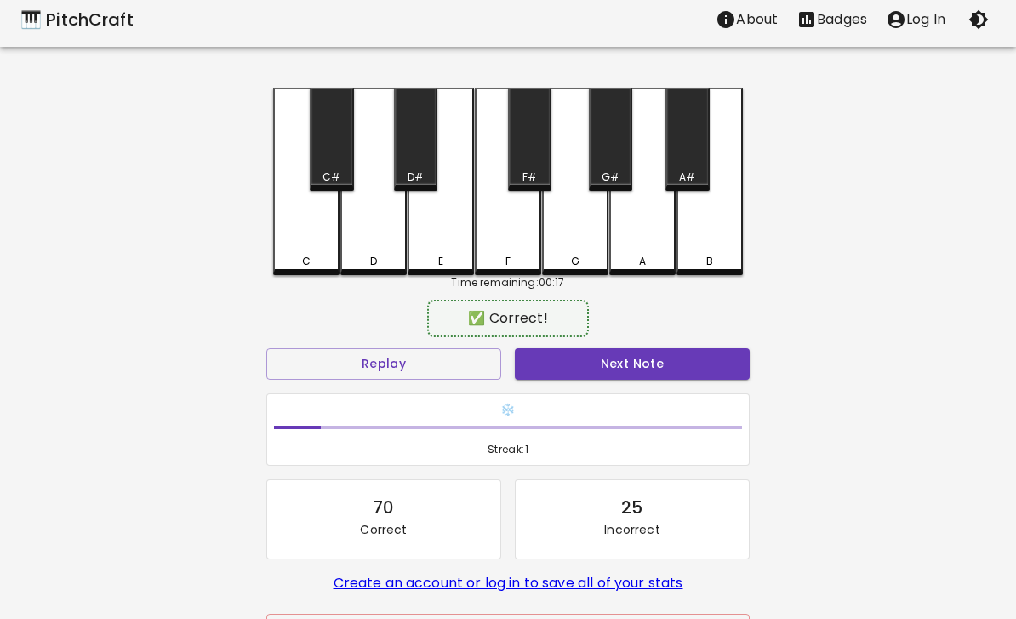
click at [454, 237] on div "E" at bounding box center [441, 181] width 66 height 187
click at [596, 365] on button "Next Note" at bounding box center [632, 363] width 235 height 31
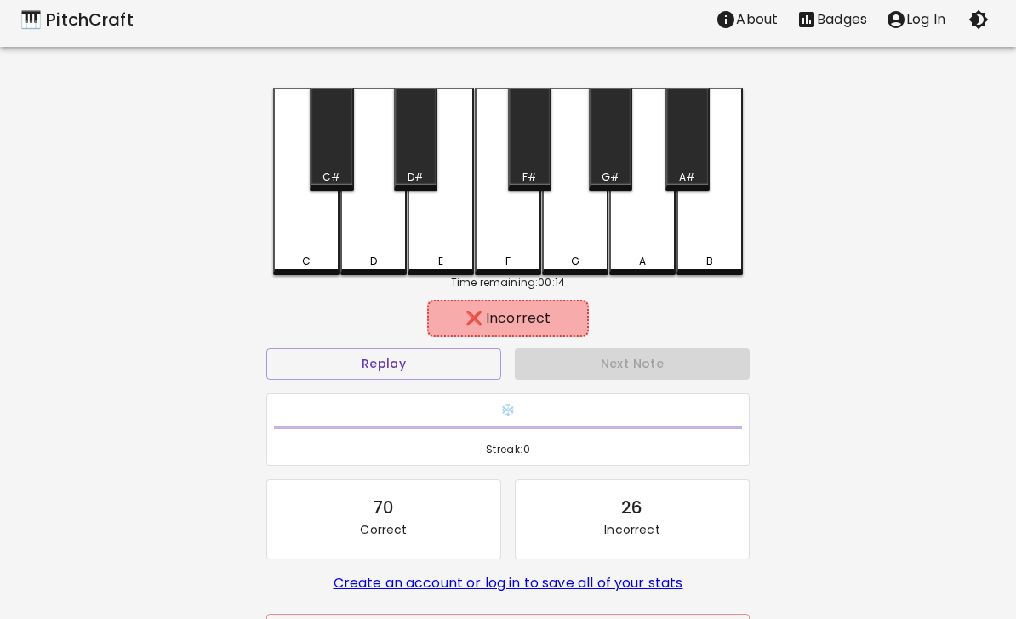
click at [300, 240] on div "C" at bounding box center [306, 181] width 66 height 187
click at [459, 375] on button "Replay" at bounding box center [383, 363] width 235 height 31
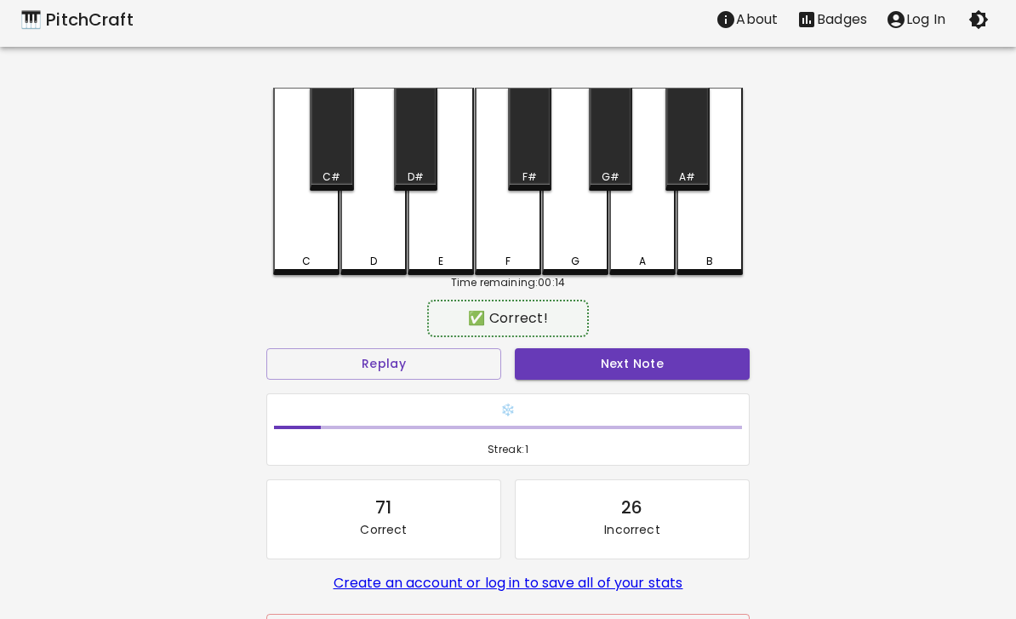
click at [505, 238] on div "F" at bounding box center [508, 181] width 66 height 187
click at [605, 367] on button "Next Note" at bounding box center [632, 363] width 235 height 31
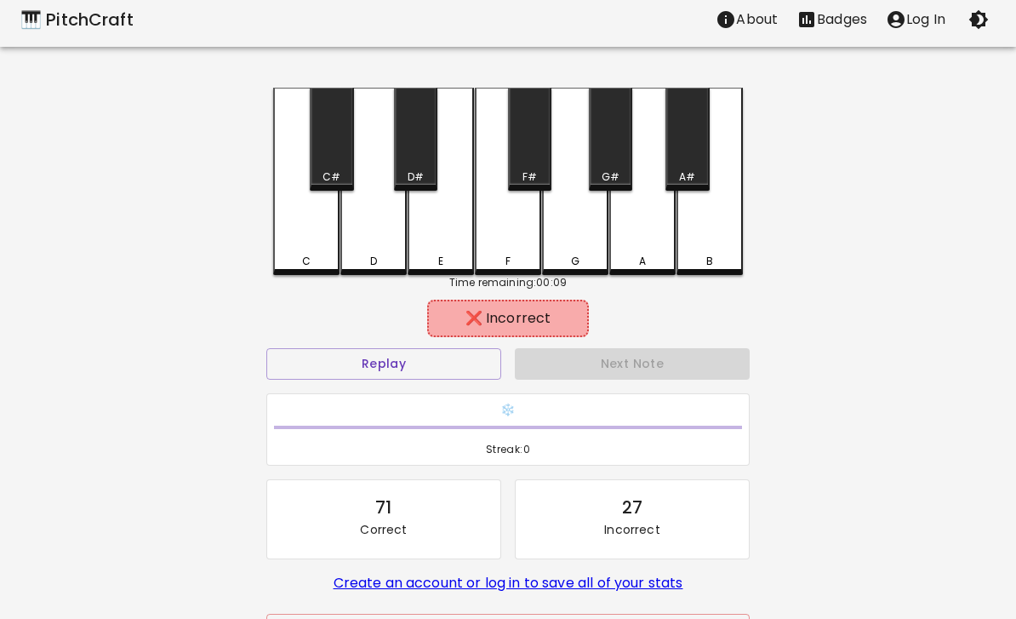
click at [648, 238] on div "A" at bounding box center [642, 181] width 66 height 187
click at [587, 242] on div "G" at bounding box center [575, 181] width 66 height 187
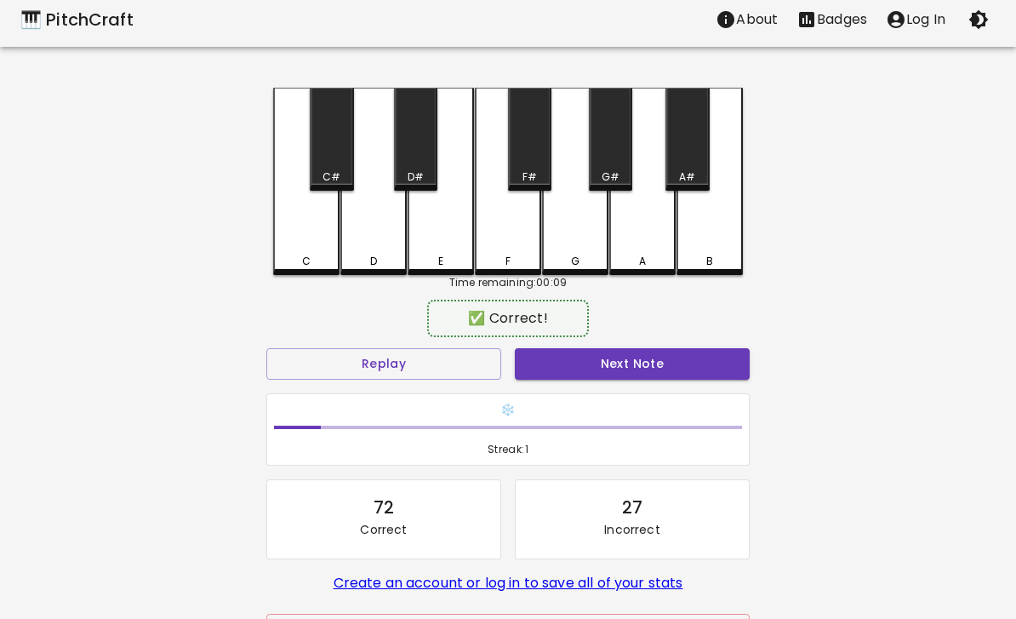
click at [620, 171] on div "G#" at bounding box center [610, 176] width 40 height 15
click at [594, 372] on button "Next Note" at bounding box center [632, 363] width 235 height 31
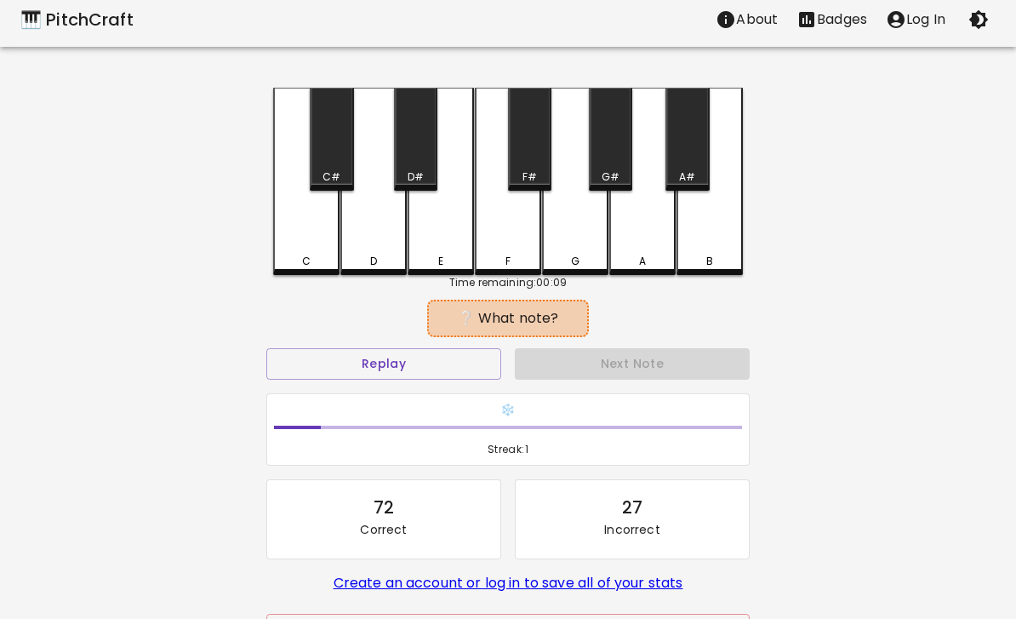
click at [311, 227] on div "C" at bounding box center [306, 181] width 66 height 187
click at [442, 368] on button "Replay" at bounding box center [383, 363] width 235 height 31
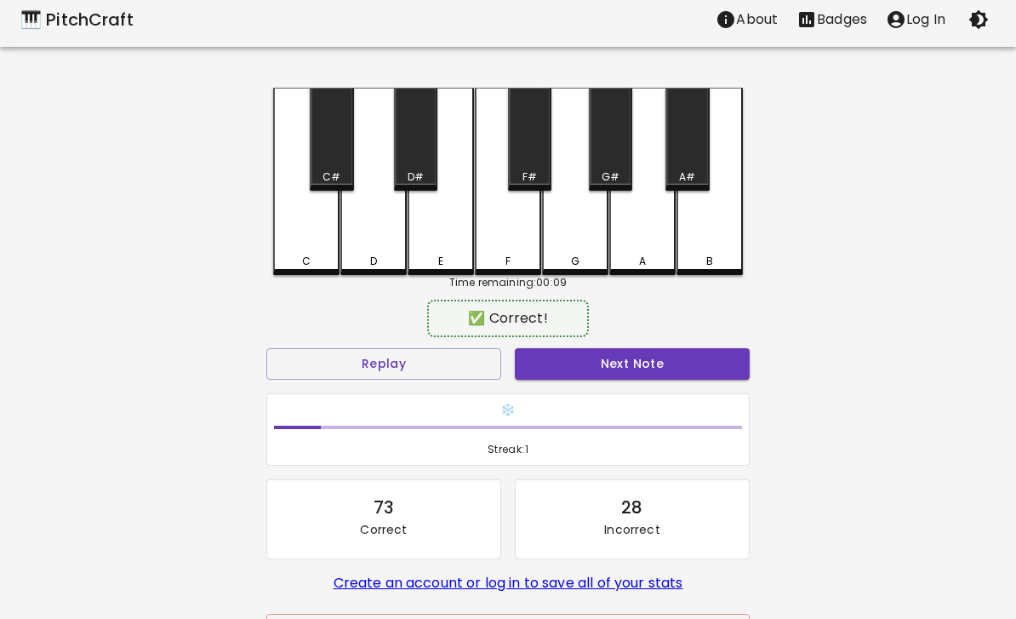
click at [501, 240] on div "F" at bounding box center [508, 181] width 66 height 187
click at [588, 376] on button "Next Note" at bounding box center [632, 363] width 235 height 31
click at [322, 175] on div "C#" at bounding box center [331, 176] width 40 height 15
click at [594, 363] on button "Next Note" at bounding box center [632, 363] width 235 height 31
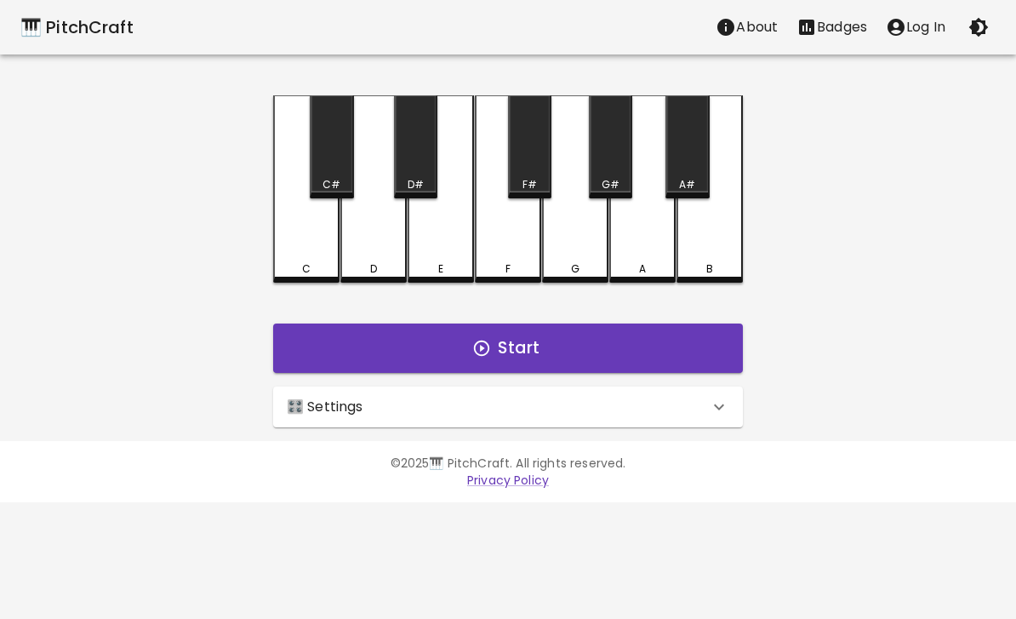
scroll to position [0, 0]
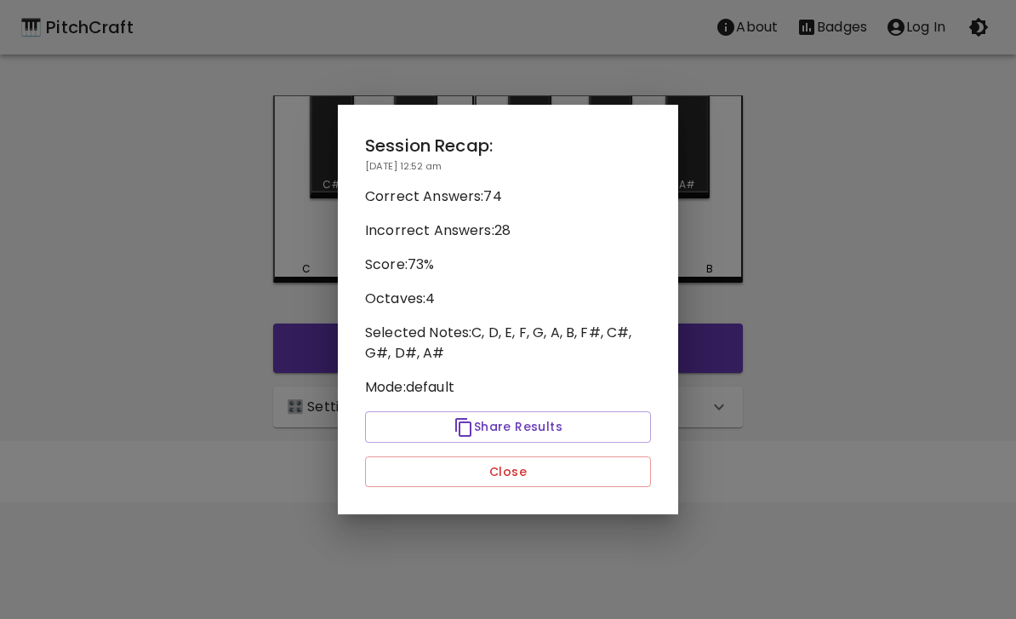
click at [619, 470] on button "Close" at bounding box center [508, 471] width 286 height 31
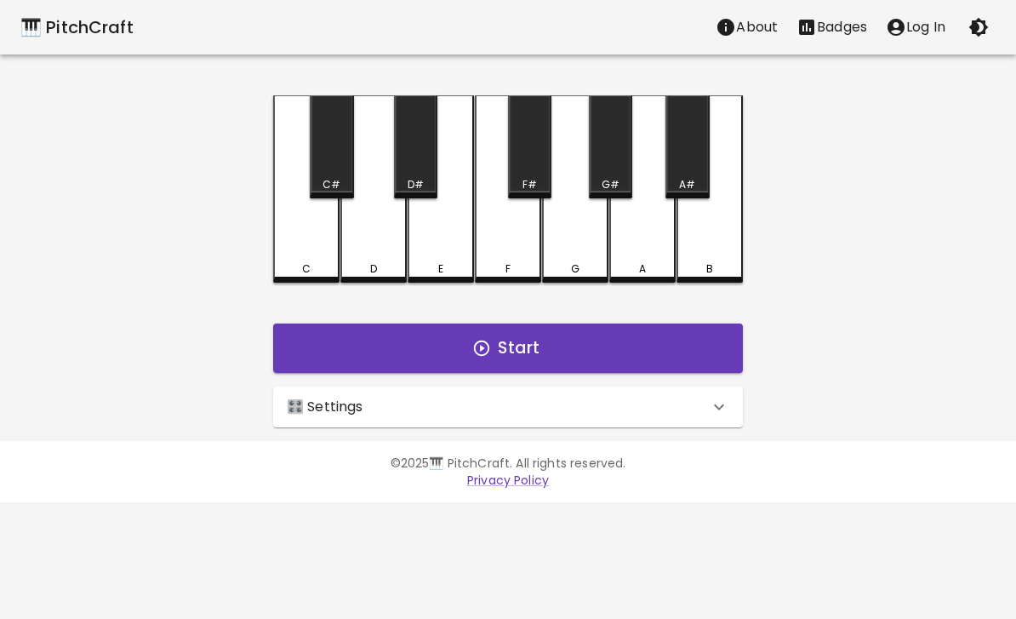
click at [558, 345] on button "Start" at bounding box center [508, 347] width 470 height 49
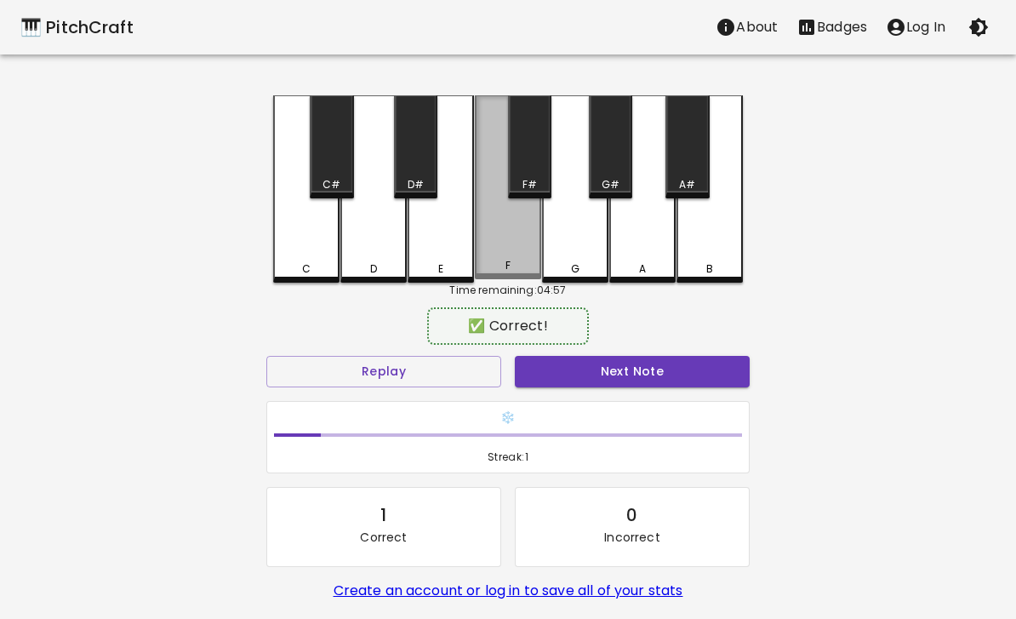
click at [519, 260] on div "F" at bounding box center [508, 187] width 66 height 184
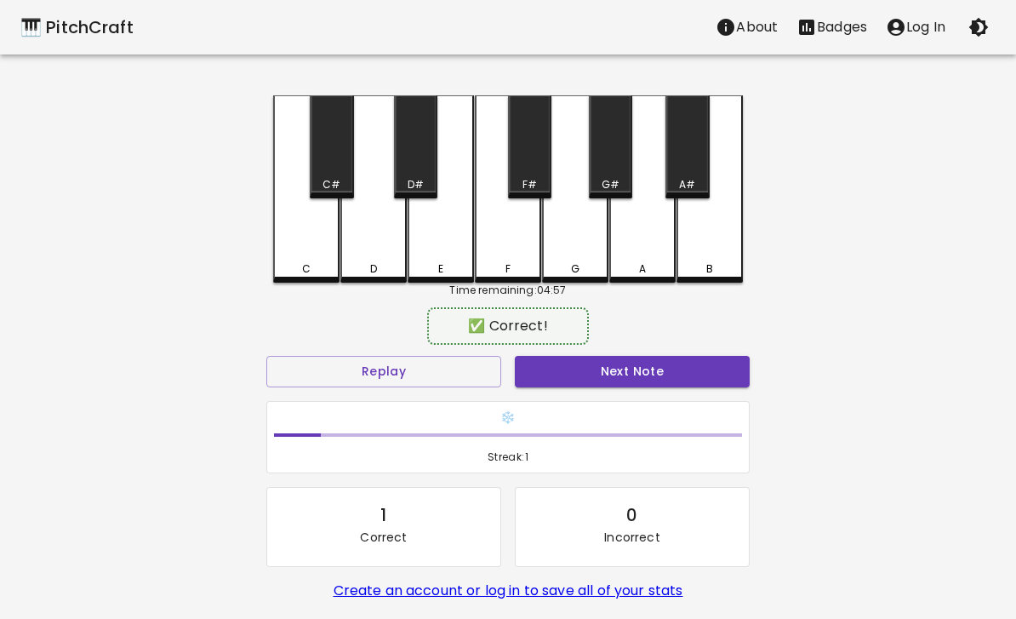
click at [626, 374] on button "Next Note" at bounding box center [632, 371] width 235 height 31
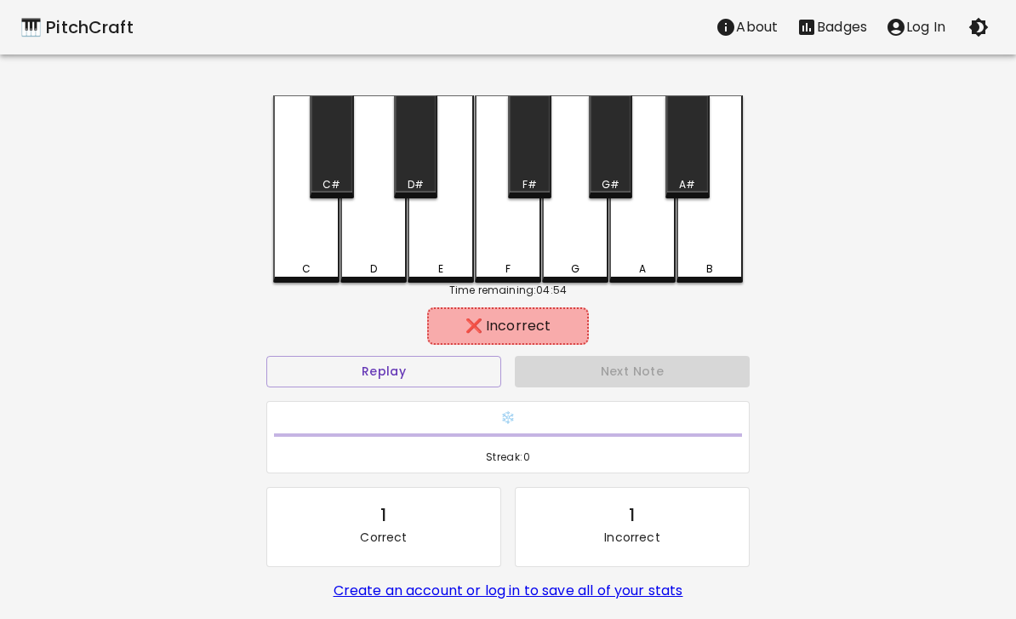
click at [512, 239] on div "F" at bounding box center [508, 188] width 66 height 187
click at [396, 379] on button "Replay" at bounding box center [383, 371] width 235 height 31
click at [309, 255] on div "C" at bounding box center [306, 188] width 66 height 187
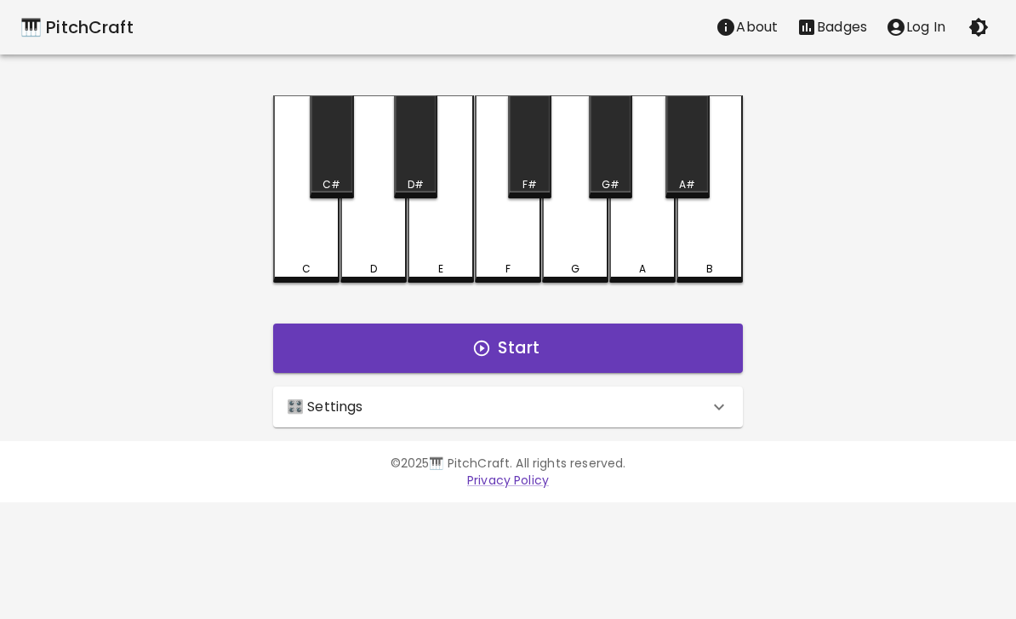
click at [596, 345] on button "Start" at bounding box center [508, 347] width 470 height 49
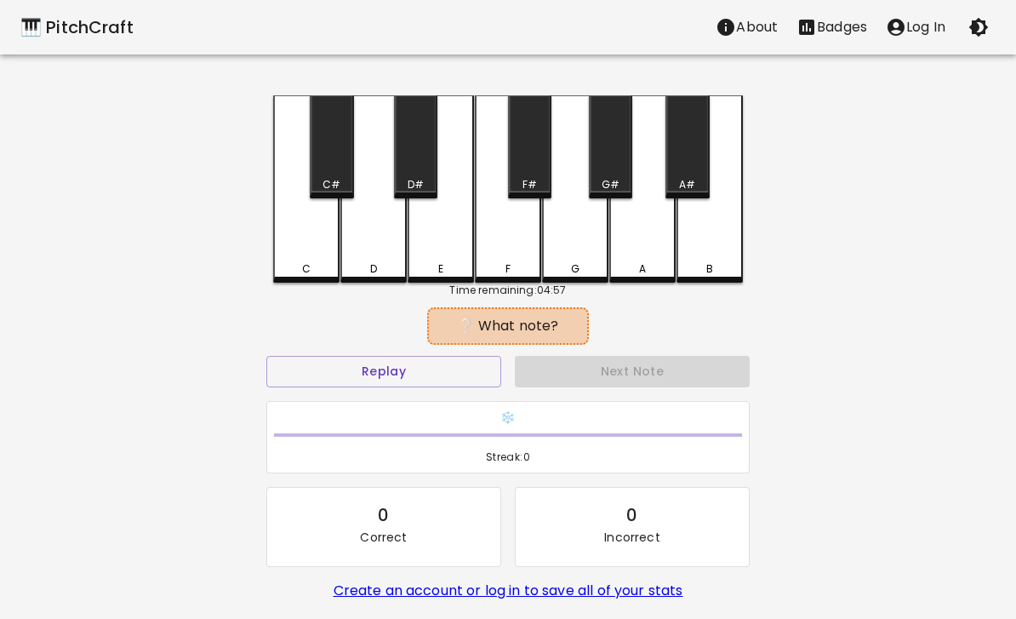
click at [337, 178] on div "C#" at bounding box center [331, 184] width 18 height 15
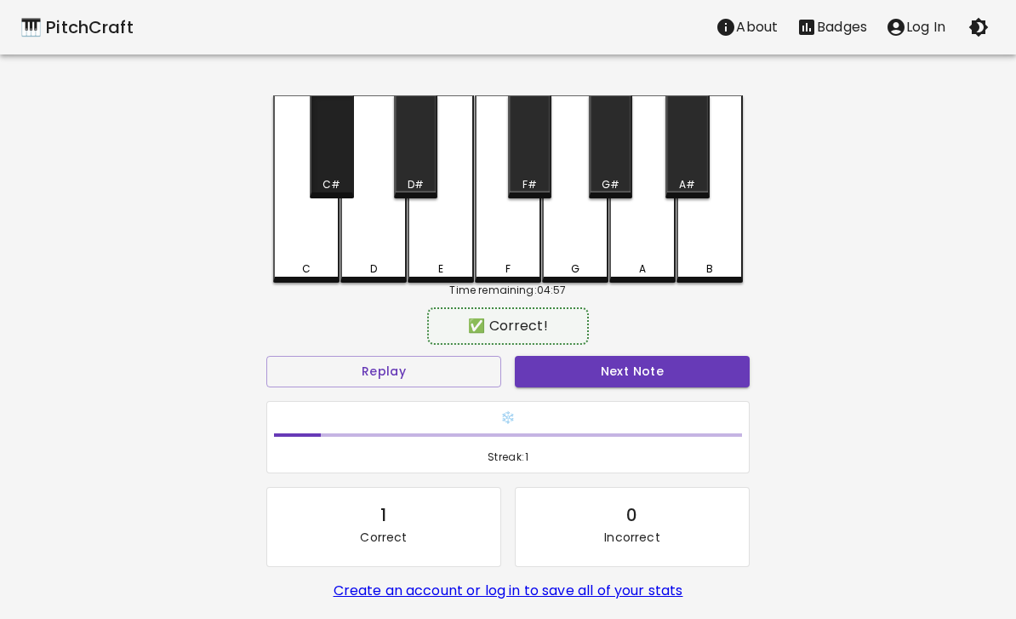
click at [330, 155] on div "C#" at bounding box center [331, 146] width 43 height 103
click at [668, 368] on button "Next Note" at bounding box center [632, 371] width 235 height 31
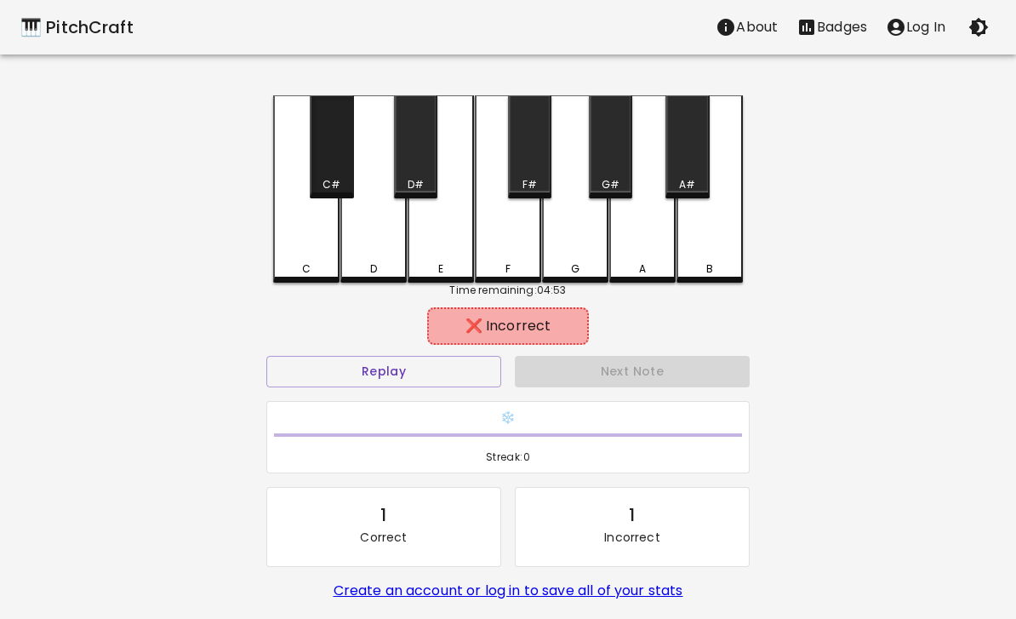
click at [334, 170] on div "C#" at bounding box center [331, 146] width 43 height 103
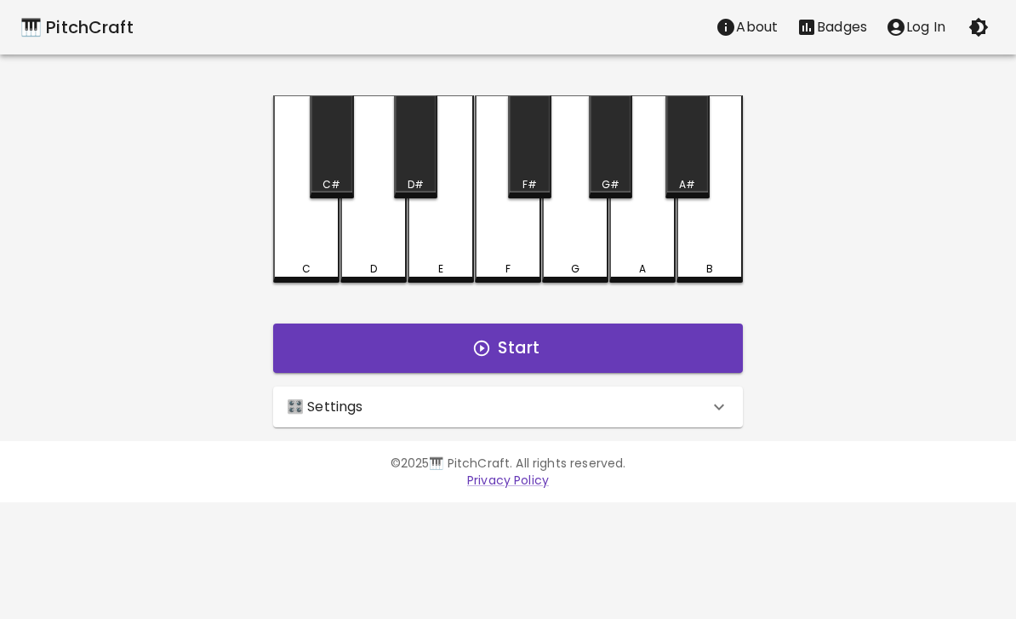
click at [585, 368] on button "Start" at bounding box center [508, 347] width 470 height 49
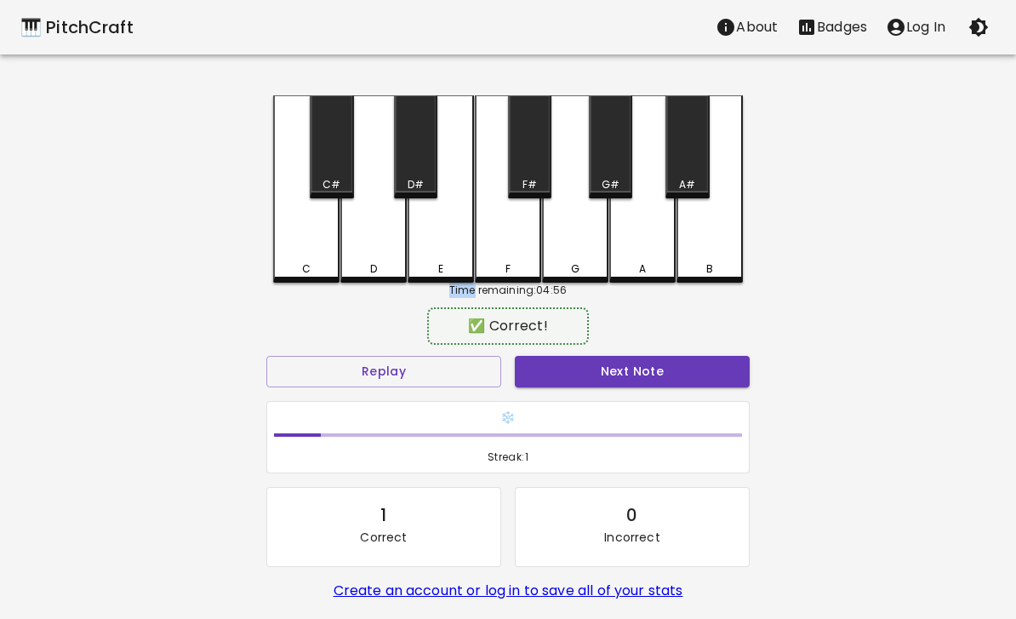
click at [720, 216] on div "B" at bounding box center [709, 188] width 66 height 187
click at [661, 385] on button "Next Note" at bounding box center [632, 371] width 235 height 31
click at [543, 163] on div "F#" at bounding box center [529, 146] width 43 height 103
click at [649, 385] on button "Next Note" at bounding box center [632, 371] width 235 height 31
click at [341, 168] on div "C#" at bounding box center [331, 146] width 43 height 103
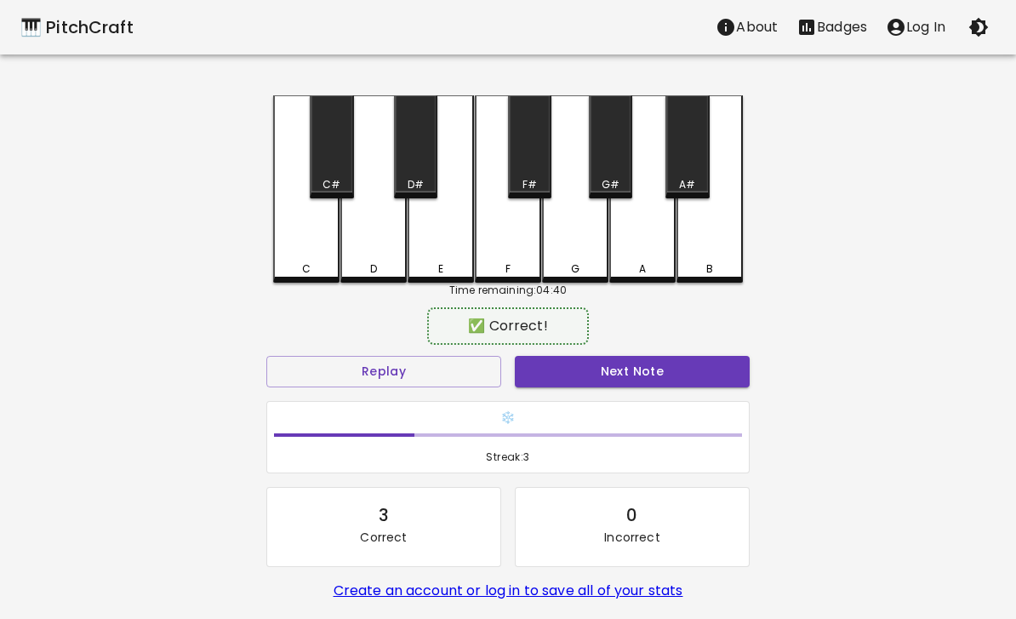
click at [653, 381] on button "Next Note" at bounding box center [632, 371] width 235 height 31
click at [328, 168] on div "C#" at bounding box center [331, 146] width 43 height 103
click at [603, 374] on button "Next Note" at bounding box center [632, 371] width 235 height 31
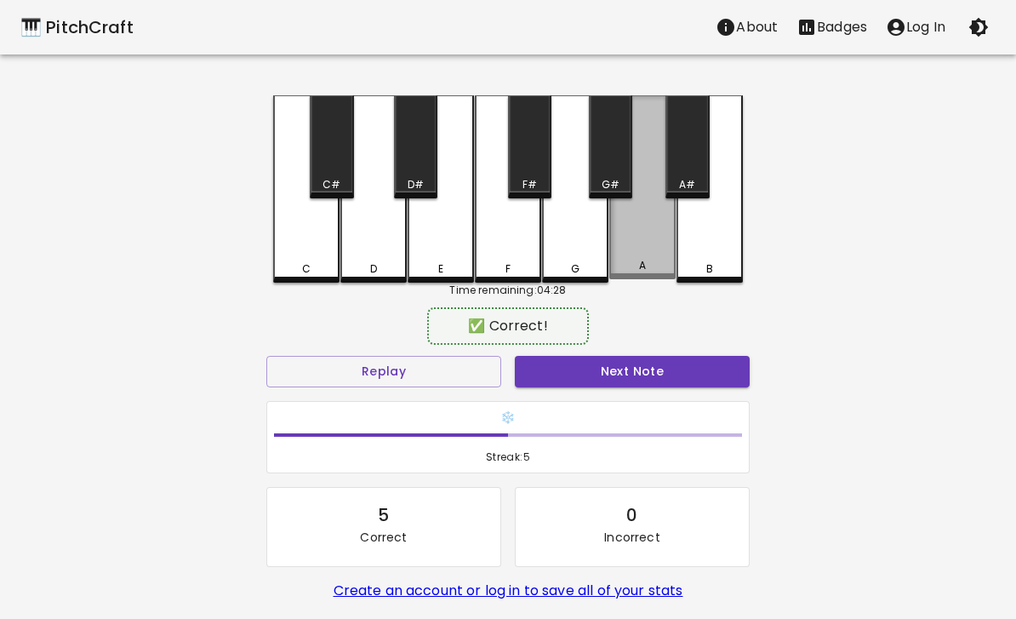
click at [649, 254] on div "A" at bounding box center [642, 187] width 66 height 184
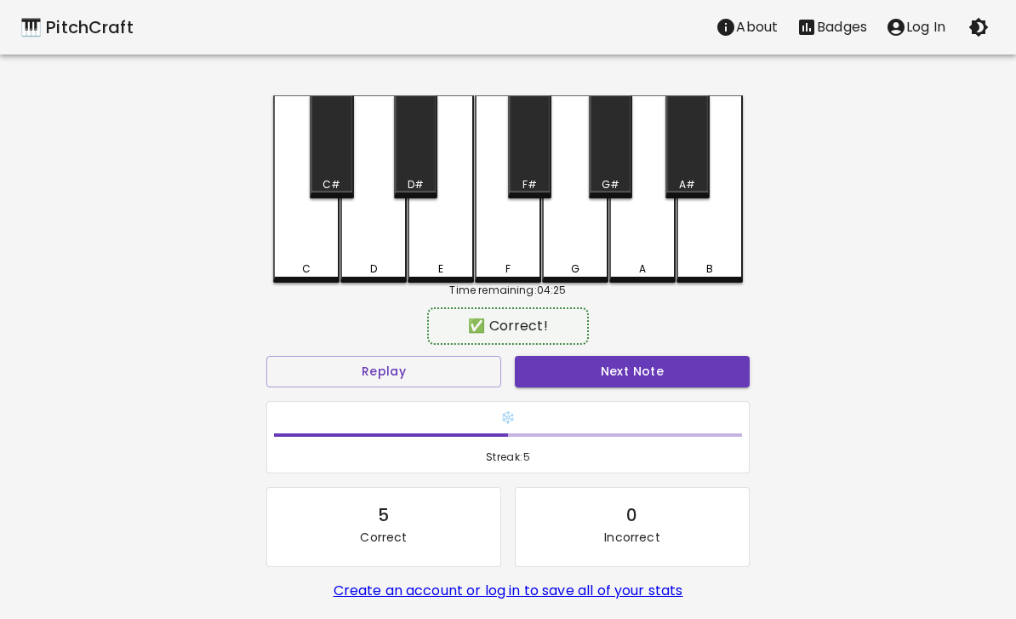
click at [631, 379] on button "Next Note" at bounding box center [632, 371] width 235 height 31
click at [312, 245] on div "C" at bounding box center [306, 188] width 66 height 187
click at [602, 384] on button "Next Note" at bounding box center [632, 371] width 235 height 31
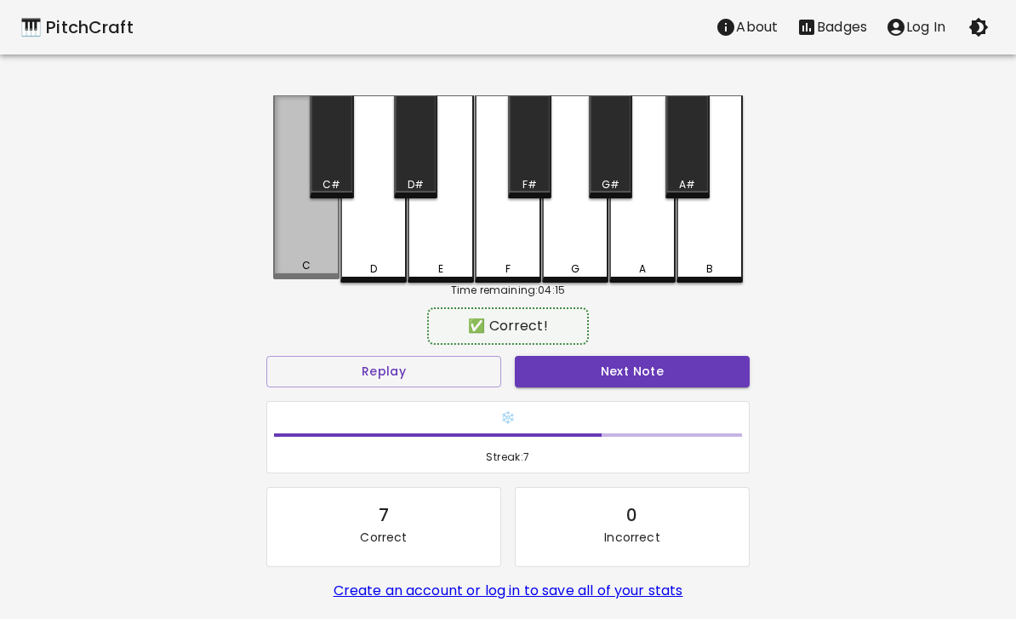
click at [307, 239] on div "C" at bounding box center [306, 187] width 66 height 184
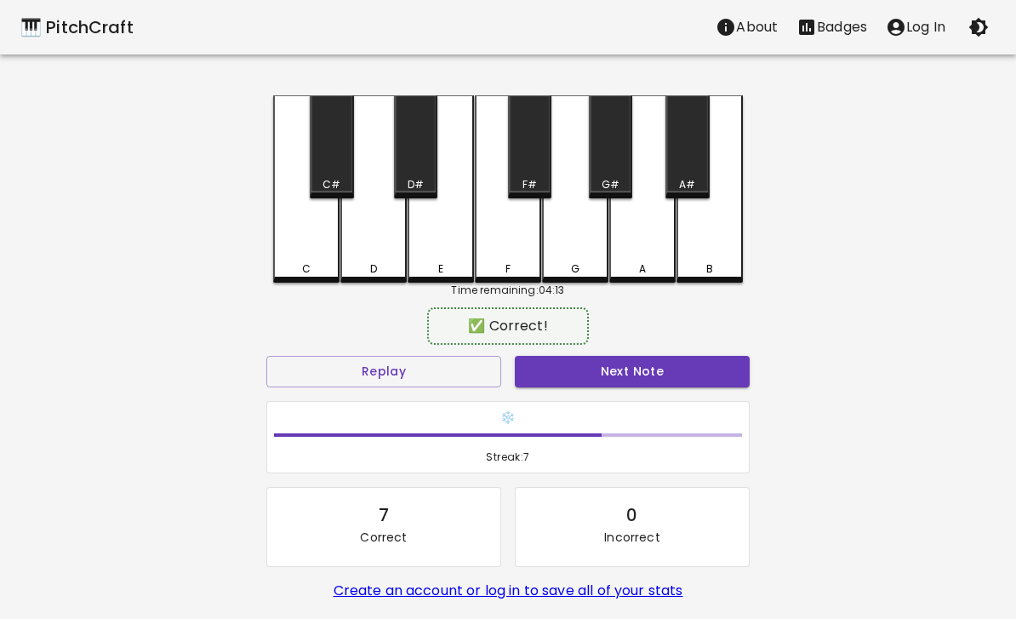
click at [608, 379] on button "Next Note" at bounding box center [632, 371] width 235 height 31
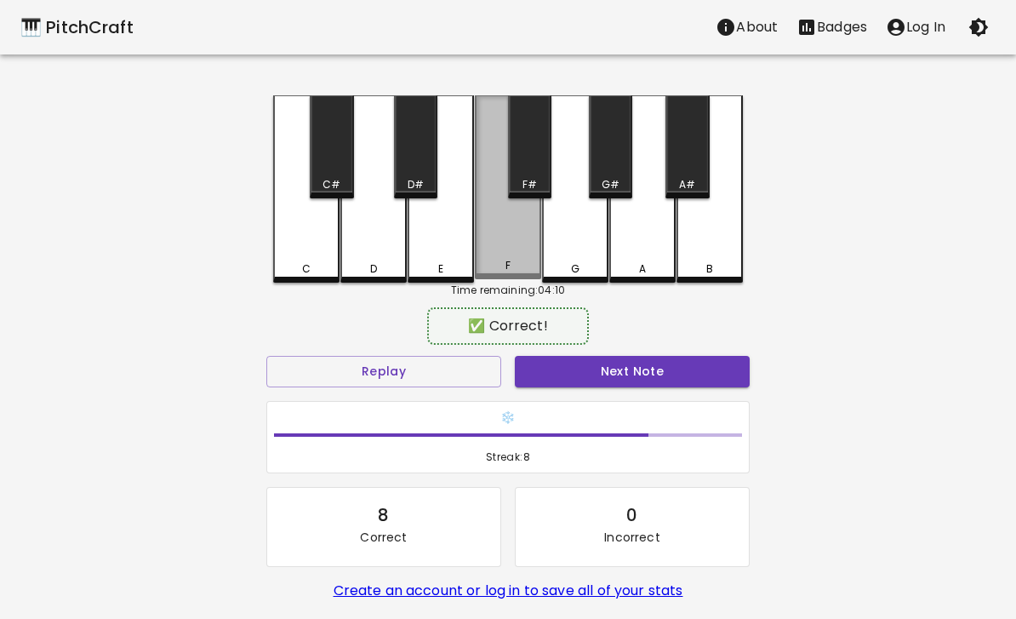
click at [511, 246] on div "F" at bounding box center [508, 187] width 66 height 184
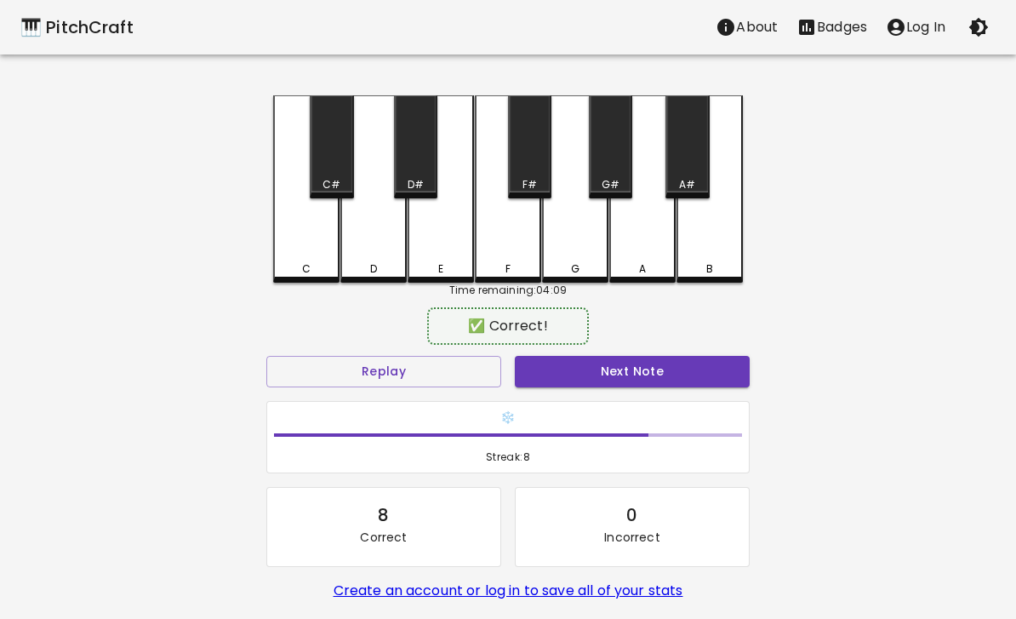
click at [610, 385] on button "Next Note" at bounding box center [632, 371] width 235 height 31
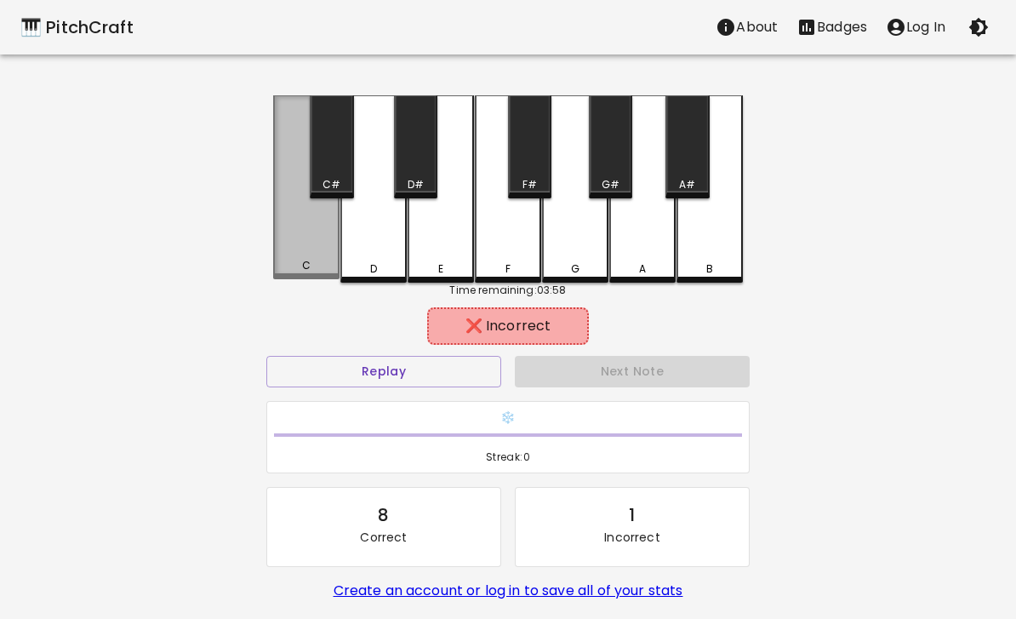
click at [320, 265] on div "C" at bounding box center [306, 265] width 63 height 15
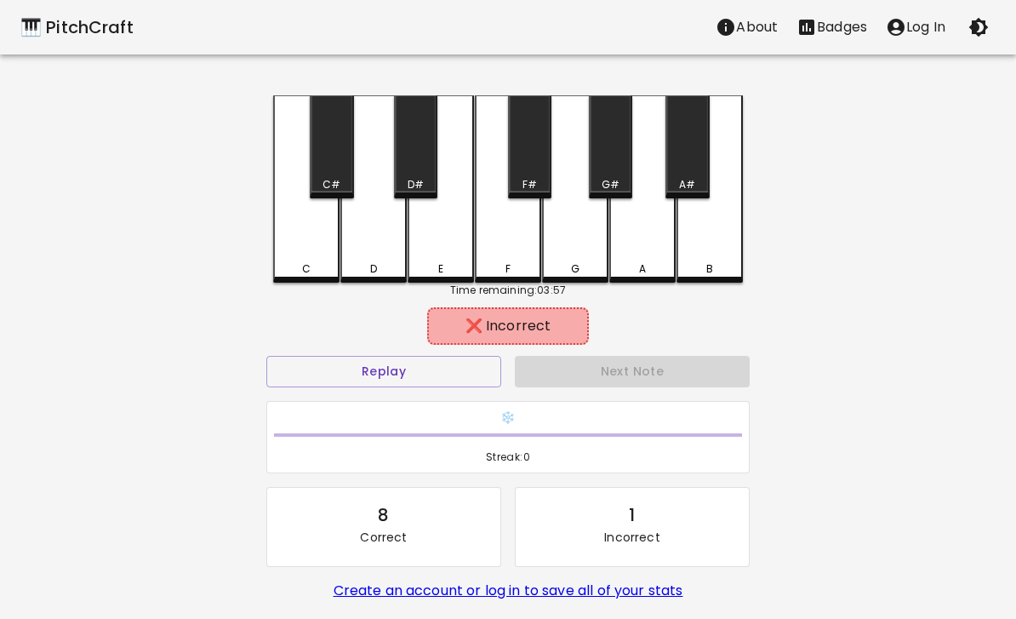
click at [447, 379] on button "Replay" at bounding box center [383, 371] width 235 height 31
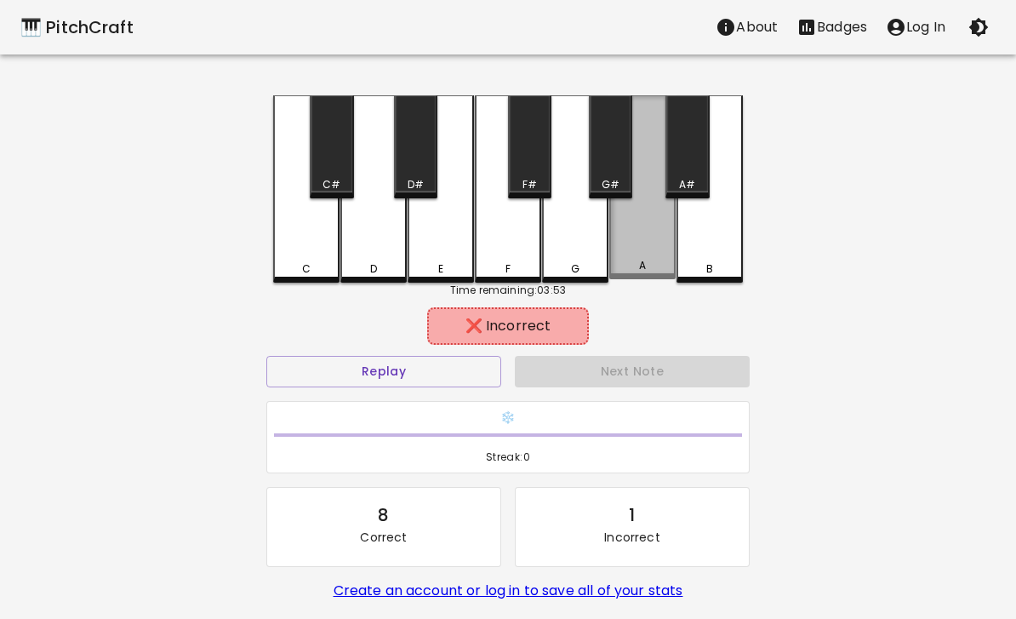
click at [637, 246] on div "A" at bounding box center [642, 187] width 66 height 184
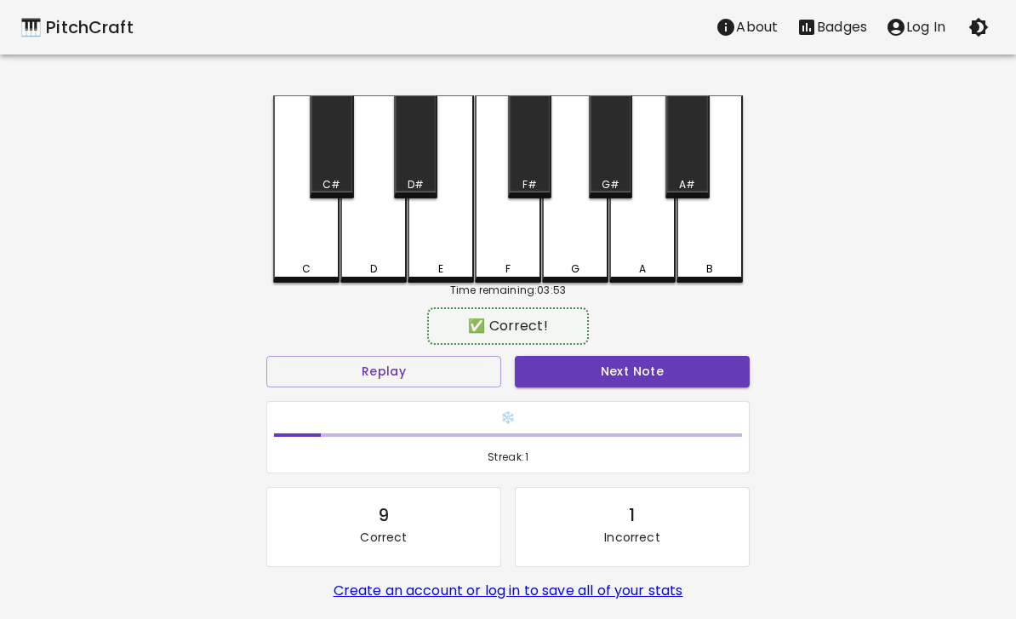
click at [699, 168] on div "A#" at bounding box center [686, 146] width 43 height 103
click at [641, 382] on button "Next Note" at bounding box center [632, 371] width 235 height 31
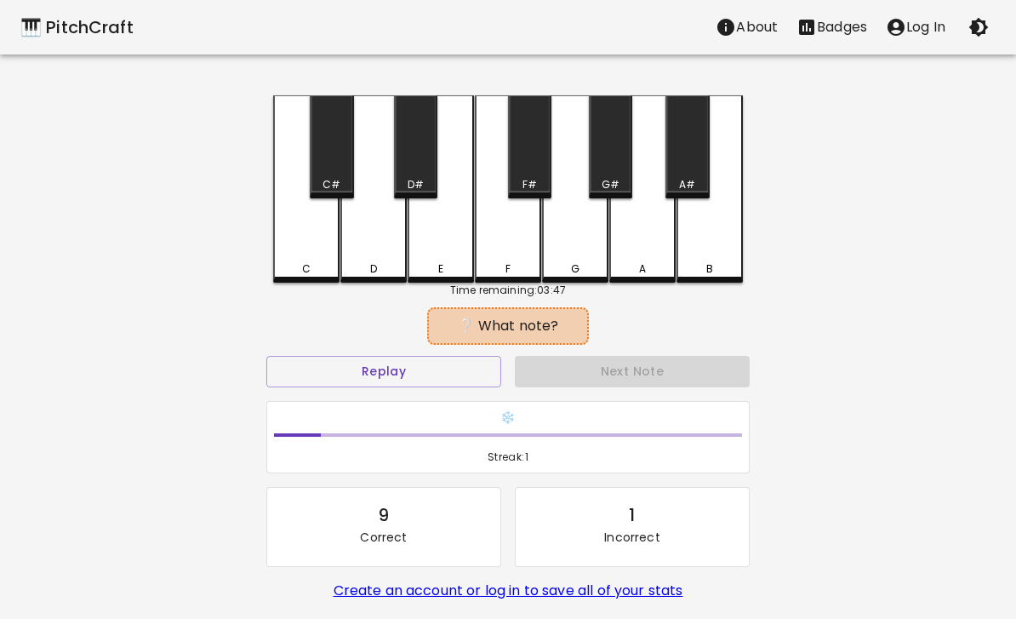
click at [446, 373] on button "Replay" at bounding box center [383, 371] width 235 height 31
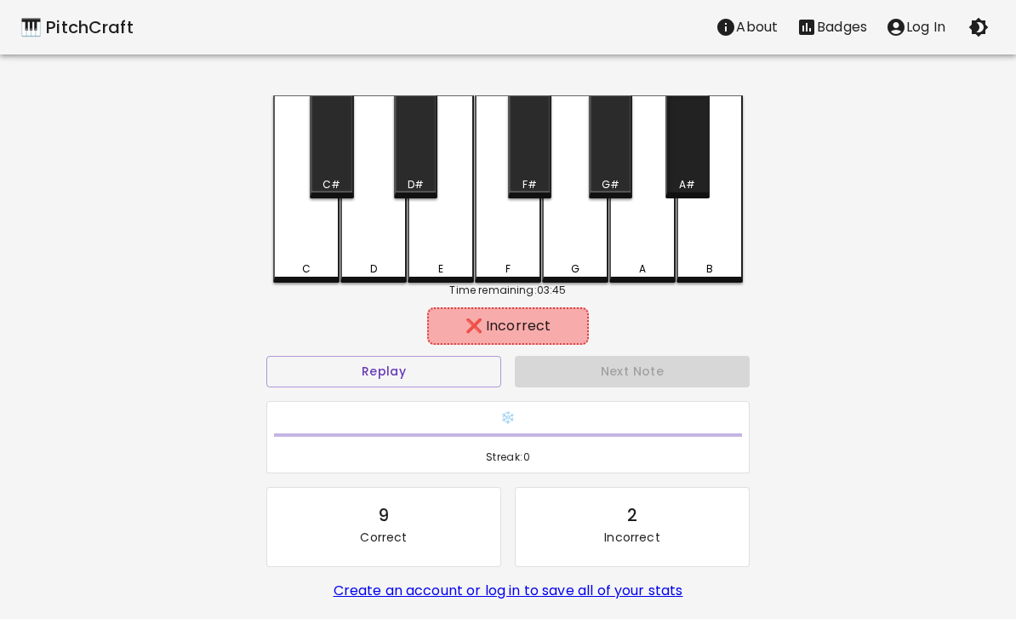
click at [691, 174] on div "A#" at bounding box center [686, 146] width 43 height 103
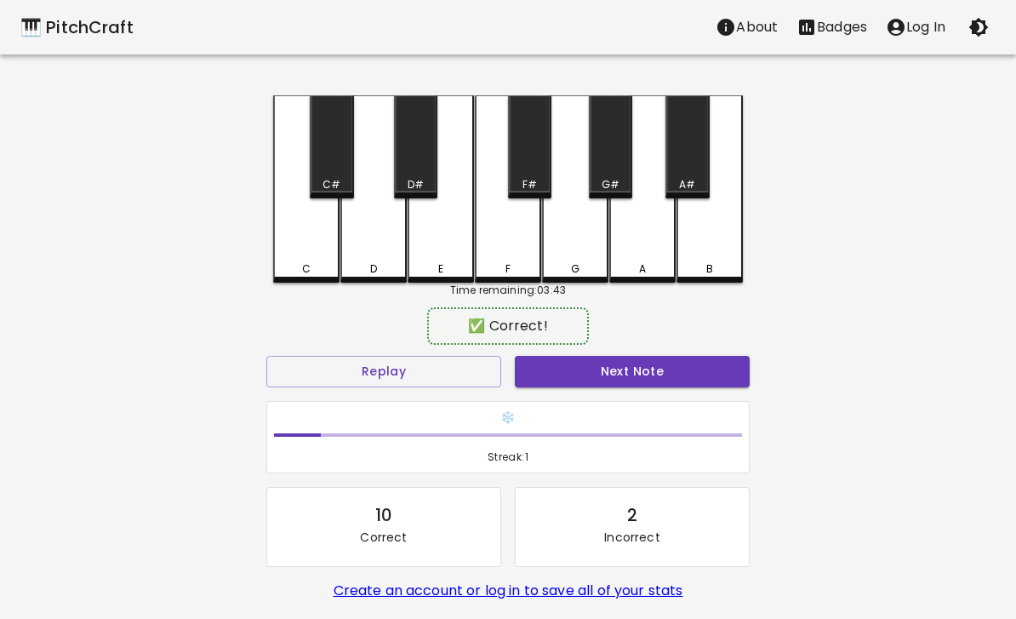
click at [652, 239] on div "A" at bounding box center [642, 188] width 66 height 187
click at [616, 384] on button "Next Note" at bounding box center [632, 371] width 235 height 31
click at [659, 217] on div "A" at bounding box center [642, 188] width 66 height 187
click at [613, 375] on button "Next Note" at bounding box center [632, 371] width 235 height 31
click at [647, 227] on div "A" at bounding box center [642, 188] width 66 height 187
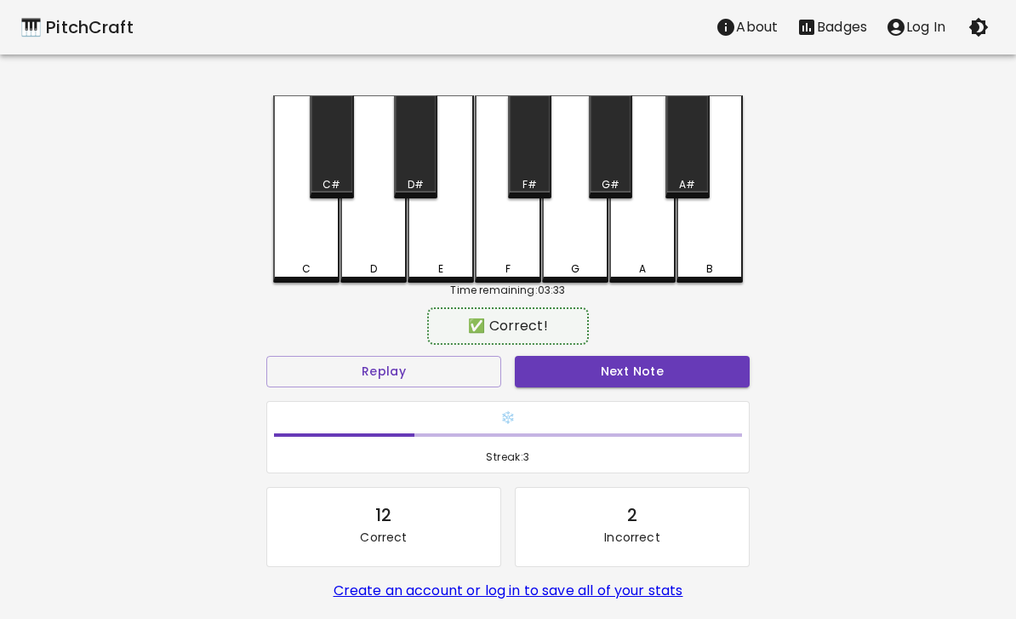
click at [602, 378] on button "Next Note" at bounding box center [632, 371] width 235 height 31
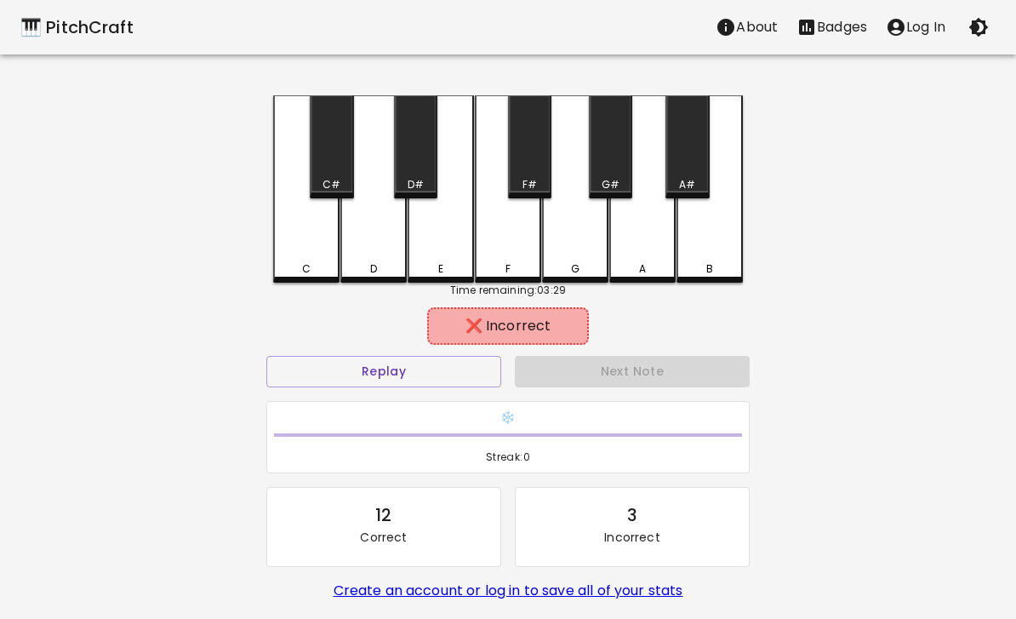
click at [305, 260] on div "C" at bounding box center [306, 188] width 66 height 187
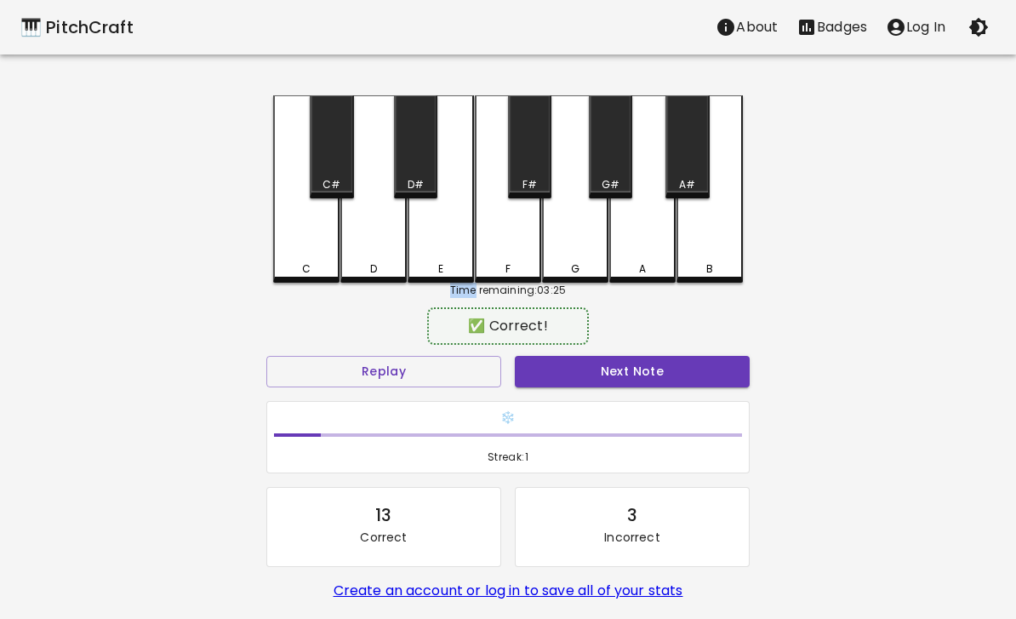
click at [641, 382] on button "Next Note" at bounding box center [632, 371] width 235 height 31
click at [439, 237] on div "E" at bounding box center [441, 188] width 66 height 187
click at [617, 372] on button "Next Note" at bounding box center [632, 371] width 235 height 31
click at [385, 249] on div "D" at bounding box center [373, 188] width 66 height 187
click at [646, 384] on button "Next Note" at bounding box center [632, 371] width 235 height 31
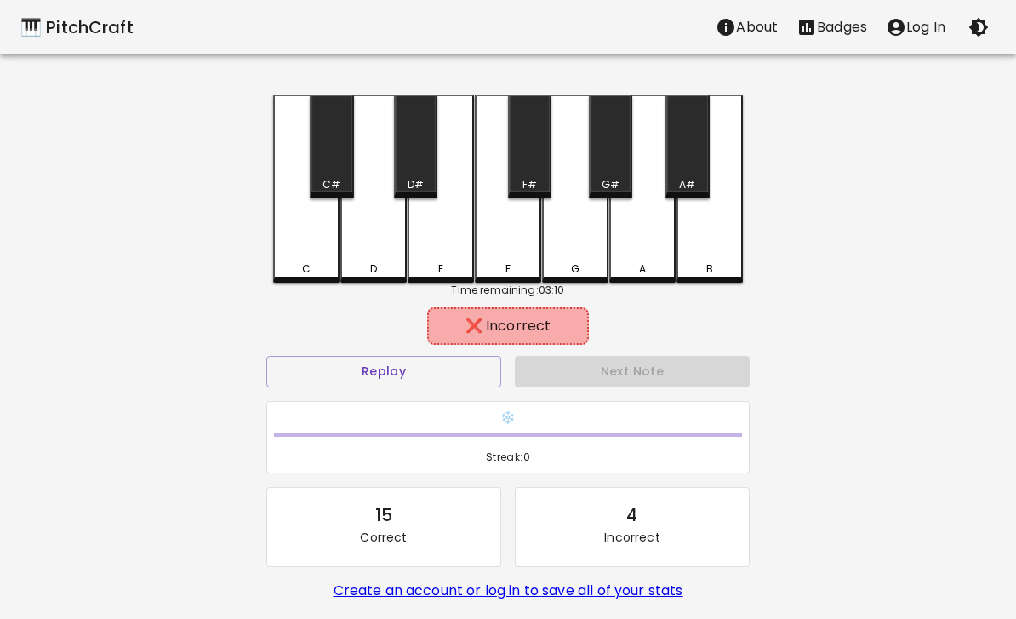
click at [572, 250] on div "G" at bounding box center [575, 188] width 66 height 187
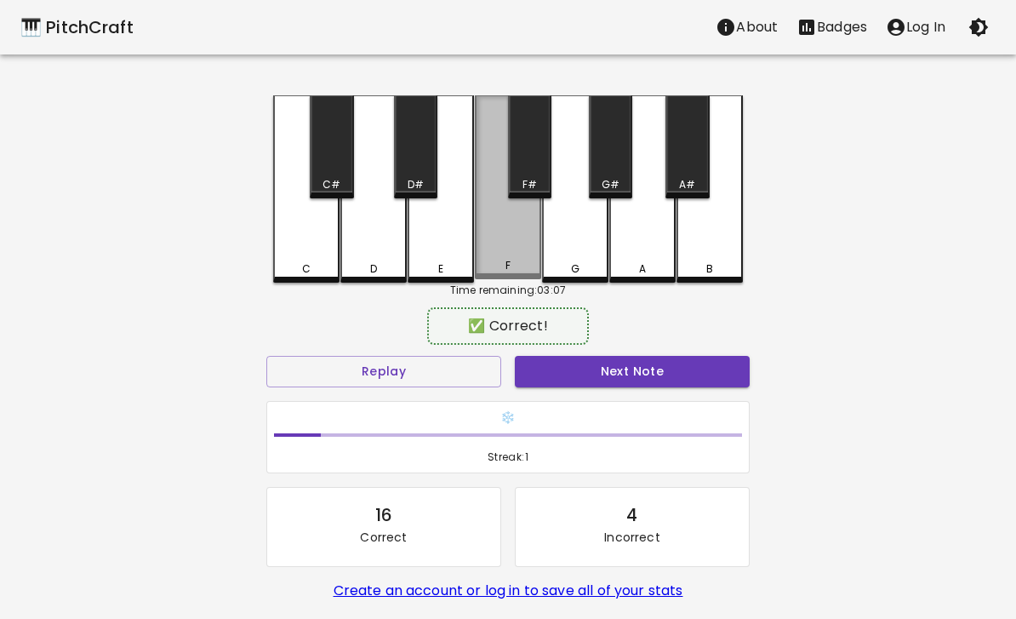
click at [510, 249] on div "F" at bounding box center [508, 187] width 66 height 184
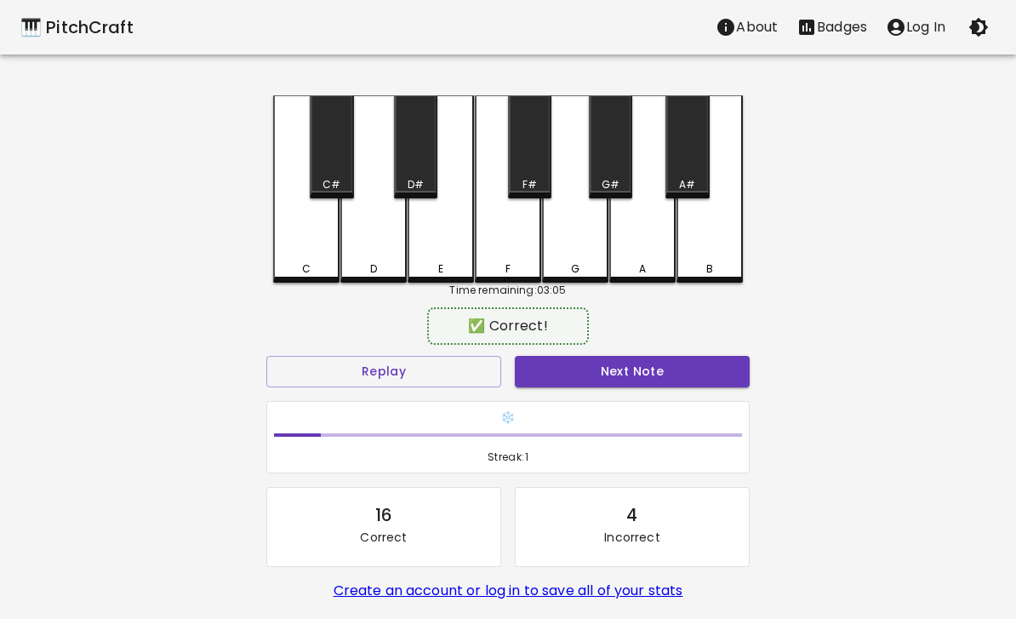
click at [604, 384] on button "Next Note" at bounding box center [632, 371] width 235 height 31
click at [626, 380] on button "Next Note" at bounding box center [632, 371] width 235 height 31
click at [656, 381] on button "Next Note" at bounding box center [632, 371] width 235 height 31
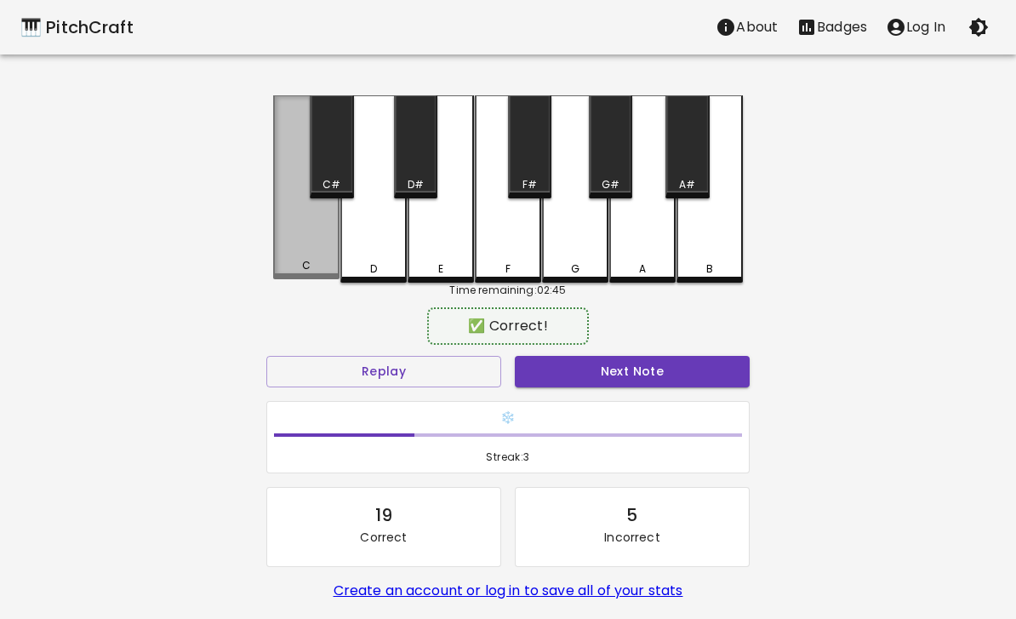
click at [320, 248] on div "C" at bounding box center [306, 187] width 66 height 184
click at [669, 379] on button "Next Note" at bounding box center [632, 371] width 235 height 31
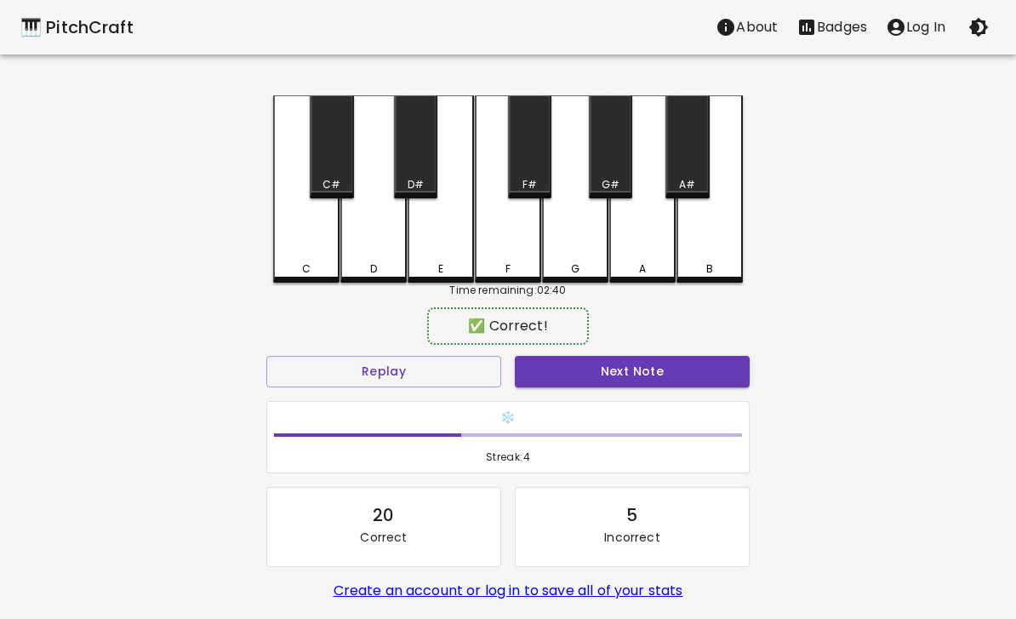
click at [588, 242] on div "G" at bounding box center [575, 188] width 66 height 187
click at [642, 372] on button "Next Note" at bounding box center [632, 371] width 235 height 31
click at [652, 241] on div "A" at bounding box center [642, 188] width 66 height 187
click at [639, 379] on button "Next Note" at bounding box center [632, 371] width 235 height 31
click at [686, 175] on div "A#" at bounding box center [686, 146] width 43 height 103
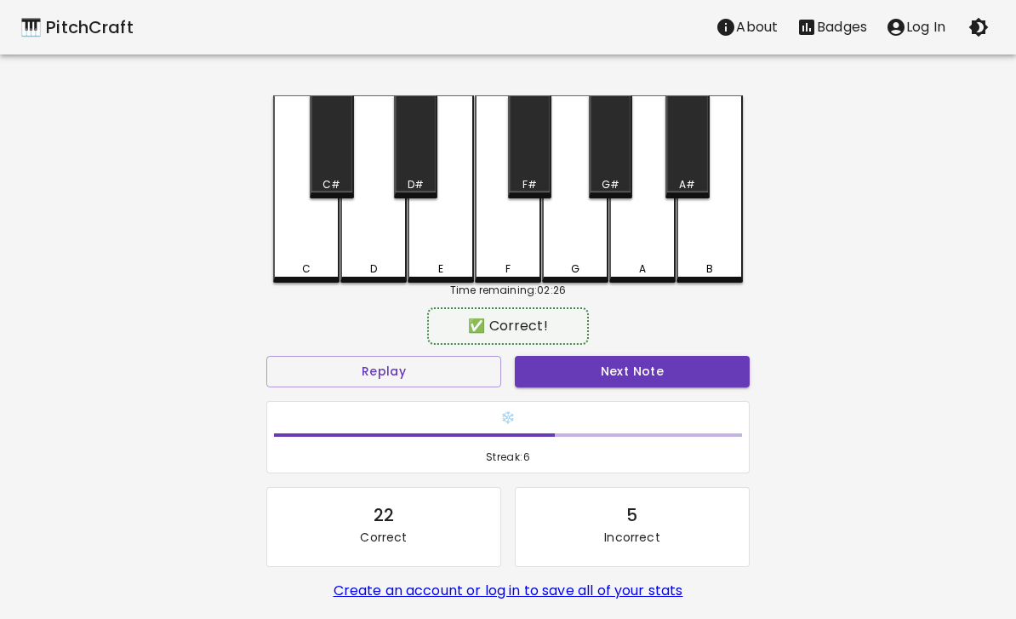
click at [632, 382] on button "Next Note" at bounding box center [632, 371] width 235 height 31
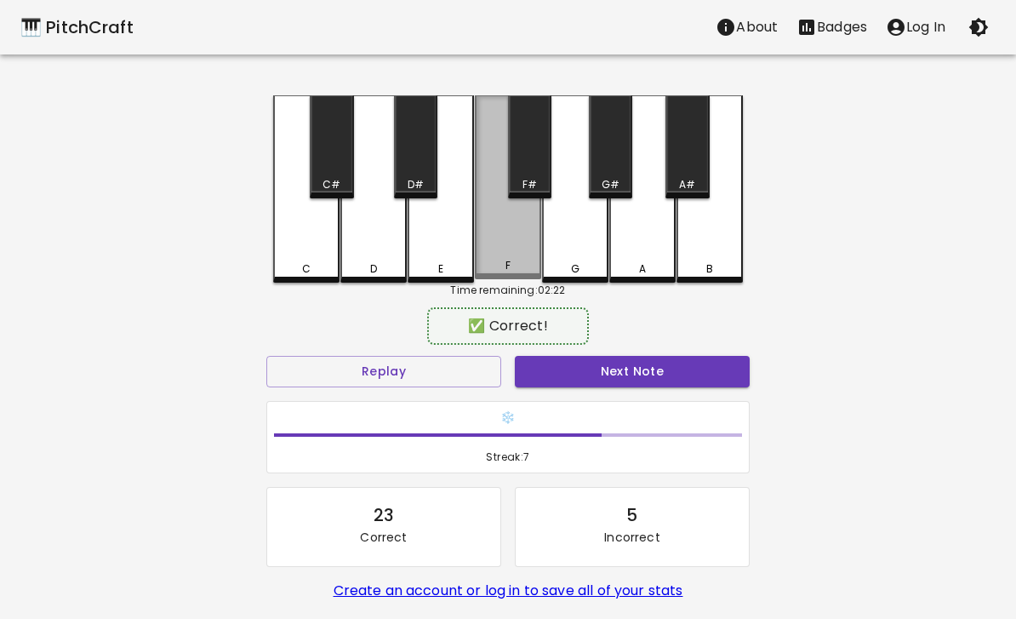
click at [521, 242] on div "F" at bounding box center [508, 187] width 66 height 184
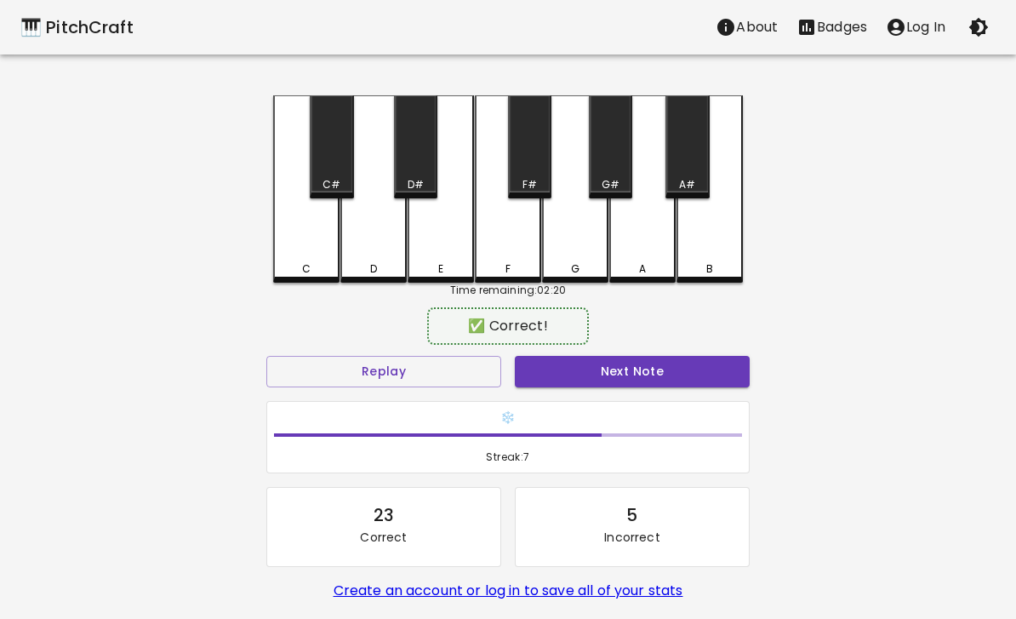
click at [636, 380] on button "Next Note" at bounding box center [632, 371] width 235 height 31
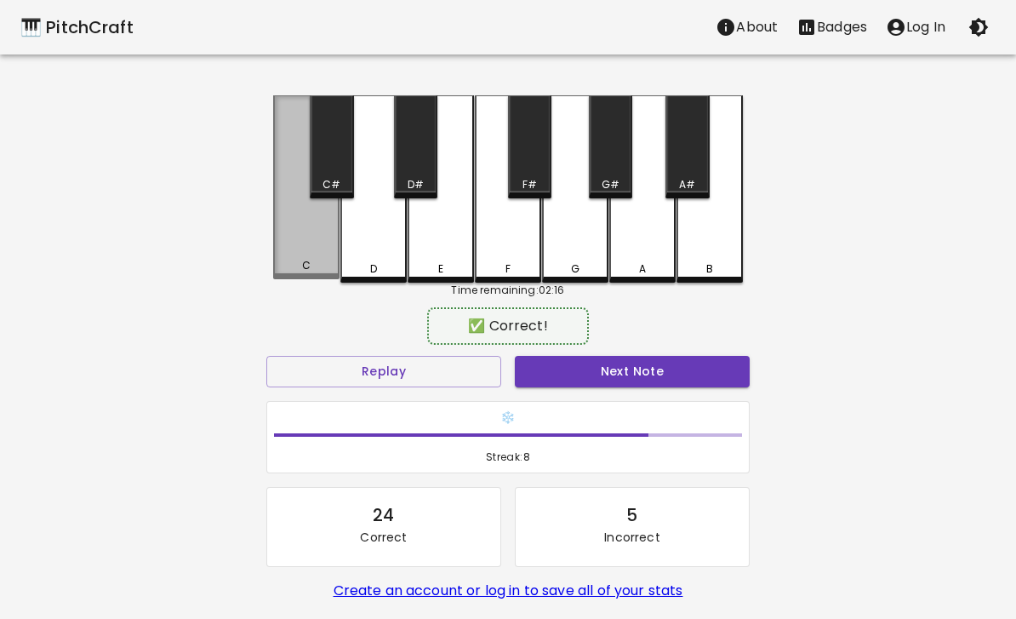
click at [310, 254] on div "C" at bounding box center [306, 187] width 66 height 184
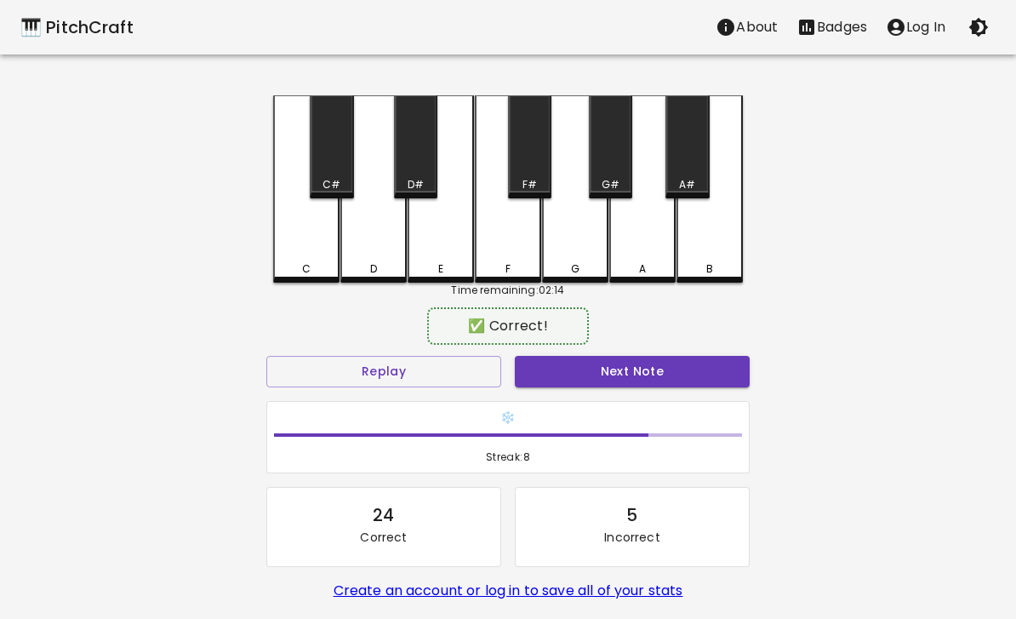
click at [659, 372] on button "Next Note" at bounding box center [632, 371] width 235 height 31
click at [515, 242] on div "F" at bounding box center [508, 188] width 66 height 187
click at [649, 370] on button "Next Note" at bounding box center [632, 371] width 235 height 31
click at [341, 178] on div "C#" at bounding box center [331, 184] width 40 height 15
click at [645, 374] on button "Next Note" at bounding box center [632, 371] width 235 height 31
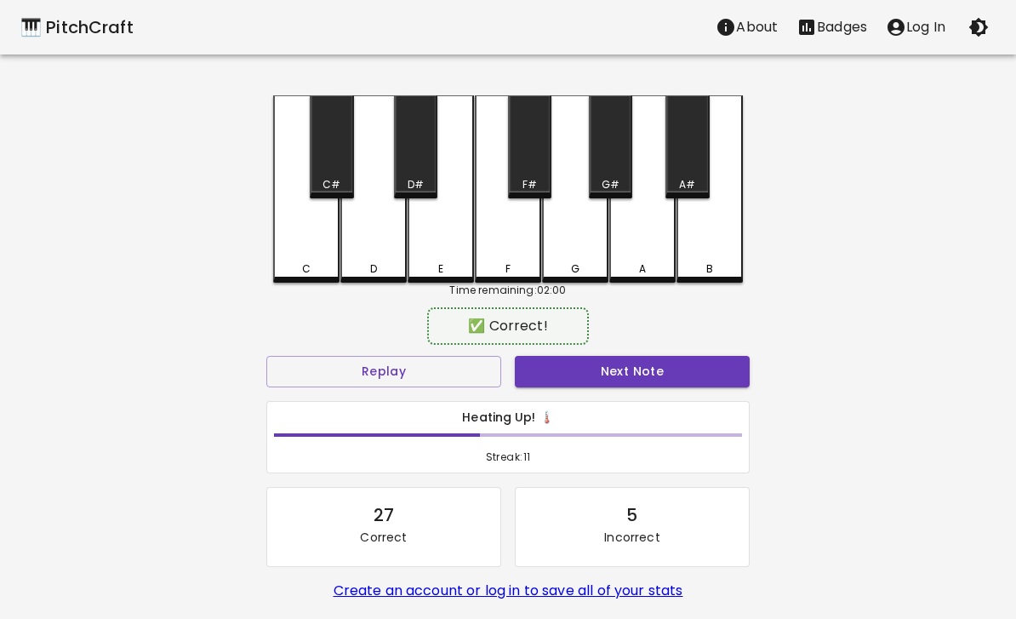
click at [517, 243] on div "F" at bounding box center [508, 188] width 66 height 187
click at [635, 379] on button "Next Note" at bounding box center [632, 371] width 235 height 31
click at [513, 225] on div "F" at bounding box center [508, 188] width 66 height 187
click at [636, 375] on button "Next Note" at bounding box center [632, 371] width 235 height 31
click at [617, 385] on button "Next Note" at bounding box center [632, 371] width 235 height 31
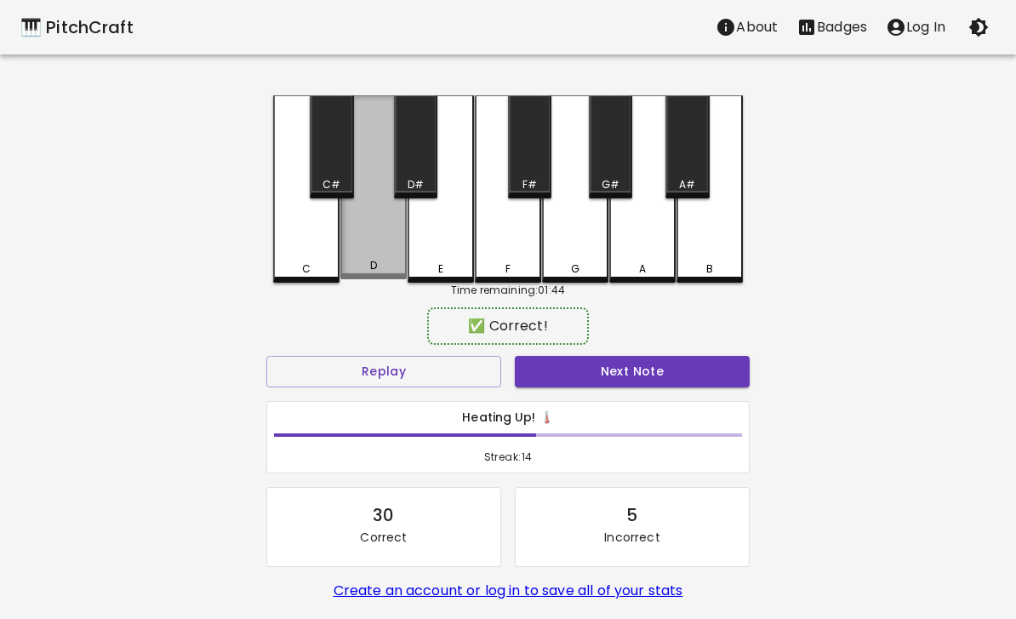
click at [385, 237] on div "D" at bounding box center [373, 187] width 66 height 184
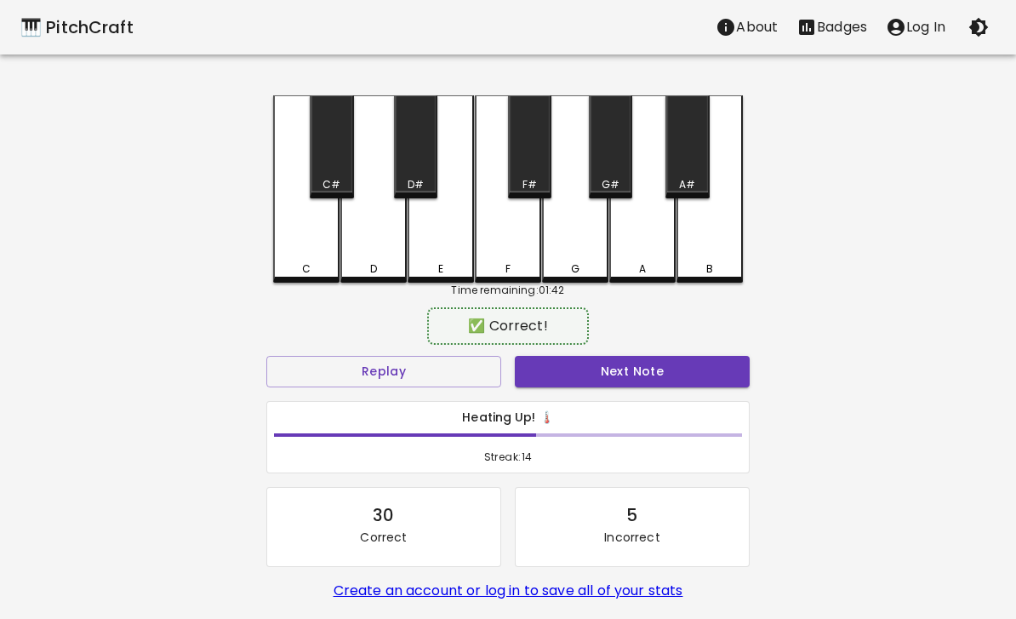
click at [665, 377] on button "Next Note" at bounding box center [632, 371] width 235 height 31
click at [436, 237] on div "E" at bounding box center [441, 188] width 66 height 187
click at [649, 378] on button "Next Note" at bounding box center [632, 371] width 235 height 31
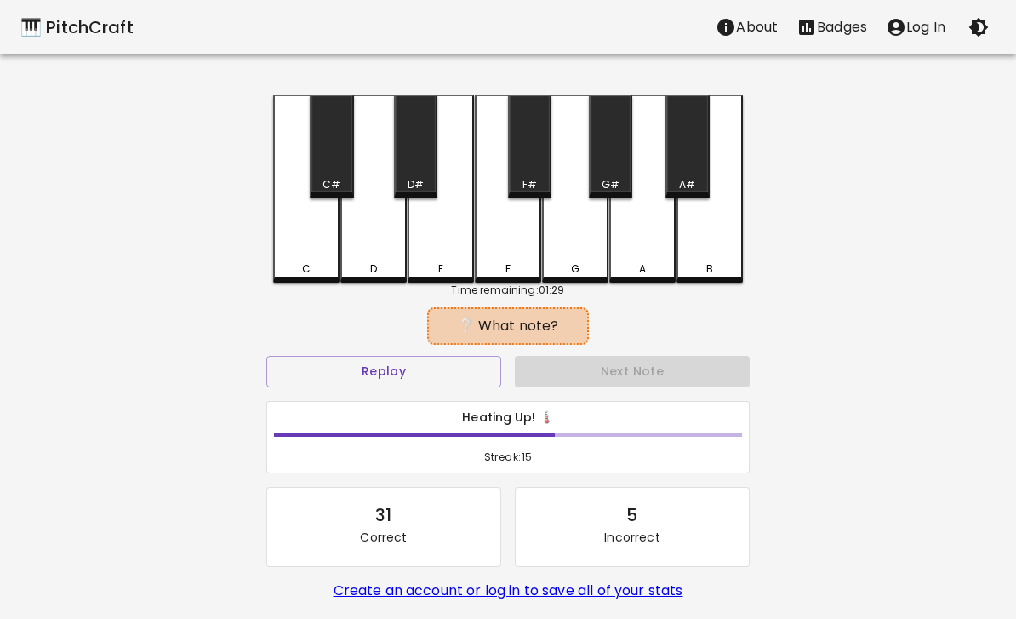
click at [448, 373] on button "Replay" at bounding box center [383, 371] width 235 height 31
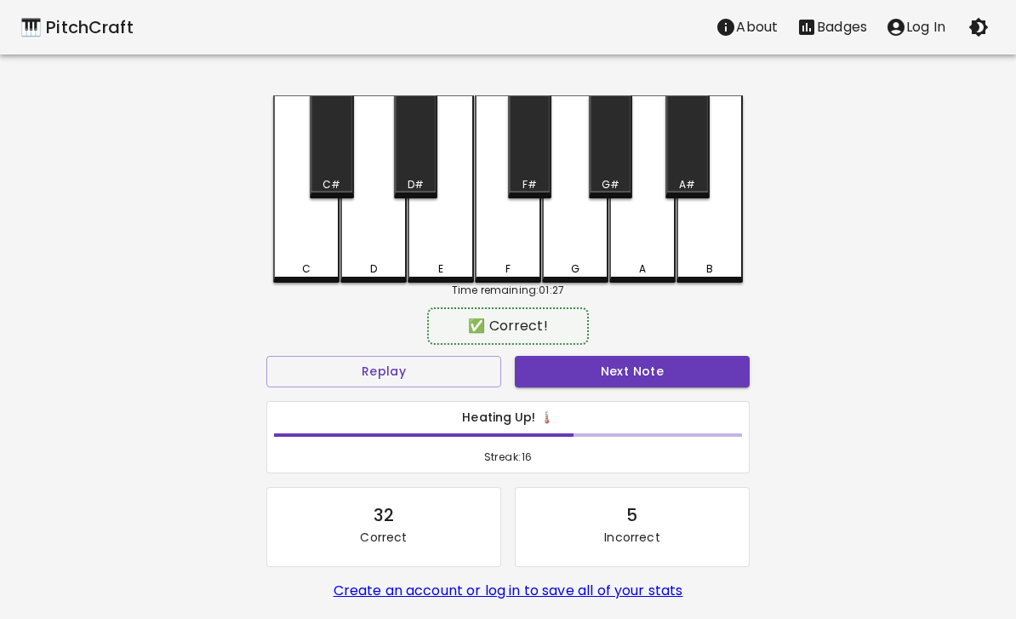
click at [650, 248] on div "A" at bounding box center [642, 188] width 66 height 187
click at [613, 378] on button "Next Note" at bounding box center [632, 371] width 235 height 31
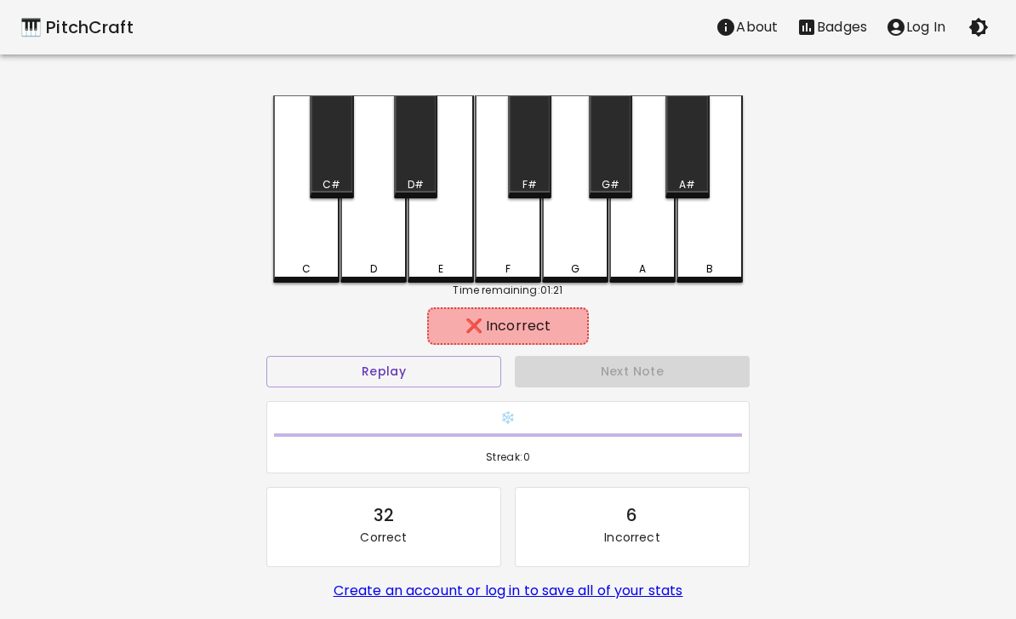
click at [438, 249] on div "E" at bounding box center [441, 188] width 66 height 187
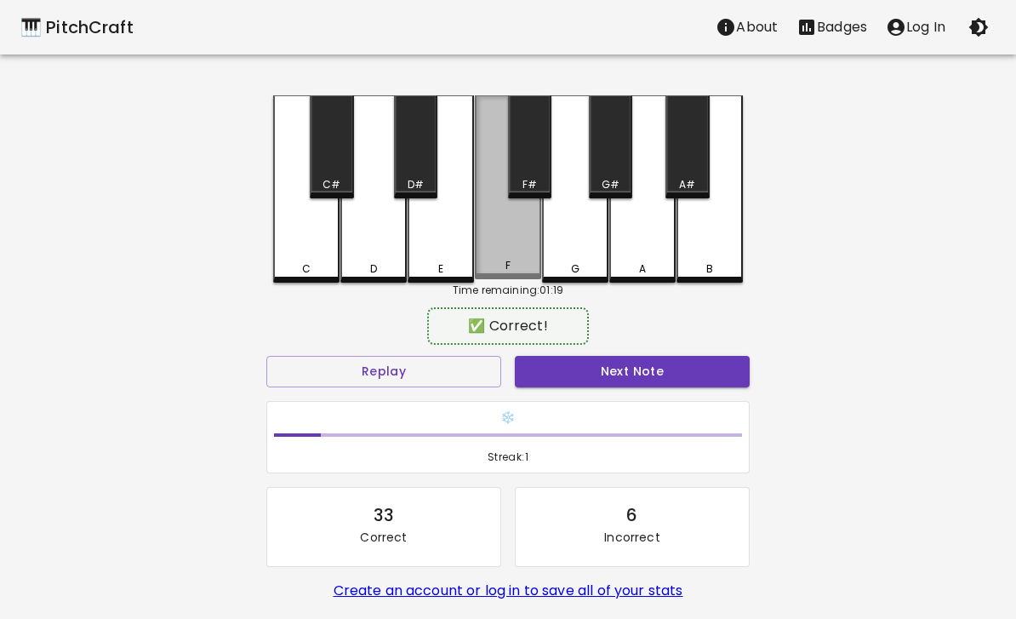
click at [492, 260] on div "F" at bounding box center [508, 187] width 66 height 184
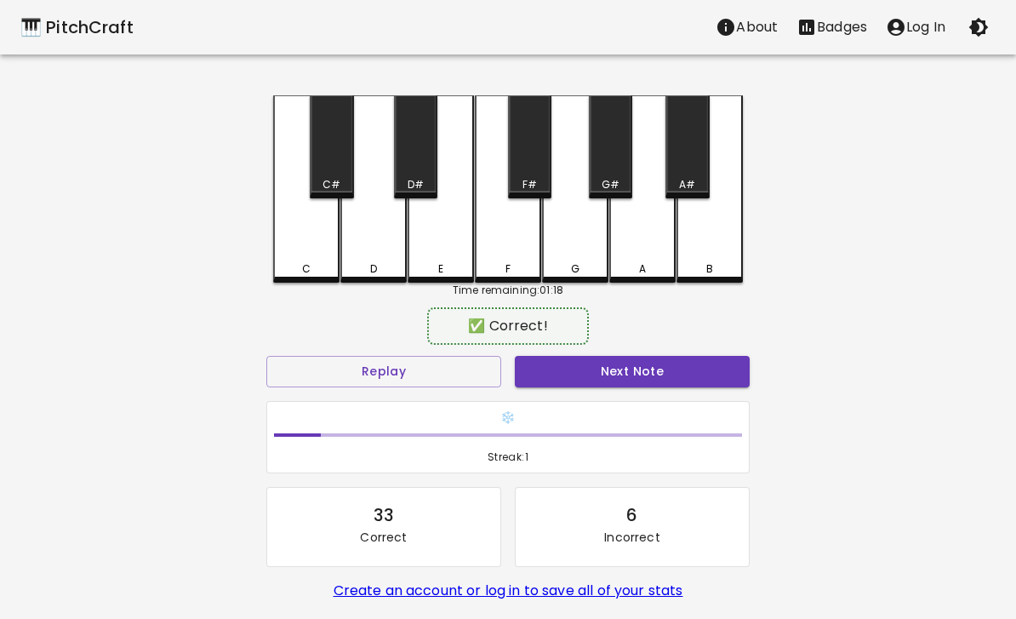
click at [699, 374] on button "Next Note" at bounding box center [632, 371] width 235 height 31
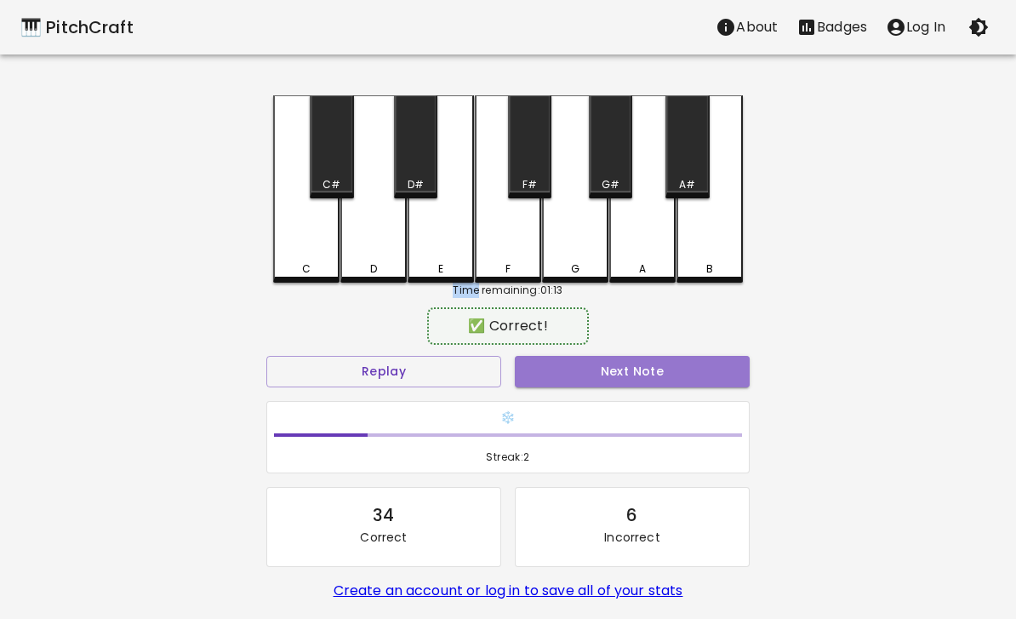
click at [689, 382] on button "Next Note" at bounding box center [632, 371] width 235 height 31
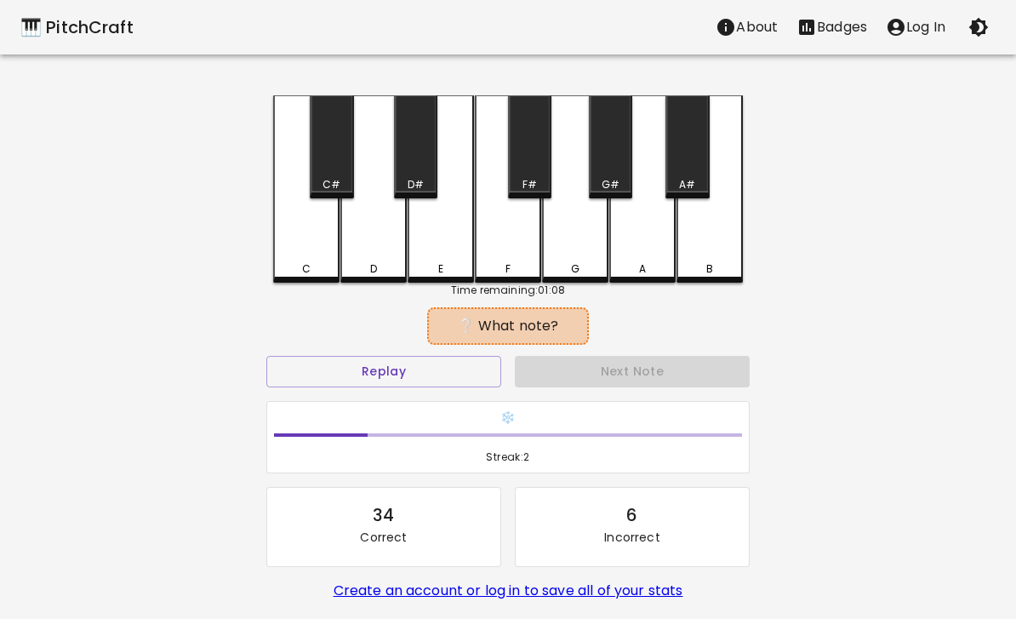
click at [325, 376] on button "Replay" at bounding box center [383, 371] width 235 height 31
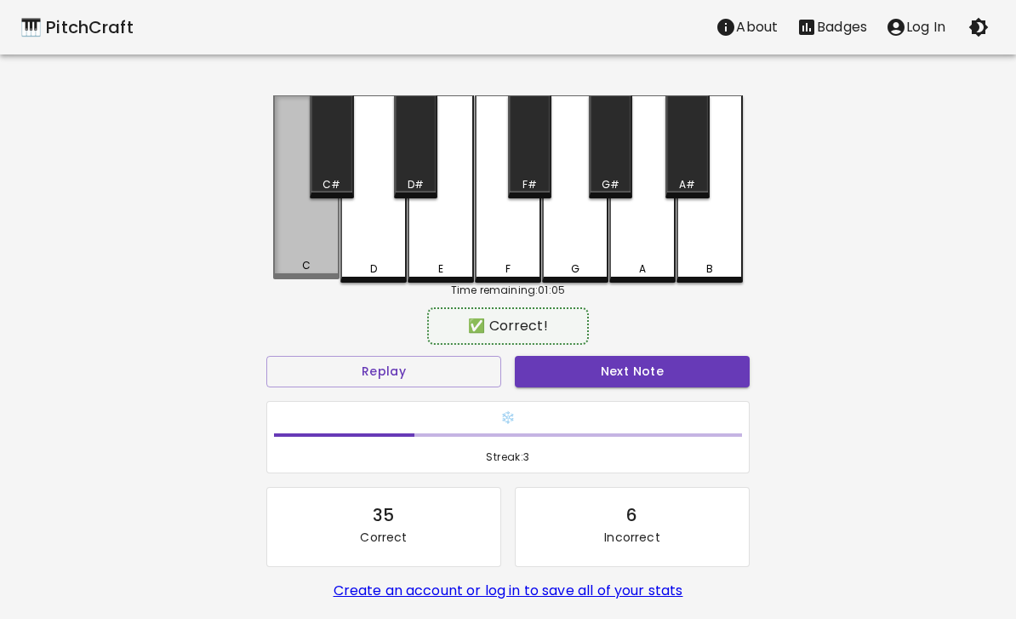
click at [304, 249] on div "C" at bounding box center [306, 187] width 66 height 184
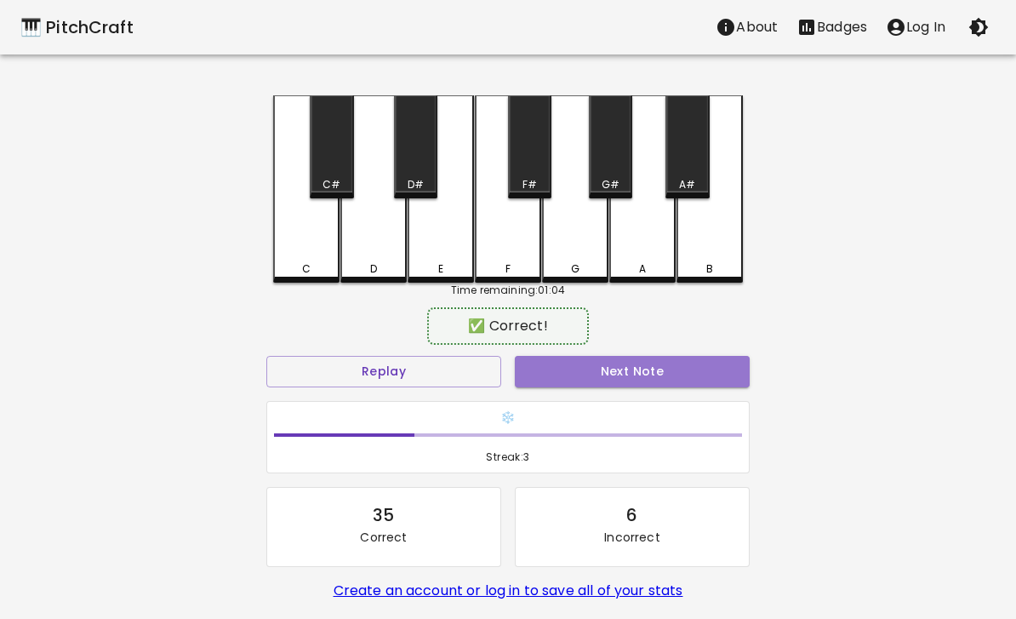
click at [692, 381] on button "Next Note" at bounding box center [632, 371] width 235 height 31
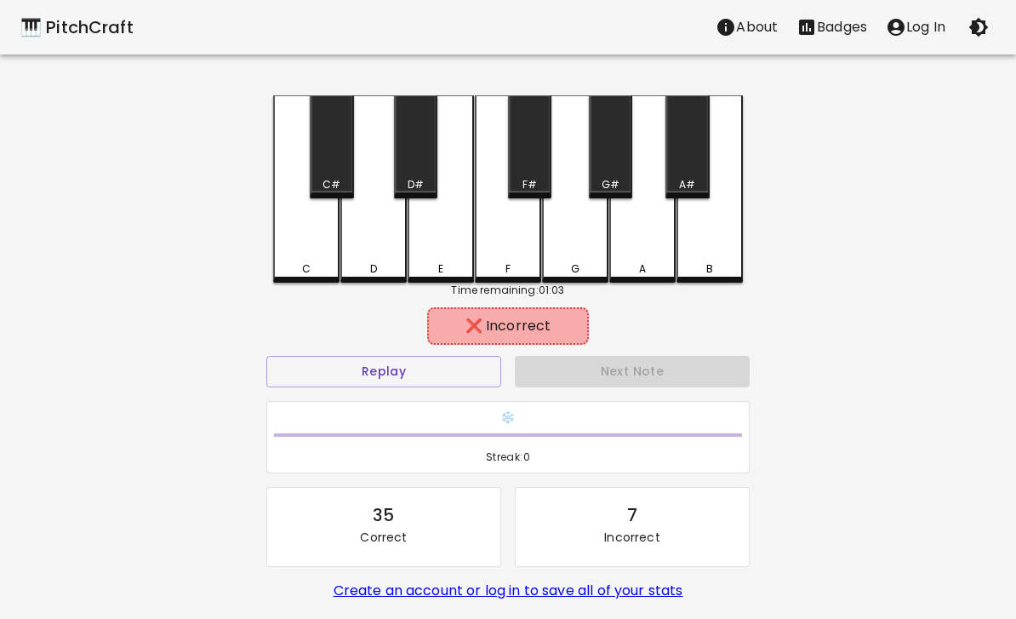
click at [298, 232] on div "C" at bounding box center [306, 188] width 66 height 187
click at [318, 368] on button "Replay" at bounding box center [383, 371] width 235 height 31
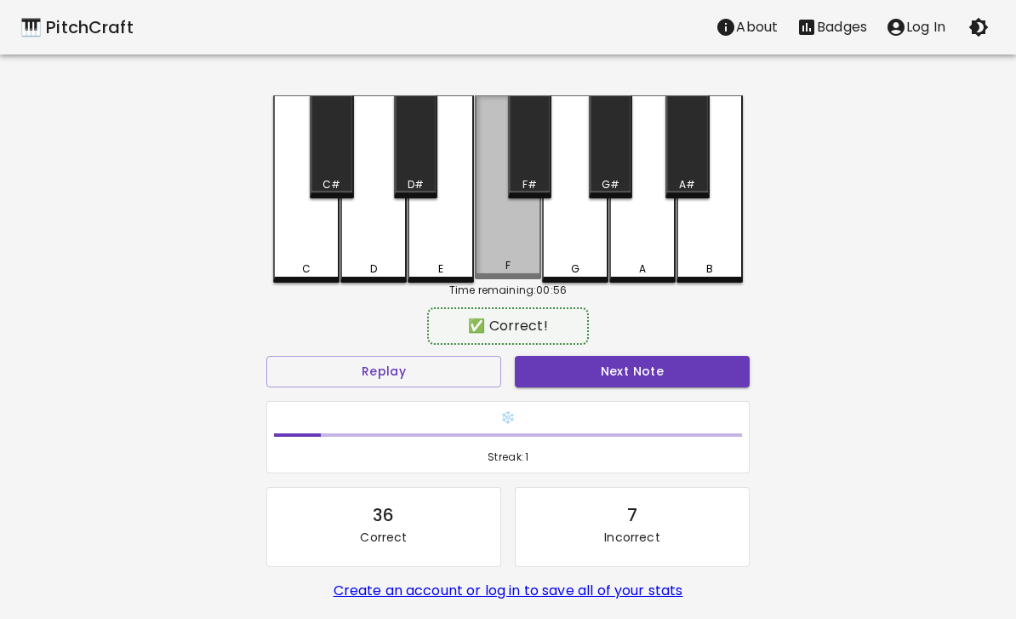
click at [506, 260] on div "F" at bounding box center [508, 187] width 66 height 184
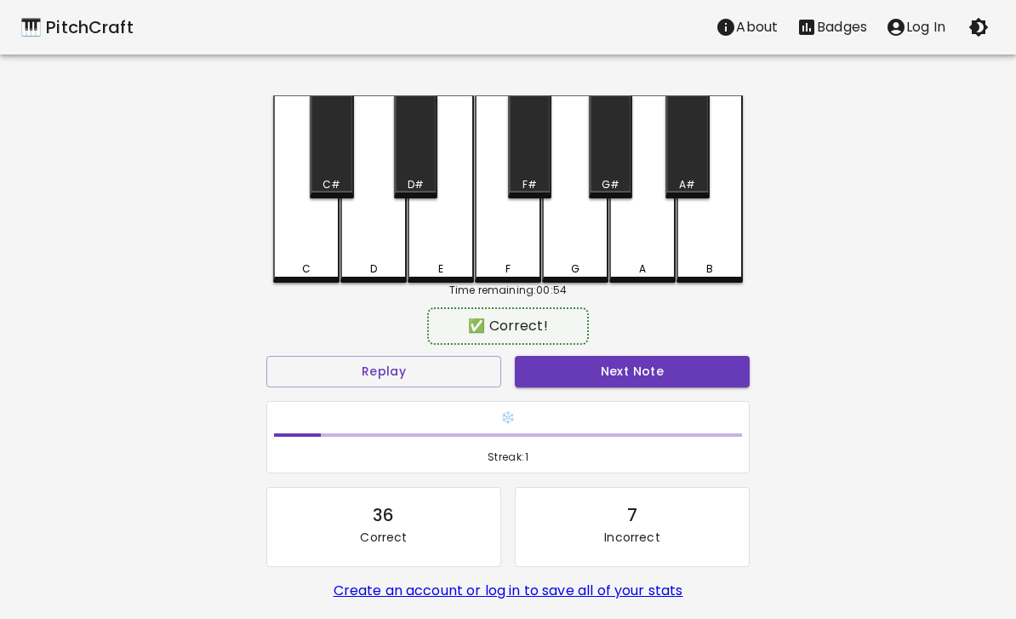
click at [683, 380] on button "Next Note" at bounding box center [632, 371] width 235 height 31
click at [680, 378] on button "Next Note" at bounding box center [632, 371] width 235 height 31
click at [693, 184] on div "A#" at bounding box center [687, 184] width 16 height 15
click at [673, 382] on button "Next Note" at bounding box center [632, 371] width 235 height 31
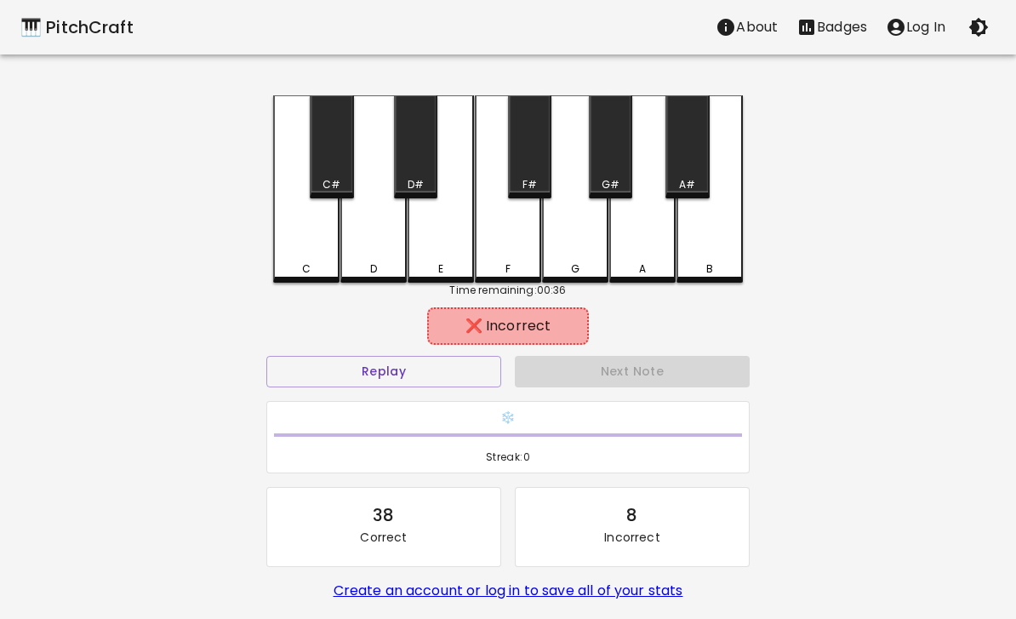
click at [610, 178] on div "G#" at bounding box center [611, 184] width 18 height 15
click at [649, 251] on div "A" at bounding box center [642, 188] width 66 height 187
click at [306, 379] on button "Replay" at bounding box center [383, 371] width 235 height 31
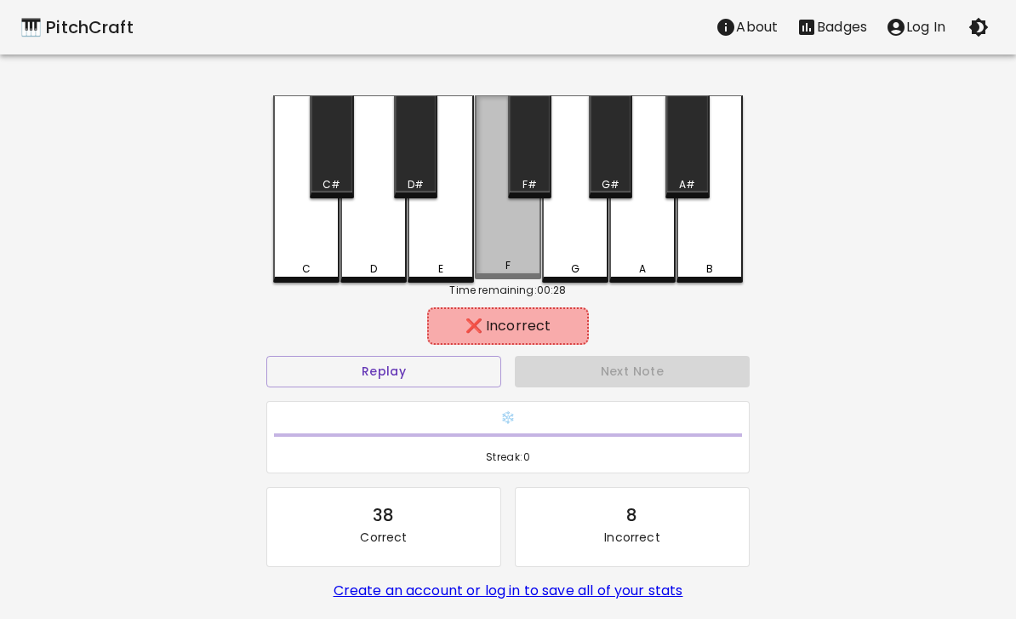
click at [516, 255] on div "F" at bounding box center [508, 187] width 66 height 184
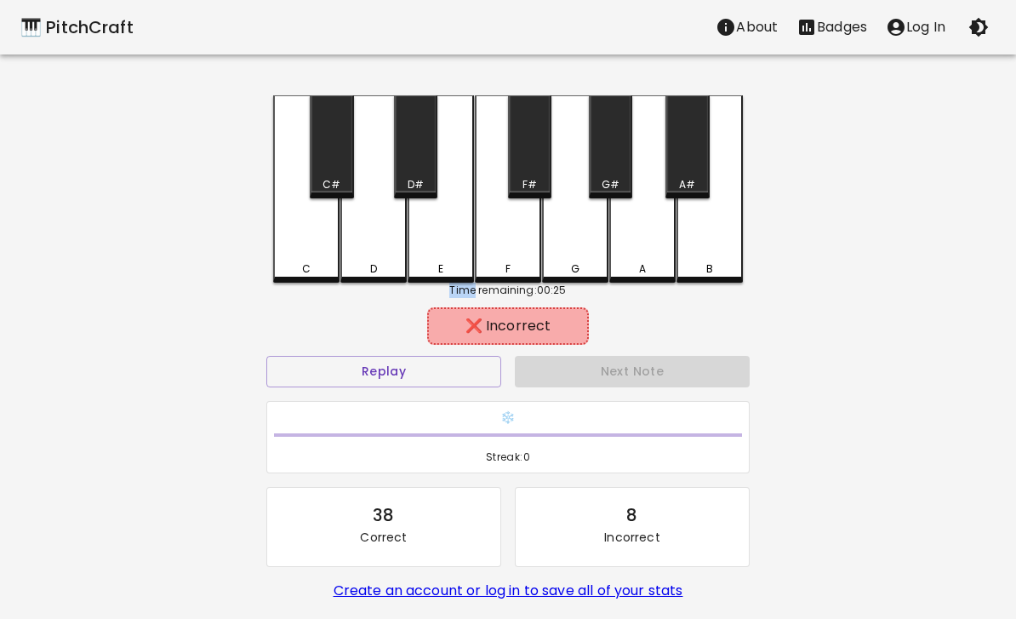
click at [820, 207] on div "🎹 PitchCraft About Badges Log In C C# D D# E F F# G G# A A# B Time remaining: 0…" at bounding box center [508, 338] width 1016 height 676
click at [220, 259] on div "🎹 PitchCraft About Badges Log In C C# D D# E F F# G G# A A# B Time remaining: 0…" at bounding box center [508, 338] width 1016 height 676
click at [313, 374] on button "Replay" at bounding box center [383, 371] width 235 height 31
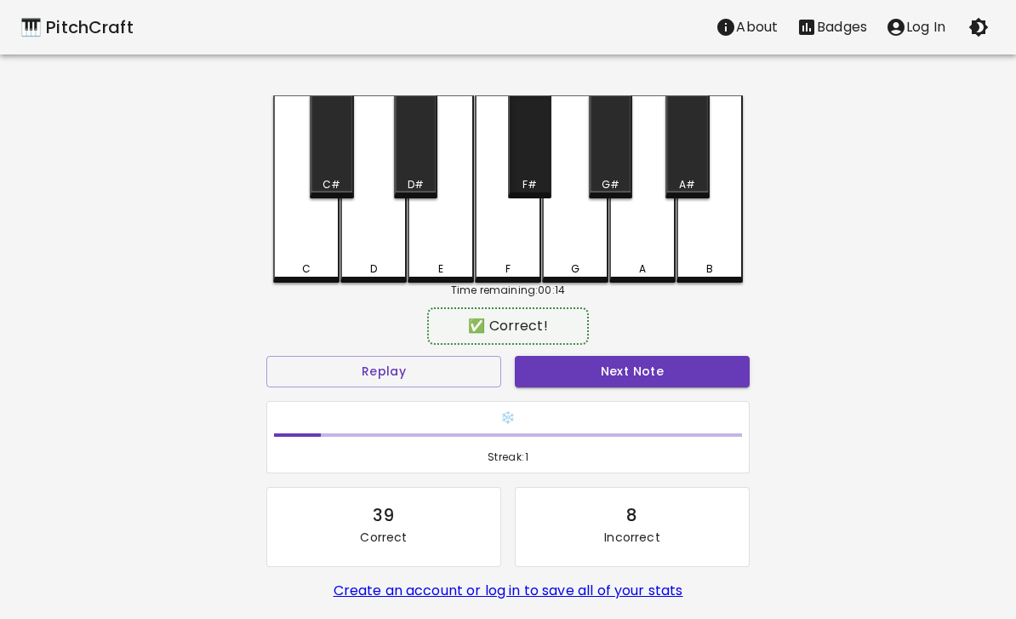
click at [534, 175] on div "F#" at bounding box center [529, 146] width 43 height 103
click at [702, 368] on button "Next Note" at bounding box center [632, 371] width 235 height 31
click at [541, 174] on div "F#" at bounding box center [529, 146] width 43 height 103
click at [702, 377] on button "Next Note" at bounding box center [632, 371] width 235 height 31
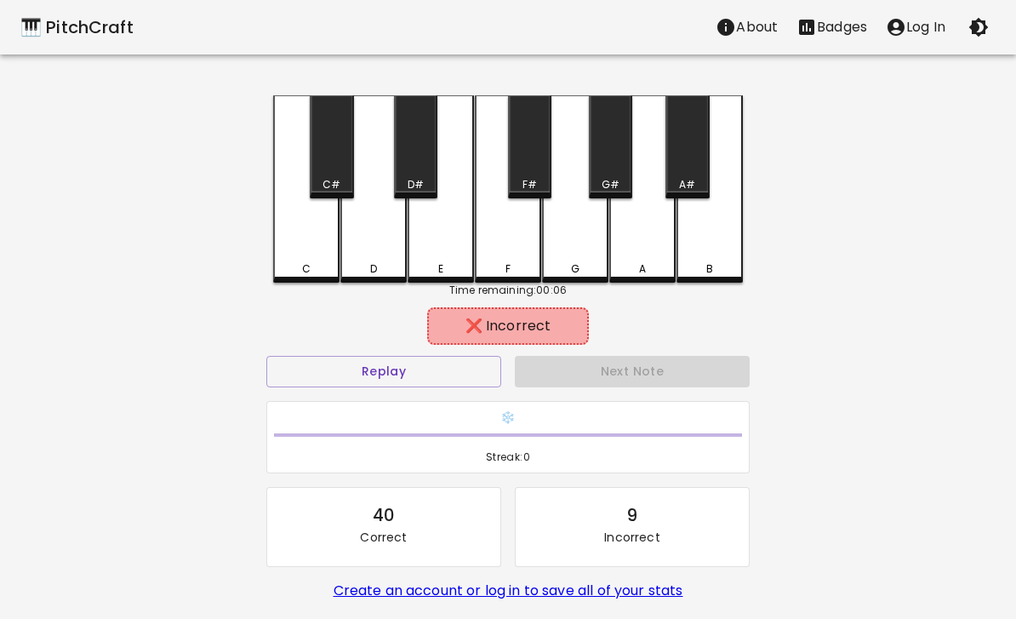
click at [610, 182] on div "G#" at bounding box center [611, 184] width 18 height 15
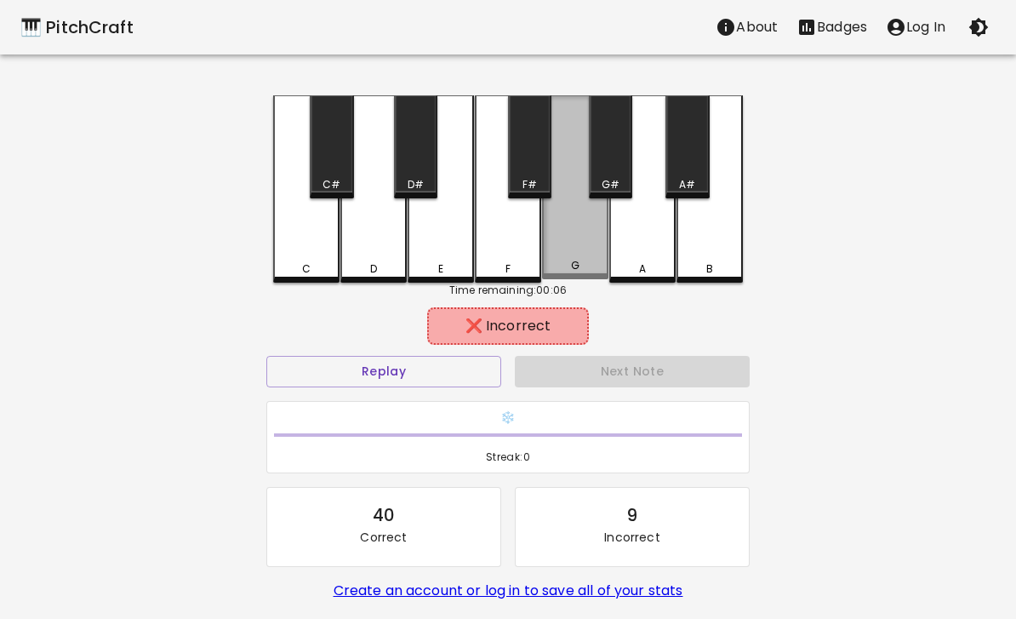
click at [594, 245] on div "G" at bounding box center [575, 187] width 66 height 184
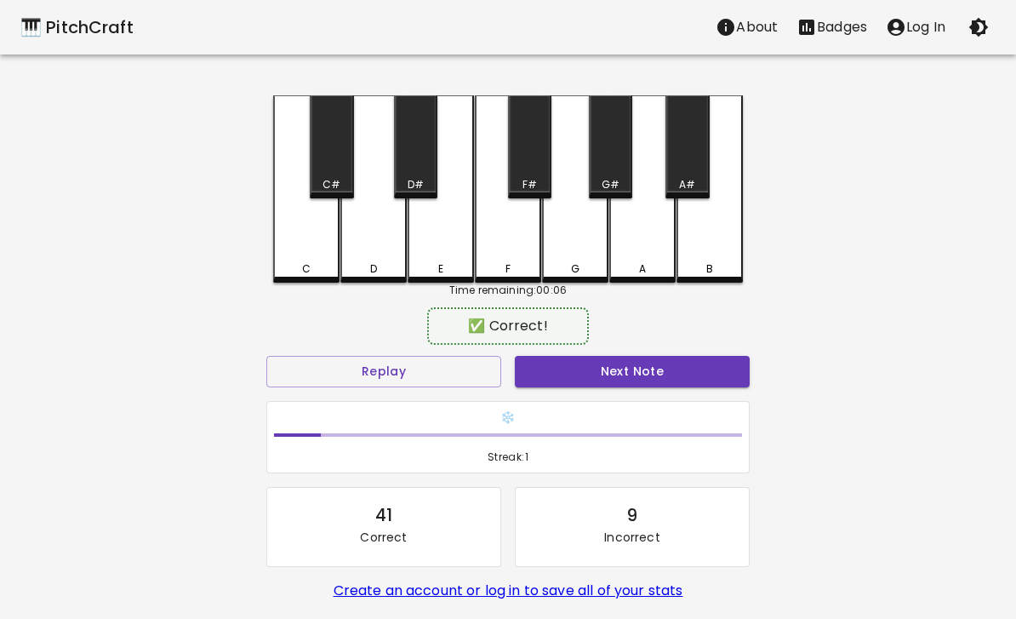
click at [649, 235] on div "A" at bounding box center [642, 188] width 66 height 187
click at [633, 379] on button "Next Note" at bounding box center [632, 371] width 235 height 31
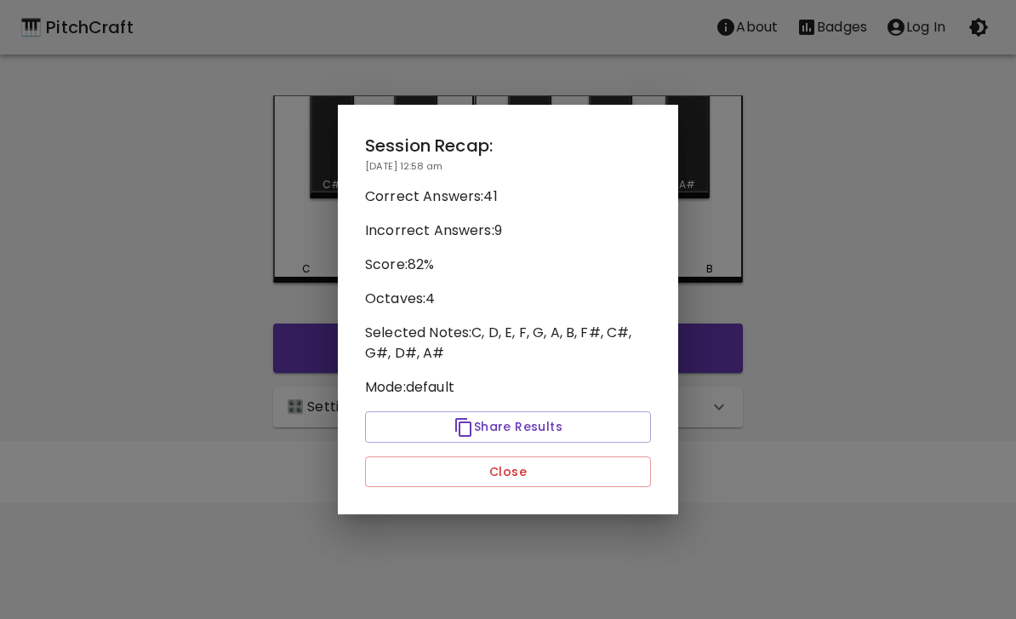
click at [493, 467] on button "Close" at bounding box center [508, 471] width 286 height 31
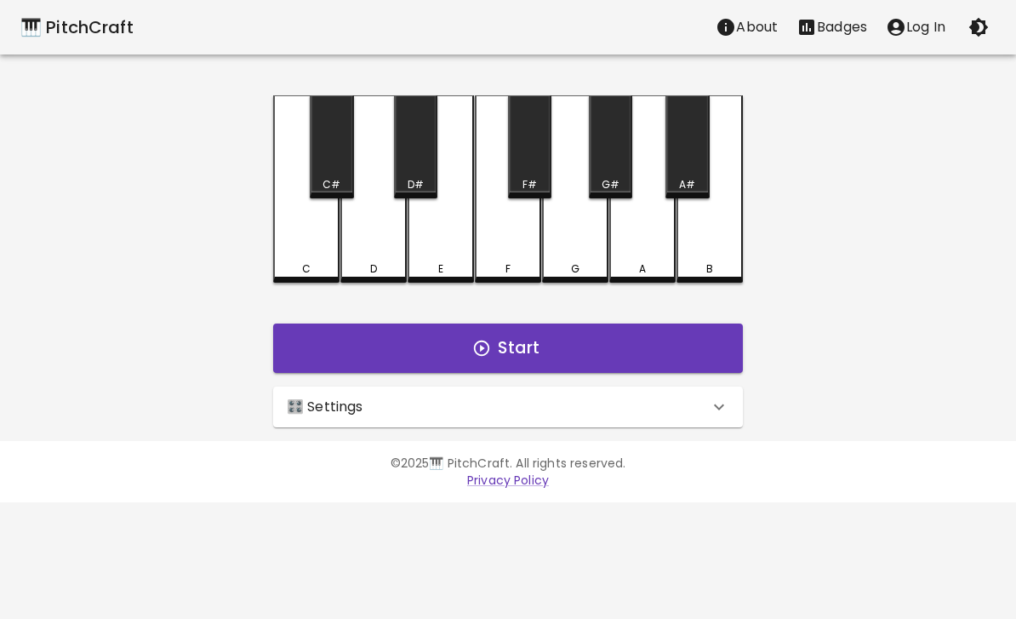
click at [370, 396] on div "🎛️ Settings" at bounding box center [498, 406] width 422 height 20
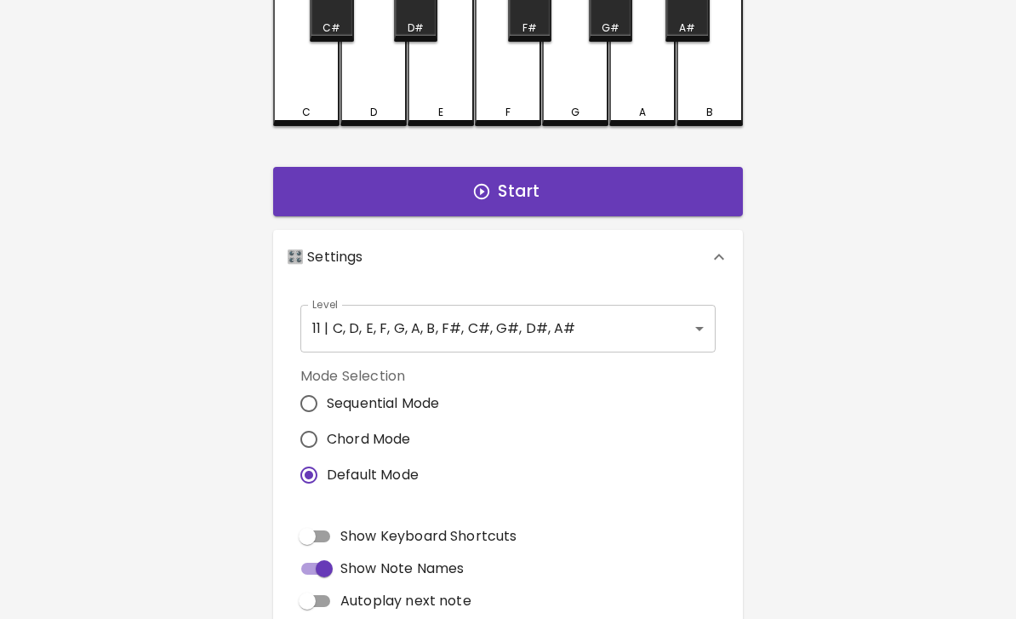
scroll to position [159, 0]
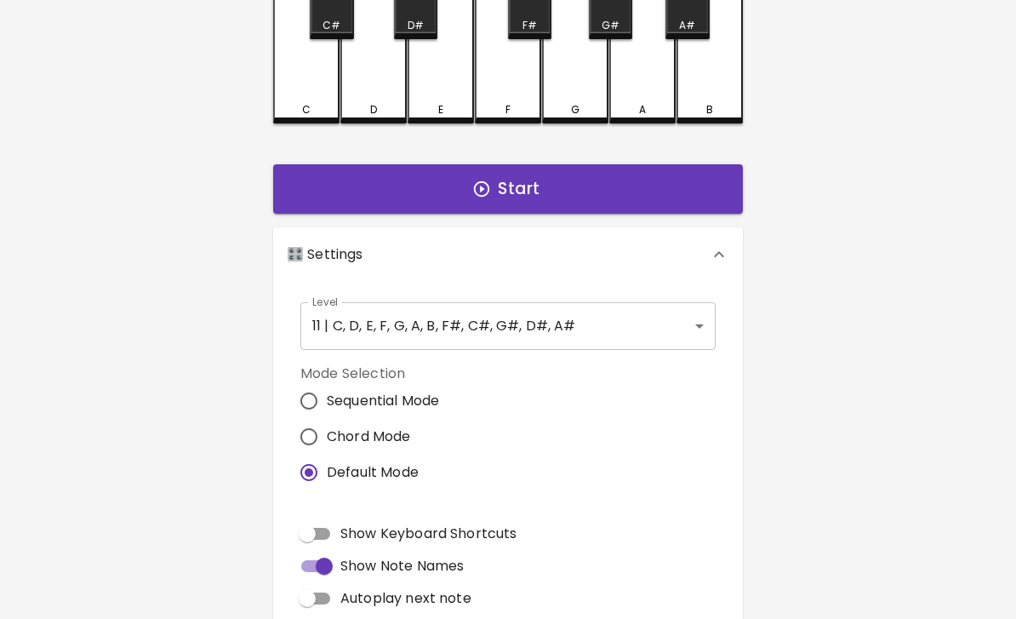
click at [395, 439] on span "Chord Mode" at bounding box center [369, 436] width 84 height 20
click at [327, 439] on input "Chord Mode" at bounding box center [309, 437] width 36 height 36
radio input "true"
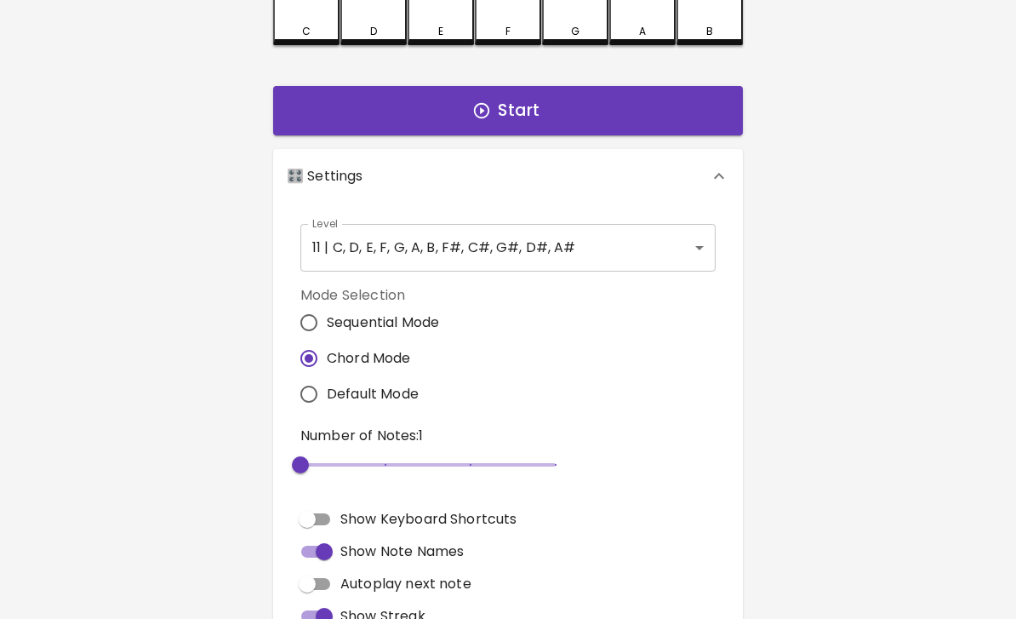
scroll to position [36, 0]
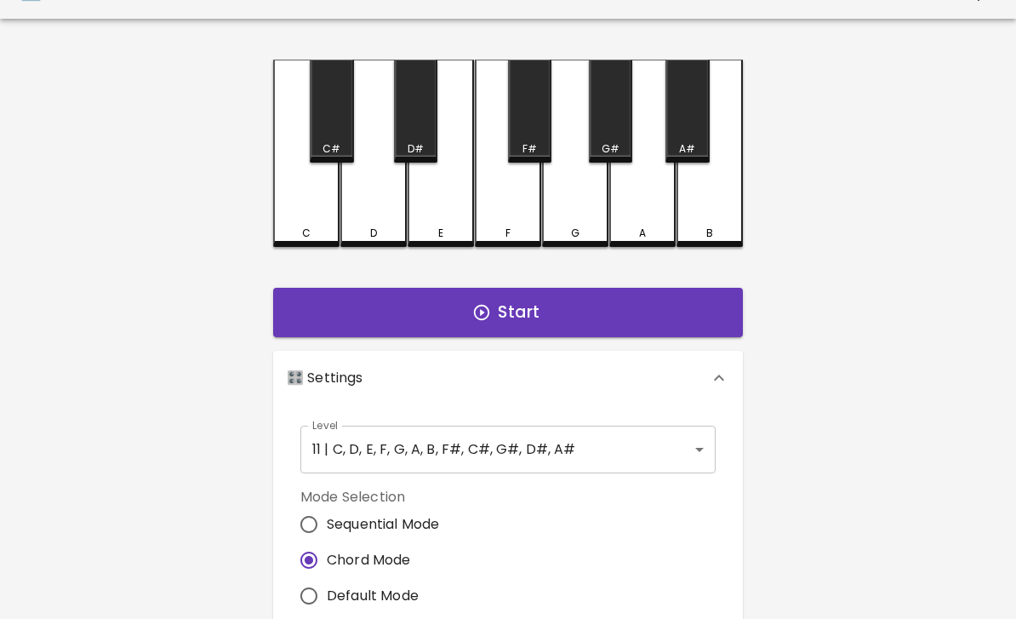
click at [636, 315] on button "Start" at bounding box center [508, 312] width 470 height 49
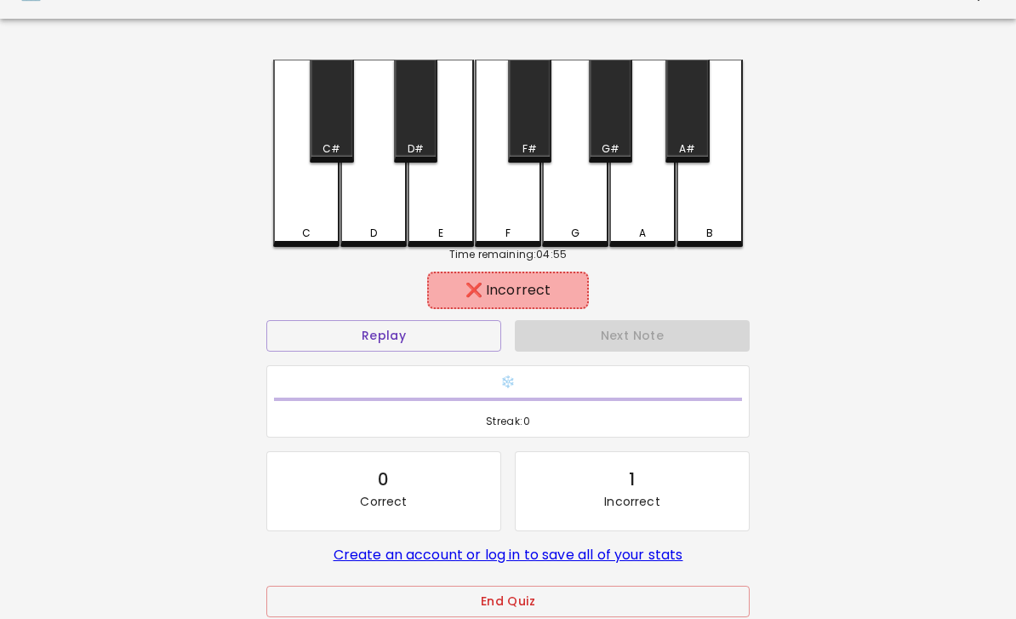
click at [585, 225] on div "G" at bounding box center [575, 232] width 63 height 15
click at [314, 220] on div "C" at bounding box center [306, 153] width 66 height 187
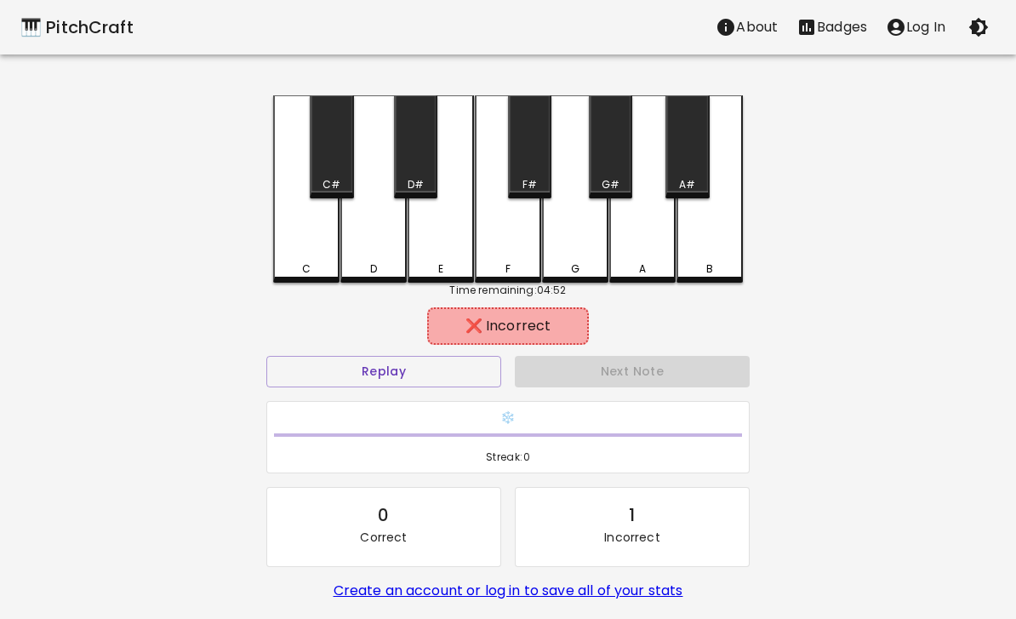
click at [436, 372] on button "Replay" at bounding box center [383, 371] width 235 height 31
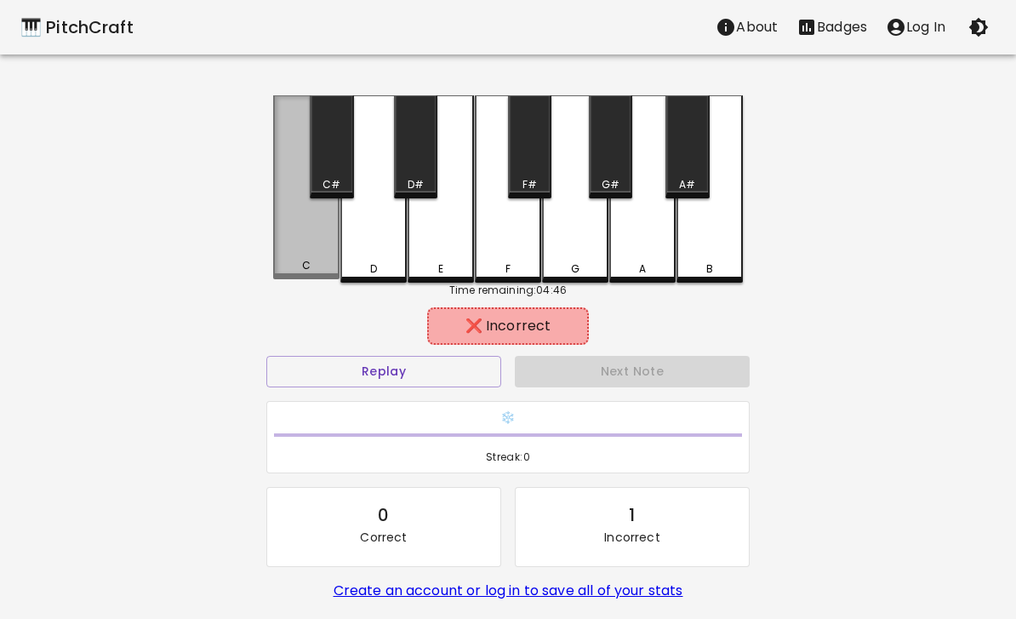
click at [314, 255] on div "C" at bounding box center [306, 187] width 66 height 184
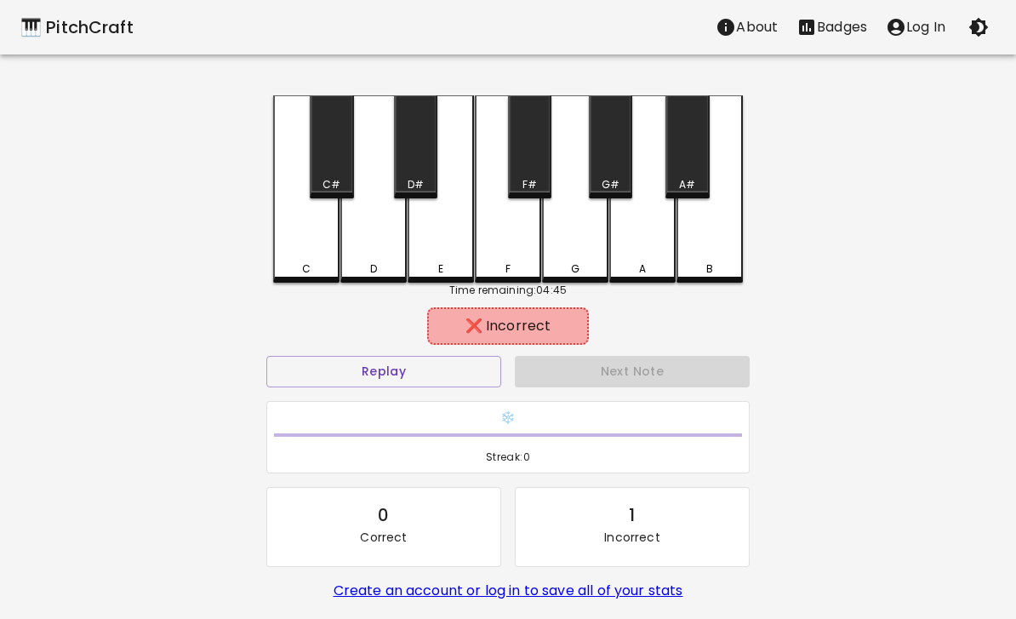
click at [409, 378] on button "Replay" at bounding box center [383, 371] width 235 height 31
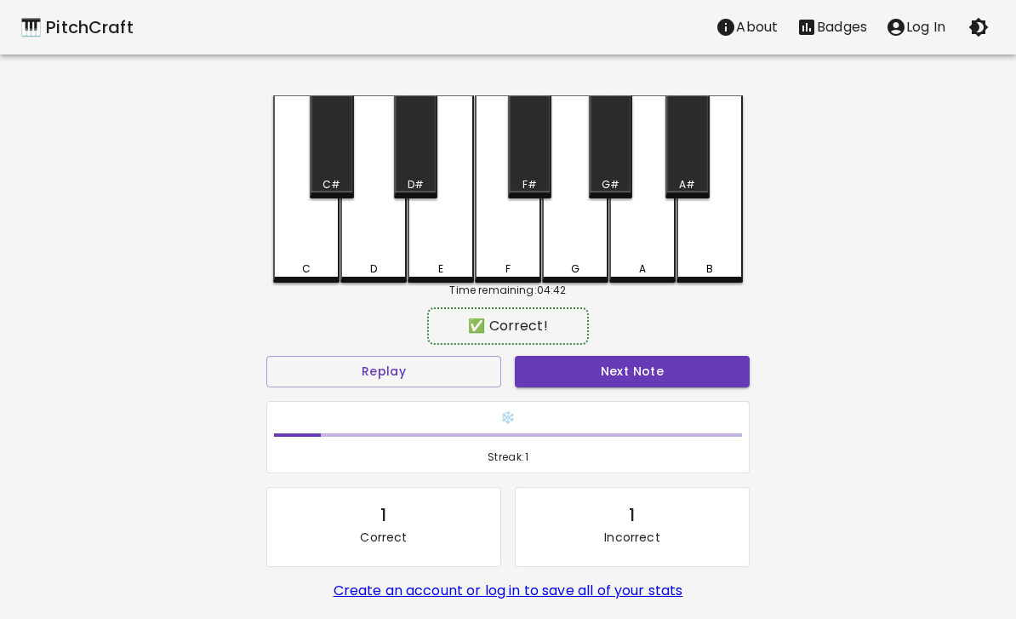
click at [618, 174] on div "G#" at bounding box center [610, 146] width 43 height 103
click at [582, 378] on button "Next Note" at bounding box center [632, 371] width 235 height 31
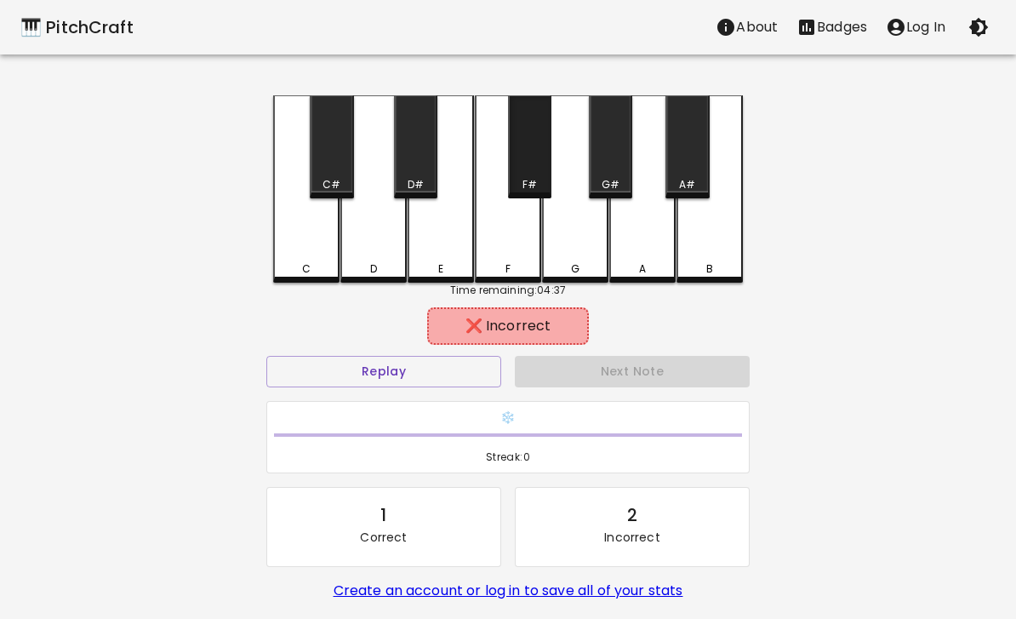
click at [535, 179] on div "F#" at bounding box center [529, 184] width 14 height 15
click at [565, 243] on div "G" at bounding box center [575, 188] width 66 height 187
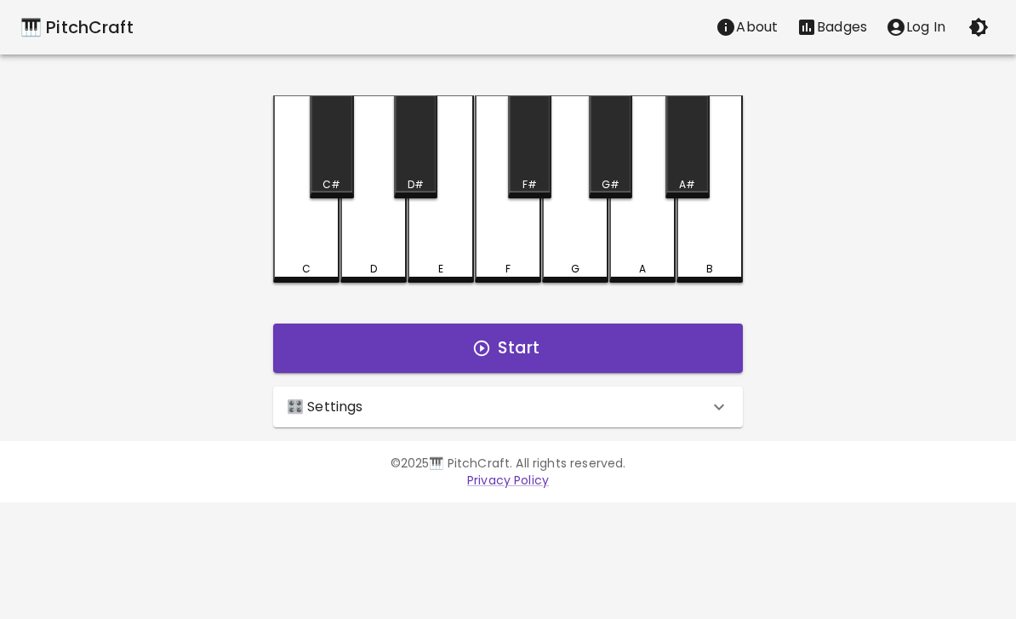
click at [492, 355] on button "Start" at bounding box center [508, 347] width 470 height 49
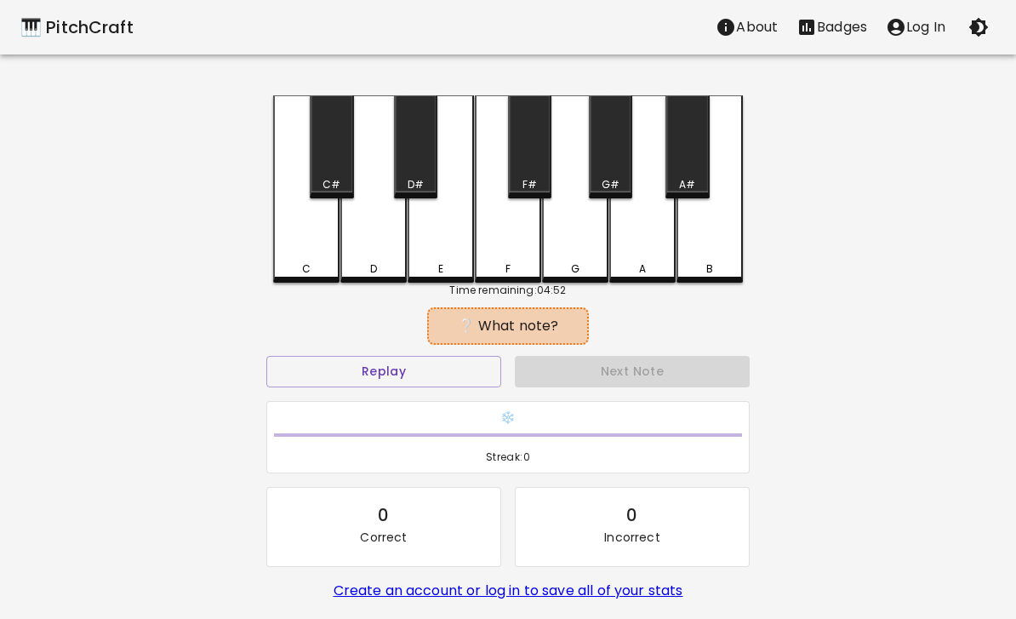
click at [304, 265] on div "C" at bounding box center [306, 268] width 9 height 15
click at [885, 249] on div "🎹 PitchCraft About Badges Log In C C# D D# E F F# G G# A A# B Time remaining: 0…" at bounding box center [508, 338] width 1016 height 676
click at [318, 242] on div "C" at bounding box center [306, 188] width 66 height 187
click at [391, 368] on button "Replay" at bounding box center [383, 371] width 235 height 31
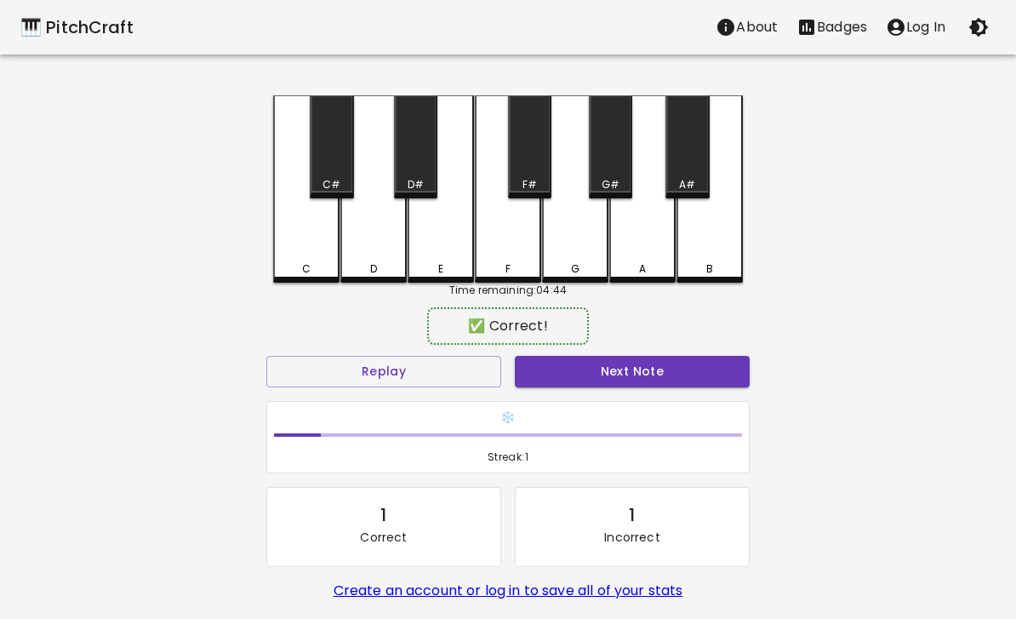
click at [332, 163] on div "C#" at bounding box center [331, 146] width 43 height 103
click at [638, 385] on button "Next Note" at bounding box center [632, 371] width 235 height 31
click at [644, 381] on button "Next Note" at bounding box center [632, 371] width 235 height 31
click at [625, 384] on button "Next Note" at bounding box center [632, 371] width 235 height 31
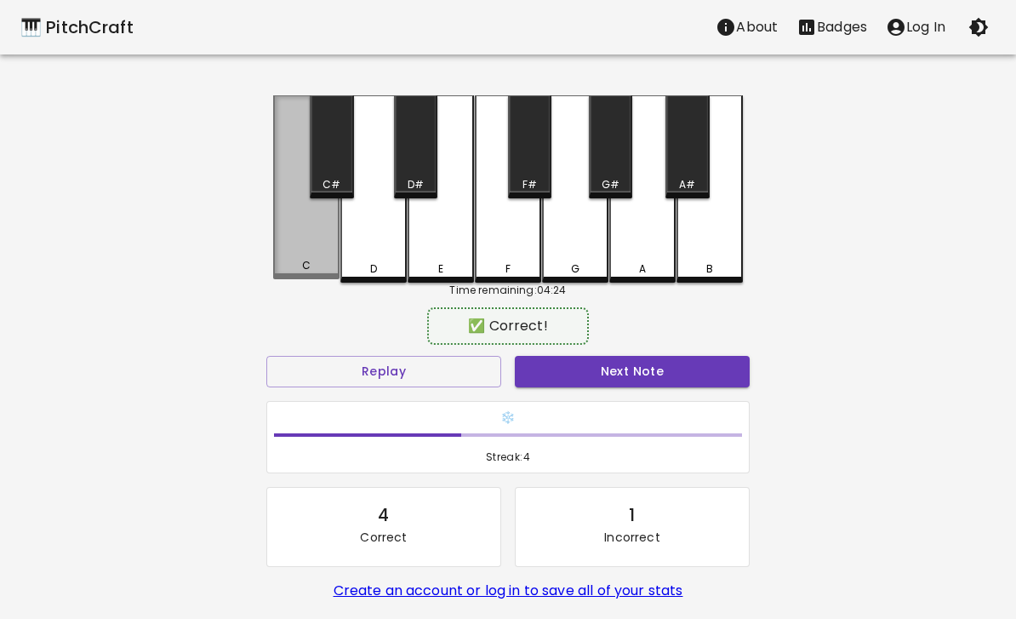
click at [309, 245] on div "C" at bounding box center [306, 187] width 66 height 184
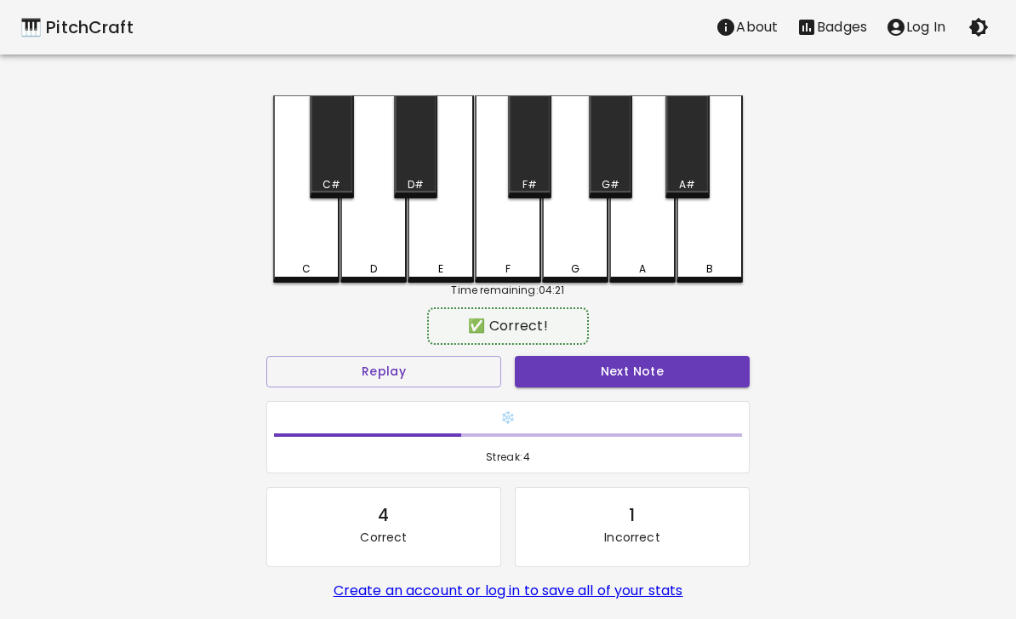
click at [635, 376] on button "Next Note" at bounding box center [632, 371] width 235 height 31
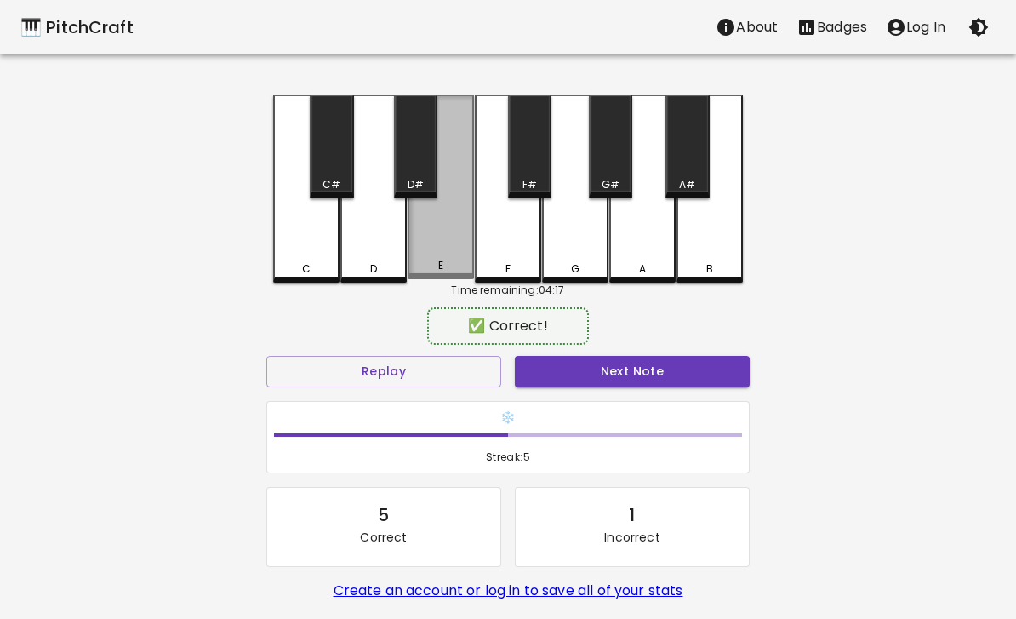
click at [455, 233] on div "E" at bounding box center [441, 187] width 66 height 184
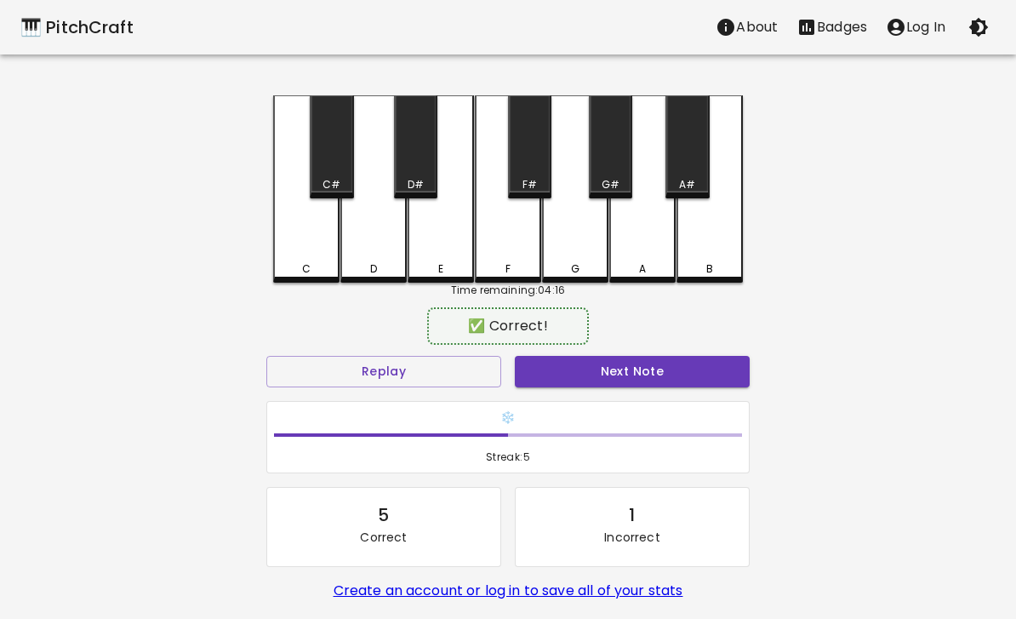
click at [608, 378] on button "Next Note" at bounding box center [632, 371] width 235 height 31
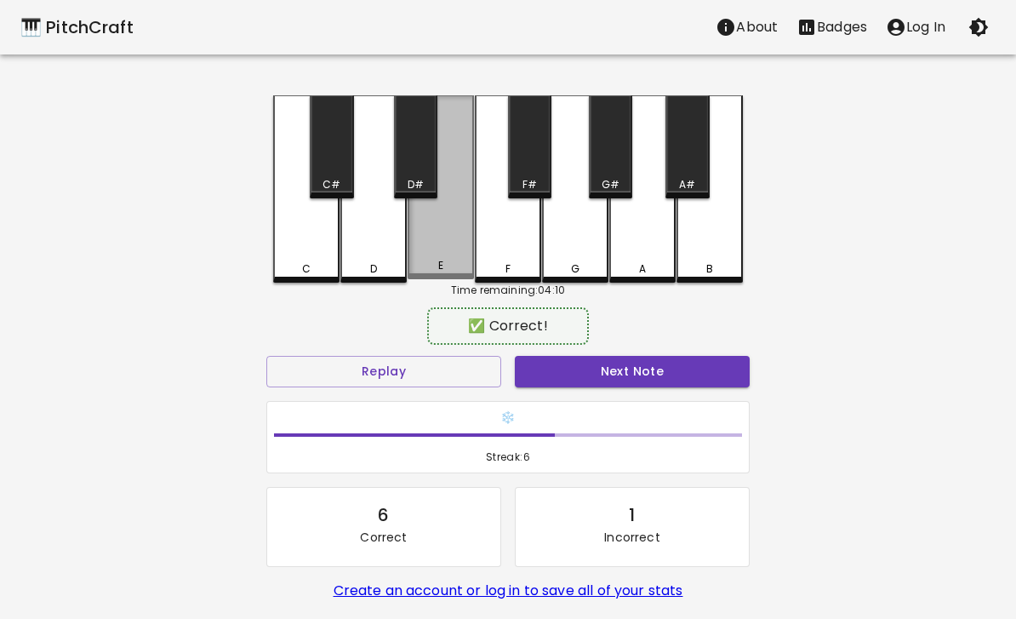
click at [448, 240] on div "E" at bounding box center [441, 187] width 66 height 184
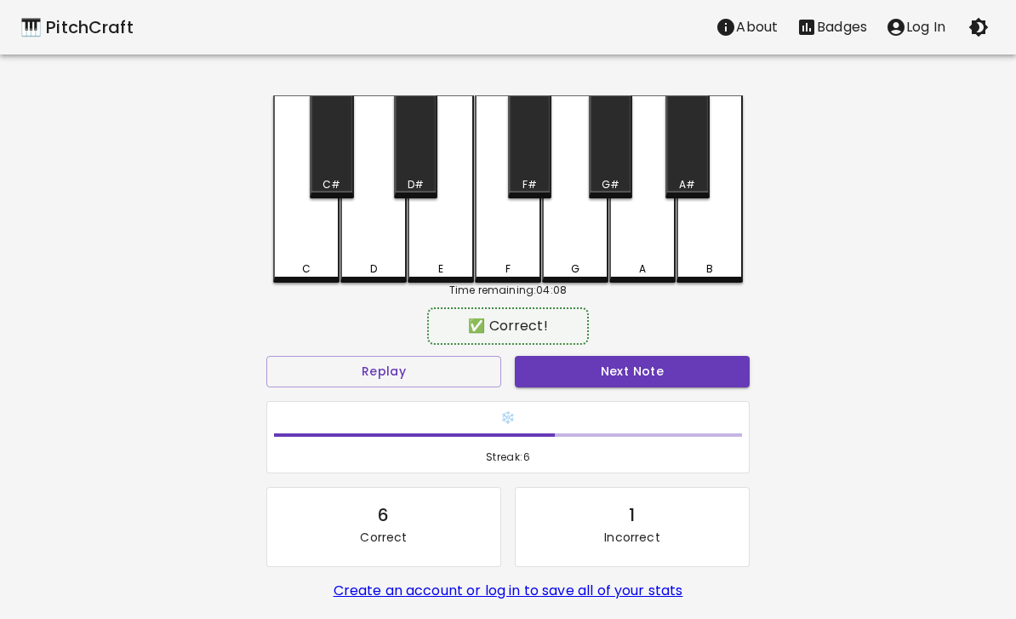
click at [596, 381] on button "Next Note" at bounding box center [632, 371] width 235 height 31
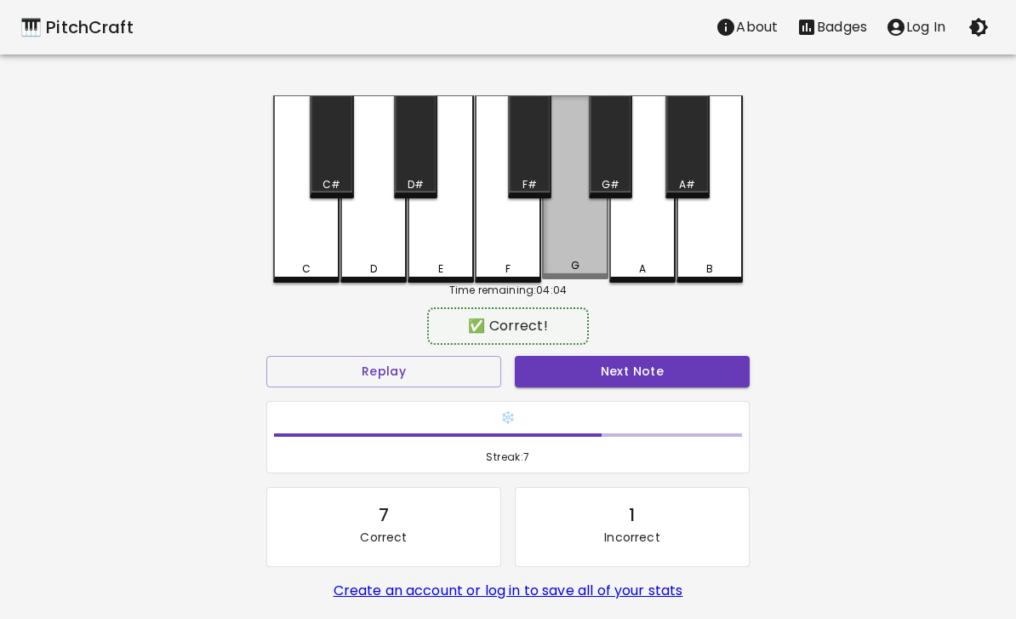
click at [577, 243] on div "G" at bounding box center [575, 187] width 66 height 184
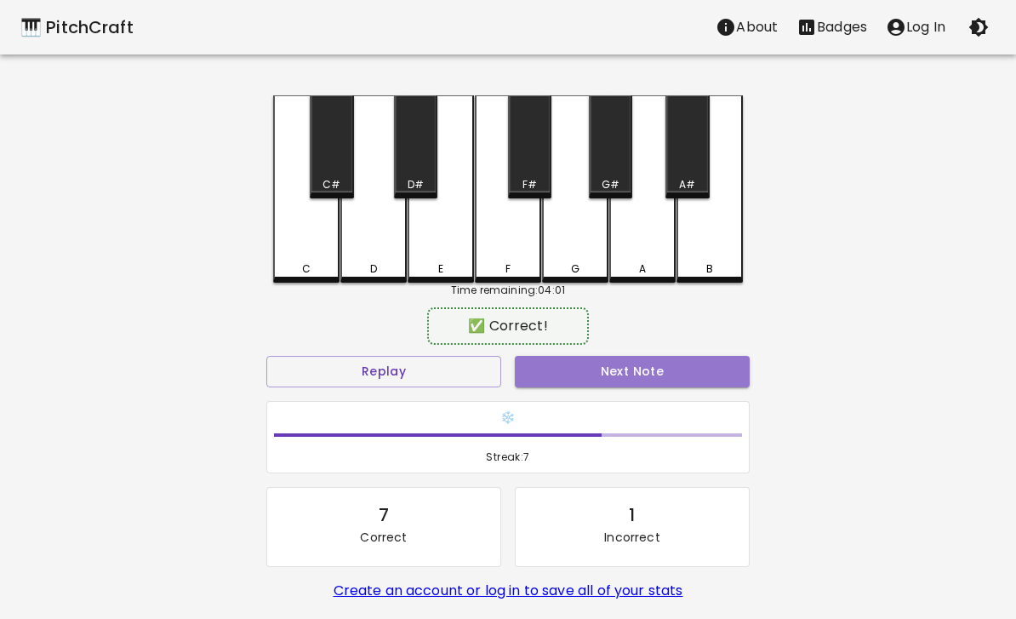
click at [618, 378] on button "Next Note" at bounding box center [632, 371] width 235 height 31
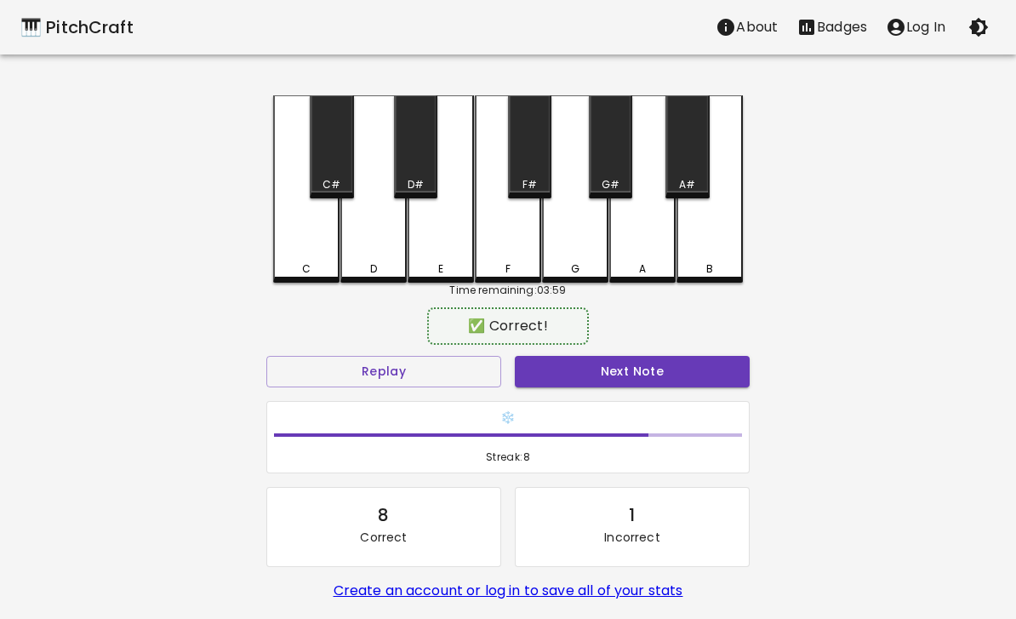
click at [534, 170] on div "F#" at bounding box center [529, 146] width 43 height 103
click at [571, 385] on button "Next Note" at bounding box center [632, 371] width 235 height 31
click at [698, 148] on div "A#" at bounding box center [686, 146] width 43 height 103
click at [573, 374] on button "Next Note" at bounding box center [632, 371] width 235 height 31
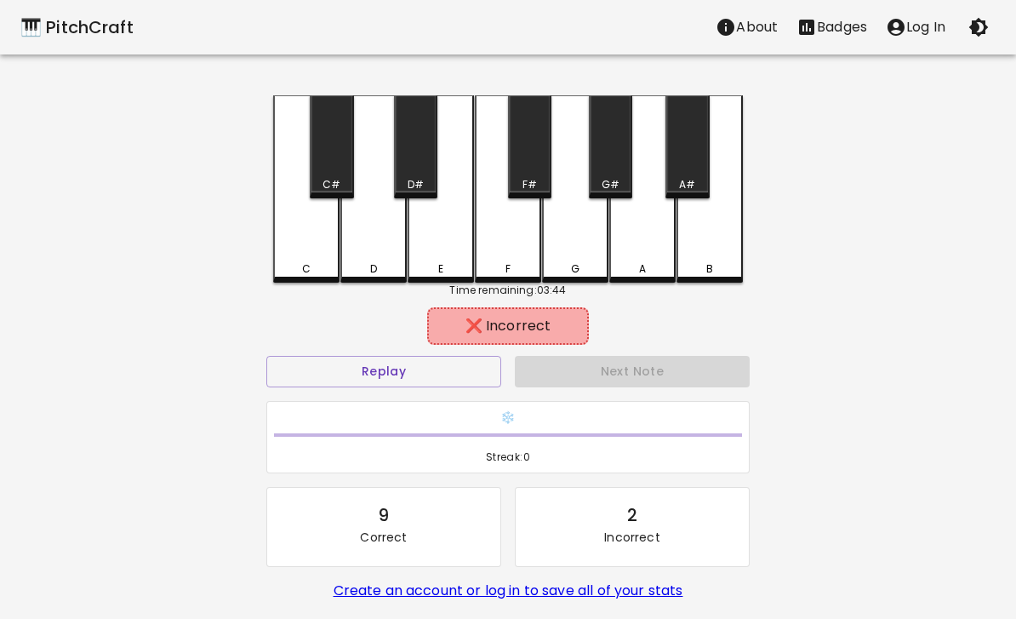
click at [312, 258] on div "C" at bounding box center [306, 188] width 66 height 187
click at [362, 378] on button "Replay" at bounding box center [383, 371] width 235 height 31
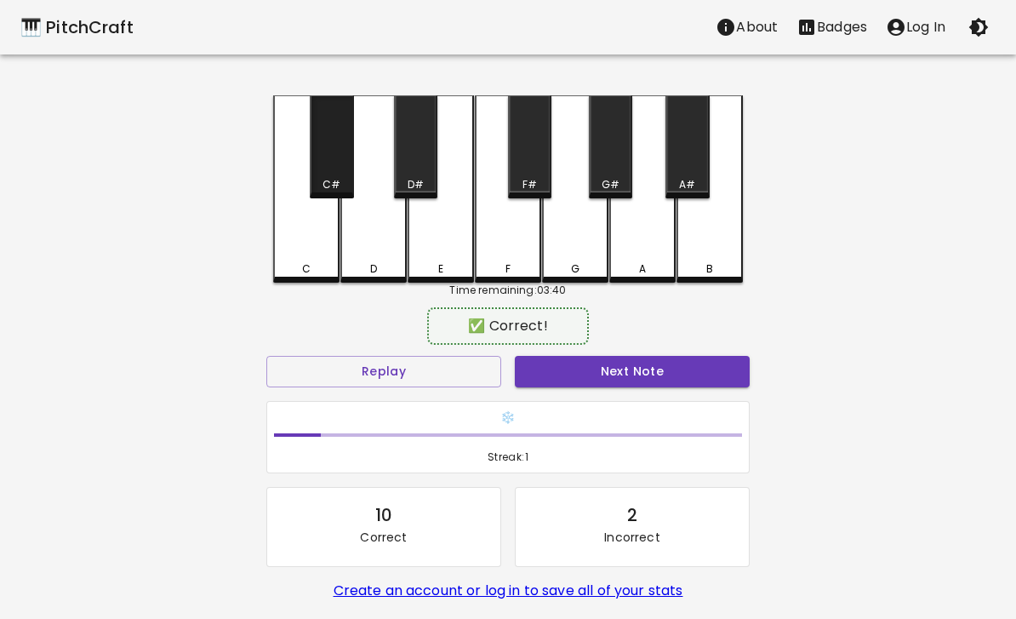
click at [333, 177] on div "C#" at bounding box center [331, 184] width 18 height 15
click at [625, 366] on button "Next Note" at bounding box center [632, 371] width 235 height 31
click at [596, 379] on button "Next Note" at bounding box center [632, 371] width 235 height 31
click at [715, 257] on div "B" at bounding box center [709, 188] width 66 height 187
click at [584, 385] on button "Next Note" at bounding box center [632, 371] width 235 height 31
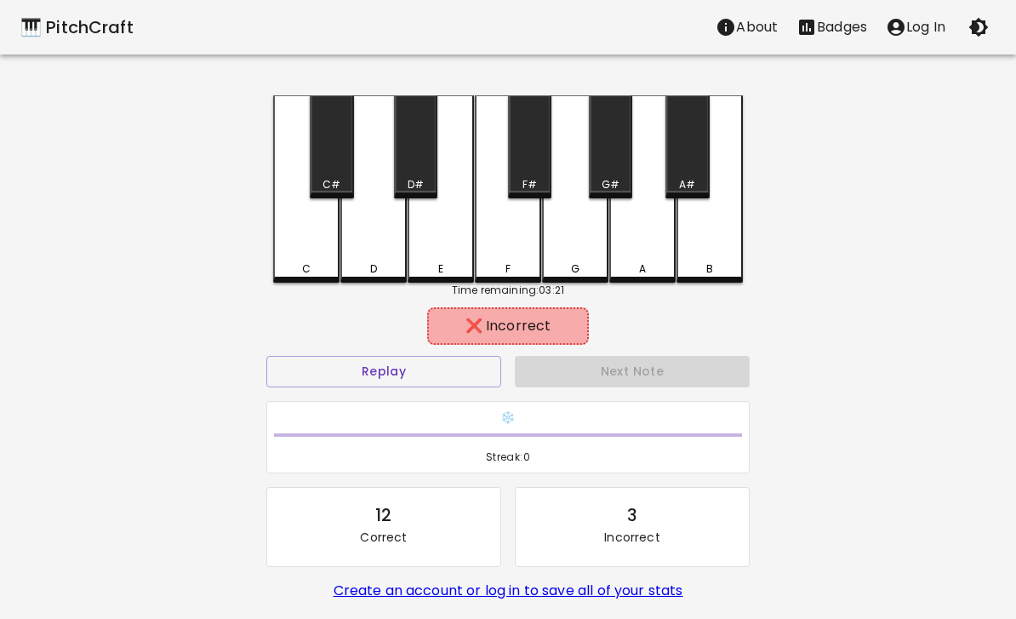
click at [314, 258] on div "C" at bounding box center [306, 188] width 66 height 187
click at [361, 380] on button "Replay" at bounding box center [383, 371] width 235 height 31
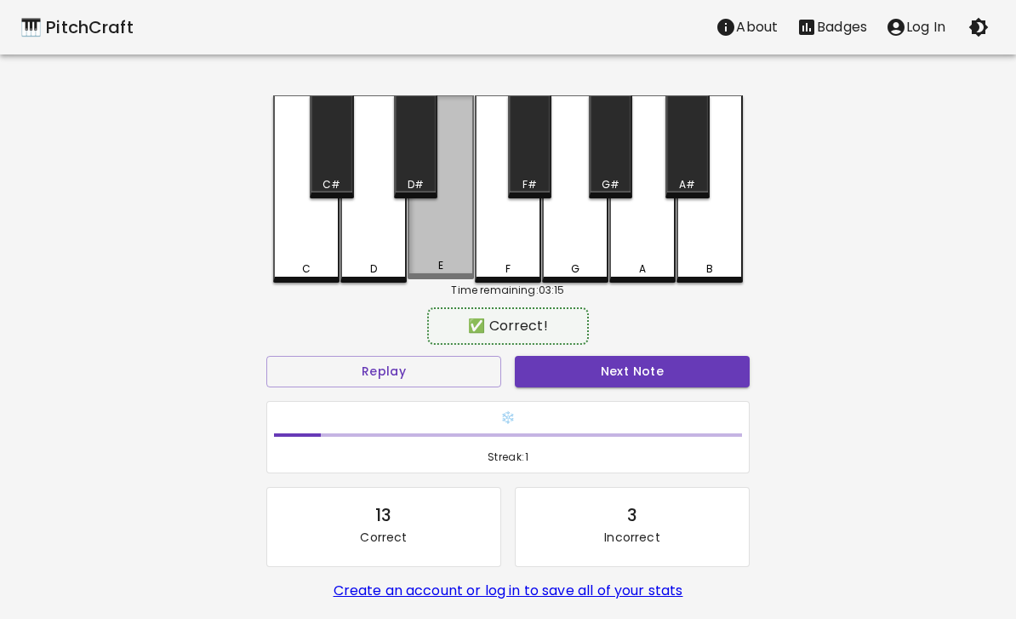
click at [452, 245] on div "E" at bounding box center [441, 187] width 66 height 184
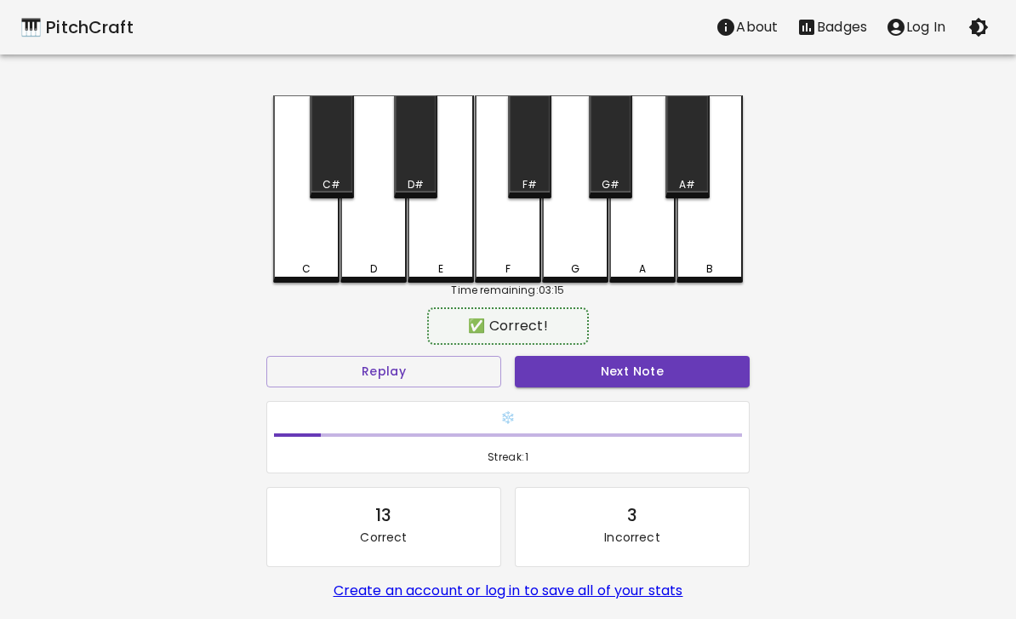
click at [588, 377] on button "Next Note" at bounding box center [632, 371] width 235 height 31
click at [529, 180] on div "F#" at bounding box center [529, 184] width 14 height 15
click at [559, 382] on button "Next Note" at bounding box center [632, 371] width 235 height 31
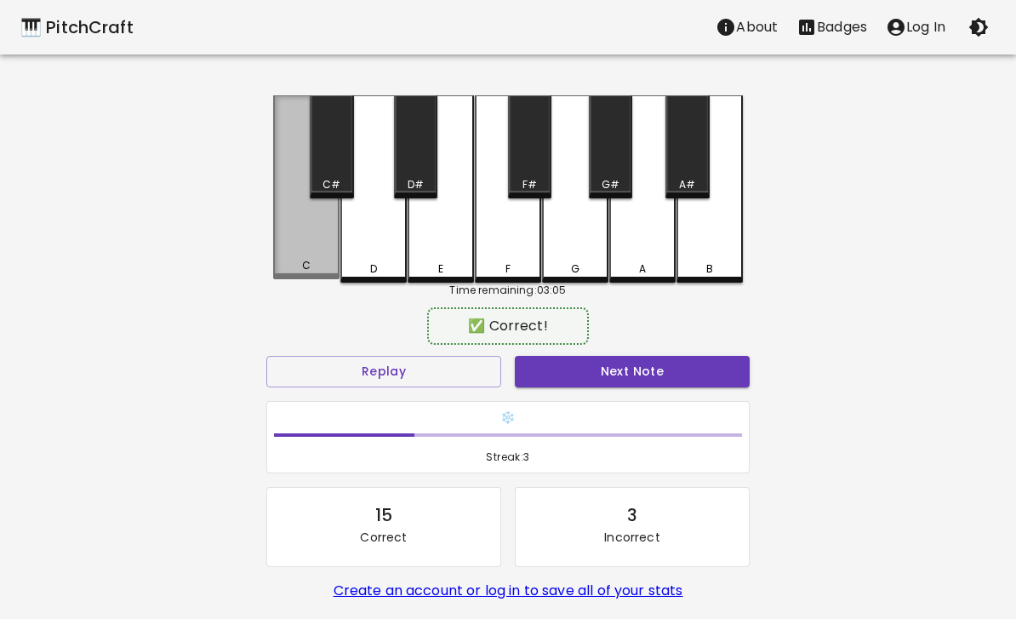
click at [318, 243] on div "C" at bounding box center [306, 187] width 66 height 184
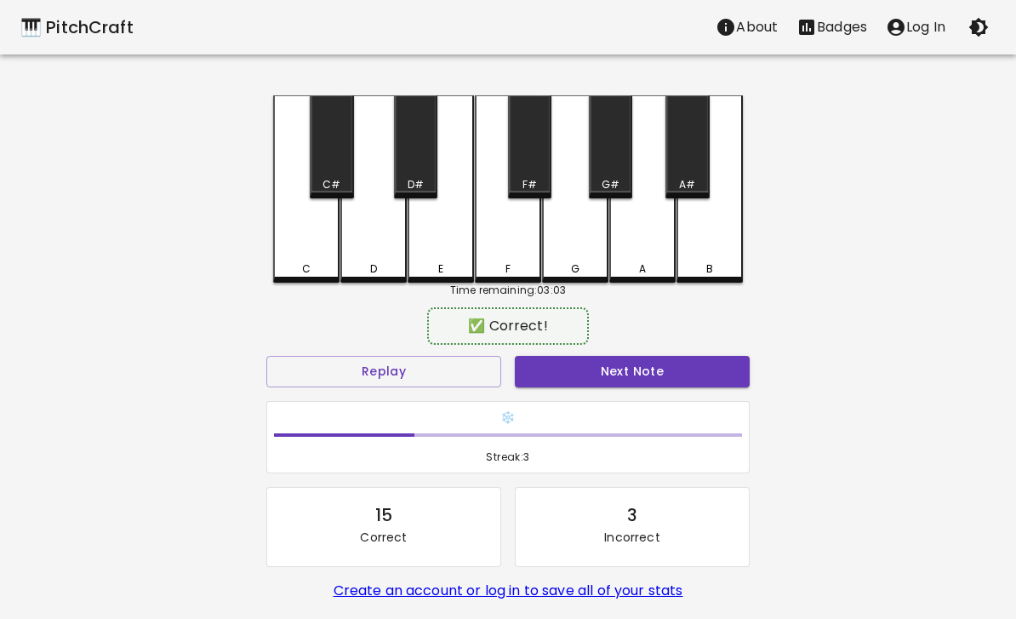
click at [637, 374] on button "Next Note" at bounding box center [632, 371] width 235 height 31
click at [533, 174] on div "F#" at bounding box center [529, 146] width 43 height 103
click at [721, 378] on button "Next Note" at bounding box center [632, 371] width 235 height 31
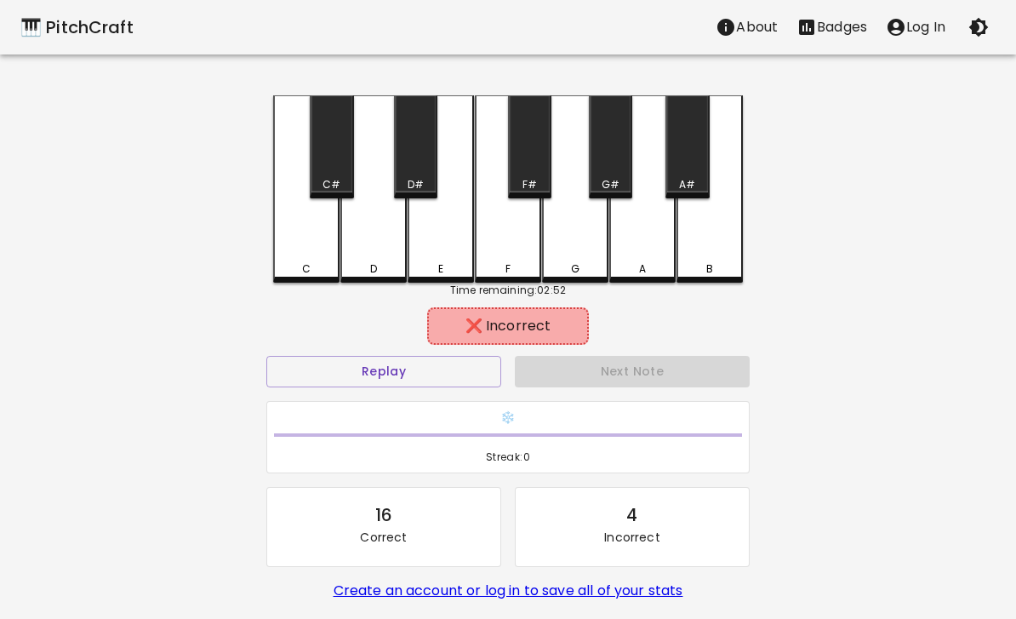
click at [322, 230] on div "C" at bounding box center [306, 188] width 66 height 187
click at [435, 379] on button "Replay" at bounding box center [383, 371] width 235 height 31
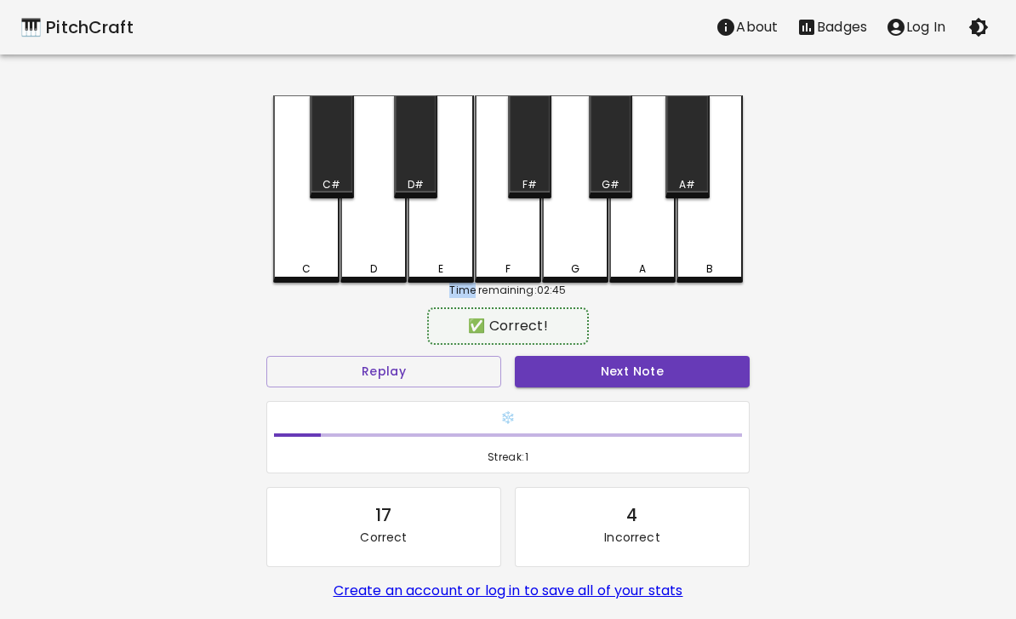
click at [418, 174] on div "D#" at bounding box center [415, 146] width 43 height 103
click at [621, 382] on button "Next Note" at bounding box center [632, 371] width 235 height 31
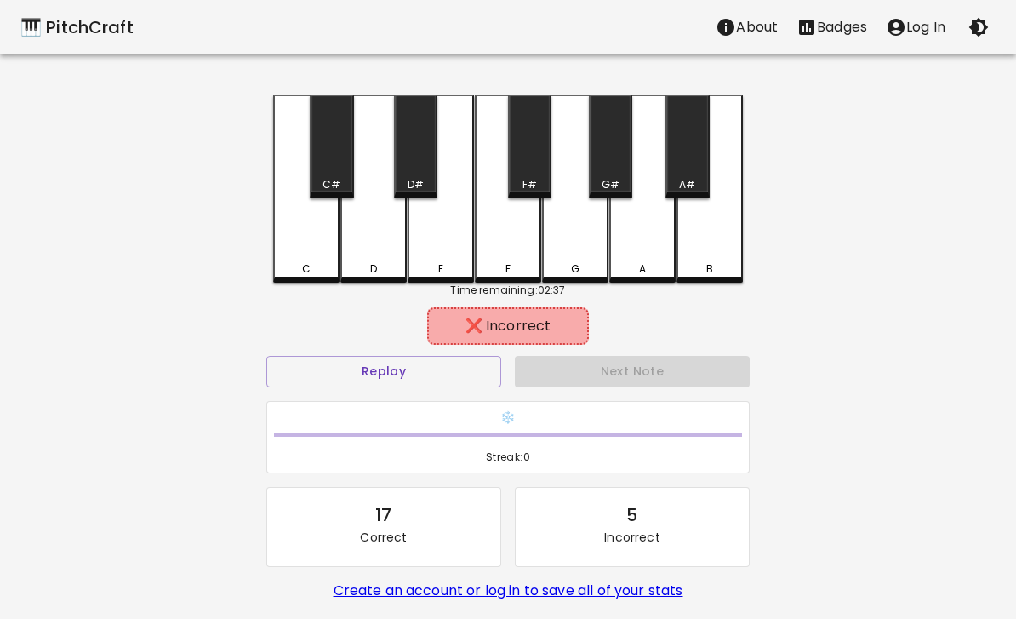
click at [576, 225] on div "G" at bounding box center [575, 188] width 66 height 187
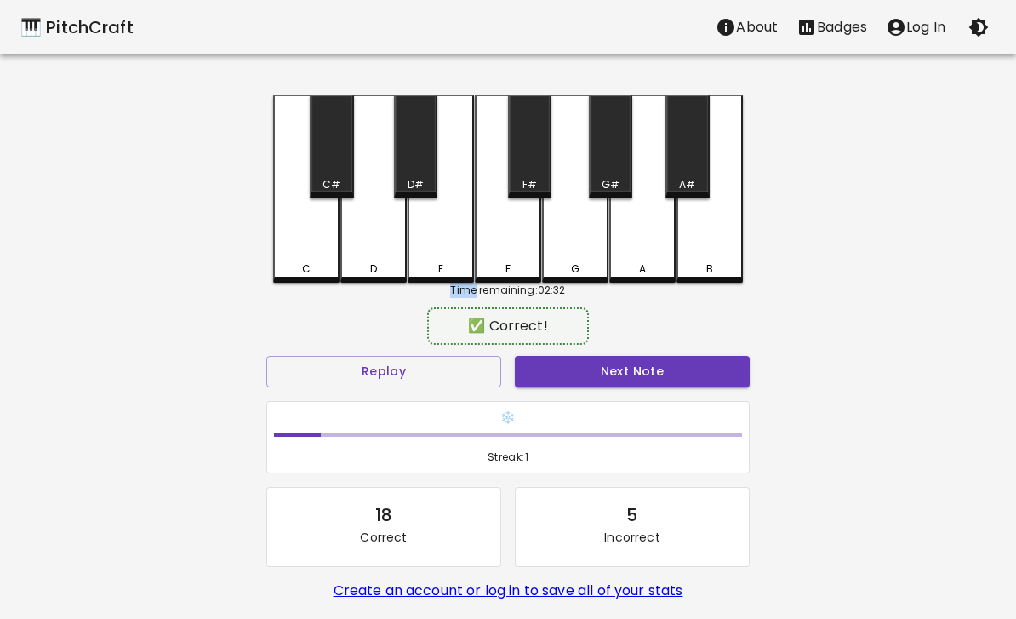
click at [620, 377] on button "Next Note" at bounding box center [632, 371] width 235 height 31
click at [625, 379] on button "Next Note" at bounding box center [632, 371] width 235 height 31
click at [687, 385] on button "Next Note" at bounding box center [632, 371] width 235 height 31
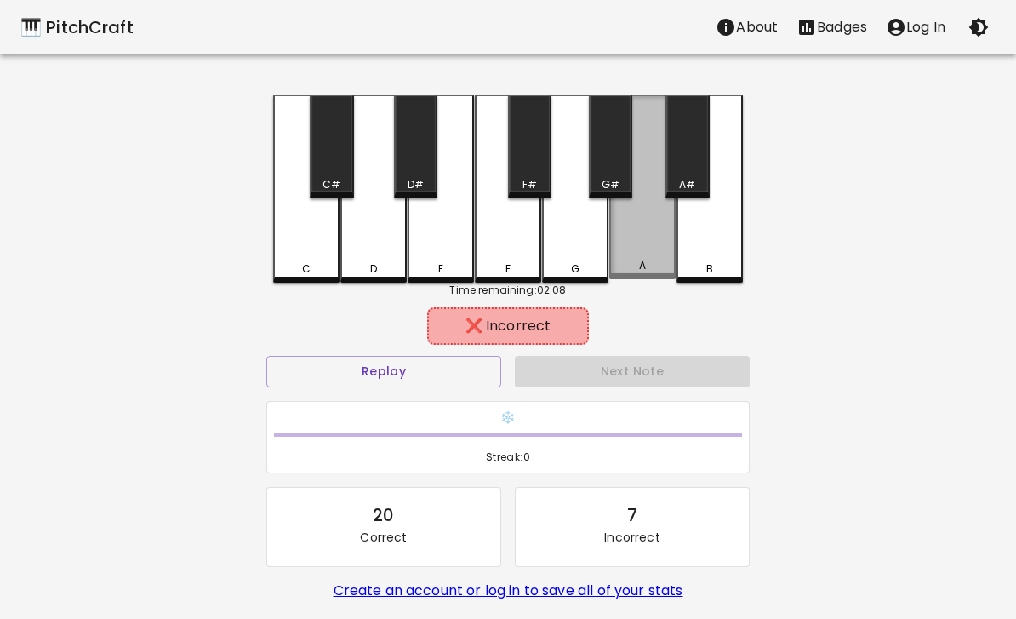
click at [657, 243] on div "A" at bounding box center [642, 187] width 66 height 184
click at [704, 180] on div "A#" at bounding box center [687, 184] width 40 height 15
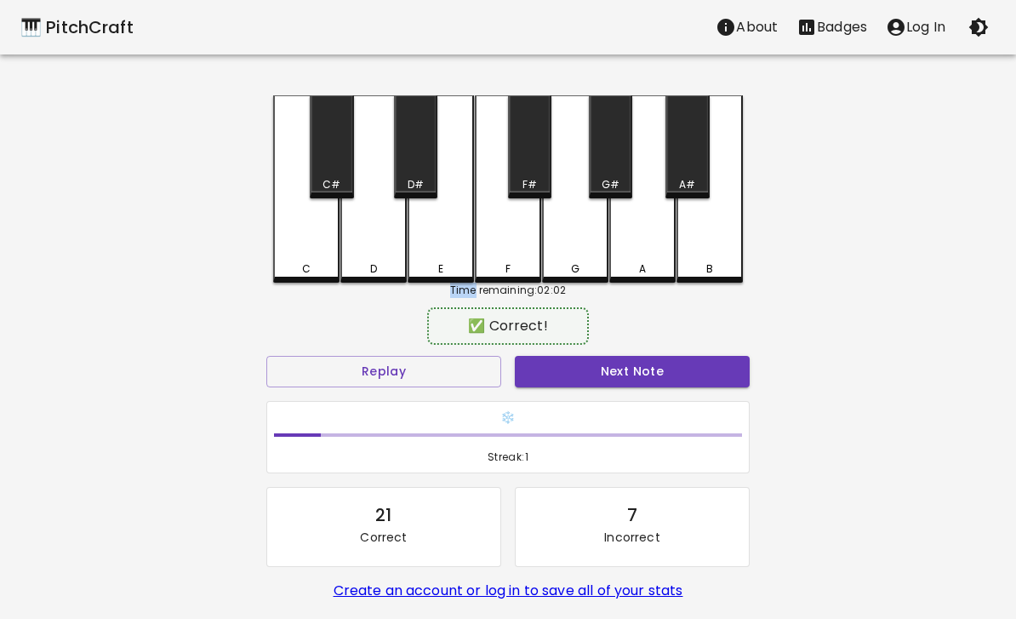
click at [719, 377] on button "Next Note" at bounding box center [632, 371] width 235 height 31
click at [656, 251] on div "A" at bounding box center [642, 188] width 66 height 187
click at [690, 370] on button "Next Note" at bounding box center [632, 371] width 235 height 31
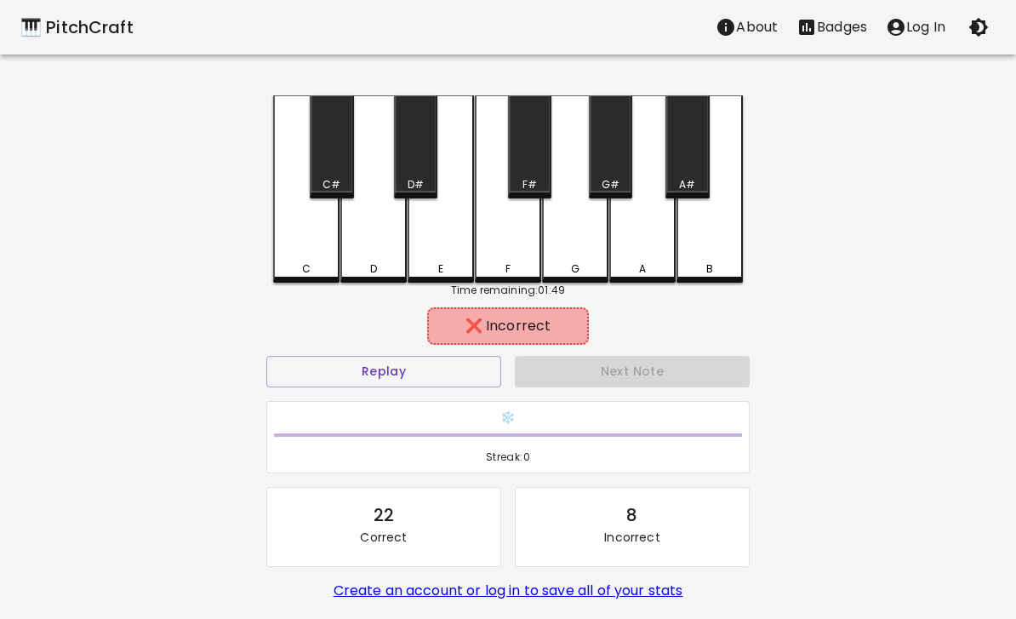
click at [447, 254] on div "E" at bounding box center [441, 188] width 66 height 187
click at [870, 183] on div "🎹 PitchCraft About Badges Log In C C# D D# E F F# G G# A A# B Time remaining: 0…" at bounding box center [508, 338] width 1016 height 676
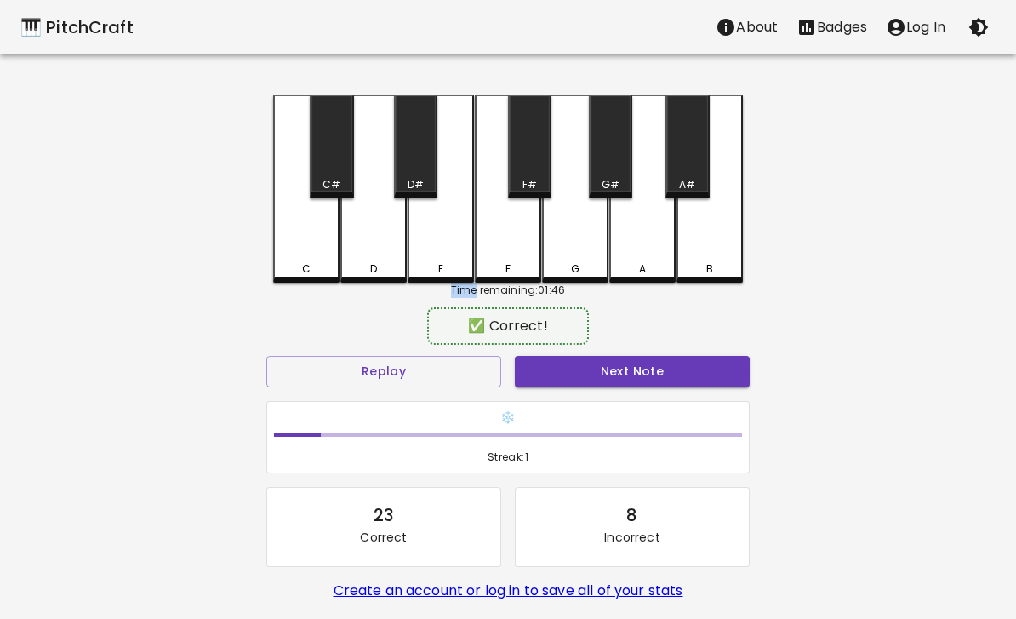
click at [698, 382] on button "Next Note" at bounding box center [632, 371] width 235 height 31
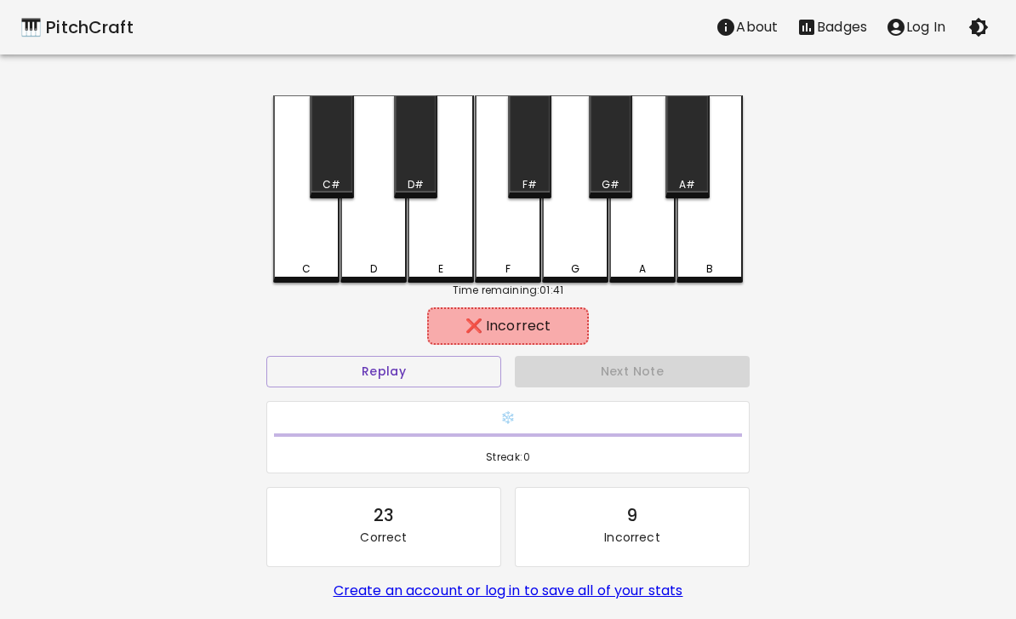
click at [297, 254] on div "C" at bounding box center [306, 188] width 66 height 187
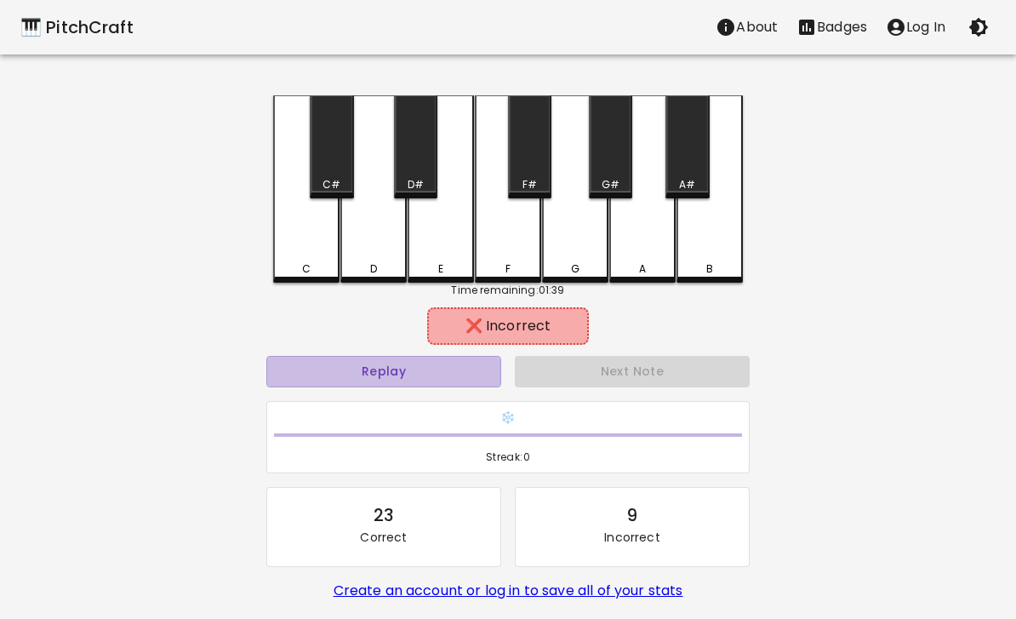
click at [317, 378] on button "Replay" at bounding box center [383, 371] width 235 height 31
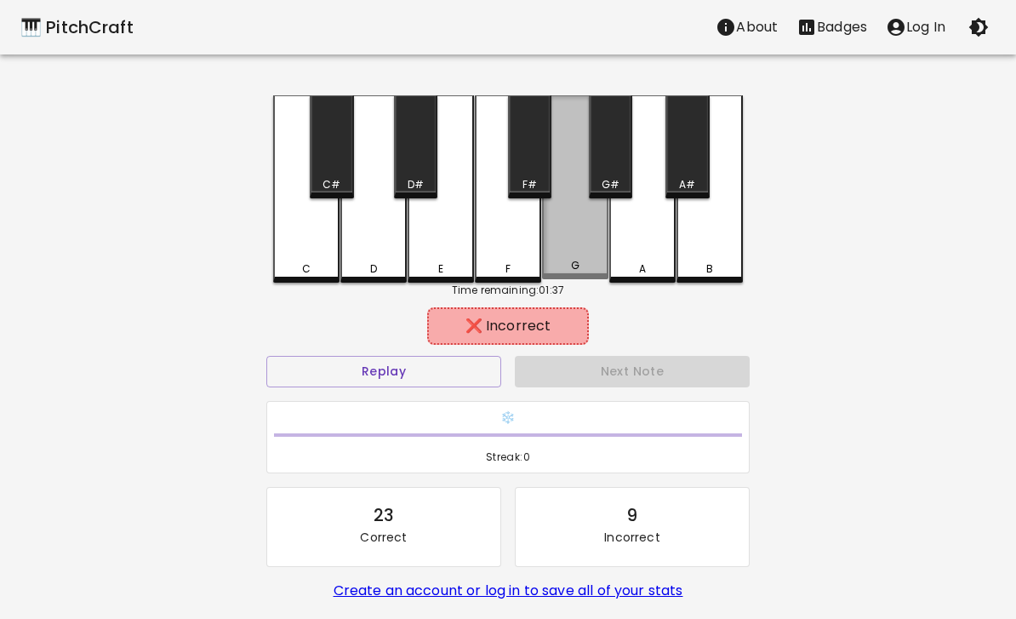
click at [585, 239] on div "G" at bounding box center [575, 187] width 66 height 184
click at [590, 254] on div "G" at bounding box center [575, 187] width 66 height 184
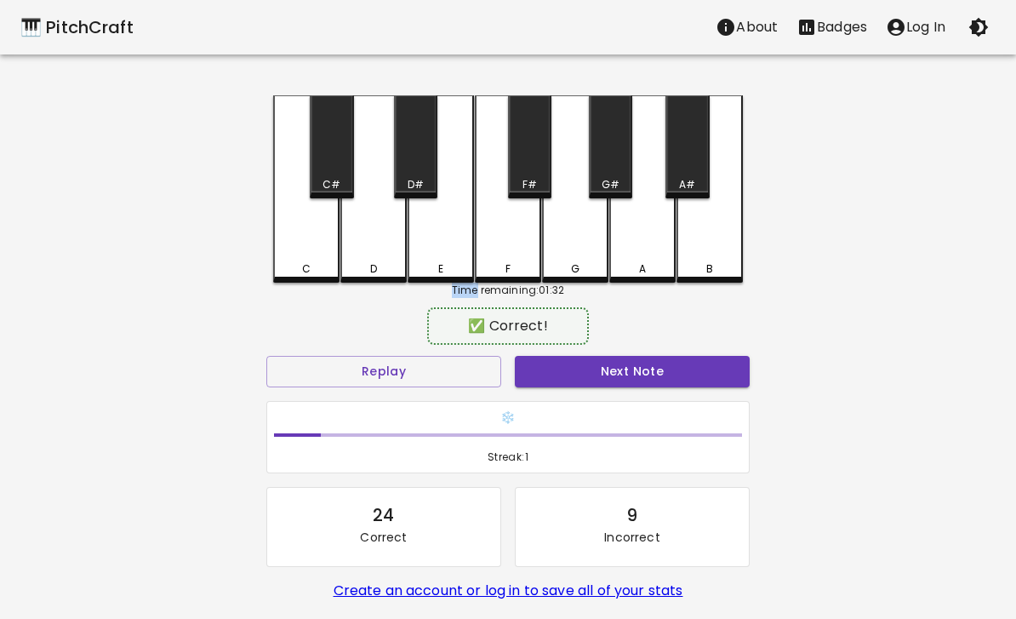
click at [640, 372] on button "Next Note" at bounding box center [632, 371] width 235 height 31
click at [303, 225] on div "C" at bounding box center [306, 188] width 66 height 187
click at [668, 372] on button "Next Note" at bounding box center [632, 371] width 235 height 31
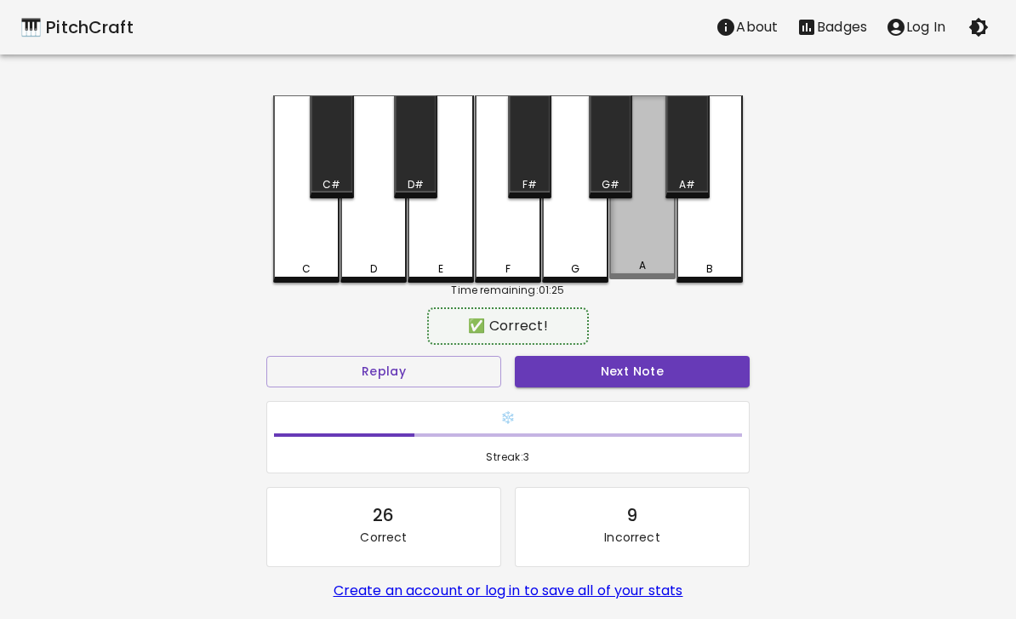
click at [655, 249] on div "A" at bounding box center [642, 187] width 66 height 184
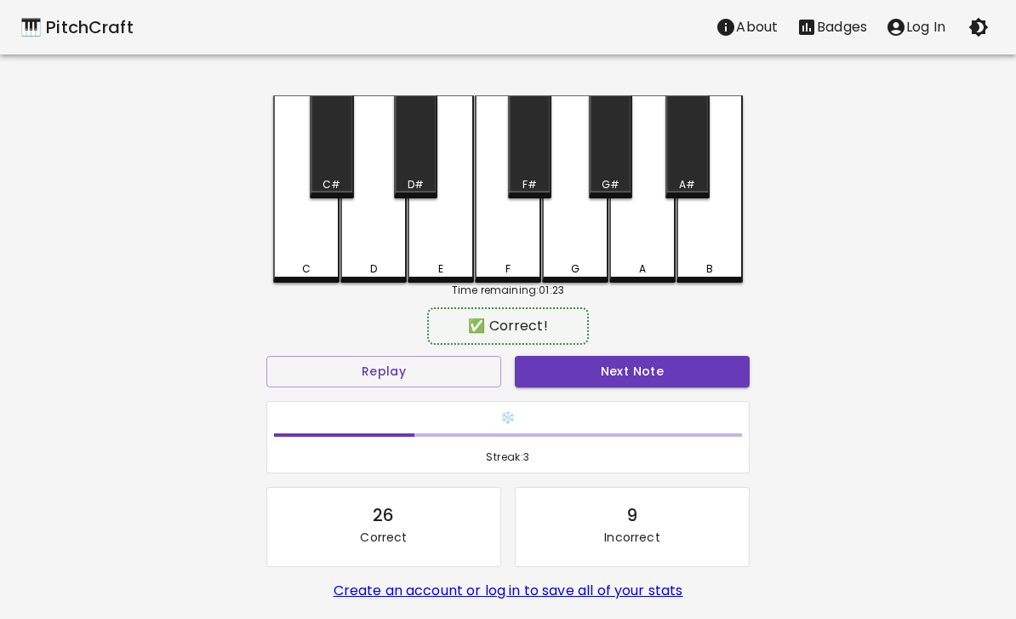
click at [661, 376] on button "Next Note" at bounding box center [632, 371] width 235 height 31
